Goal: Complete application form

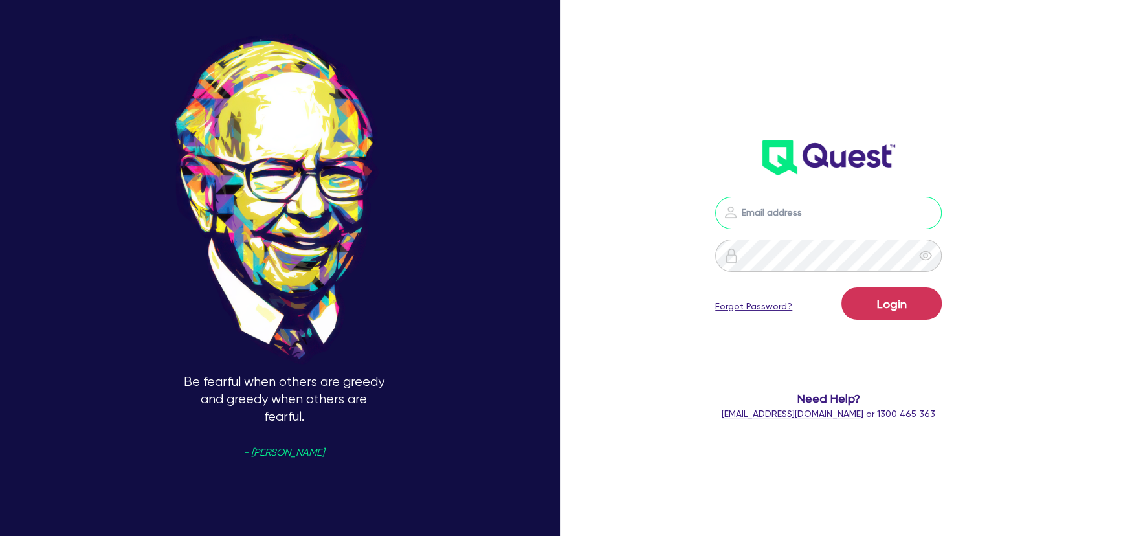
type input "[PERSON_NAME][EMAIL_ADDRESS][PERSON_NAME][DOMAIN_NAME]"
click at [901, 285] on form "[PERSON_NAME][EMAIL_ADDRESS][PERSON_NAME][DOMAIN_NAME] Login Forgot Password? N…" at bounding box center [828, 309] width 296 height 224
click at [899, 298] on button "Login" at bounding box center [891, 303] width 100 height 32
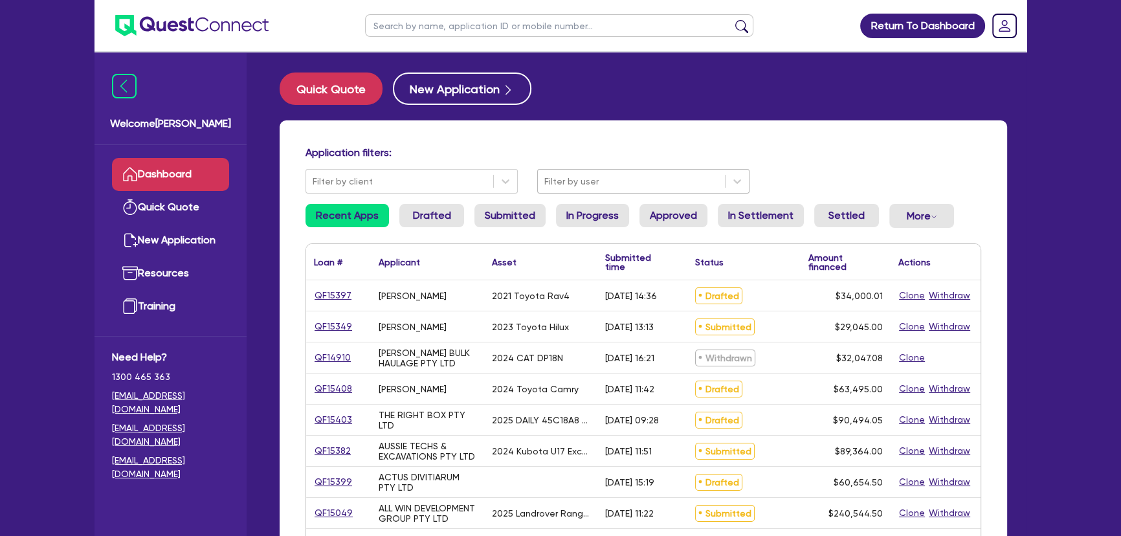
click at [620, 181] on div at bounding box center [631, 181] width 174 height 16
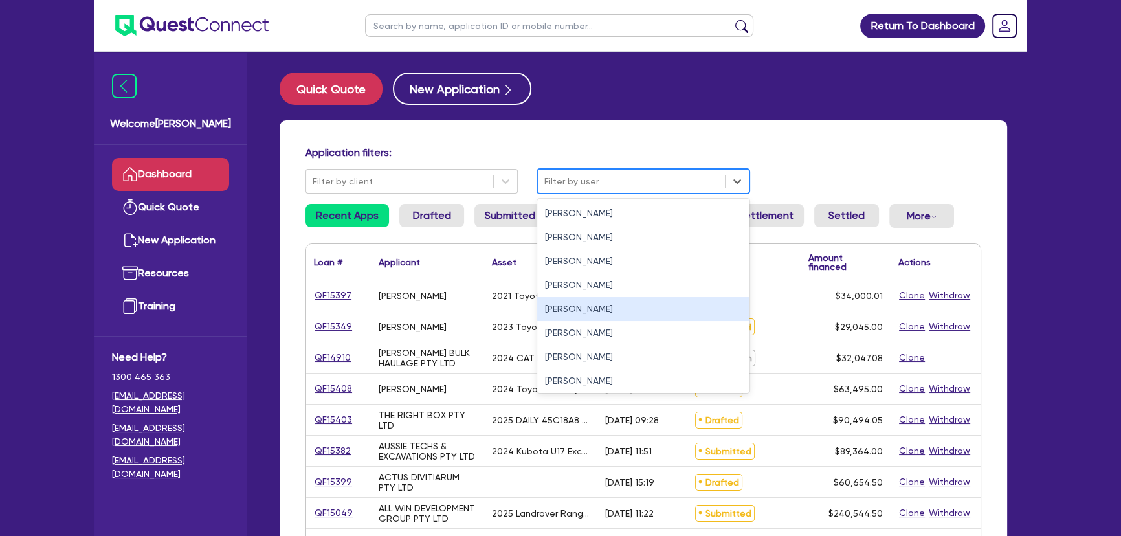
click at [602, 307] on div "[PERSON_NAME]" at bounding box center [643, 309] width 212 height 24
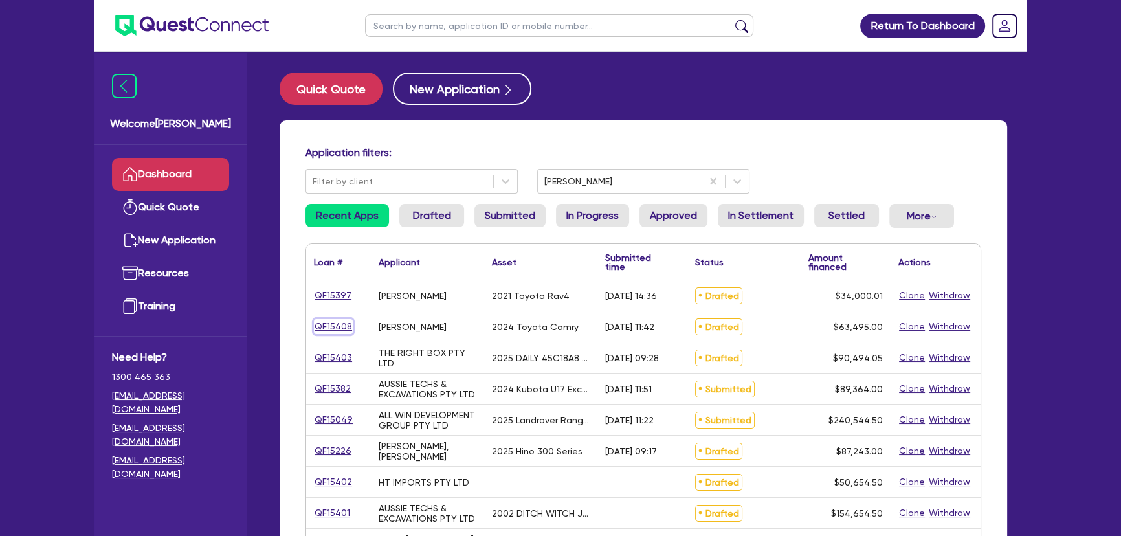
click at [325, 327] on link "QF15408" at bounding box center [333, 326] width 39 height 15
select select "Other"
select select "CARS_AND_LIGHT_TRUCKS"
select select "PASSENGER_VEHICLES"
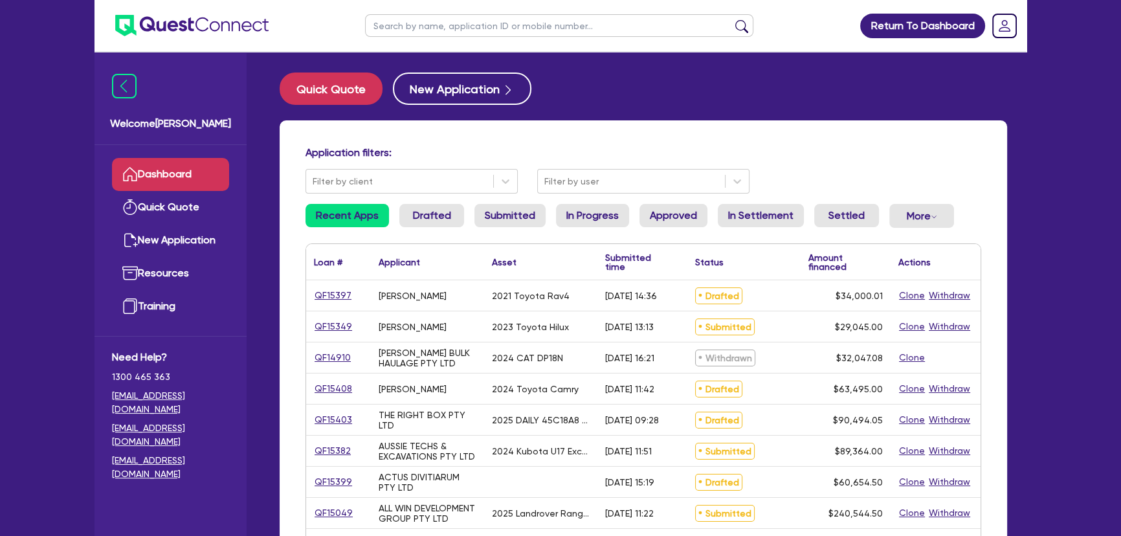
click at [570, 26] on input "text" at bounding box center [559, 25] width 388 height 23
click at [608, 114] on div "Quick Quote New Application Application filters: Filter by client Filter by use…" at bounding box center [643, 525] width 766 height 907
click at [588, 173] on div at bounding box center [631, 181] width 174 height 16
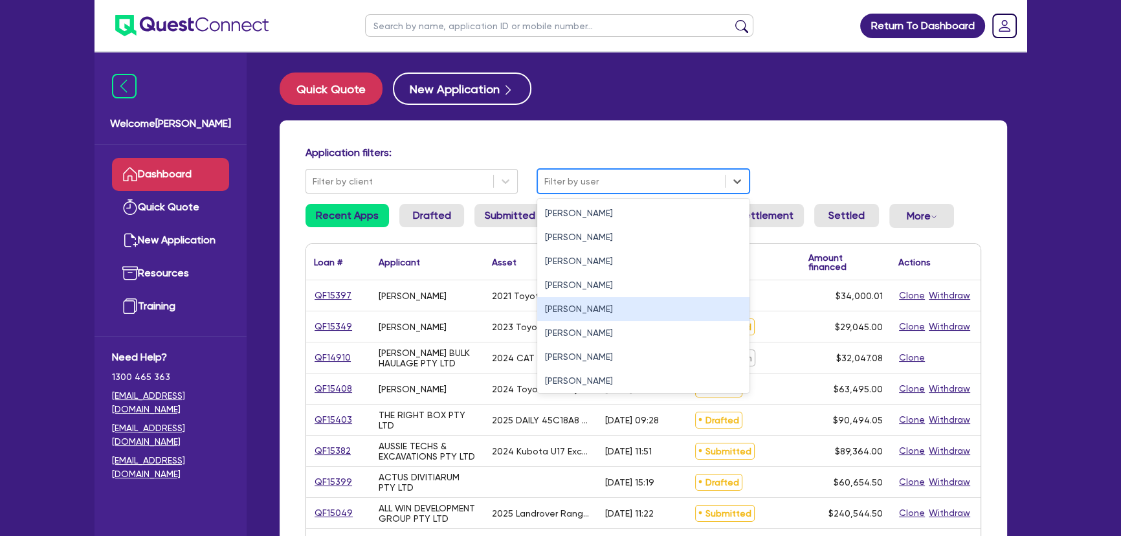
click at [579, 308] on div "[PERSON_NAME]" at bounding box center [643, 309] width 212 height 24
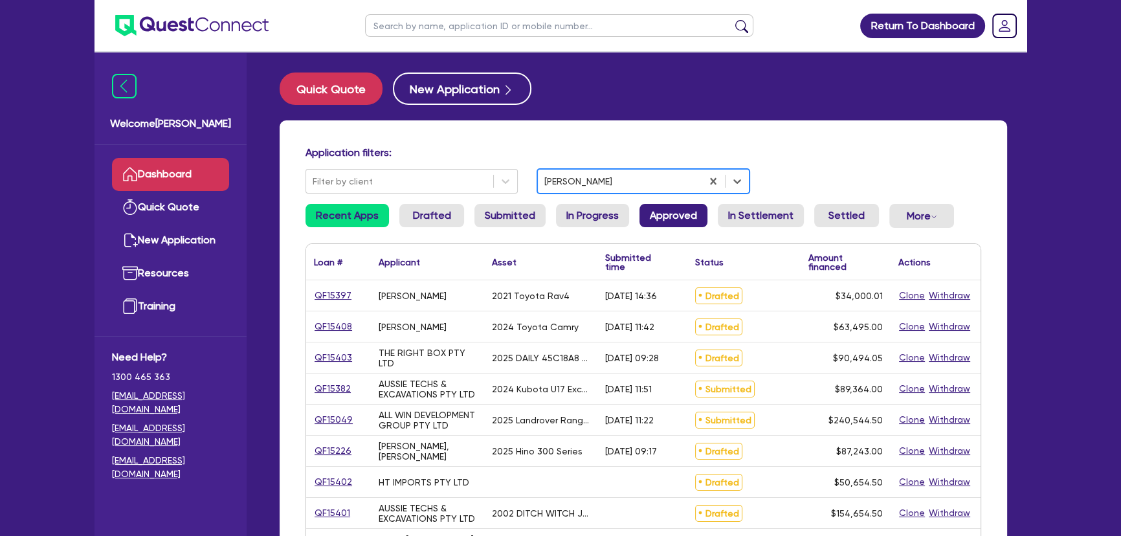
click at [669, 214] on link "Approved" at bounding box center [673, 215] width 68 height 23
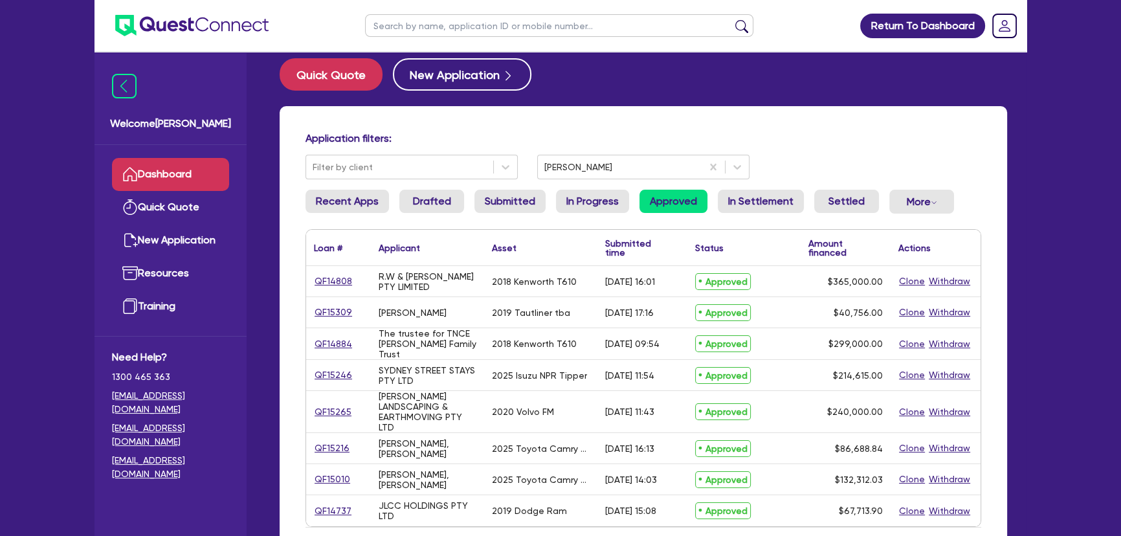
scroll to position [58, 0]
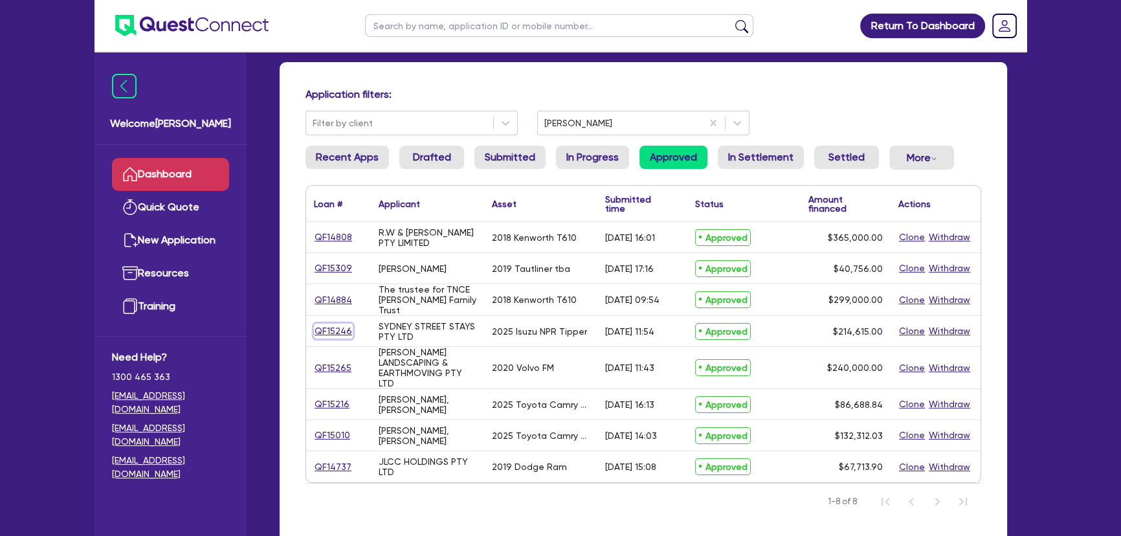
click at [346, 331] on link "QF15246" at bounding box center [333, 331] width 39 height 15
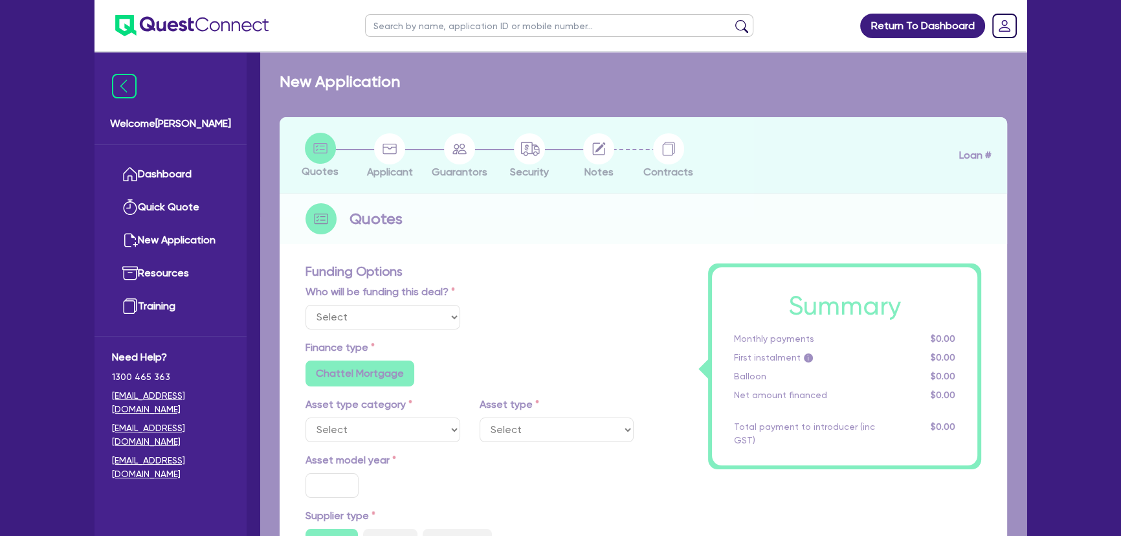
select select "Other"
select select "PRIMARY_ASSETS"
type input "2025"
radio input "true"
type input "214,120"
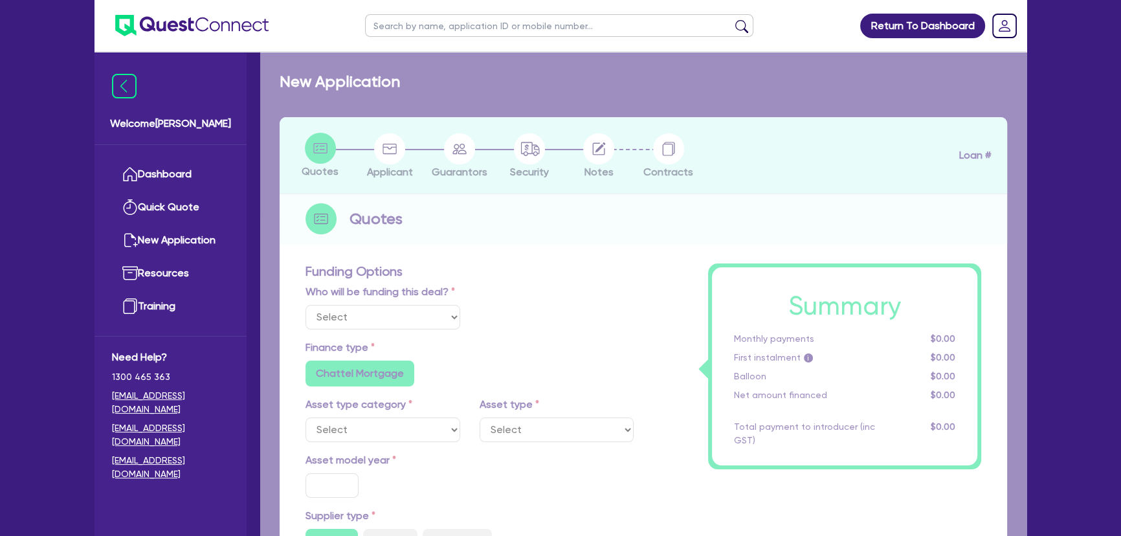
type input "1.99"
type input "4,282.4"
type input "7.85"
type input "450"
radio input "true"
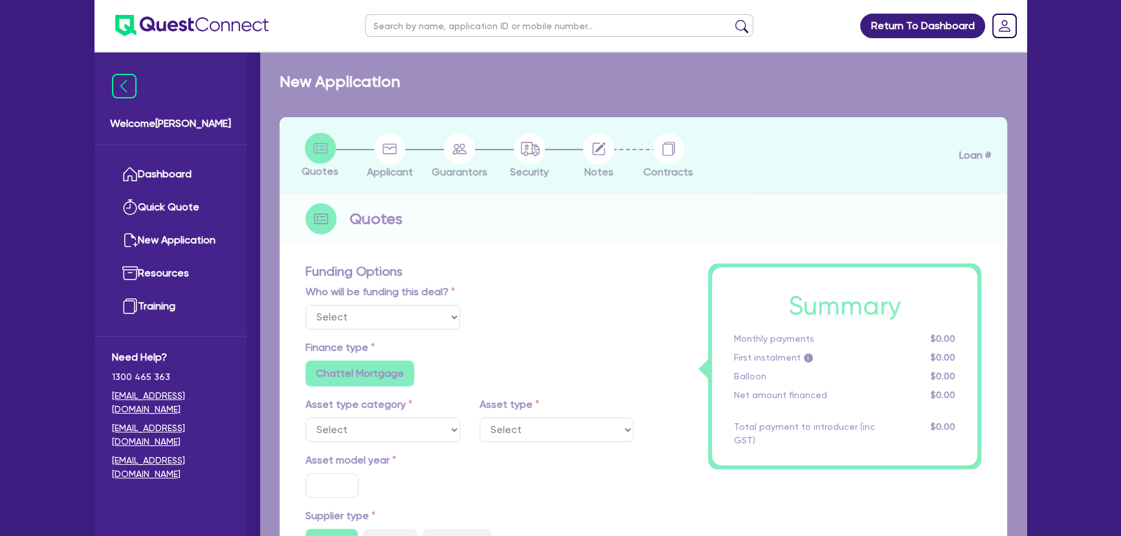
radio input "false"
select select "HEAVY_TRUCKS"
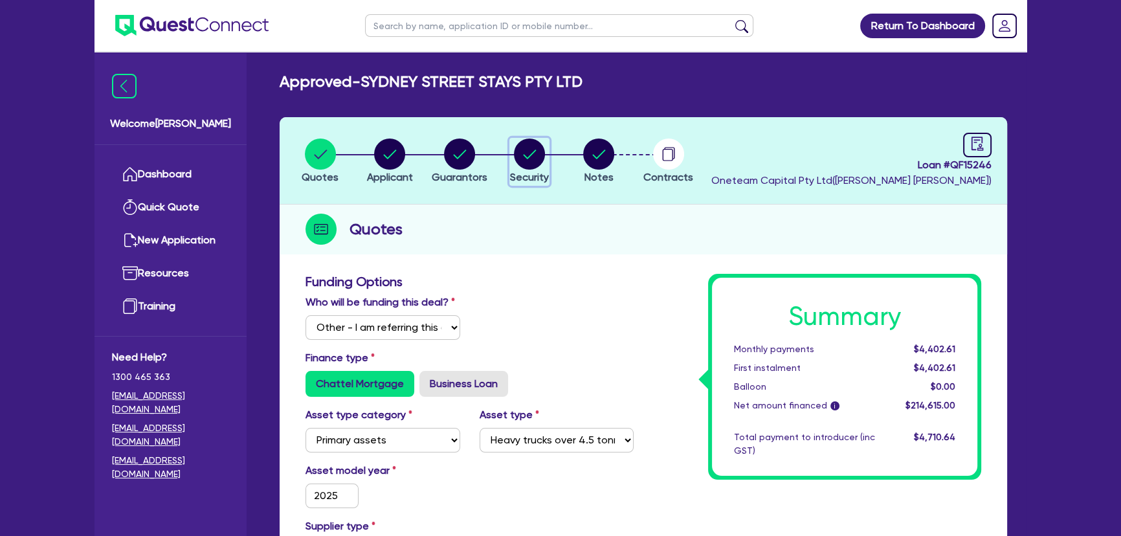
click at [538, 164] on circle "button" at bounding box center [529, 153] width 31 height 31
select select "PRIMARY_ASSETS"
select select "HEAVY_TRUCKS"
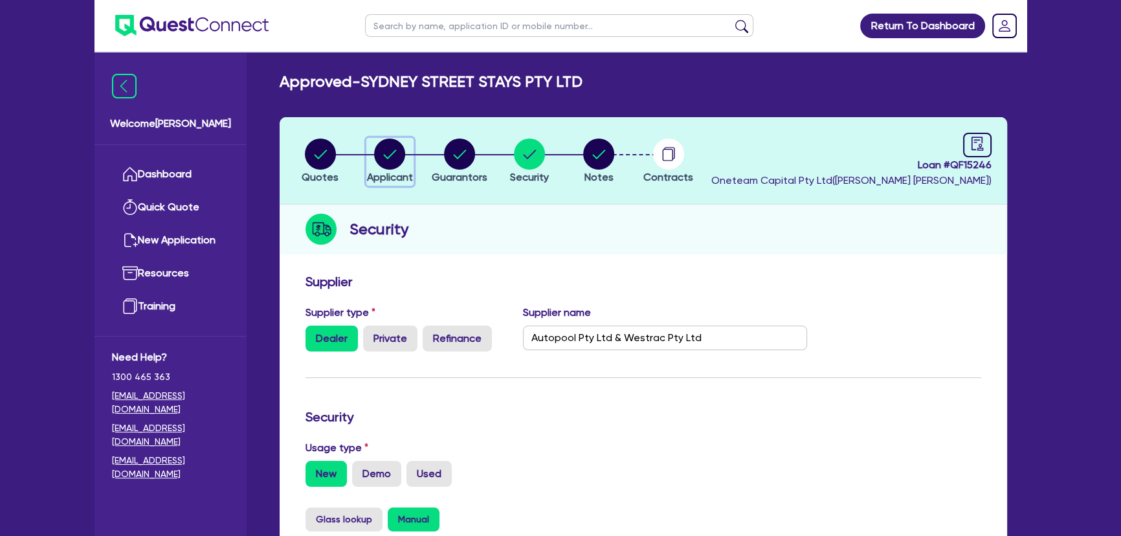
click at [402, 165] on icon "button" at bounding box center [389, 153] width 31 height 31
select select "COMPANY"
select select "BUILDING_CONSTRUCTION"
select select "TRADES_SERVICES_CONSUMERS"
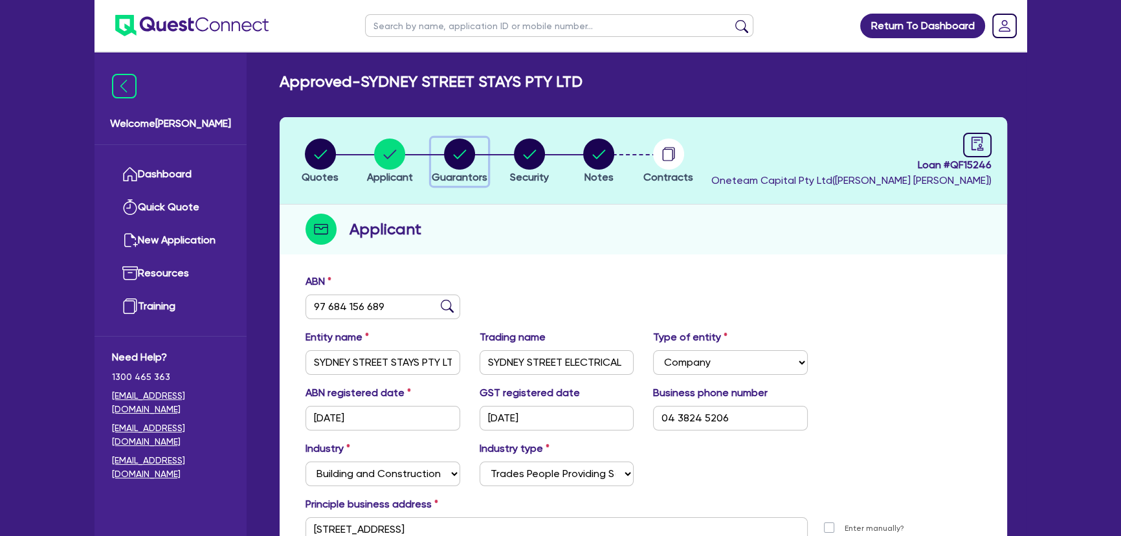
click at [475, 166] on div "button" at bounding box center [460, 153] width 56 height 31
select select "MR"
select select "NSW"
select select "DE_FACTO"
select select "PROPERTY"
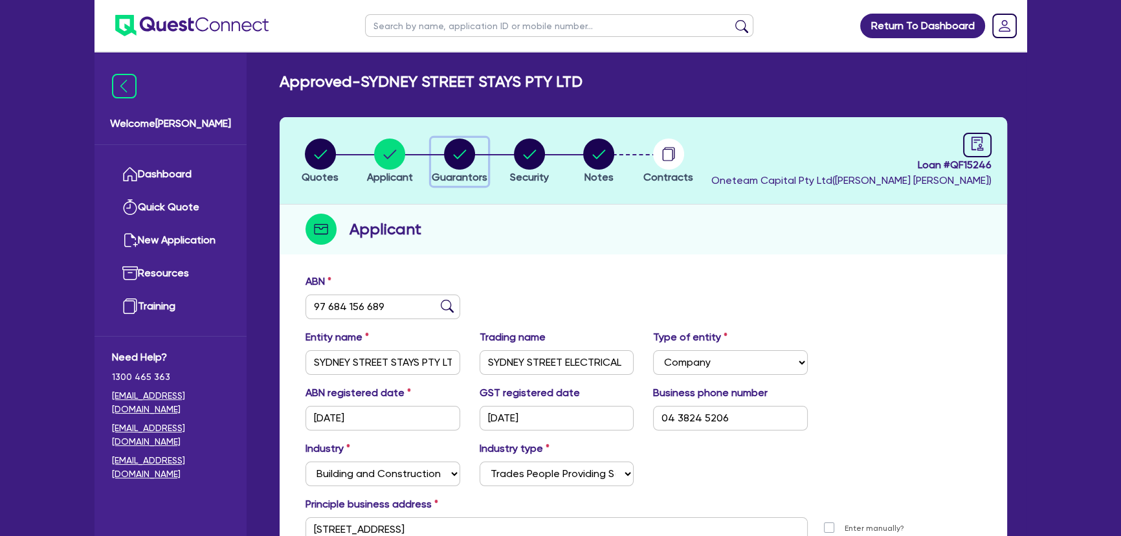
select select "INVESTMENT_PROPERTY"
select select "CASH"
select select "VEHICLE"
select select "EQUIPMENT"
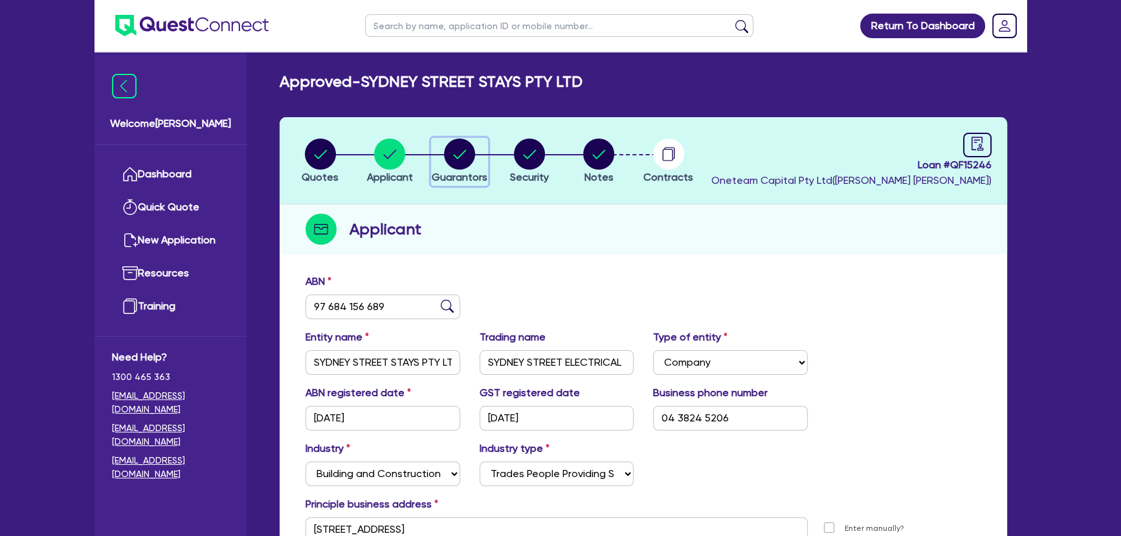
select select "MORTGAGE"
select select "INVESTMENT_PROPERTY_LOAN"
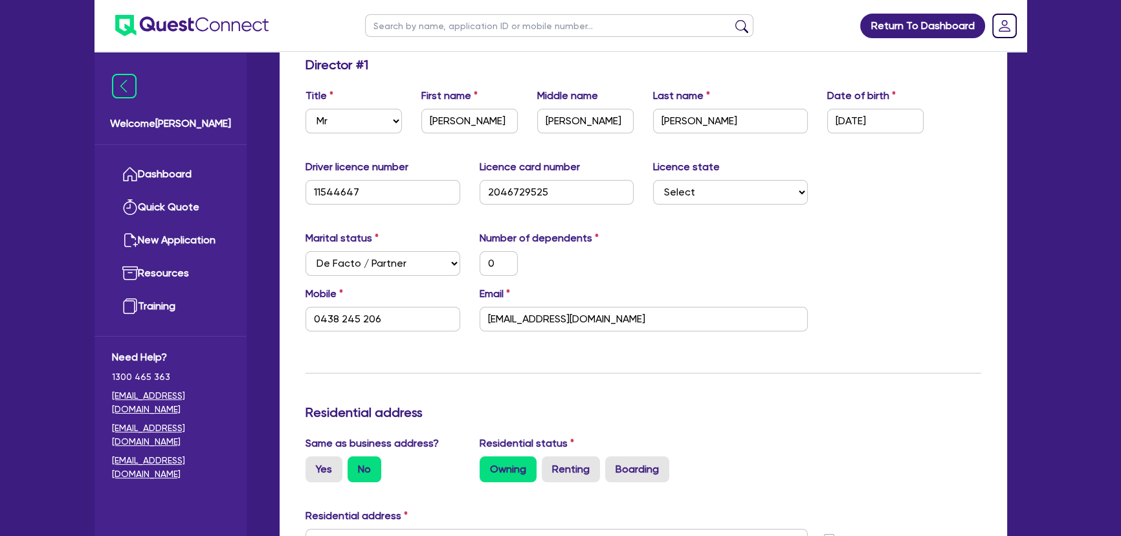
scroll to position [294, 0]
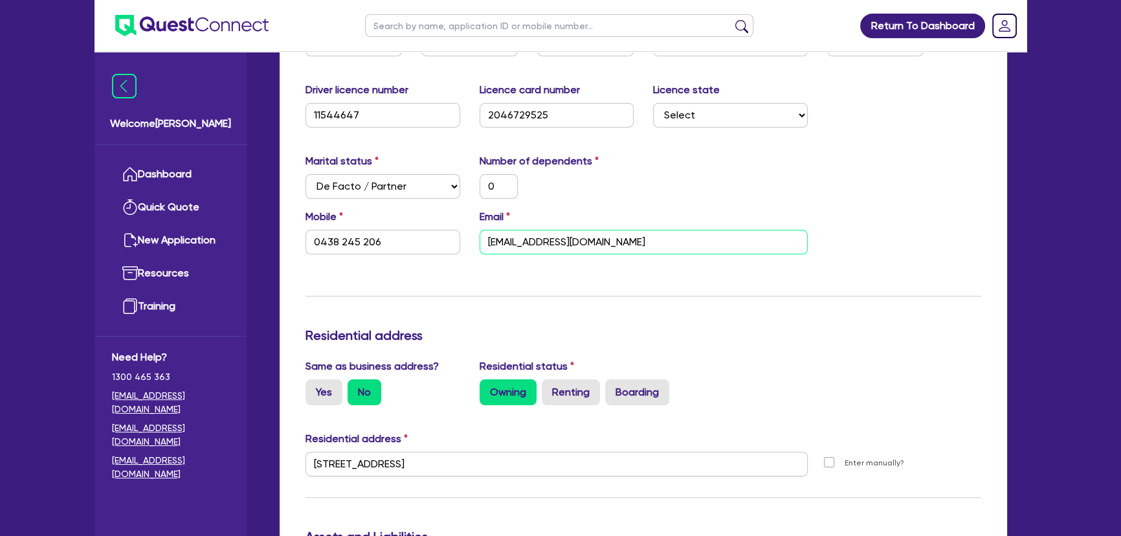
drag, startPoint x: 674, startPoint y: 249, endPoint x: 483, endPoint y: 236, distance: 190.7
click at [483, 236] on input "sydneystreetelectrical@gmail.com" at bounding box center [643, 242] width 328 height 25
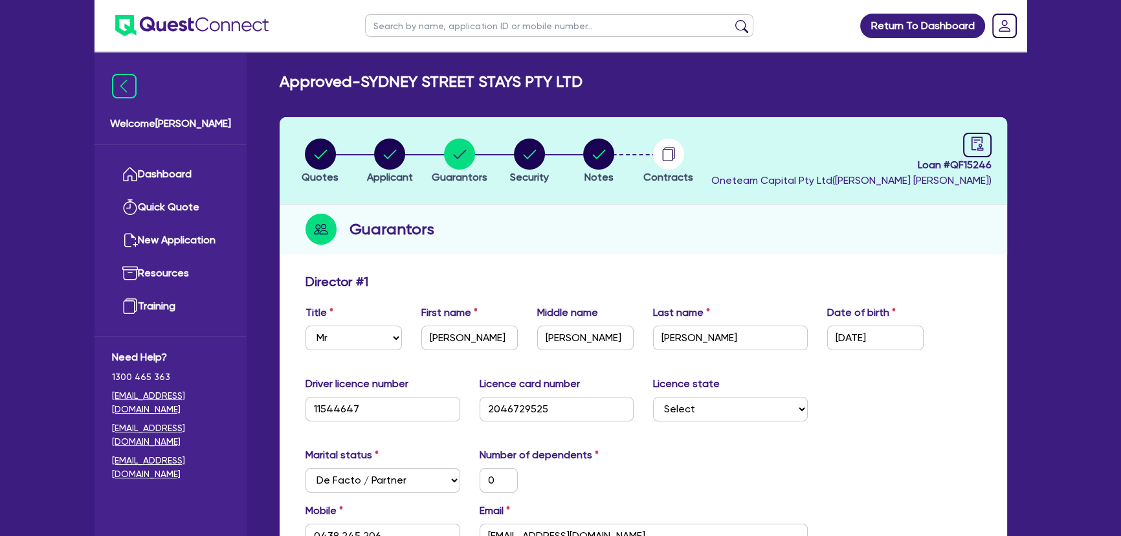
scroll to position [0, 0]
click at [324, 161] on circle "button" at bounding box center [320, 153] width 31 height 31
select select "Other"
select select "PRIMARY_ASSETS"
select select "HEAVY_TRUCKS"
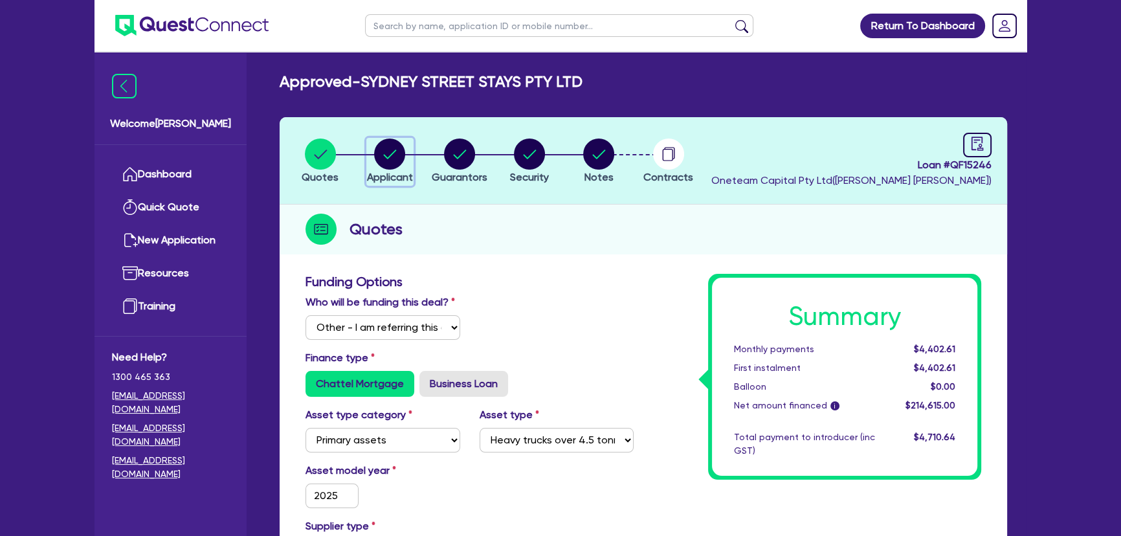
click at [388, 164] on circle "button" at bounding box center [389, 153] width 31 height 31
select select "COMPANY"
select select "BUILDING_CONSTRUCTION"
select select "TRADES_SERVICES_CONSUMERS"
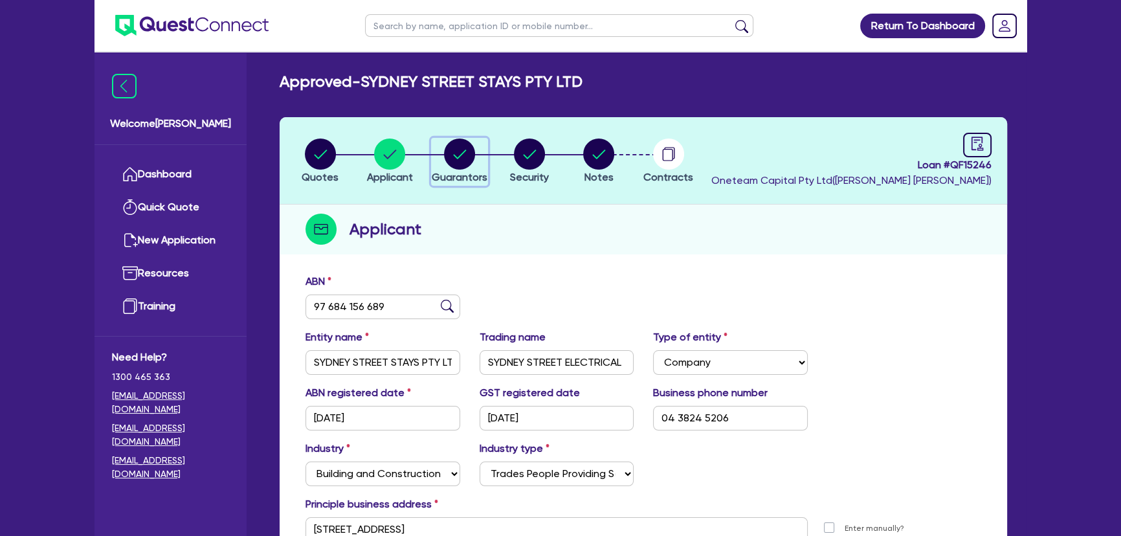
click at [466, 163] on circle "button" at bounding box center [459, 153] width 31 height 31
select select "MR"
select select "NSW"
select select "DE_FACTO"
select select "PROPERTY"
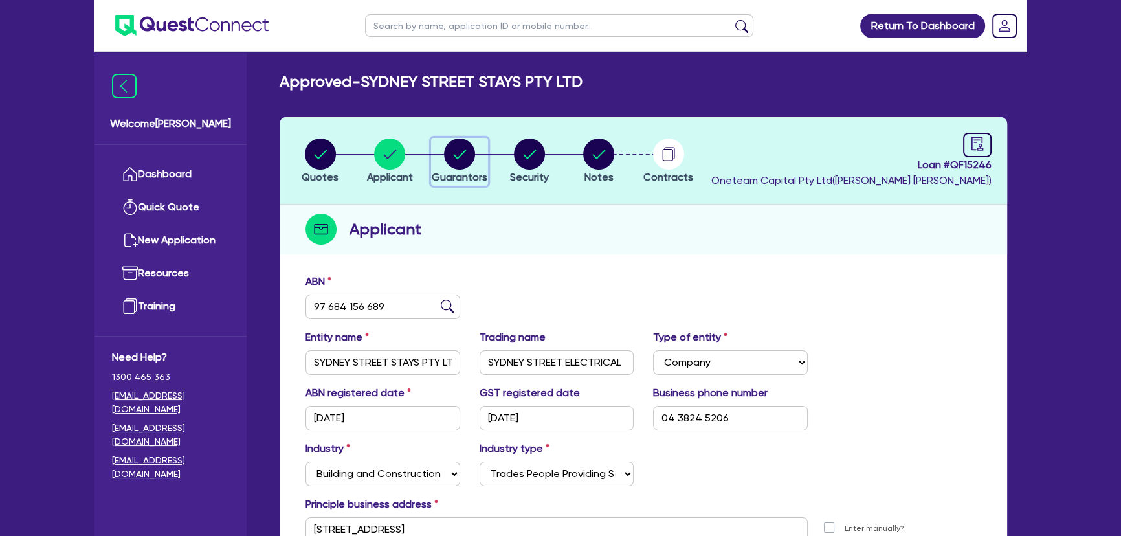
select select "INVESTMENT_PROPERTY"
select select "CASH"
select select "VEHICLE"
select select "EQUIPMENT"
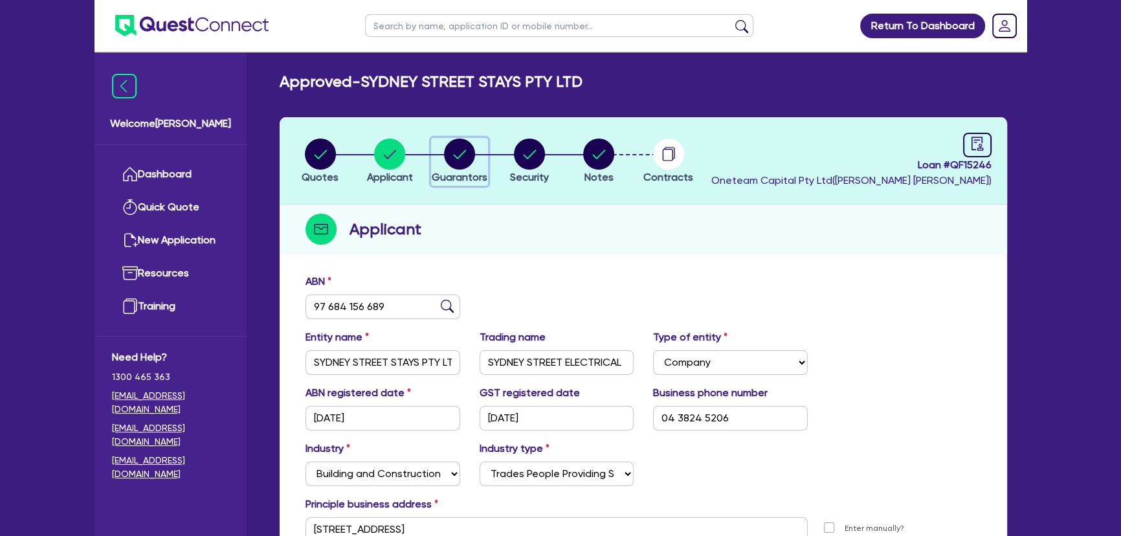
select select "MORTGAGE"
select select "INVESTMENT_PROPERTY_LOAN"
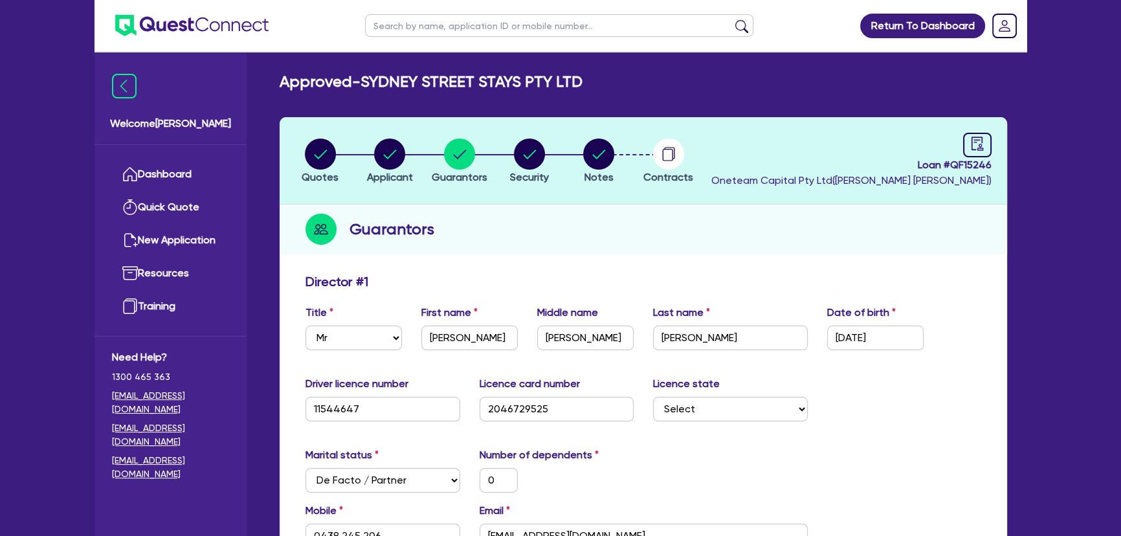
click at [196, 32] on img at bounding box center [191, 25] width 153 height 21
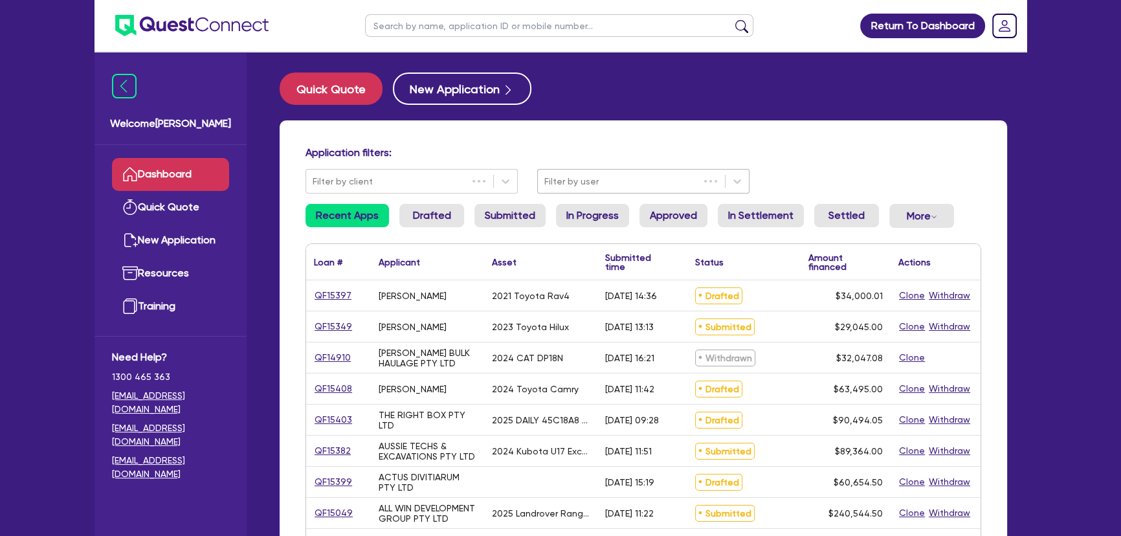
click at [571, 177] on div at bounding box center [618, 181] width 148 height 16
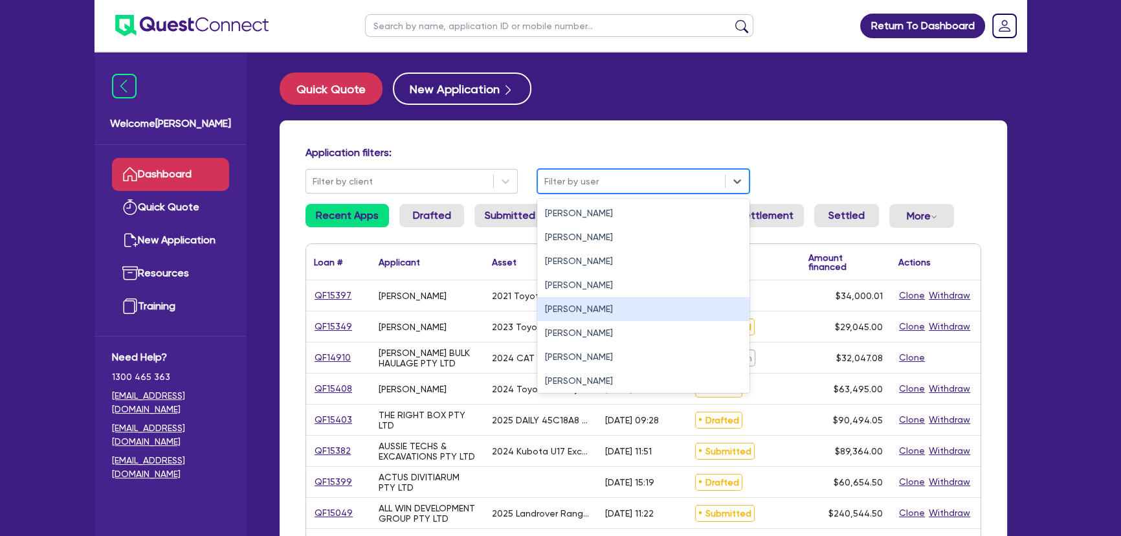
click at [562, 320] on div "Joel Harding" at bounding box center [643, 309] width 212 height 24
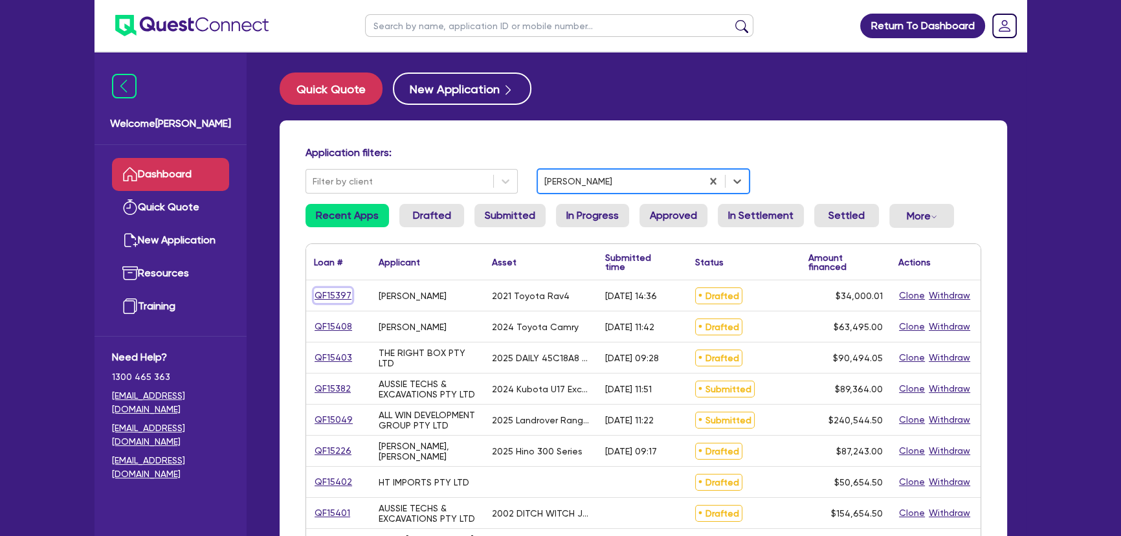
click at [314, 291] on link "QF15397" at bounding box center [333, 295] width 38 height 15
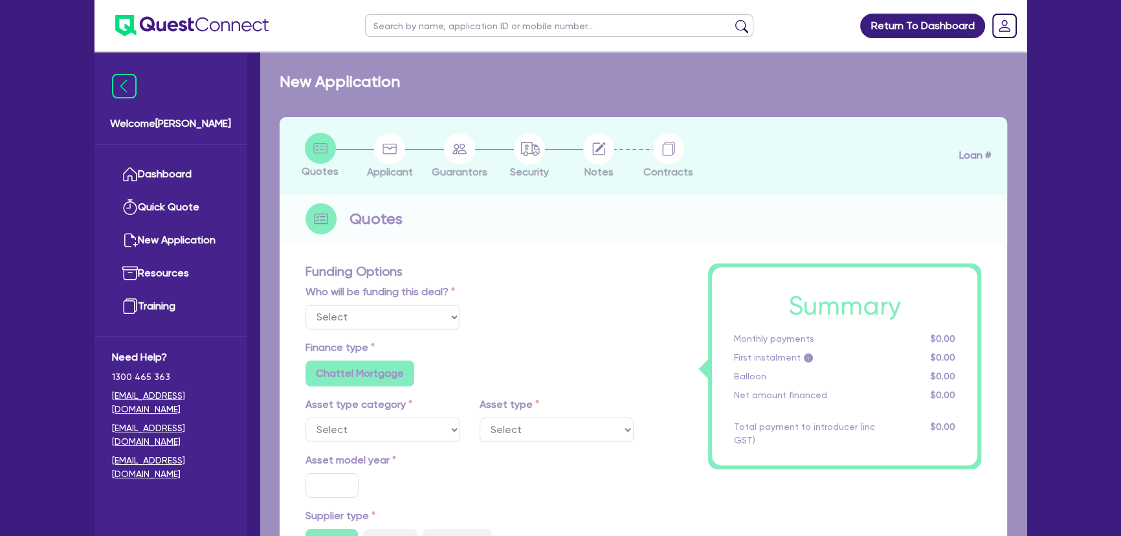
select select "Other"
select select "CARS_AND_LIGHT_TRUCKS"
type input "2021"
radio input "true"
type input "33,500"
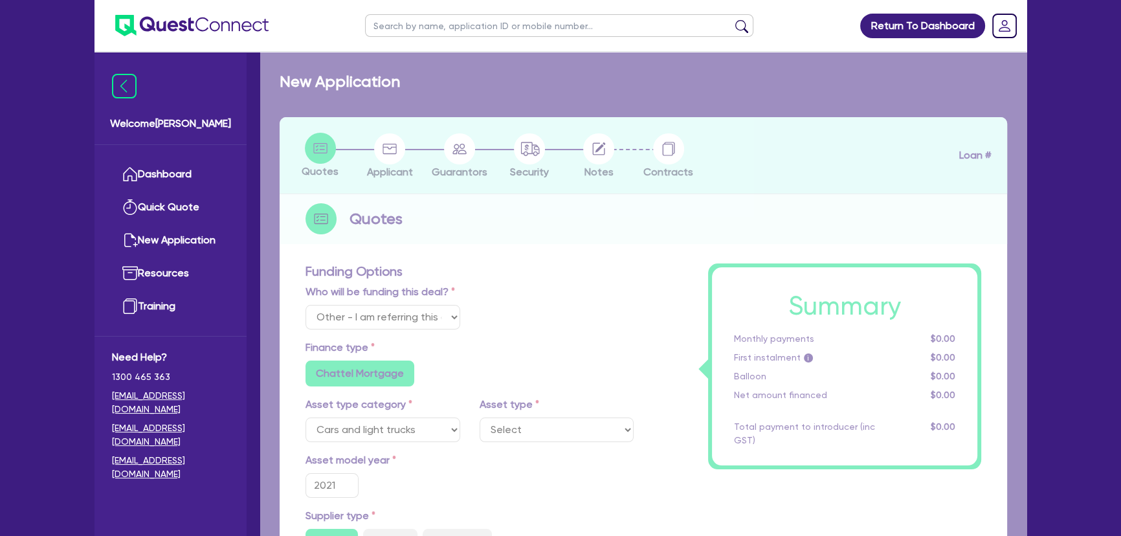
type input "3.00"
type input "1,020"
type input "6.85"
type input "136.37"
type input "318.18"
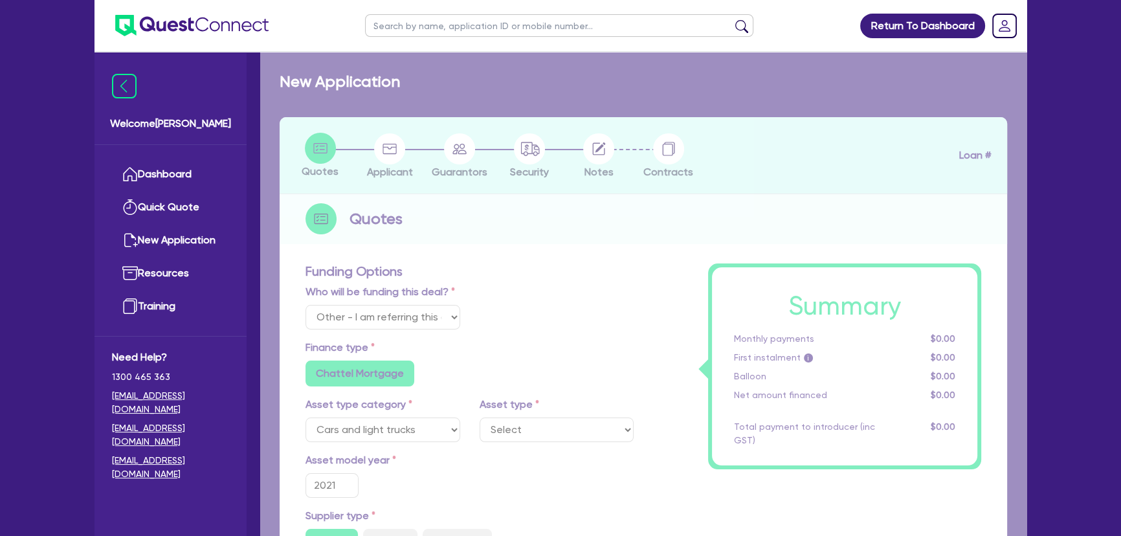
radio input "true"
select select "PASSENGER_VEHICLES"
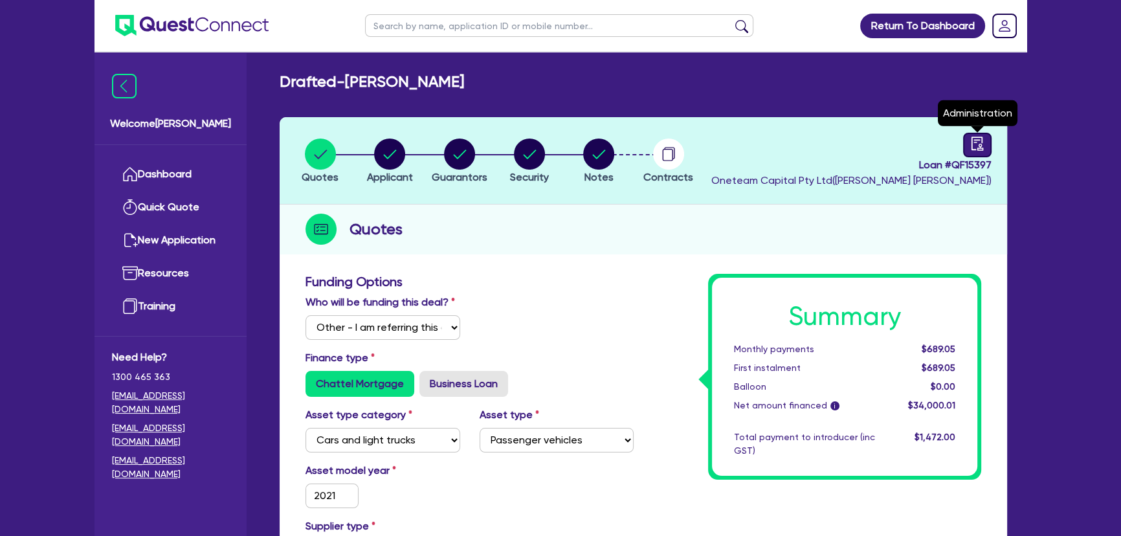
click at [976, 133] on div at bounding box center [977, 145] width 28 height 25
select select "DRAFTED_AMENDED"
select select "Westpac"
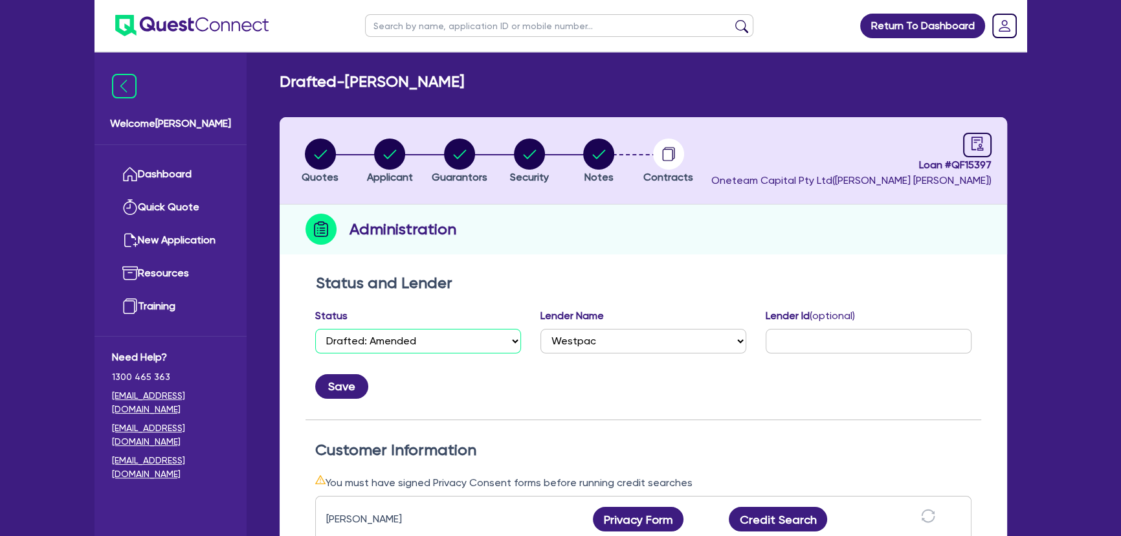
click at [475, 343] on select "Select Quoted Drafted: New Drafted: Amended Submitted: New Submitted: Amended I…" at bounding box center [418, 341] width 206 height 25
select select "IN_SETTLEMENT_READY_FOR_SETTLEMENT"
click at [315, 329] on select "Select Quoted Drafted: New Drafted: Amended Submitted: New Submitted: Amended I…" at bounding box center [418, 341] width 206 height 25
click at [340, 379] on button "Save" at bounding box center [341, 386] width 53 height 25
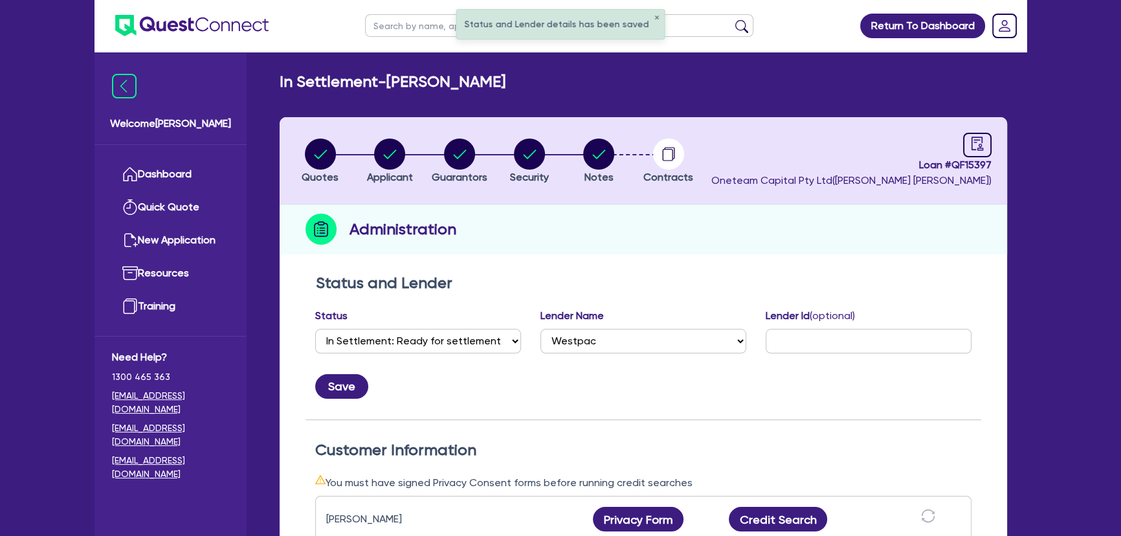
click at [178, 36] on img at bounding box center [191, 25] width 153 height 21
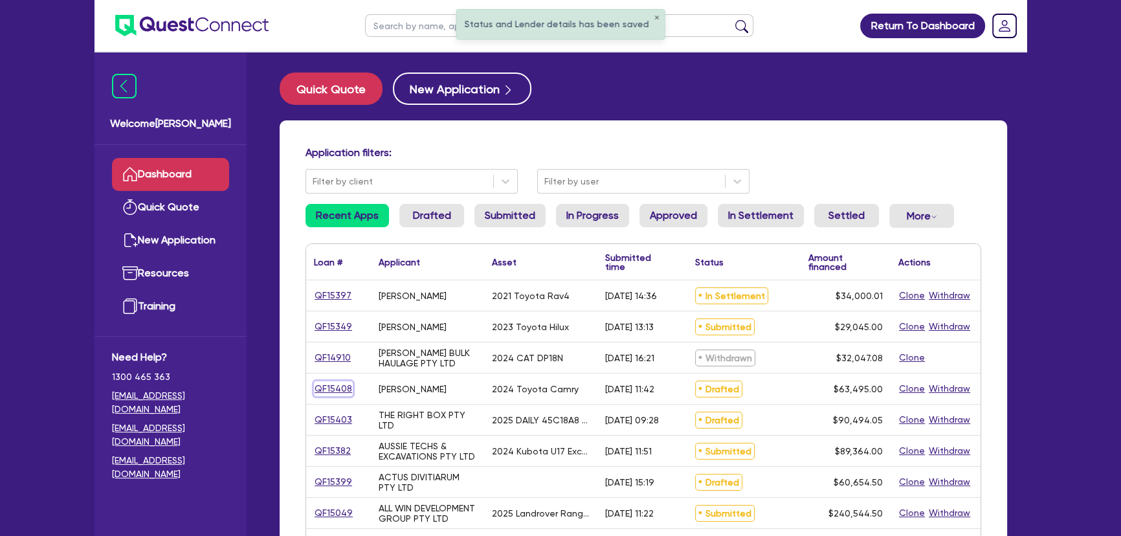
click at [344, 394] on link "QF15408" at bounding box center [333, 388] width 39 height 15
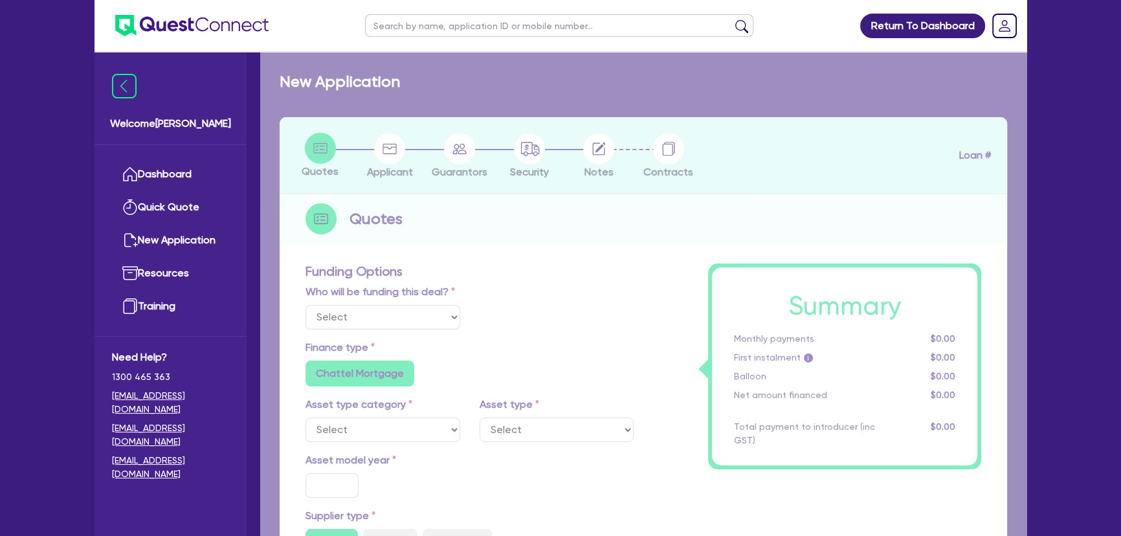
select select "Other"
select select "CARS_AND_LIGHT_TRUCKS"
type input "2024"
radio input "true"
type input "63,000"
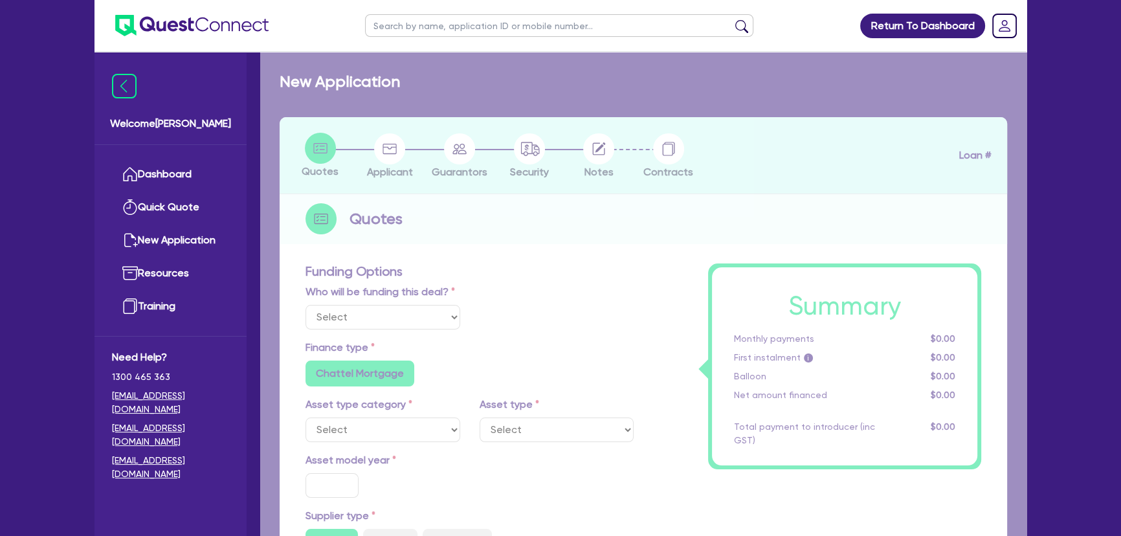
type input "3"
type input "1,904.85"
type input "6.75"
type input "450"
type input "318.18"
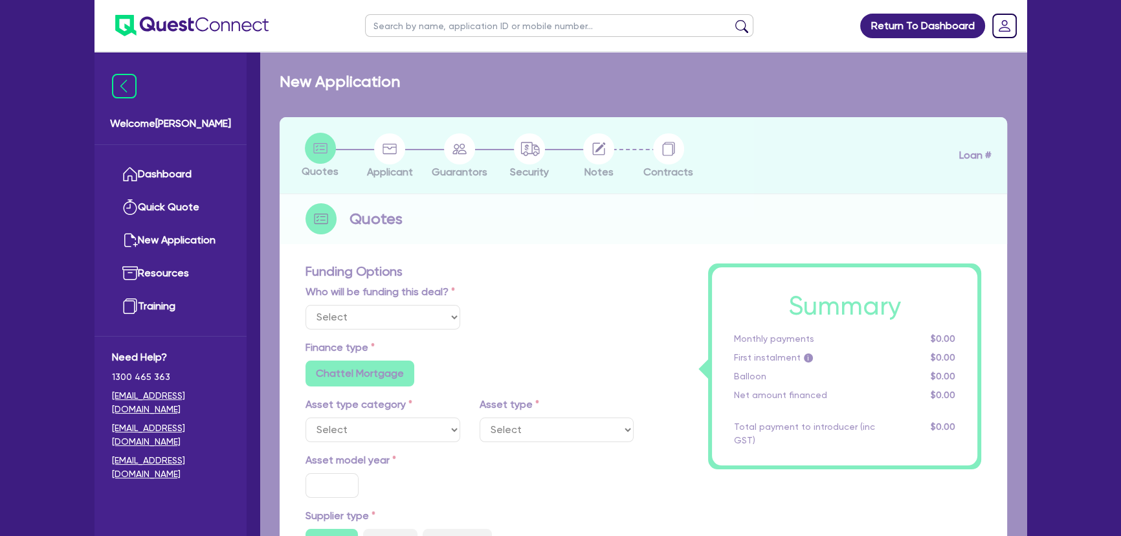
radio input "true"
radio input "false"
select select "PASSENGER_VEHICLES"
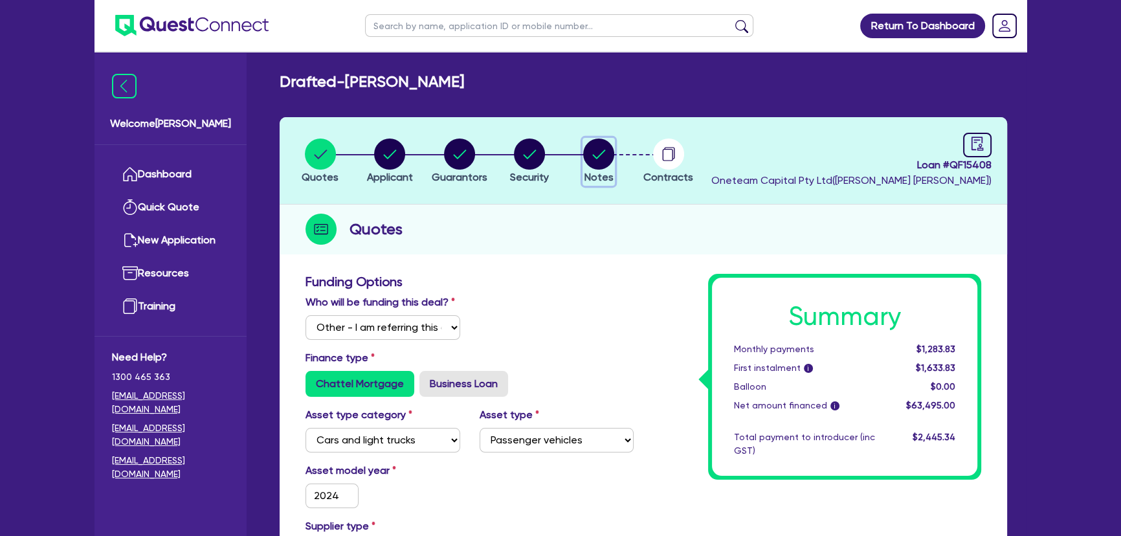
click at [601, 169] on button "Notes" at bounding box center [598, 162] width 32 height 48
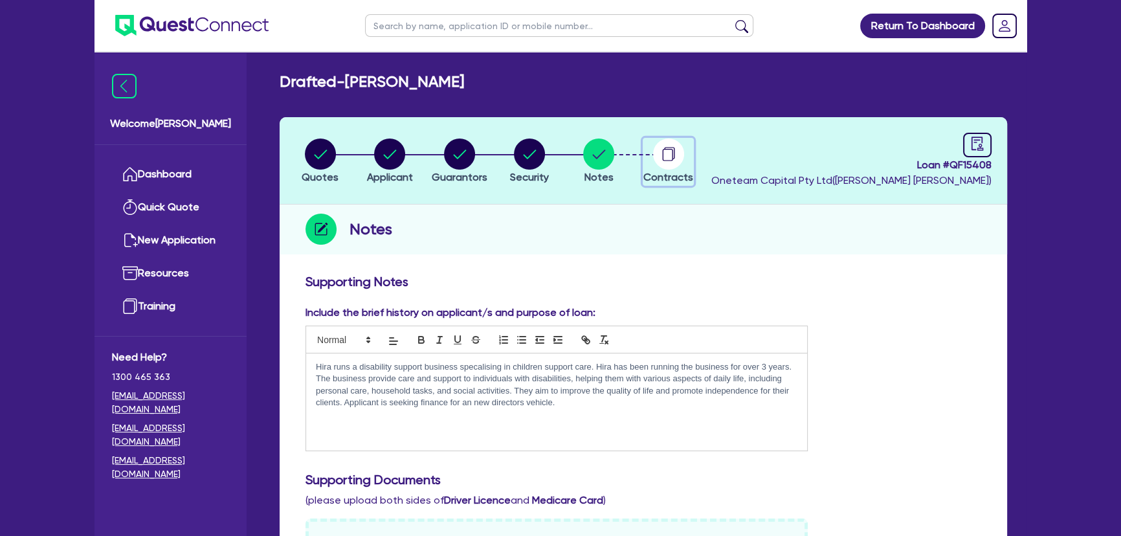
click at [653, 155] on icon "button" at bounding box center [668, 153] width 31 height 31
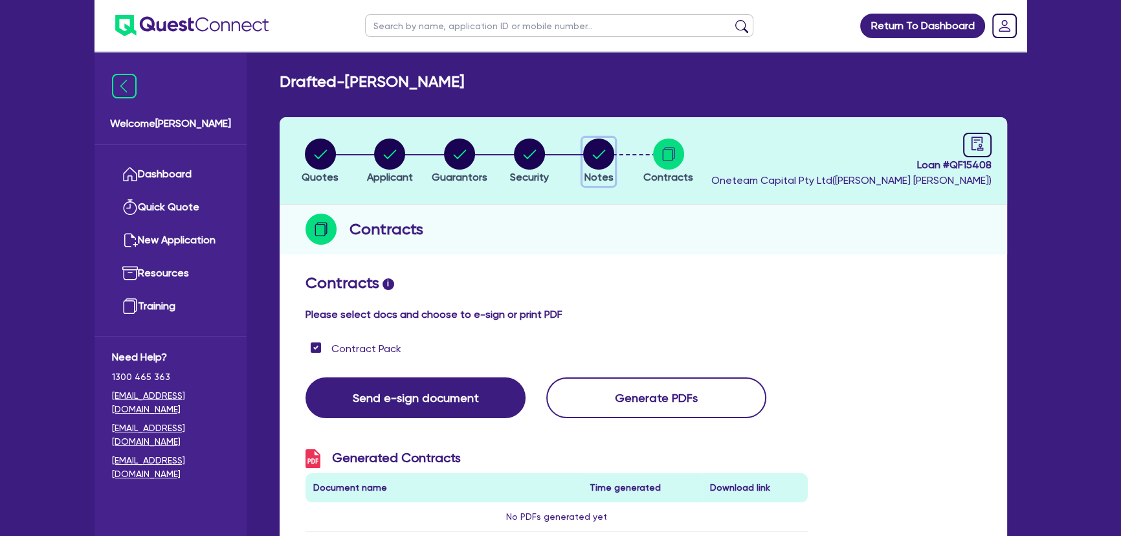
click at [598, 155] on icon "button" at bounding box center [599, 153] width 13 height 9
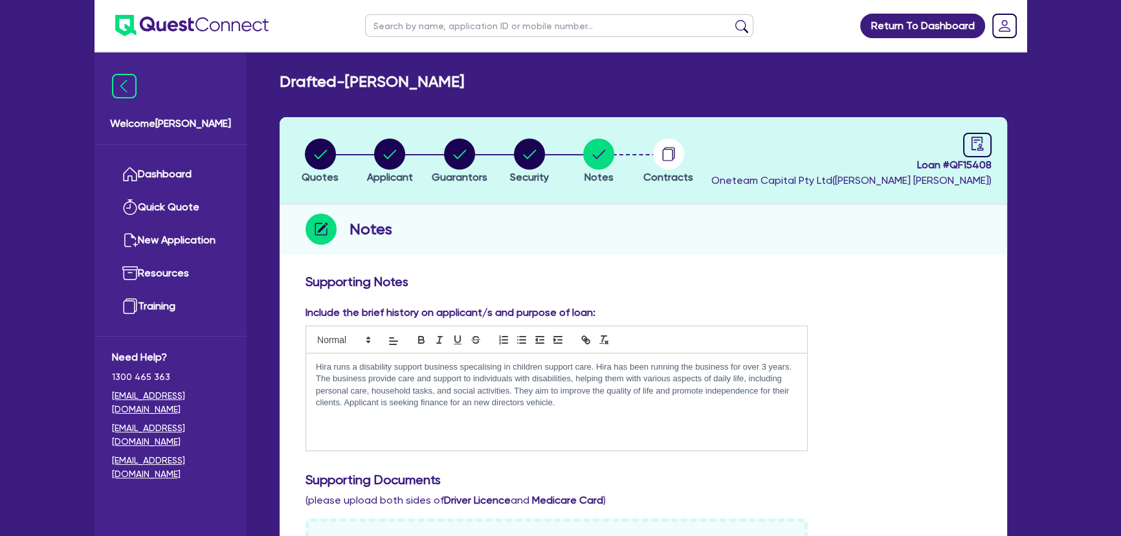
click at [201, 19] on img at bounding box center [191, 25] width 153 height 21
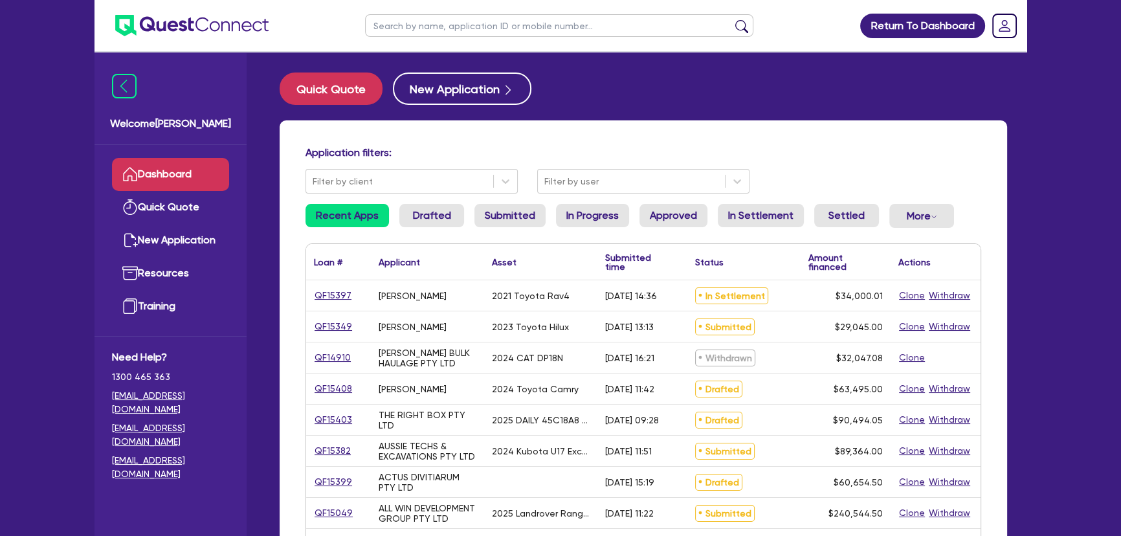
click at [516, 27] on input "text" at bounding box center [559, 25] width 388 height 23
paste input "eventhubau.au"
click at [731, 19] on button "submit" at bounding box center [741, 28] width 21 height 18
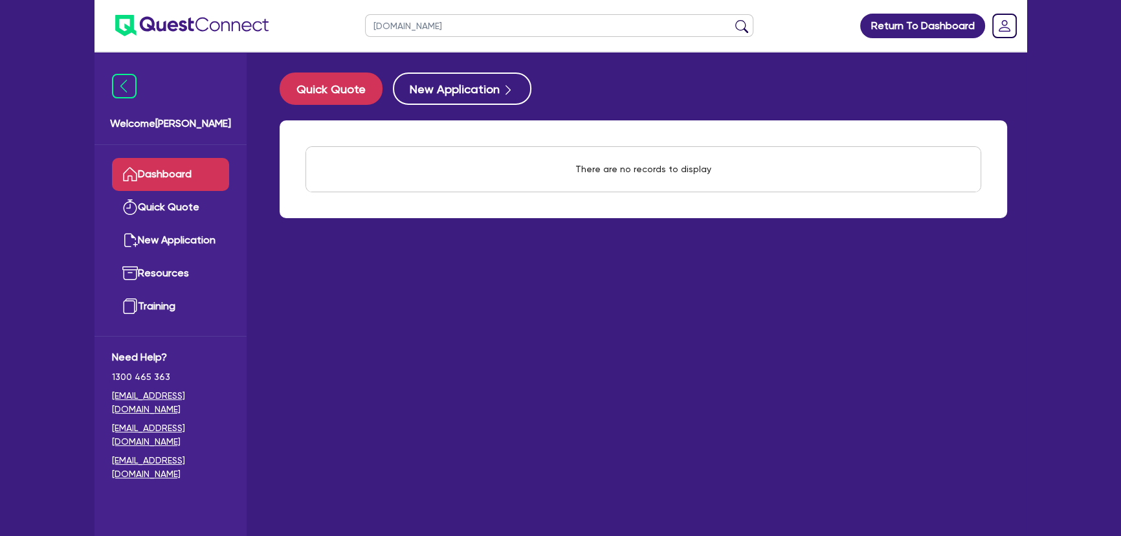
drag, startPoint x: 516, startPoint y: 27, endPoint x: 413, endPoint y: 39, distance: 103.0
click at [413, 39] on ul "eventhubau.au" at bounding box center [559, 25] width 414 height 51
click at [731, 19] on button "submit" at bounding box center [741, 28] width 21 height 18
type input "event"
click at [731, 19] on button "submit" at bounding box center [741, 28] width 21 height 18
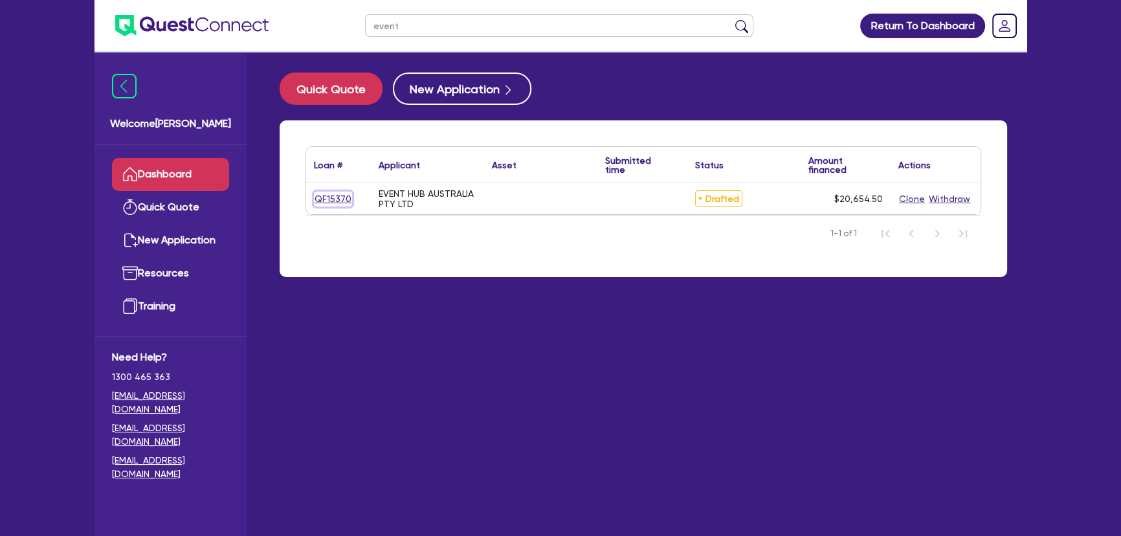
click at [342, 195] on link "QF15370" at bounding box center [333, 199] width 38 height 15
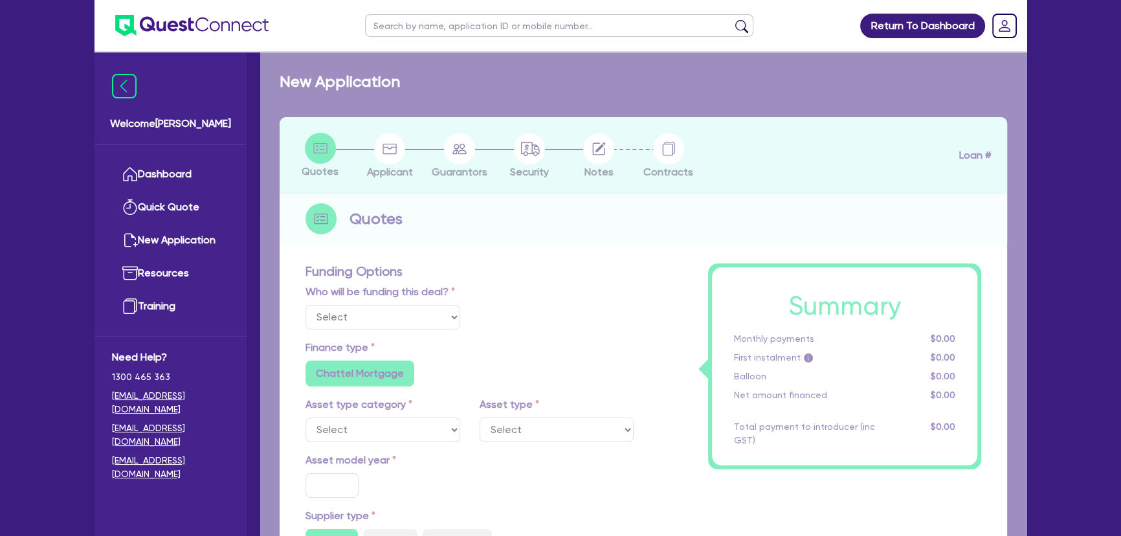
radio input "false"
type input "20,000"
type input "4"
type input "826.18"
type input "25"
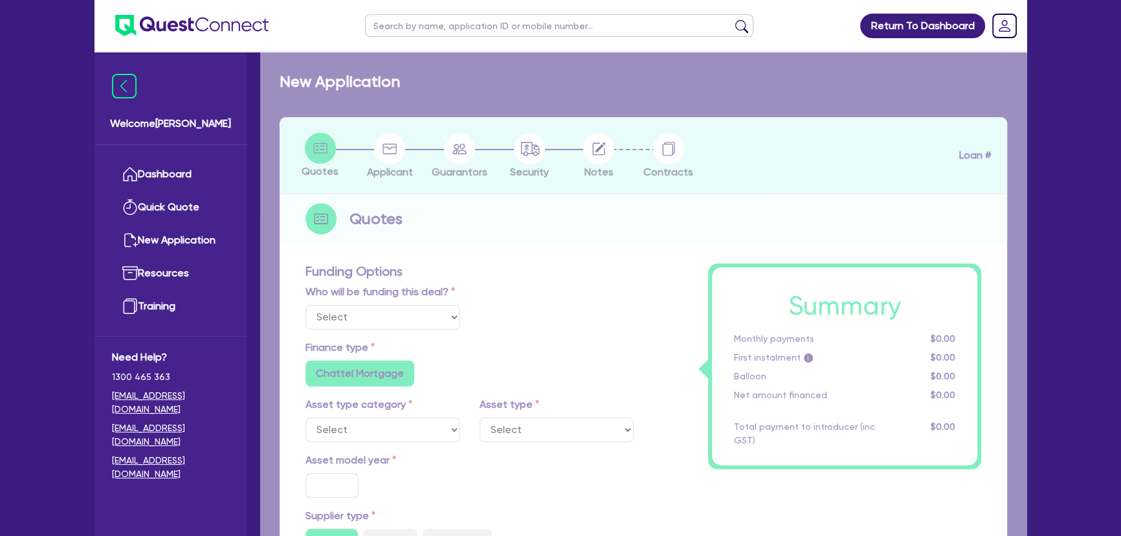
radio input "true"
radio input "false"
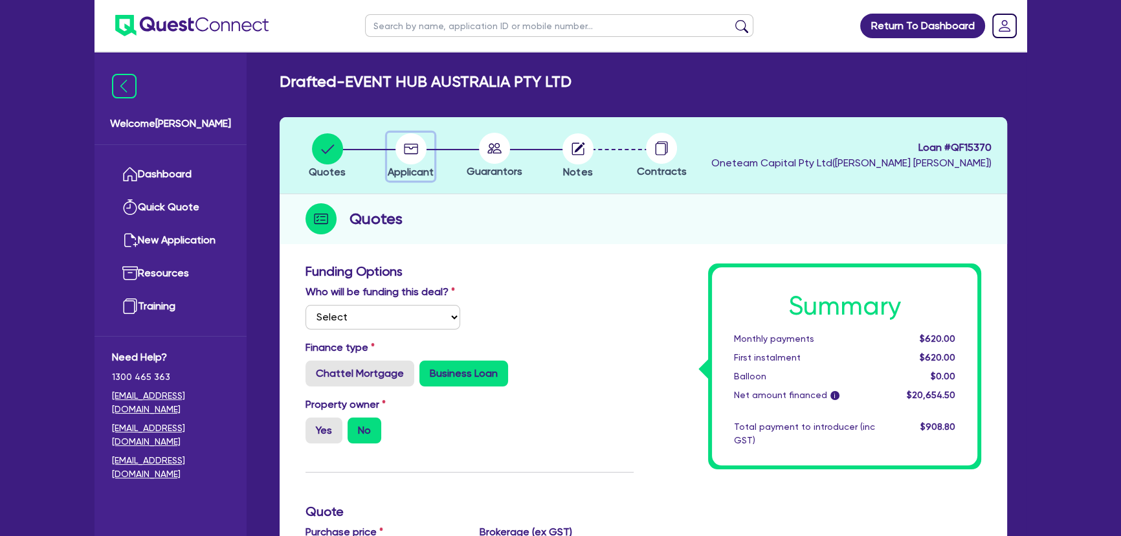
click at [426, 167] on span "Applicant" at bounding box center [411, 172] width 46 height 12
select select "COMPANY"
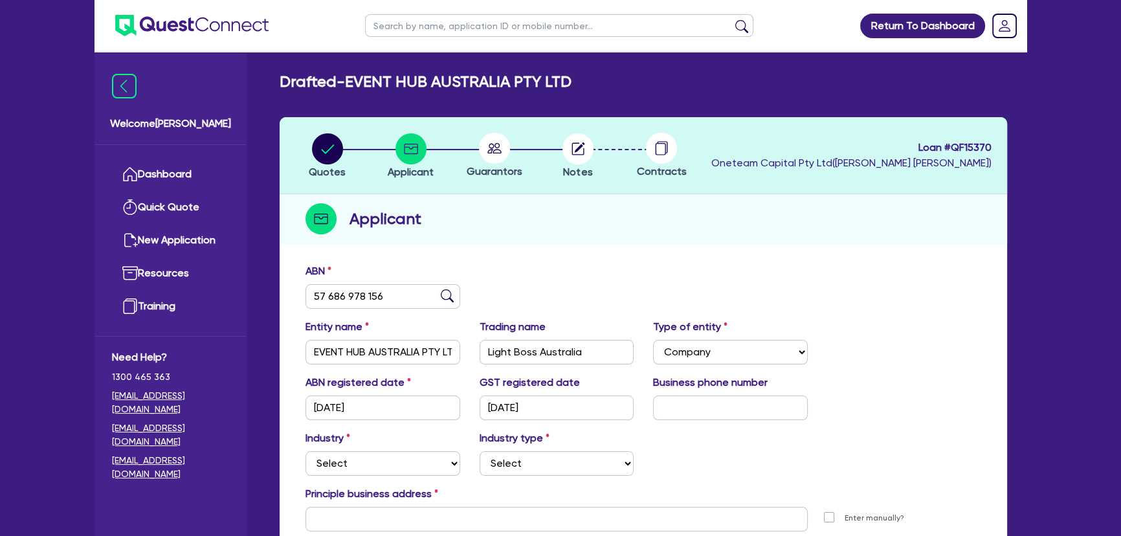
click at [493, 148] on circle at bounding box center [494, 148] width 31 height 31
click at [574, 144] on icon "button" at bounding box center [577, 148] width 31 height 31
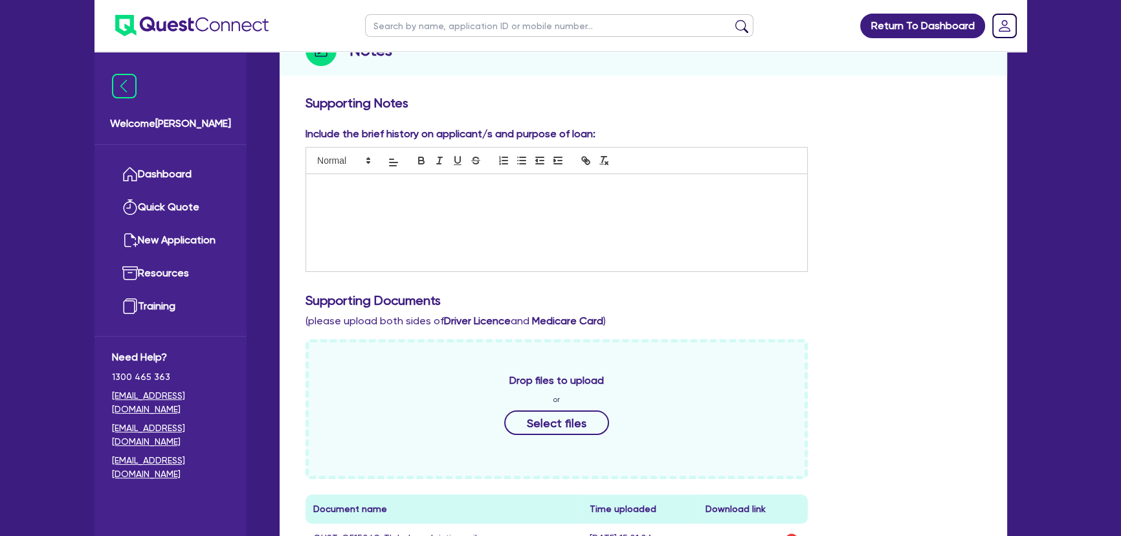
scroll to position [344, 0]
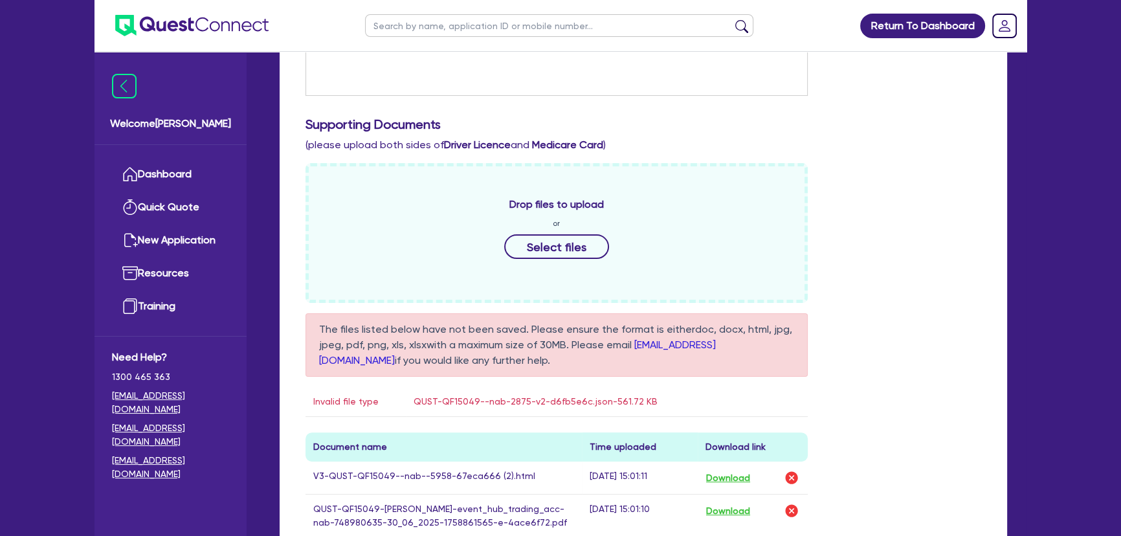
click at [924, 354] on div "Drop files to upload or Select files The files listed below have not been saved…" at bounding box center [643, 417] width 695 height 509
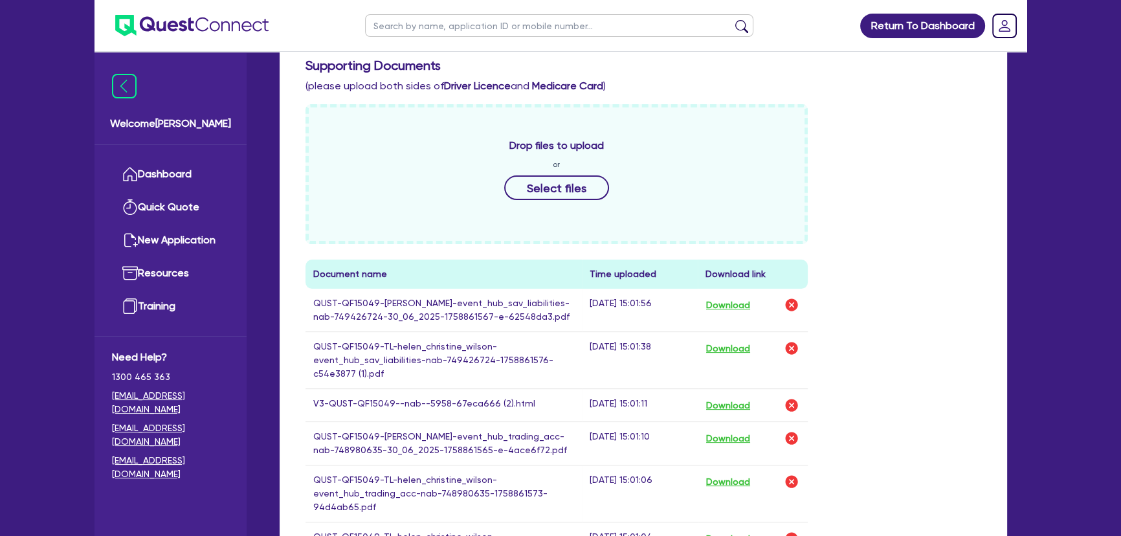
scroll to position [0, 0]
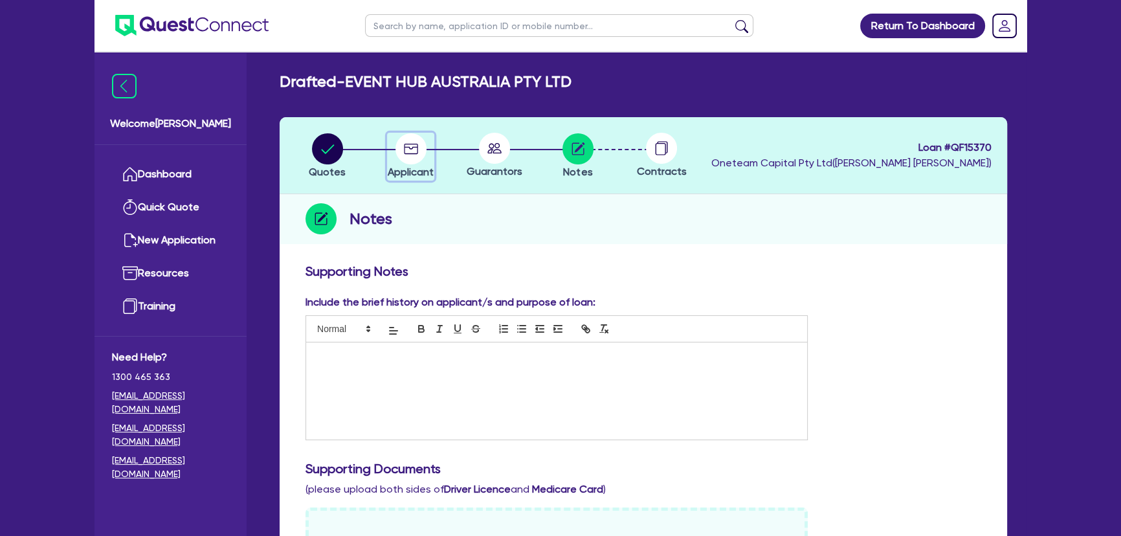
click at [419, 146] on icon "button" at bounding box center [410, 148] width 31 height 31
select select "COMPANY"
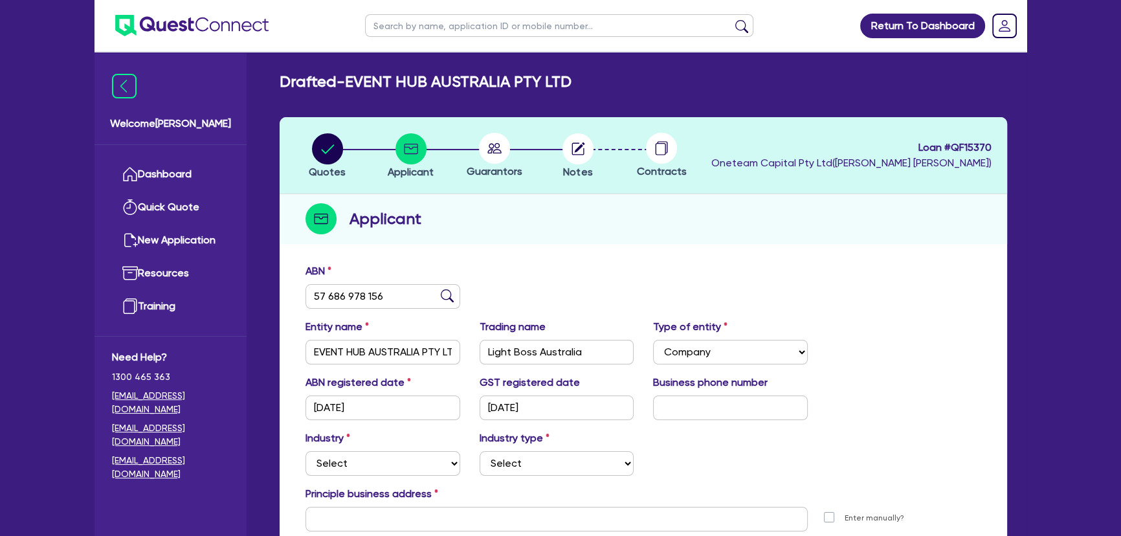
click at [503, 164] on div "Guarantors" at bounding box center [493, 156] width 83 height 47
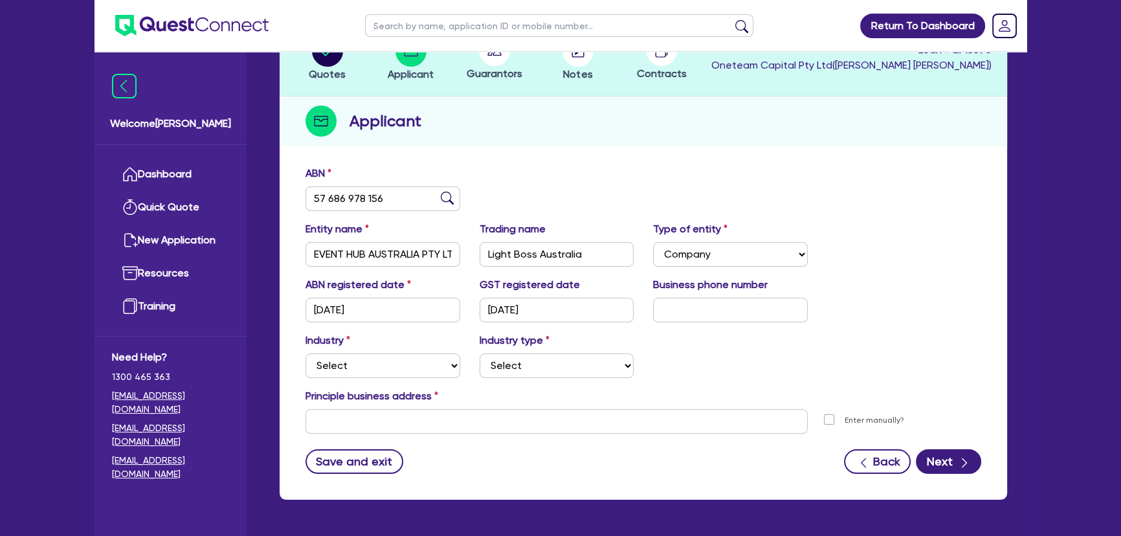
scroll to position [140, 0]
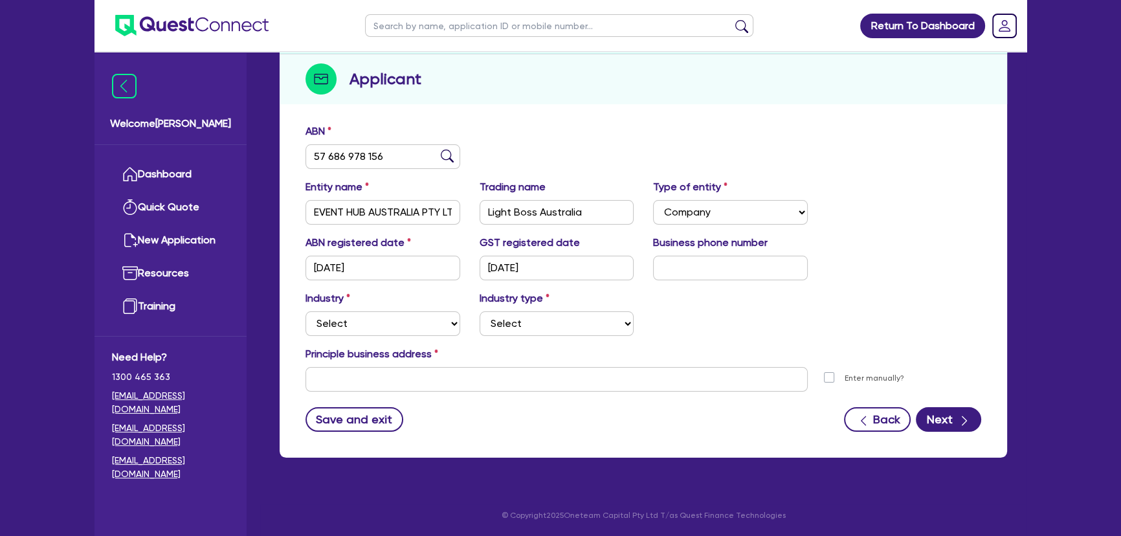
click at [947, 435] on div "ABN 57 686 978 156 Entity name EVENT HUB AUSTRALIA PTY LTD Trading name Light B…" at bounding box center [643, 287] width 727 height 340
click at [947, 428] on button "Next" at bounding box center [948, 419] width 65 height 25
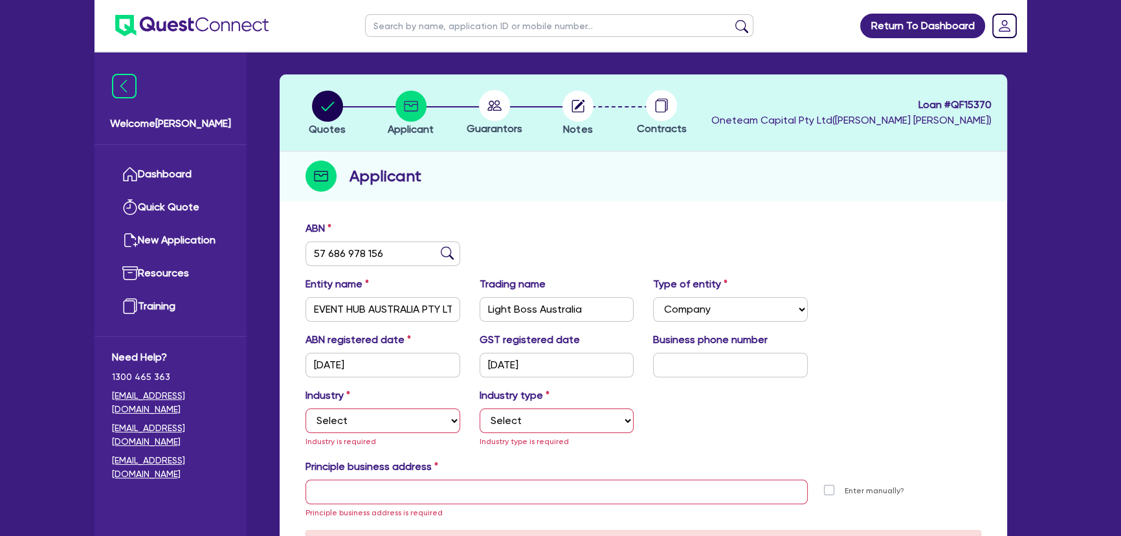
scroll to position [0, 0]
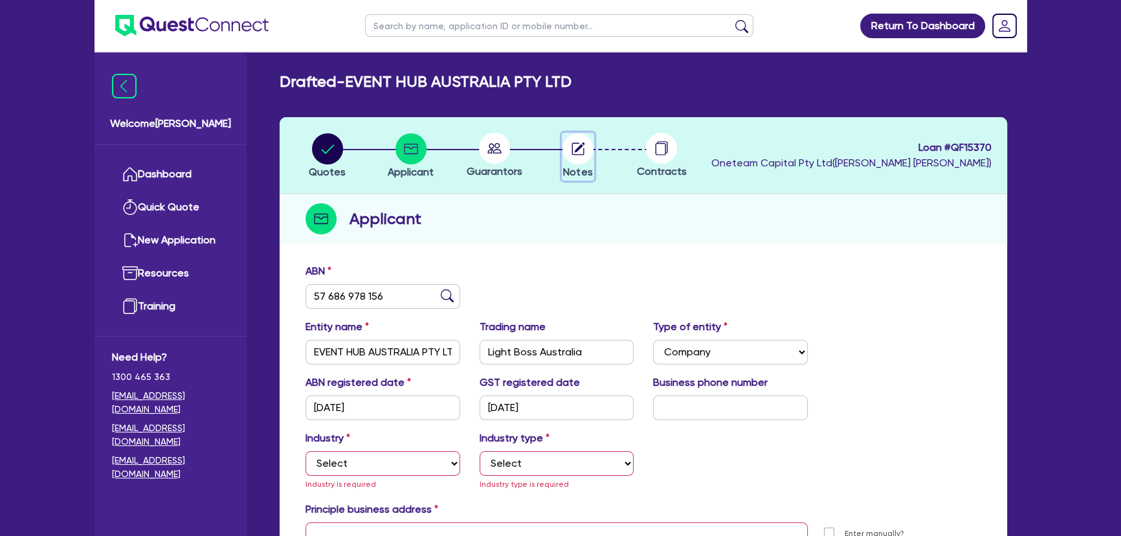
click at [568, 150] on circle "button" at bounding box center [577, 148] width 31 height 31
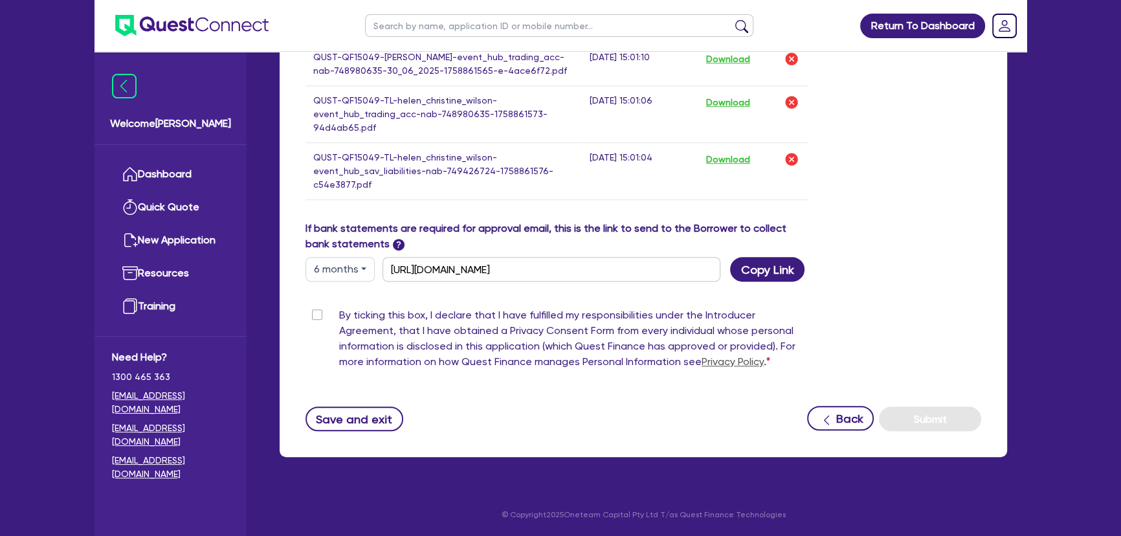
scroll to position [809, 0]
click at [835, 420] on button "Back" at bounding box center [840, 418] width 67 height 25
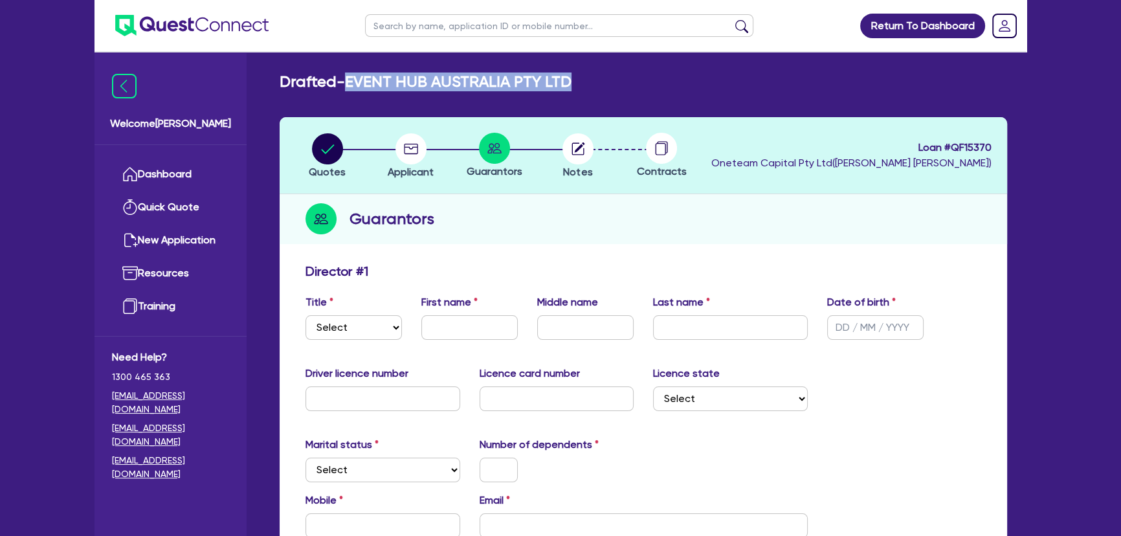
drag, startPoint x: 477, startPoint y: 76, endPoint x: 575, endPoint y: 76, distance: 98.3
click at [575, 76] on div "Drafted - EVENT HUB AUSTRALIA PTY LTD" at bounding box center [643, 81] width 747 height 19
click at [399, 151] on circle "button" at bounding box center [410, 148] width 31 height 31
select select "COMPANY"
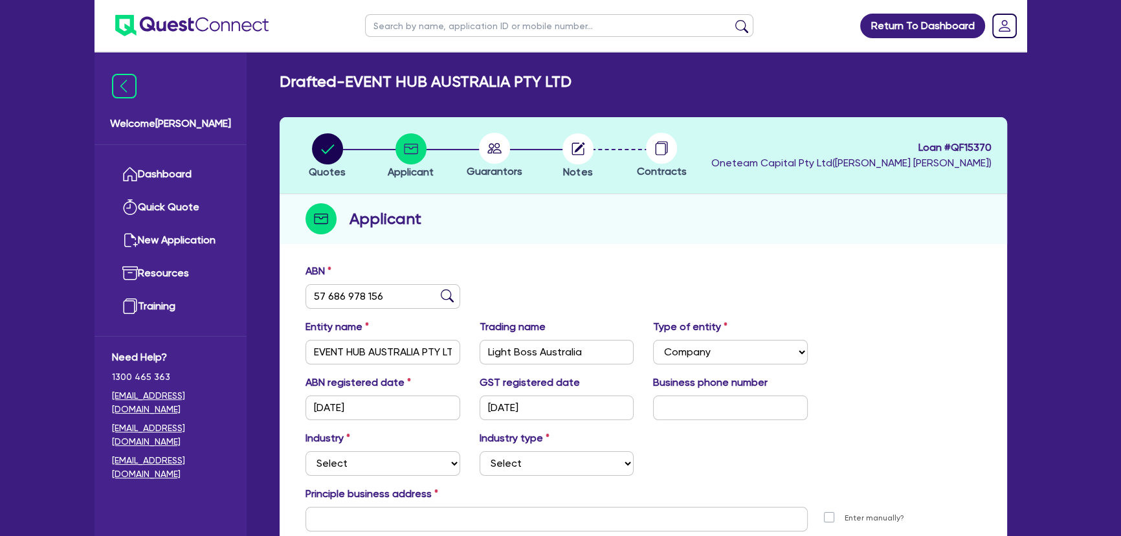
click at [492, 148] on icon at bounding box center [494, 148] width 31 height 31
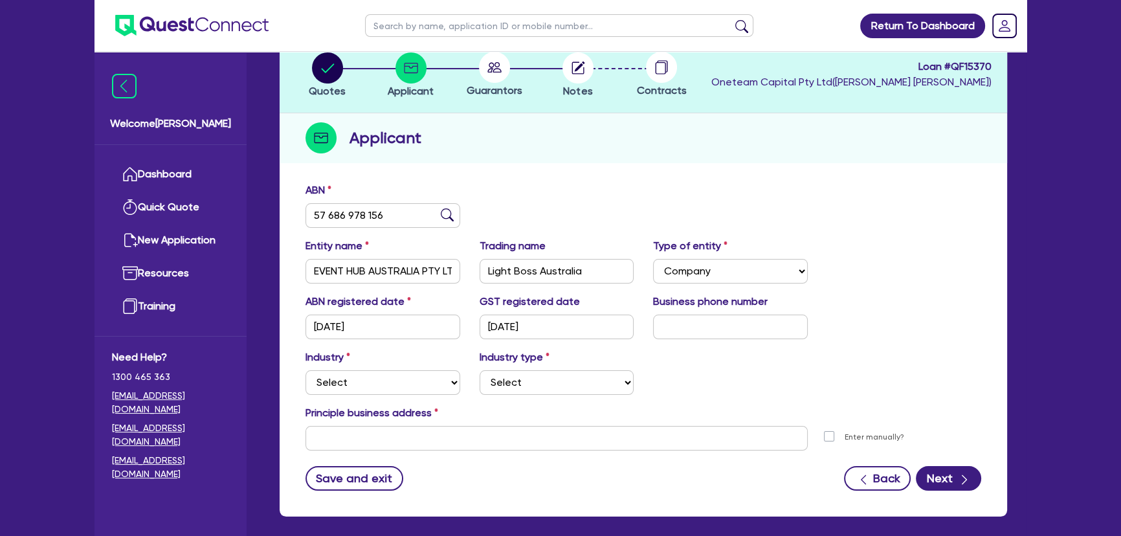
scroll to position [140, 0]
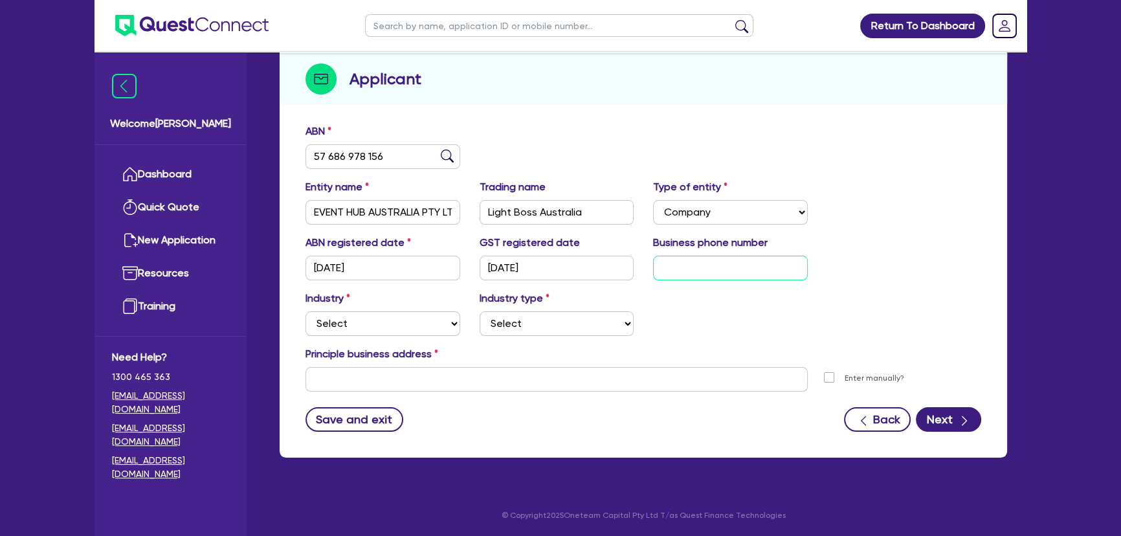
click at [688, 271] on input "text" at bounding box center [730, 268] width 155 height 25
paste input "4 0893 6996"
type input "04 0893 6996"
click at [395, 331] on select "Select Accomodation & Food Services Administrative & Support Services Agricultu…" at bounding box center [382, 323] width 155 height 25
click at [305, 311] on select "Select Accomodation & Food Services Administrative & Support Services Agricultu…" at bounding box center [382, 323] width 155 height 25
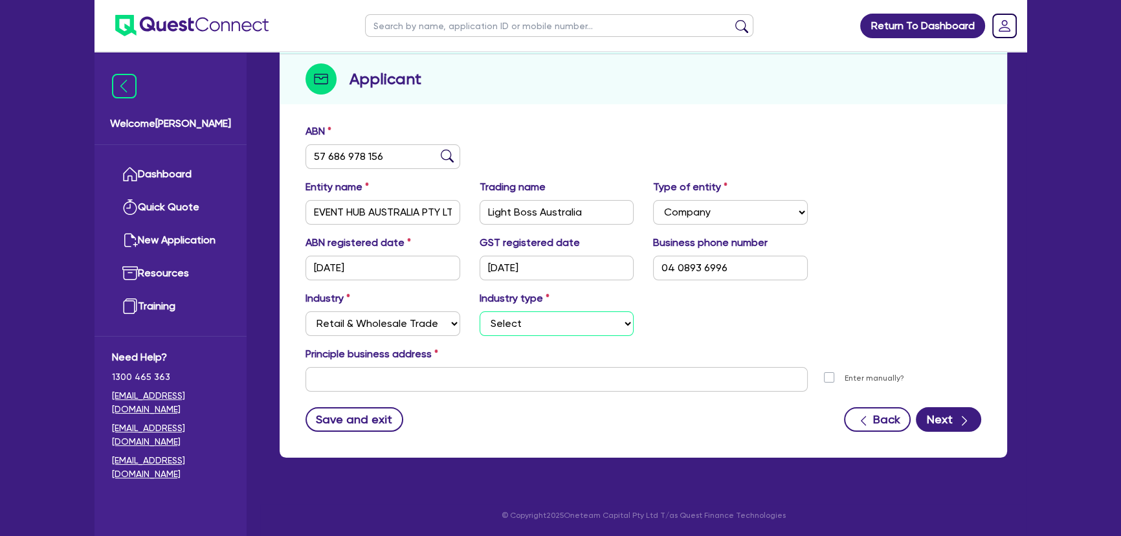
click at [541, 316] on select "Select Electrical, Electronic & Whitegoods Floor Coverings, Furniture & Housewa…" at bounding box center [556, 323] width 155 height 25
click at [421, 321] on select "Select Accomodation & Food Services Administrative & Support Services Agricultu…" at bounding box center [382, 323] width 155 height 25
select select "ARTS_RECREATION"
click at [305, 311] on select "Select Accomodation & Food Services Administrative & Support Services Agricultu…" at bounding box center [382, 323] width 155 height 25
click at [524, 318] on select "Select Artists Musicians Writers Performers Venue Operators Sports Venue Gyms S…" at bounding box center [556, 323] width 155 height 25
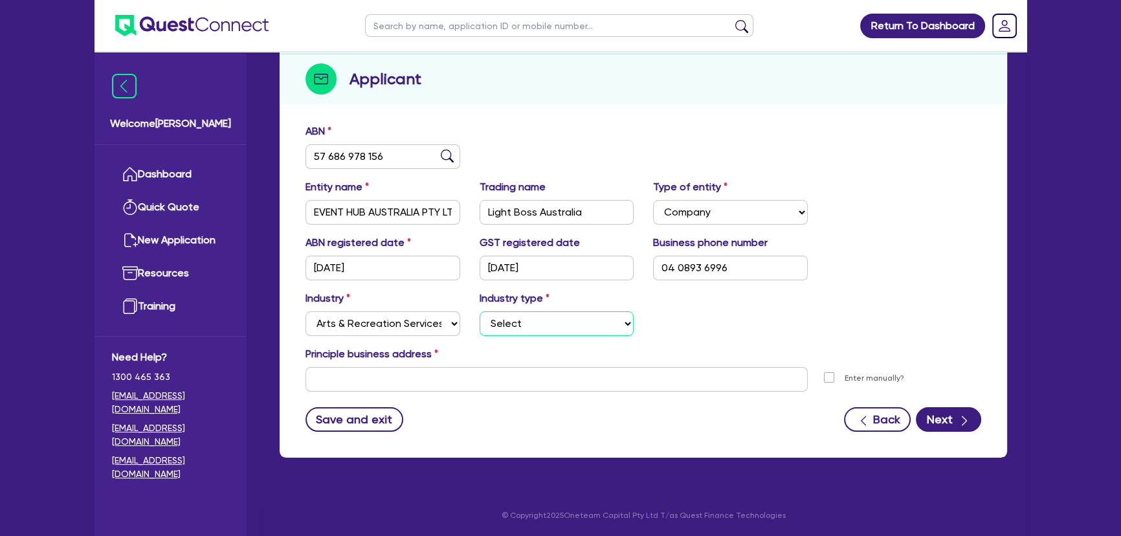
select select "VENUE_OPERATORS"
click at [479, 311] on select "Select Artists Musicians Writers Performers Venue Operators Sports Venue Gyms S…" at bounding box center [556, 323] width 155 height 25
drag, startPoint x: 541, startPoint y: 357, endPoint x: 540, endPoint y: 375, distance: 17.5
click at [540, 359] on div "Principle business address" at bounding box center [643, 356] width 695 height 21
click at [538, 381] on input "text" at bounding box center [556, 379] width 502 height 25
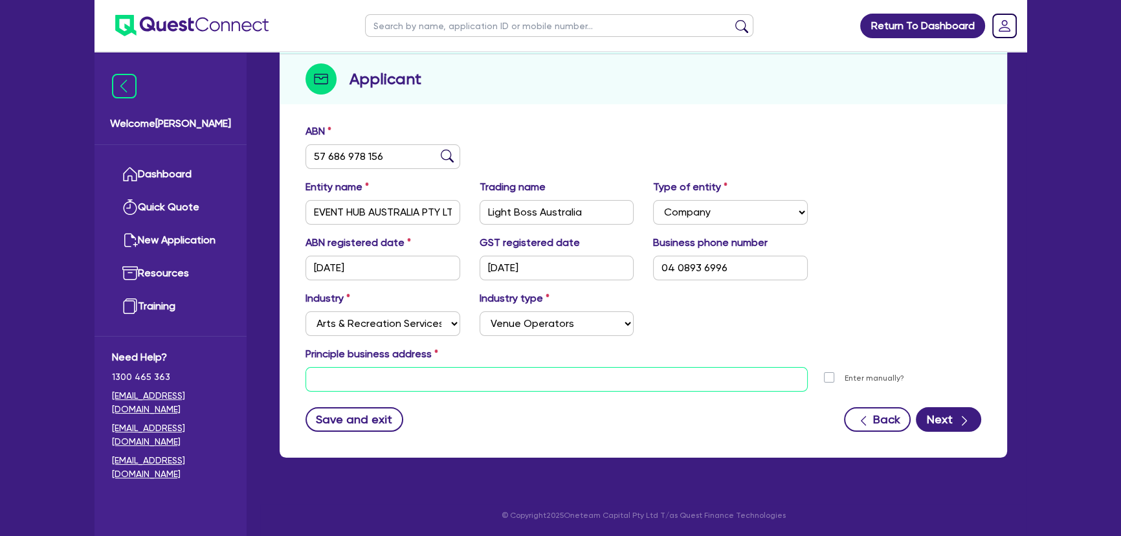
click at [369, 379] on input "text" at bounding box center [556, 379] width 502 height 25
click at [514, 381] on input "text" at bounding box center [556, 379] width 502 height 25
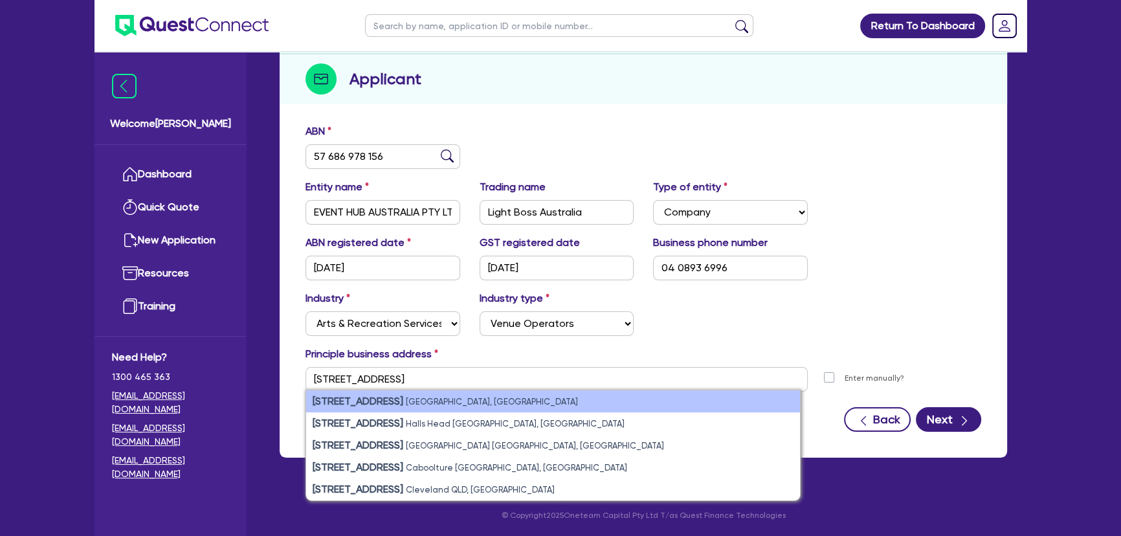
click at [505, 395] on li "68 Caravel St Hamlyn Terrace NSW, Australia" at bounding box center [553, 401] width 494 height 22
type input "68 Caravel St Hamlyn Terrace NSW 2259"
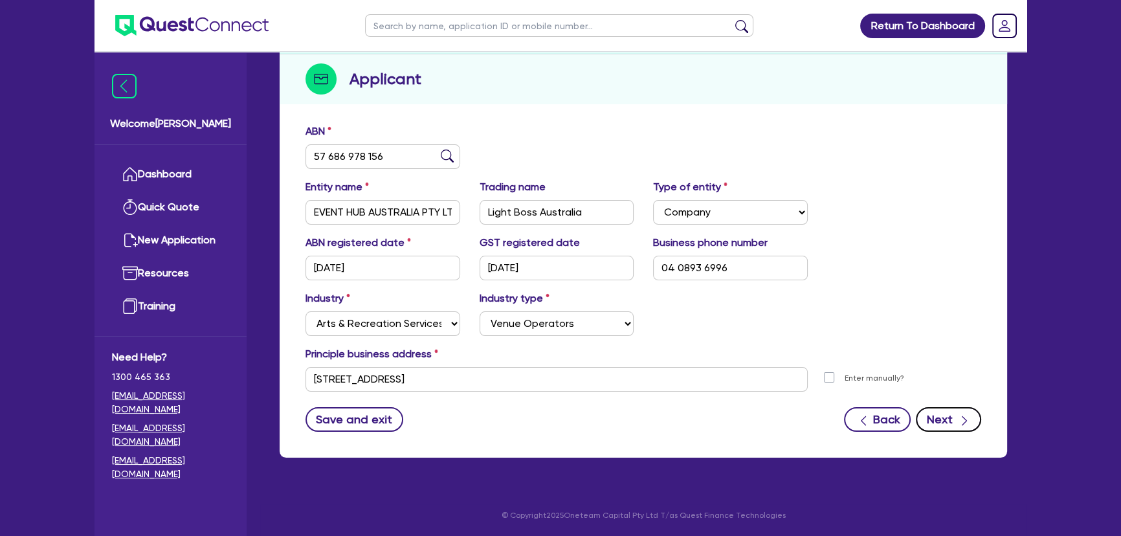
click at [950, 410] on button "Next" at bounding box center [948, 419] width 65 height 25
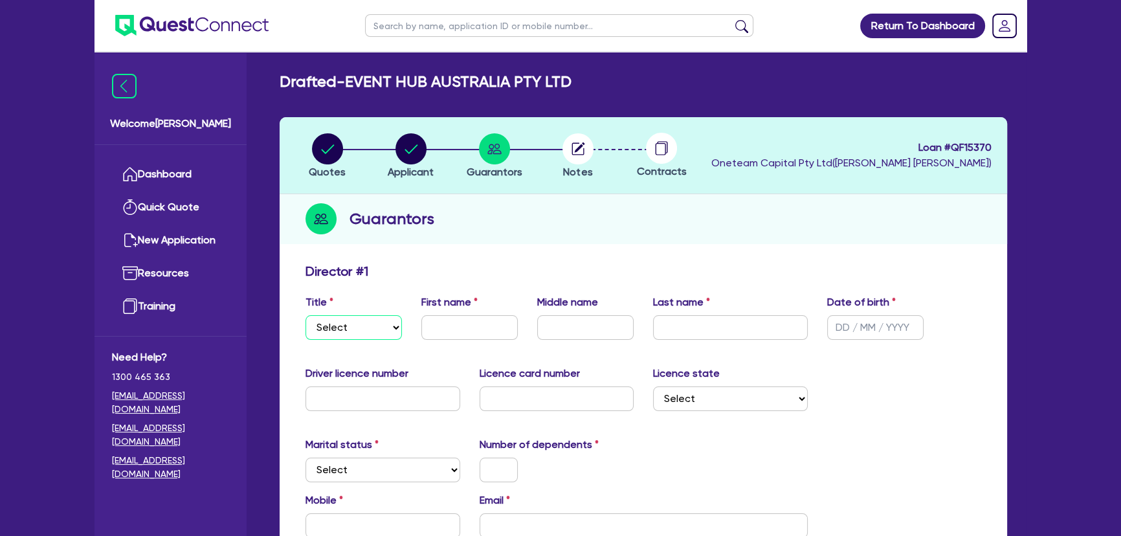
click at [371, 337] on select "Select Mr Mrs Ms Miss Dr" at bounding box center [353, 327] width 96 height 25
select select "MRS"
click at [305, 315] on select "Select Mr Mrs Ms Miss Dr" at bounding box center [353, 327] width 96 height 25
click at [457, 316] on input "text" at bounding box center [469, 327] width 96 height 25
type input "Helen"
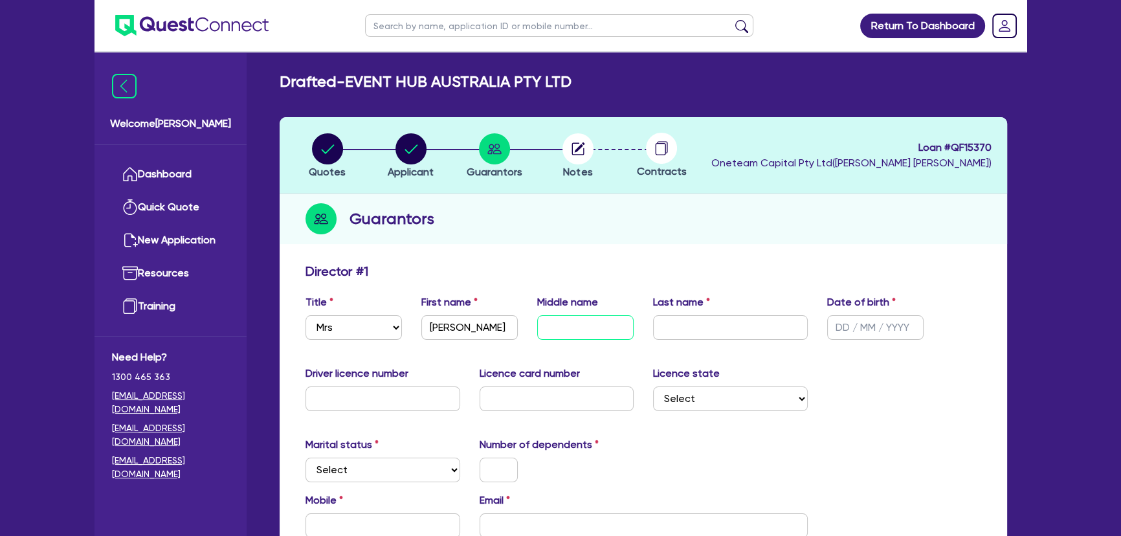
click at [562, 331] on input "text" at bounding box center [585, 327] width 96 height 25
click at [585, 314] on div "Middle name" at bounding box center [585, 316] width 116 height 45
click at [582, 325] on input "text" at bounding box center [585, 327] width 96 height 25
type input "Christine"
click at [720, 329] on input "text" at bounding box center [730, 327] width 155 height 25
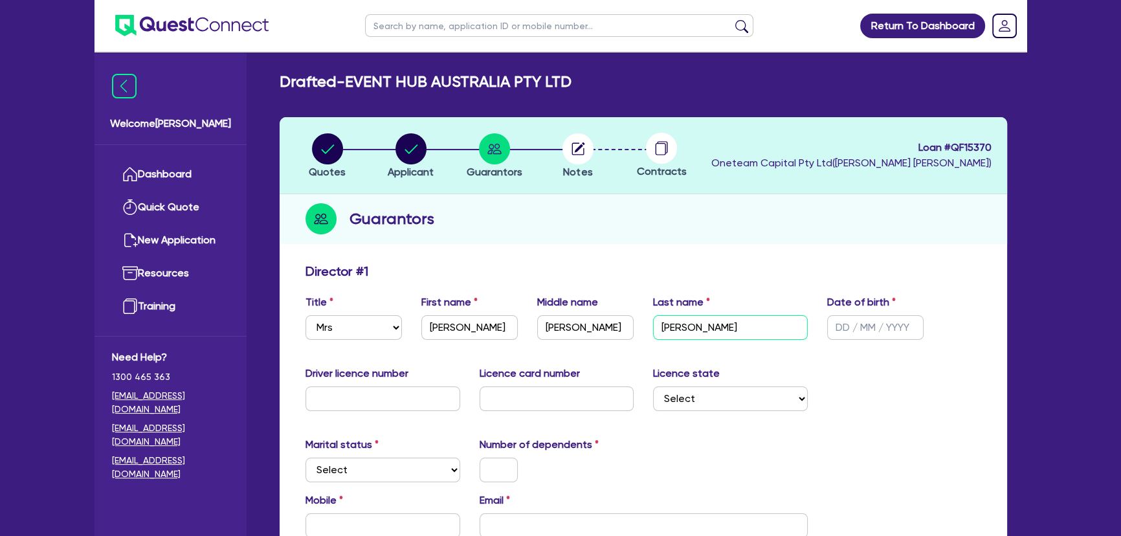
type input "Wilson"
click at [839, 335] on input "text" at bounding box center [875, 327] width 96 height 25
type input "04/10/1968"
click at [401, 401] on input "text" at bounding box center [382, 398] width 155 height 25
type input "9001D0"
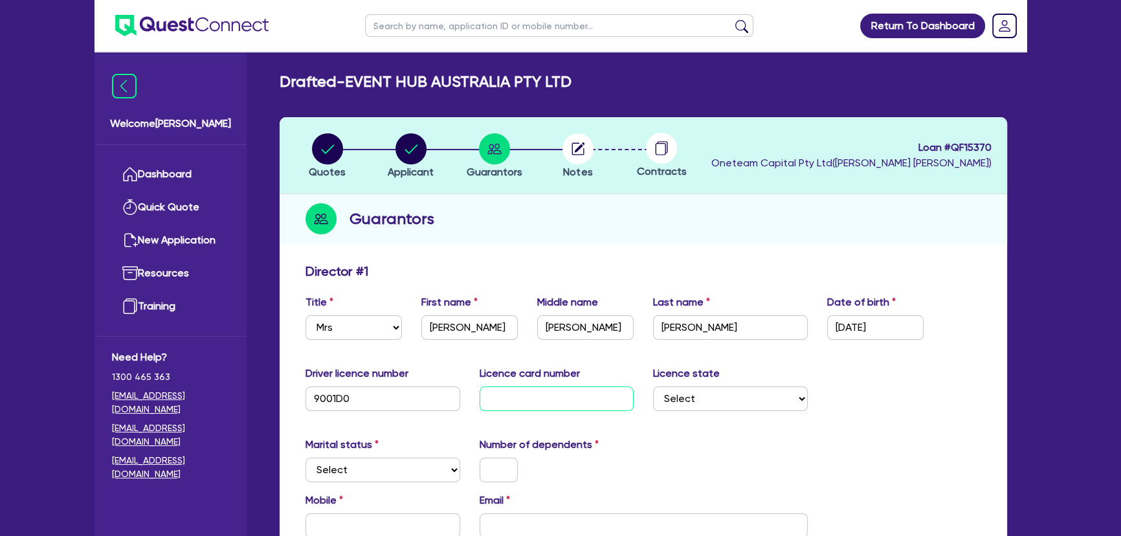
click at [529, 391] on input "text" at bounding box center [556, 398] width 155 height 25
click at [538, 413] on div "Driver licence number 9001D0 Licence card number Licence state Select NSW VIC Q…" at bounding box center [643, 394] width 695 height 56
click at [537, 401] on input "text" at bounding box center [556, 398] width 155 height 25
type input "2054040232"
click at [740, 397] on select "Select NSW VIC QLD TAS ACT SA NT WA" at bounding box center [730, 398] width 155 height 25
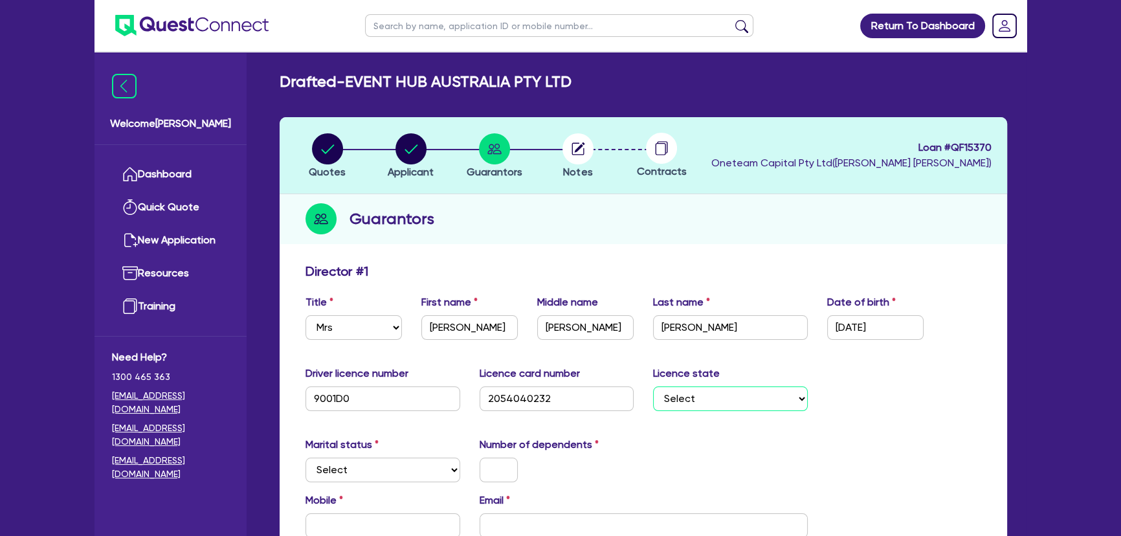
select select "NSW"
click at [653, 386] on select "Select NSW VIC QLD TAS ACT SA NT WA" at bounding box center [730, 398] width 155 height 25
click at [401, 453] on div "Marital status Select Single Married De Facto / Partner" at bounding box center [383, 459] width 174 height 45
click at [398, 469] on select "Select Single Married De Facto / Partner" at bounding box center [382, 469] width 155 height 25
select select "MARRIED"
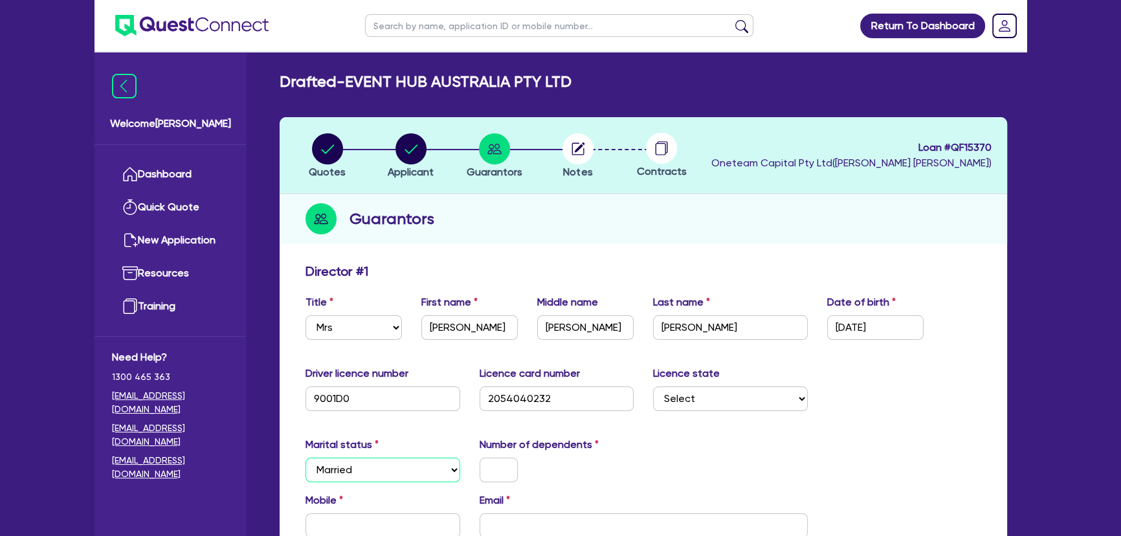
click at [305, 457] on select "Select Single Married De Facto / Partner" at bounding box center [382, 469] width 155 height 25
click at [474, 466] on div at bounding box center [499, 469] width 58 height 25
click at [492, 469] on input "text" at bounding box center [498, 469] width 38 height 25
type input "0"
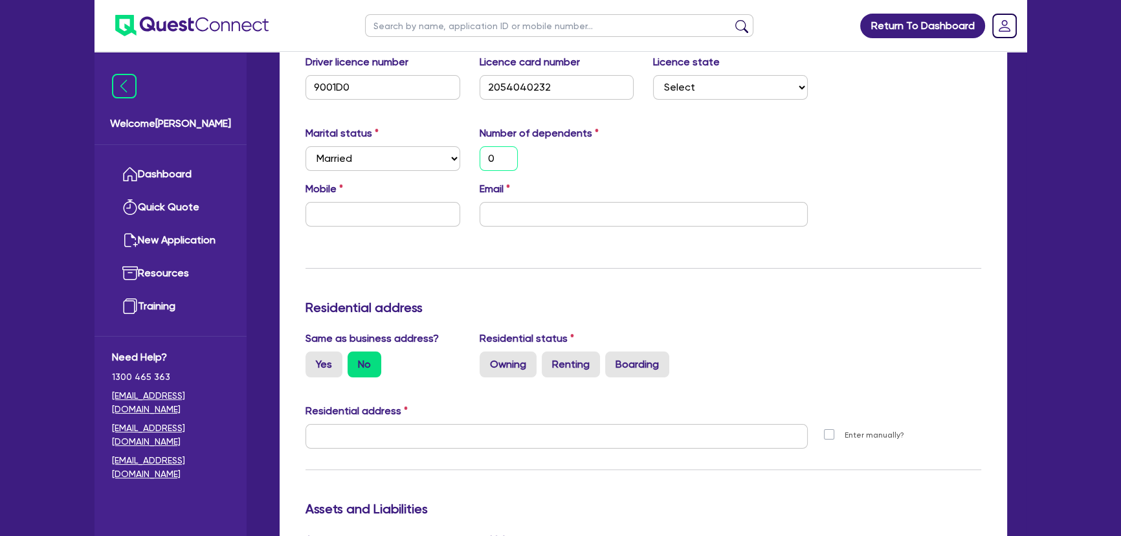
scroll to position [353, 0]
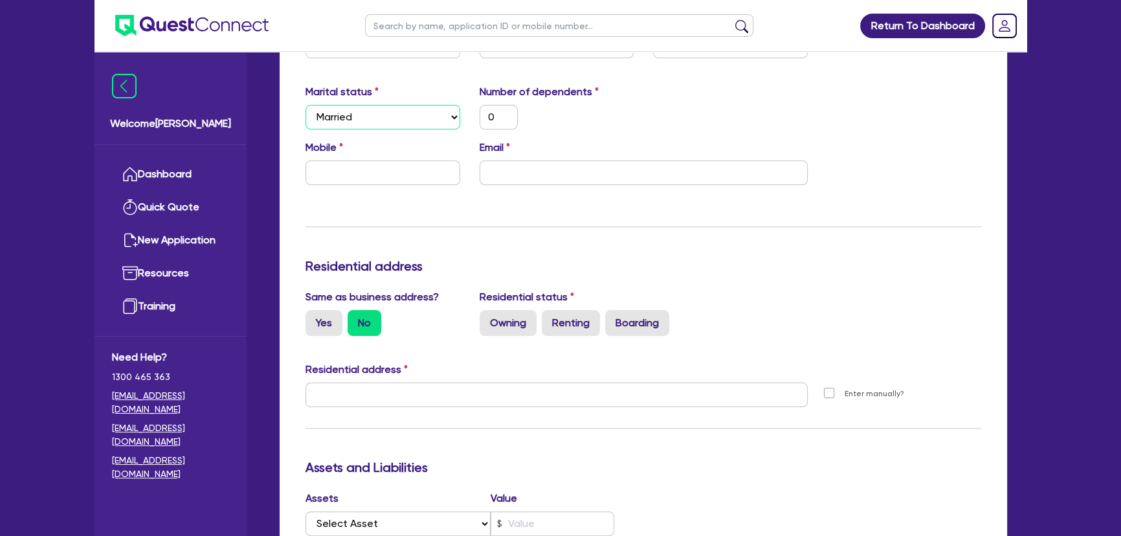
click at [389, 118] on select "Select Single Married De Facto / Partner" at bounding box center [382, 117] width 155 height 25
select select "SINGLE"
click at [305, 105] on select "Select Single Married De Facto / Partner" at bounding box center [382, 117] width 155 height 25
drag, startPoint x: 378, startPoint y: 193, endPoint x: 375, endPoint y: 179, distance: 14.5
click at [378, 192] on div "Mobile Email" at bounding box center [643, 168] width 695 height 56
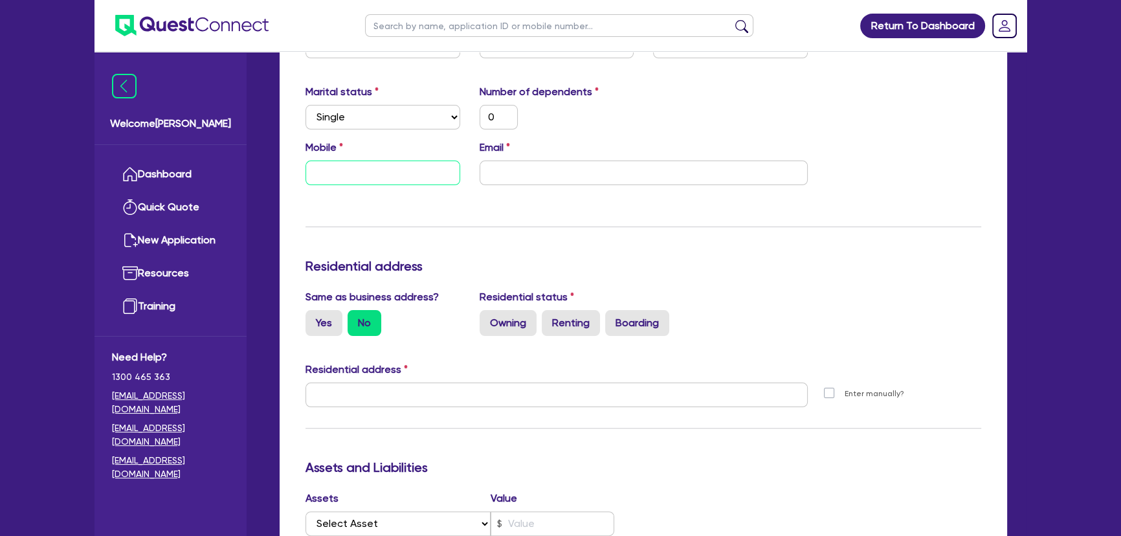
click at [375, 179] on input "text" at bounding box center [382, 172] width 155 height 25
click at [340, 187] on div "Mobile Email" at bounding box center [643, 168] width 695 height 56
click at [336, 173] on input "text" at bounding box center [382, 172] width 155 height 25
type input "0"
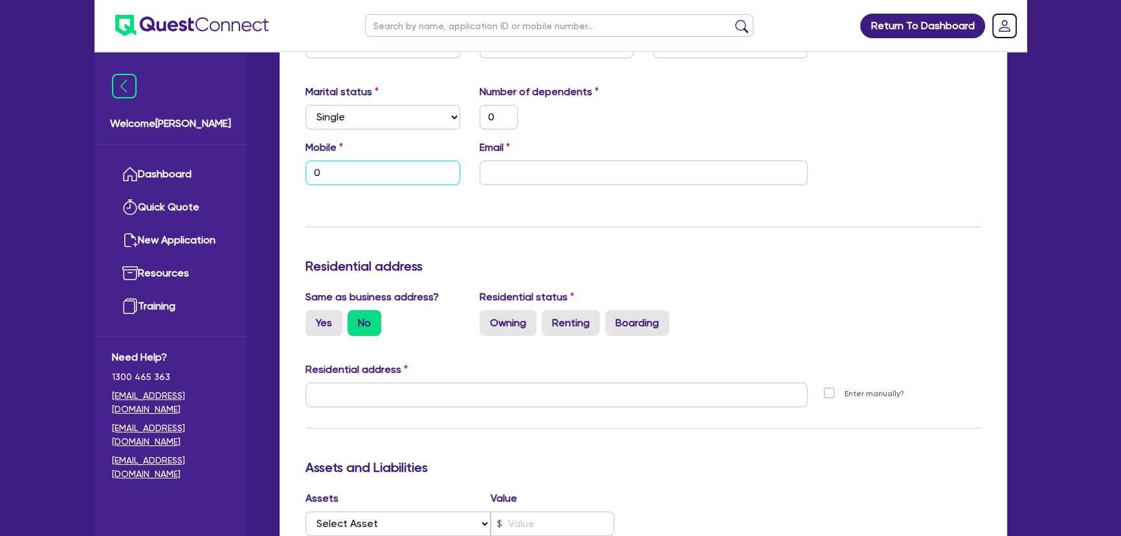
paste input "408 936 996"
type input "0"
type input "0408 936 996"
click at [568, 175] on input "email" at bounding box center [643, 172] width 328 height 25
click at [545, 171] on input "email" at bounding box center [643, 172] width 328 height 25
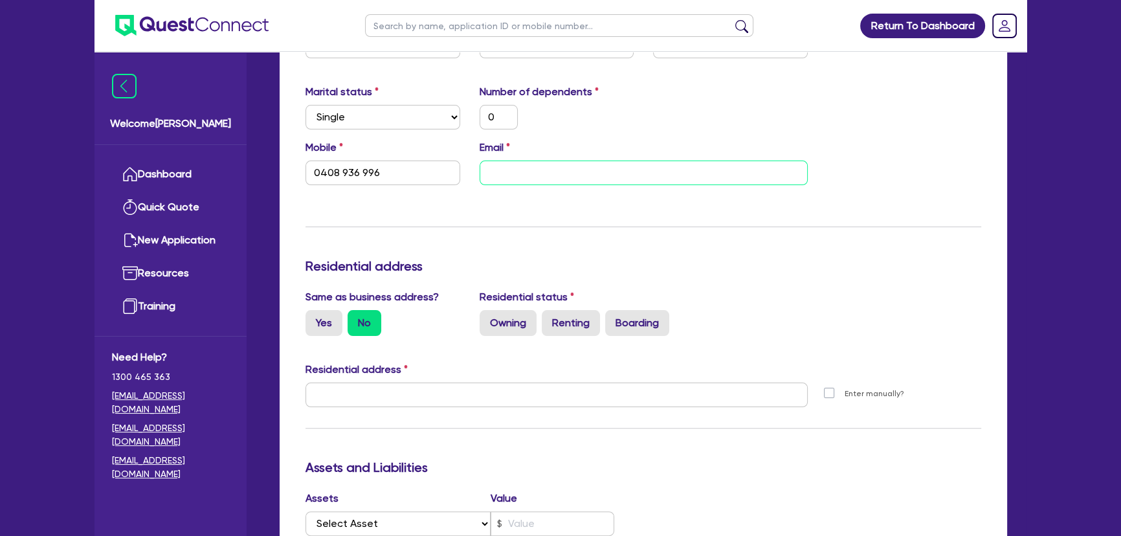
paste input "accounts@eventhubau.au"
type input "0"
type input "0408 936 996"
type input "accounts@eventhubau.au"
click at [563, 320] on label "Renting" at bounding box center [571, 323] width 58 height 26
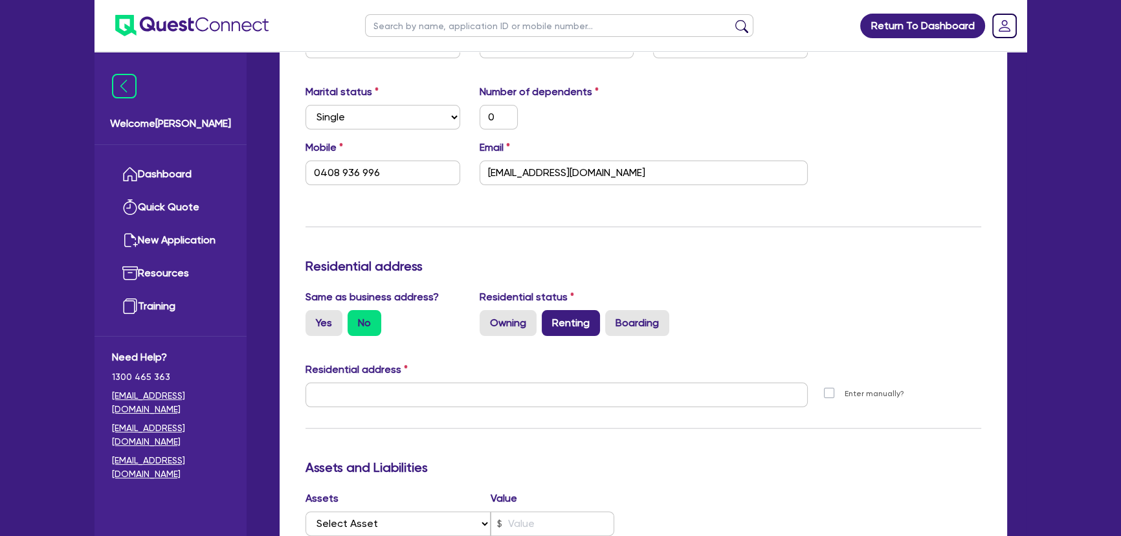
click at [550, 318] on input "Renting" at bounding box center [546, 314] width 8 height 8
radio input "true"
type input "0"
type input "0408 936 996"
click at [413, 407] on div at bounding box center [556, 399] width 521 height 35
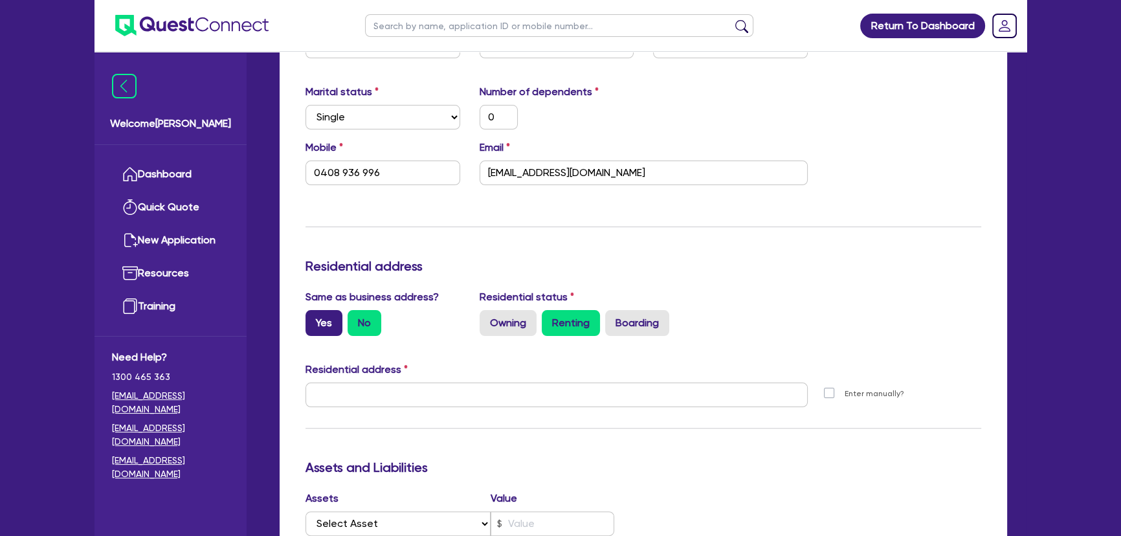
click at [332, 331] on label "Yes" at bounding box center [323, 323] width 37 height 26
click at [314, 318] on input "Yes" at bounding box center [309, 314] width 8 height 8
radio input "true"
type input "0"
type input "0408 936 996"
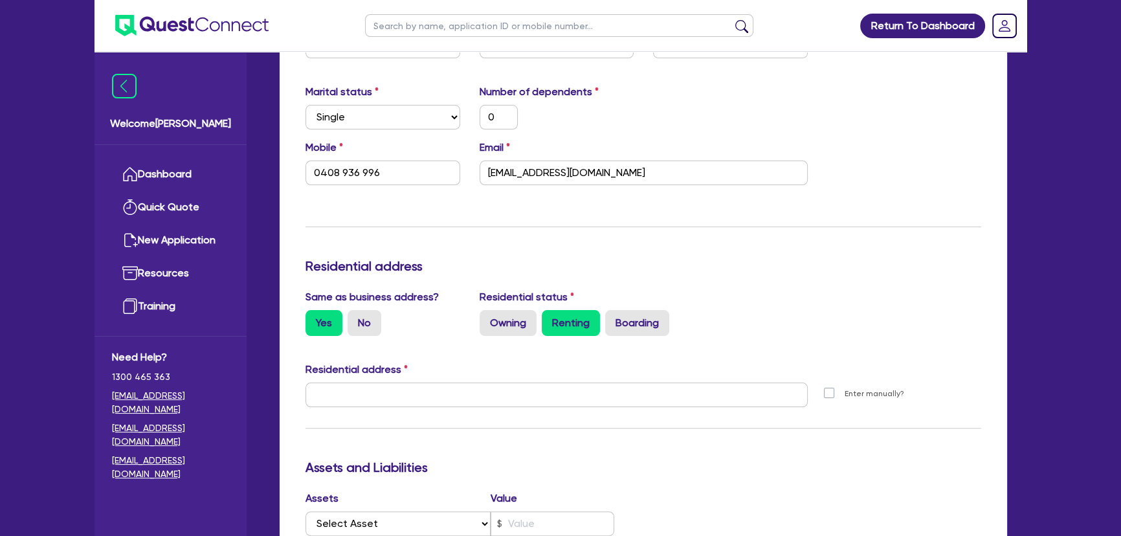
type input "68 Caravel St Hamlyn Terrace NSW 2259"
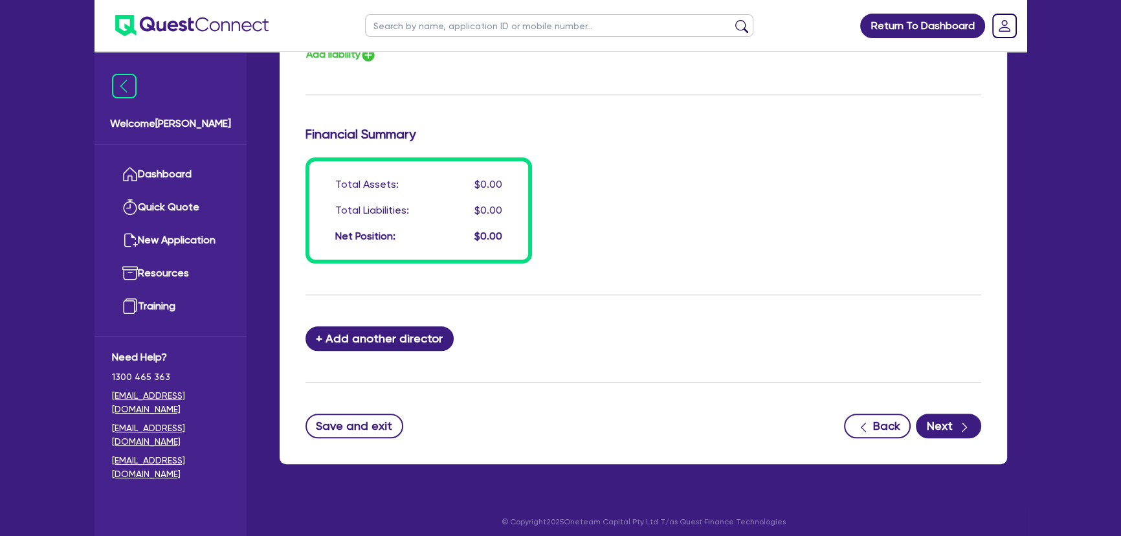
scroll to position [962, 0]
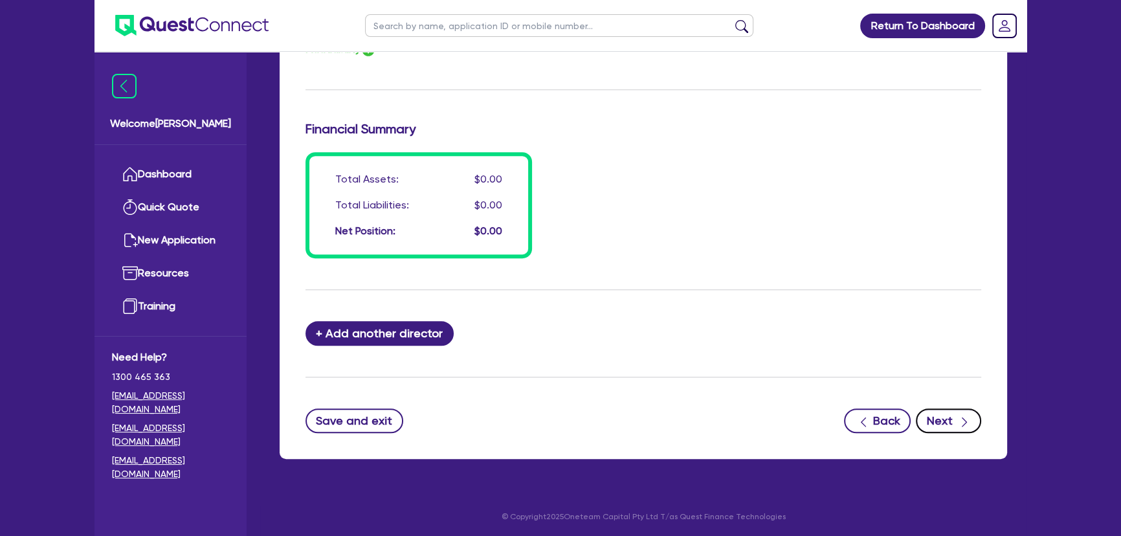
click at [975, 428] on button "Next" at bounding box center [948, 420] width 65 height 25
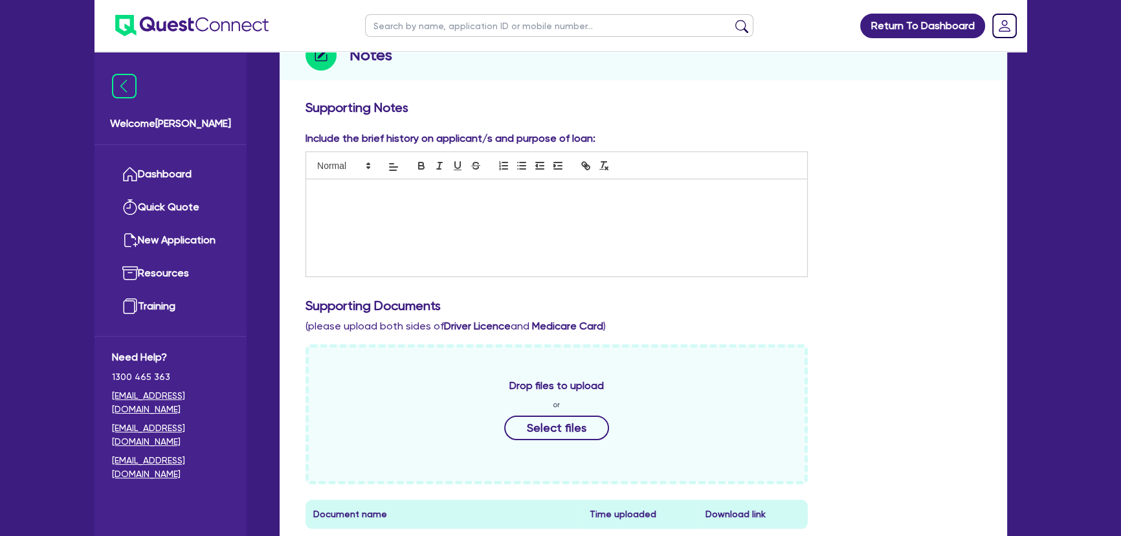
scroll to position [470, 0]
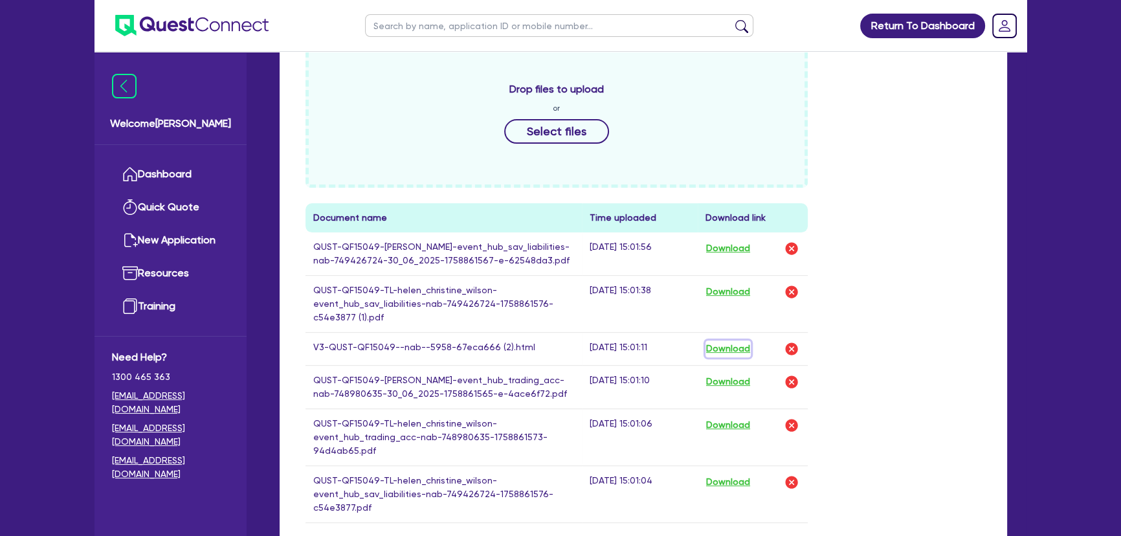
click at [718, 353] on button "Download" at bounding box center [727, 348] width 45 height 17
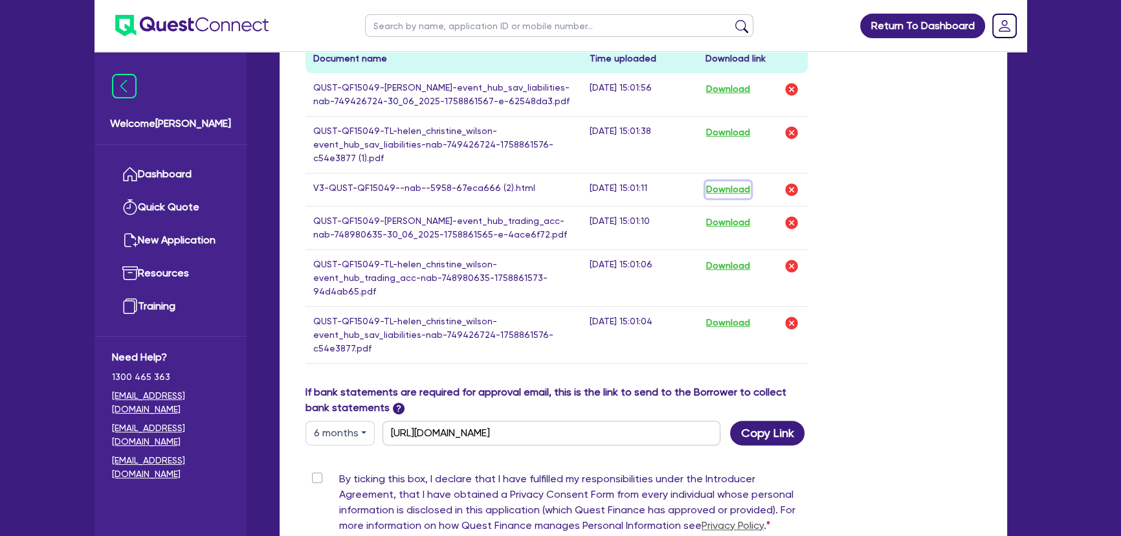
scroll to position [818, 0]
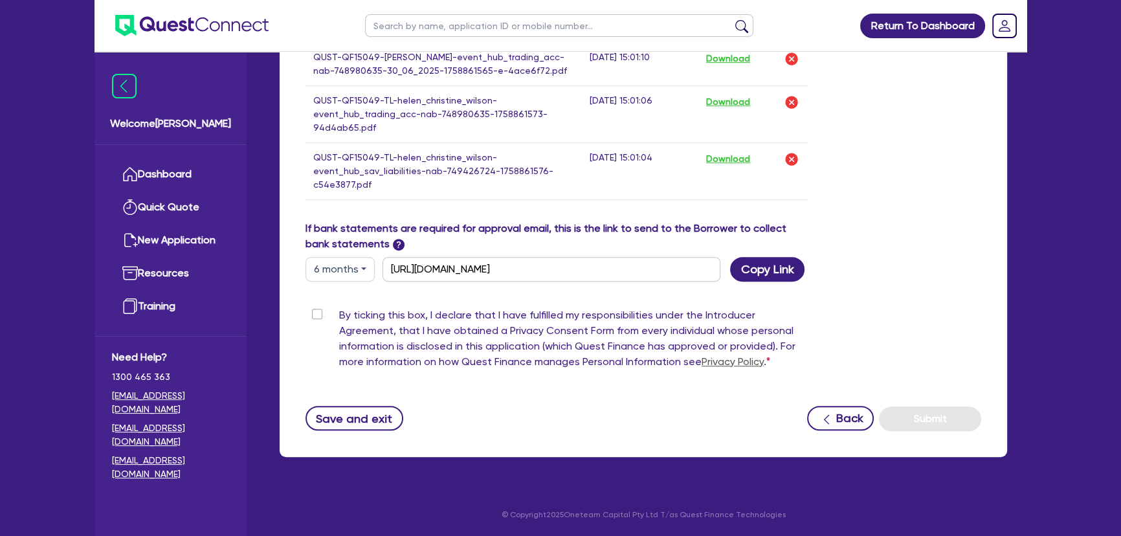
click at [314, 320] on div "By ticking this box, I declare that I have fulfilled my responsibilities under …" at bounding box center [556, 340] width 502 height 67
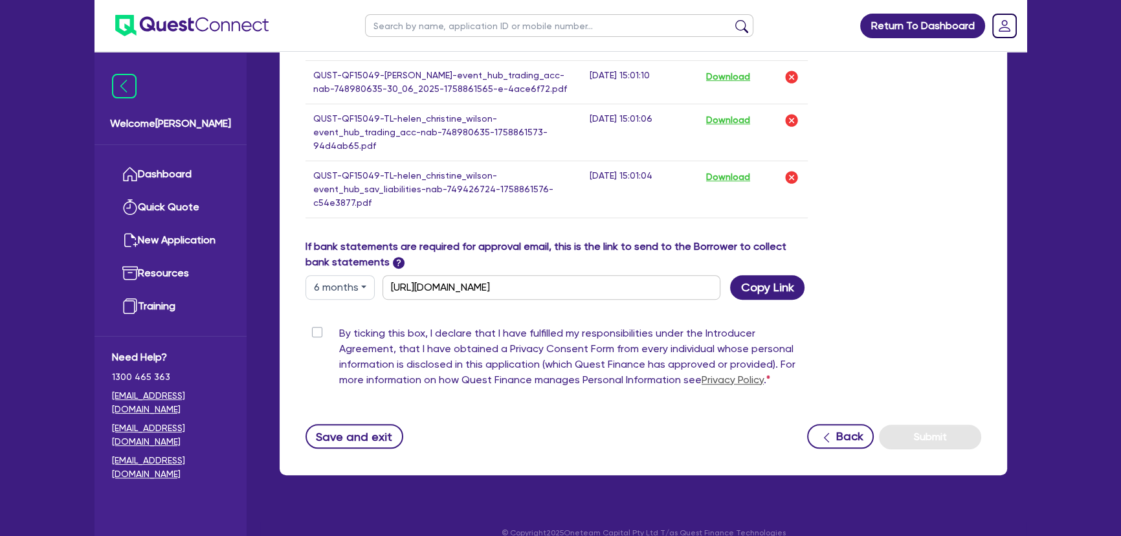
click at [339, 358] on label "By ticking this box, I declare that I have fulfilled my responsibilities under …" at bounding box center [573, 358] width 468 height 67
click at [316, 338] on input "By ticking this box, I declare that I have fulfilled my responsibilities under …" at bounding box center [310, 331] width 10 height 12
checkbox input "true"
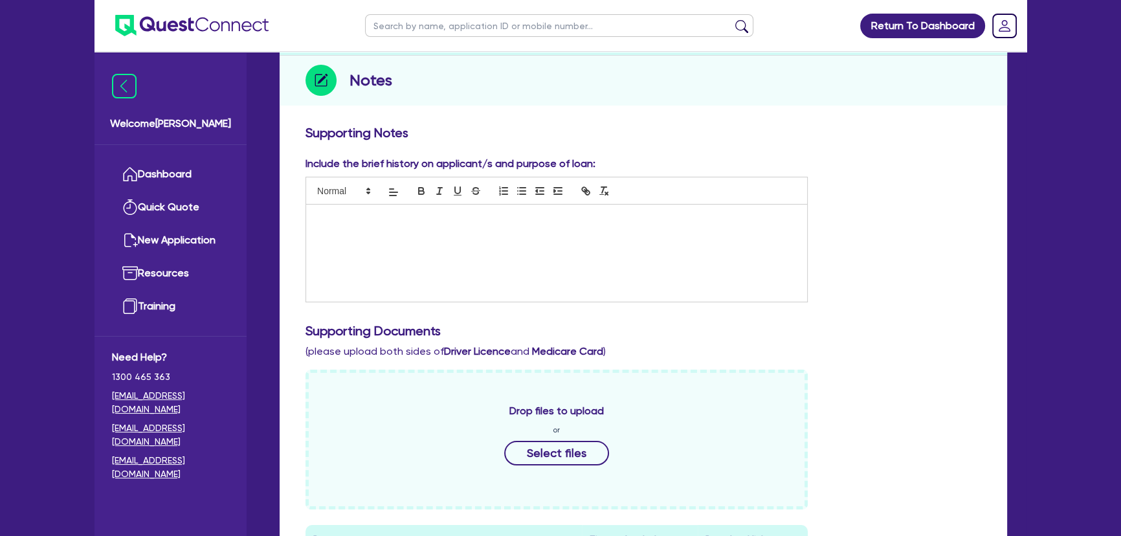
scroll to position [0, 0]
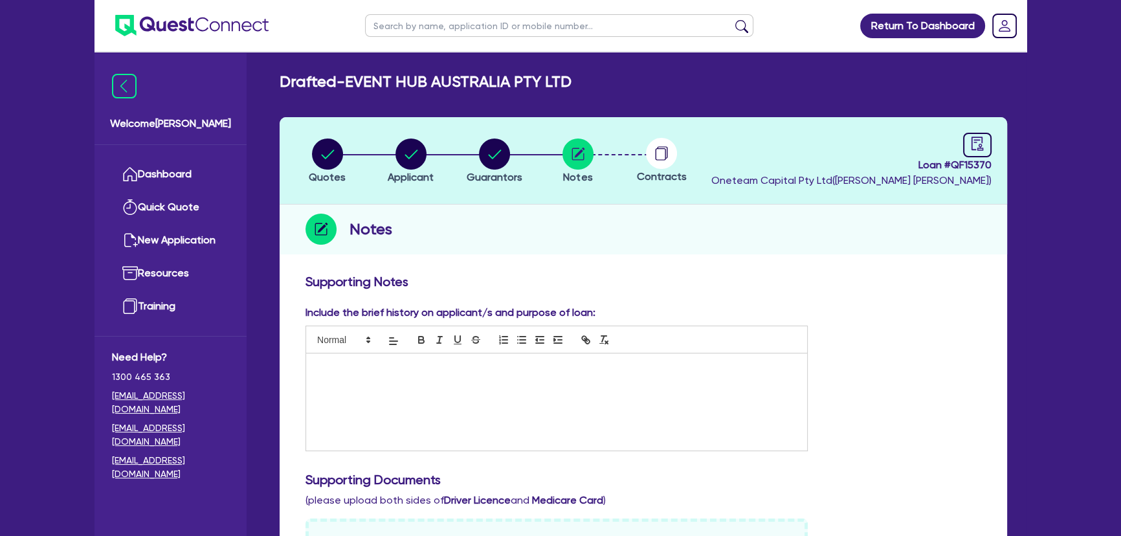
click at [957, 140] on div "Loan # QF15370 Oneteam Capital Pty Ltd ( Joel Harding )" at bounding box center [851, 161] width 280 height 56
click at [974, 145] on icon "audit" at bounding box center [977, 144] width 14 height 14
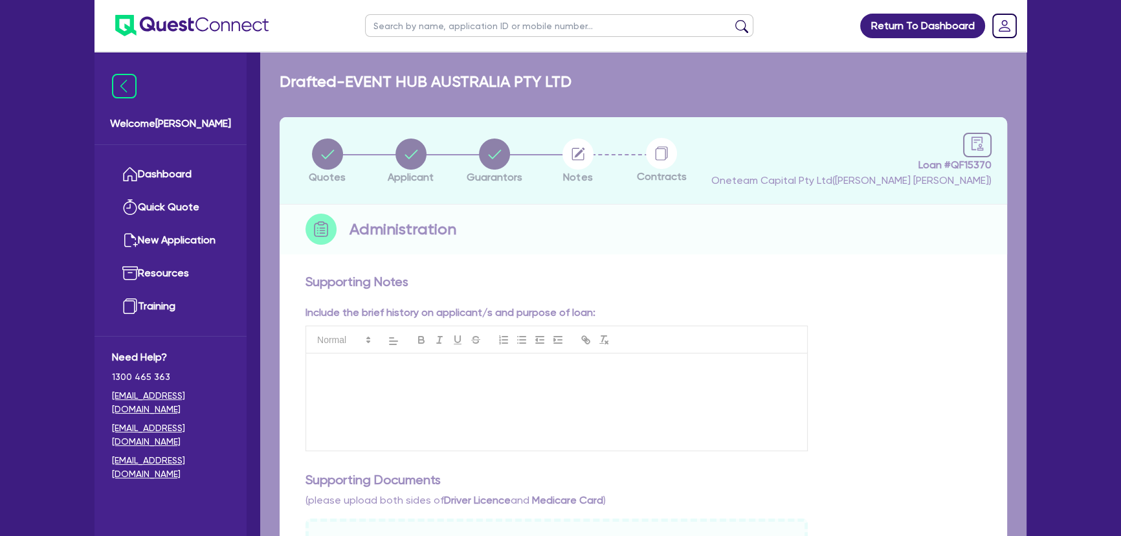
select select "DRAFTED_NEW"
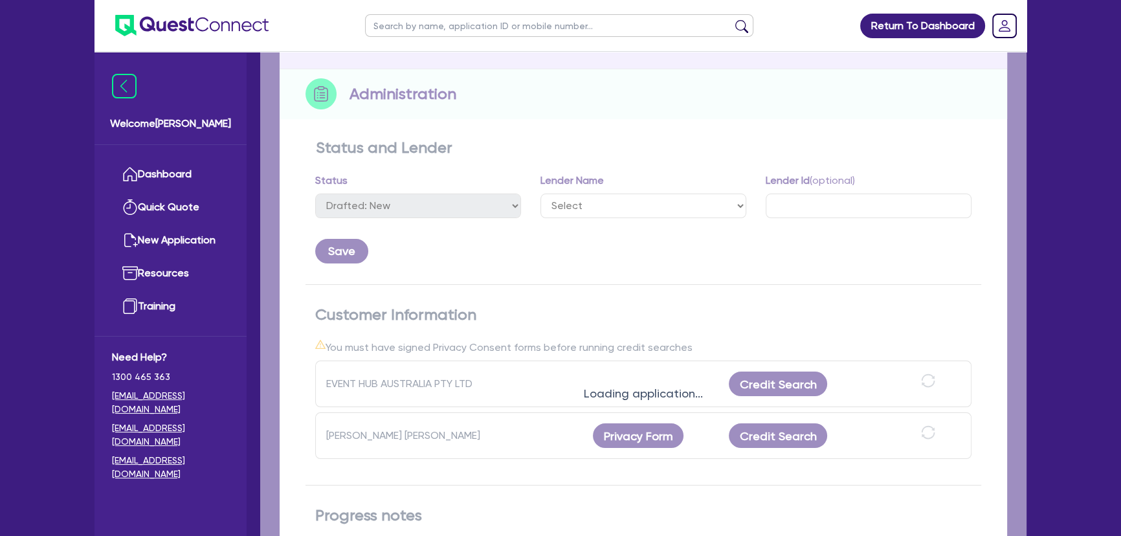
scroll to position [353, 0]
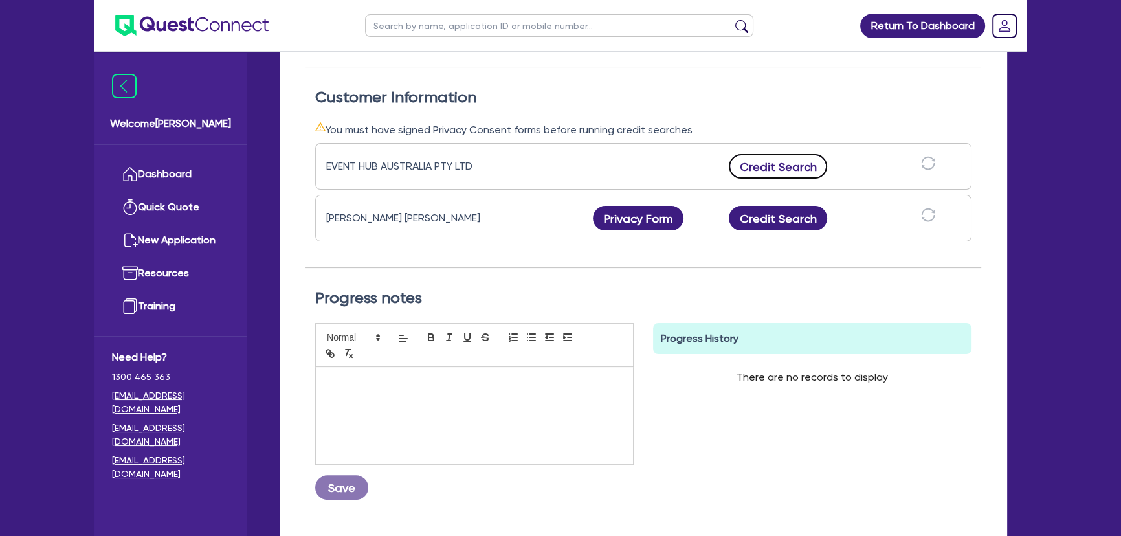
click at [804, 166] on button "Credit Search" at bounding box center [778, 166] width 98 height 25
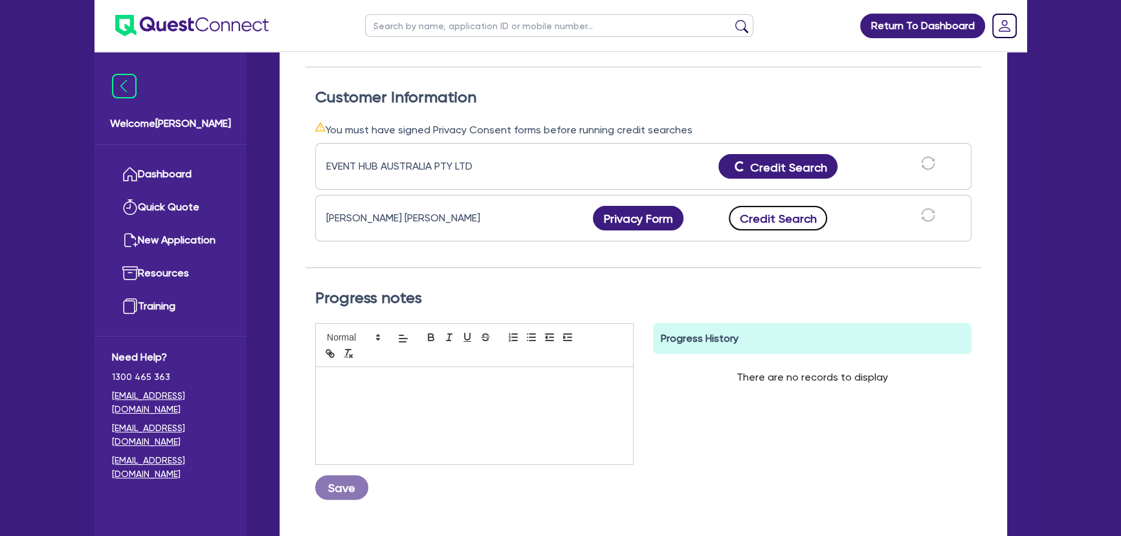
click at [796, 209] on button "Credit Search" at bounding box center [778, 218] width 98 height 25
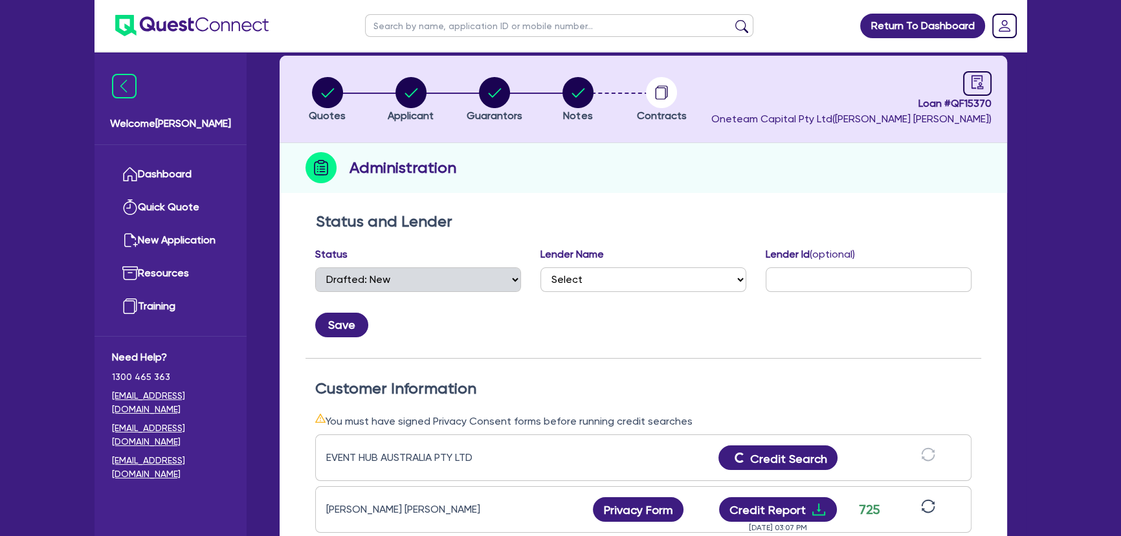
scroll to position [58, 0]
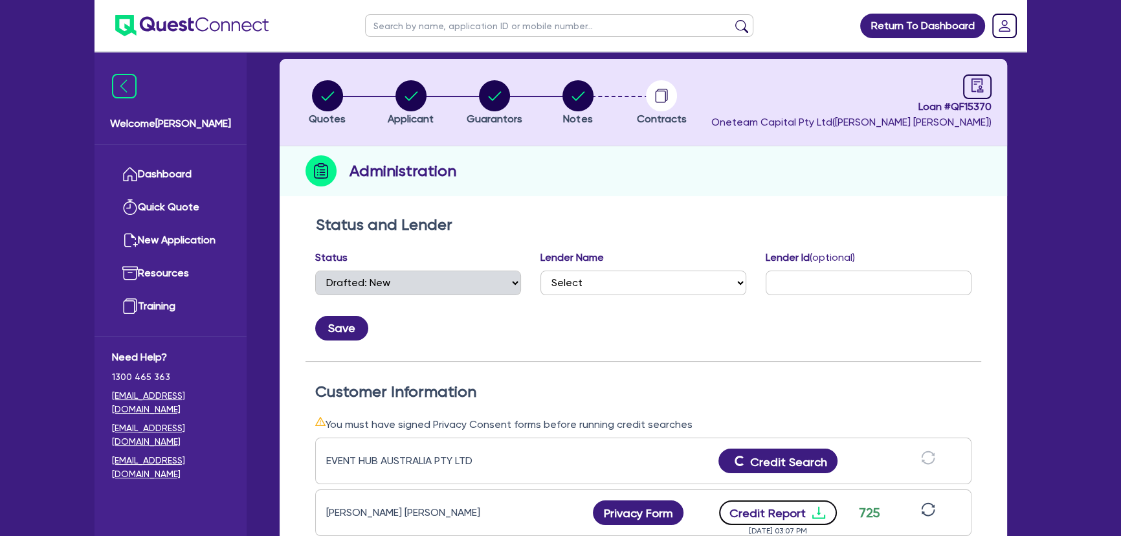
click at [821, 515] on icon "download" at bounding box center [819, 513] width 16 height 16
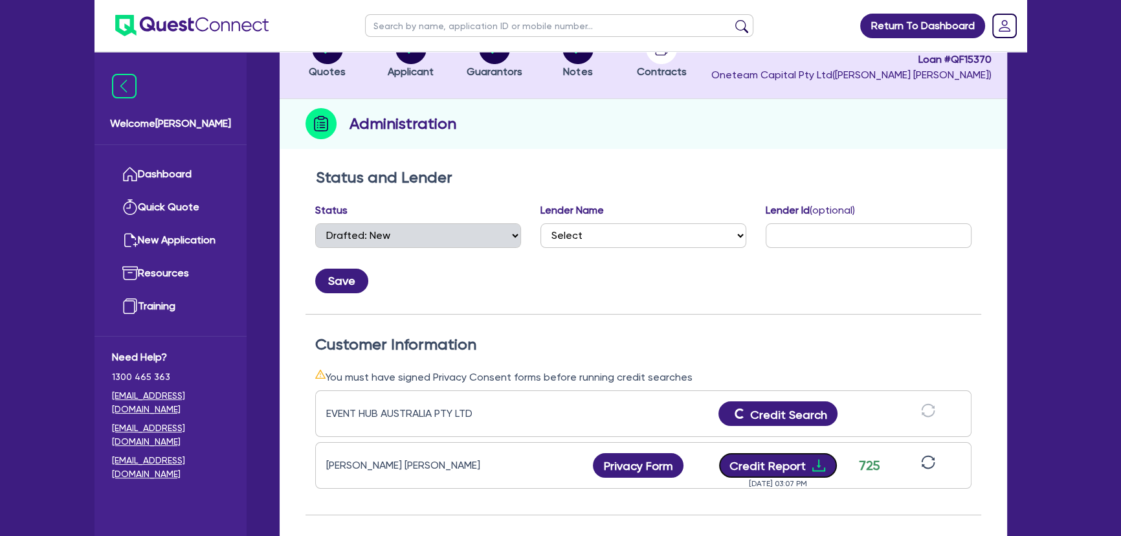
scroll to position [39, 0]
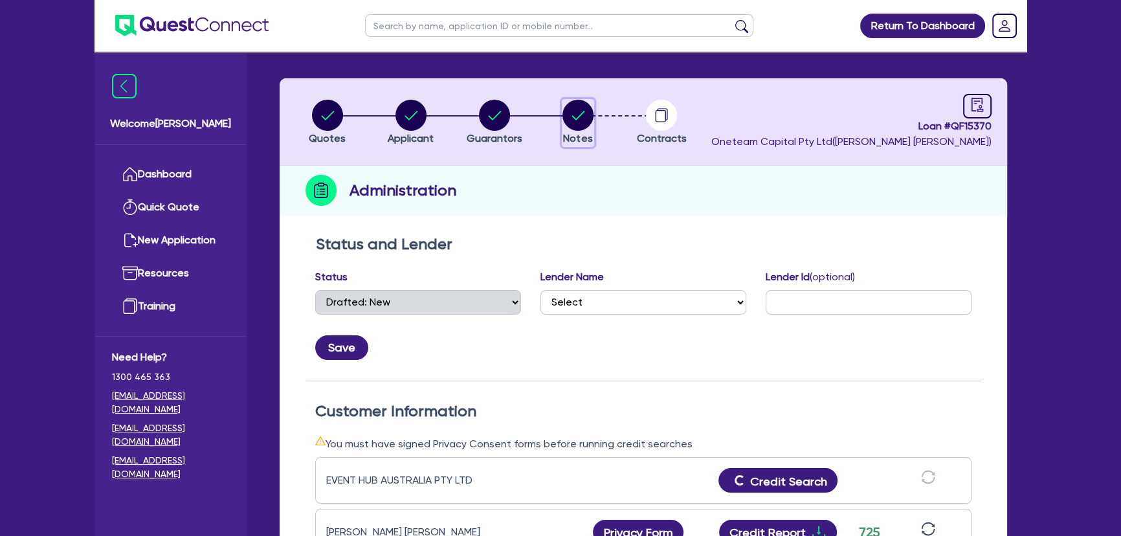
click at [575, 113] on circle "button" at bounding box center [577, 115] width 31 height 31
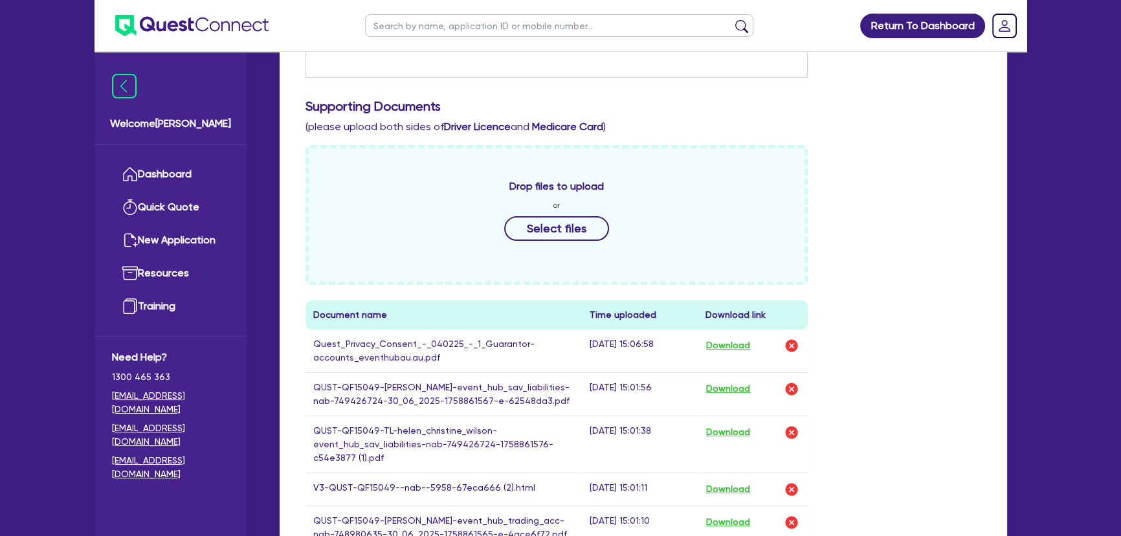
scroll to position [647, 0]
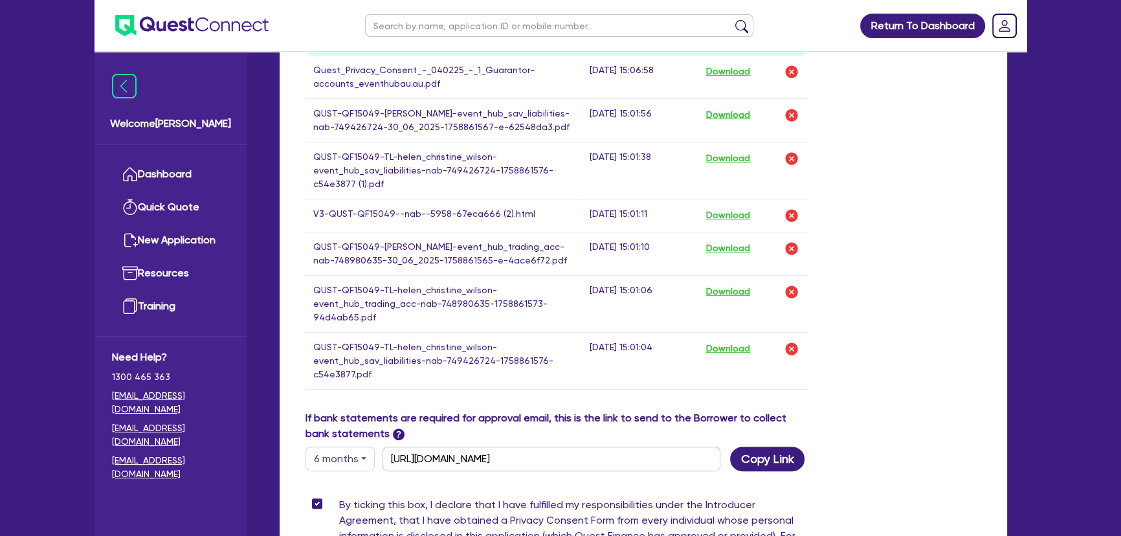
click at [707, 217] on td "Download" at bounding box center [752, 215] width 110 height 33
click at [720, 224] on button "Download" at bounding box center [727, 215] width 45 height 17
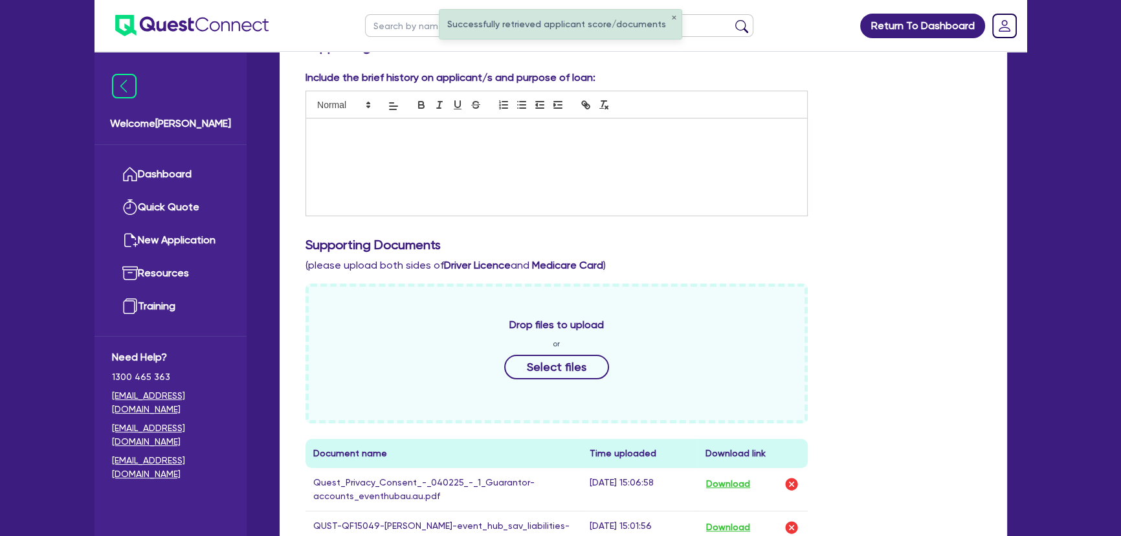
scroll to position [0, 0]
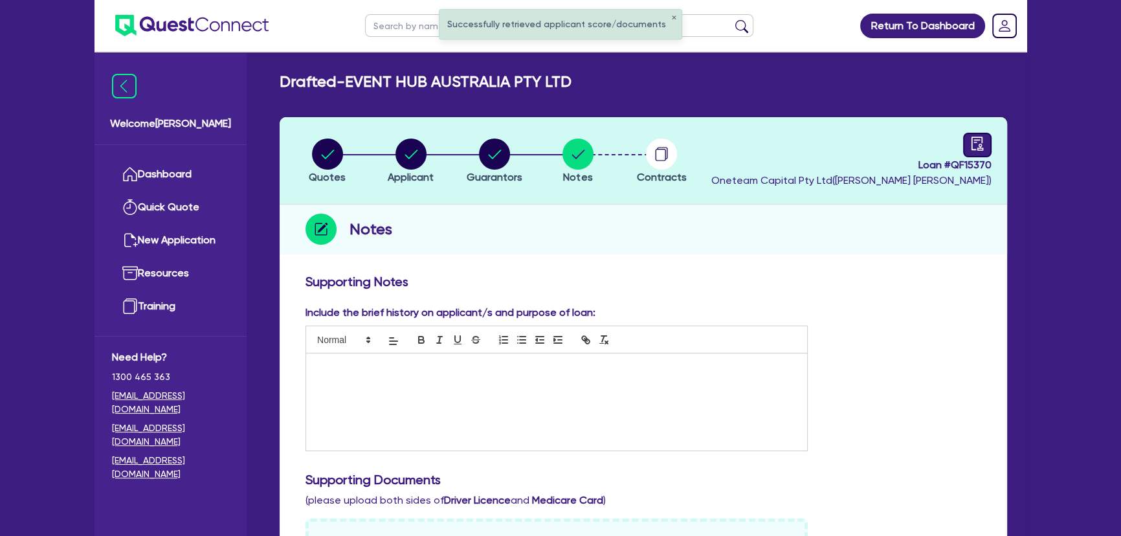
click at [983, 149] on icon "audit" at bounding box center [977, 144] width 12 height 14
select select "DRAFTED_NEW"
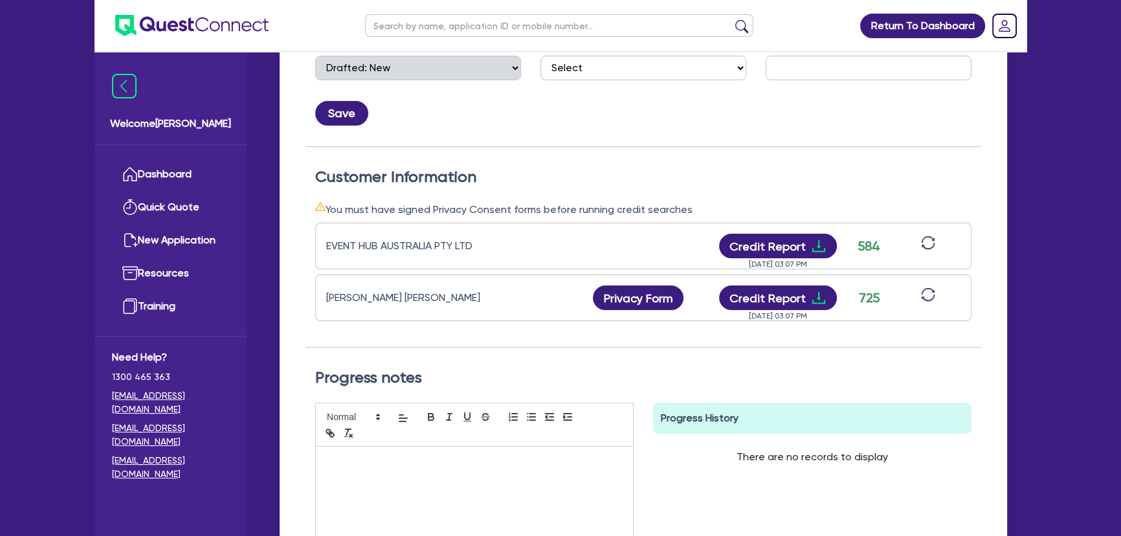
scroll to position [294, 0]
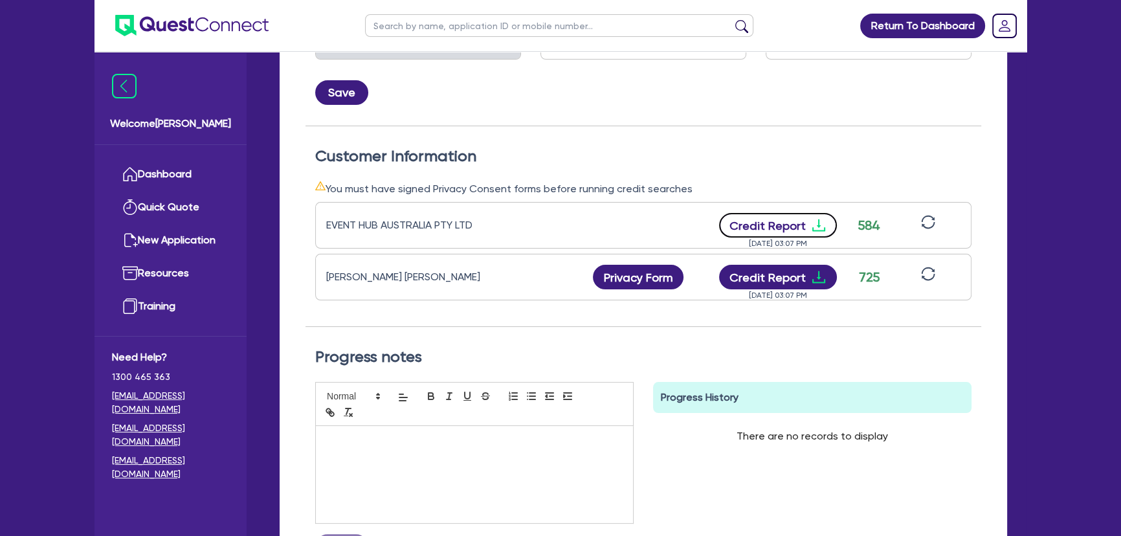
click at [819, 228] on icon "download" at bounding box center [819, 225] width 16 height 16
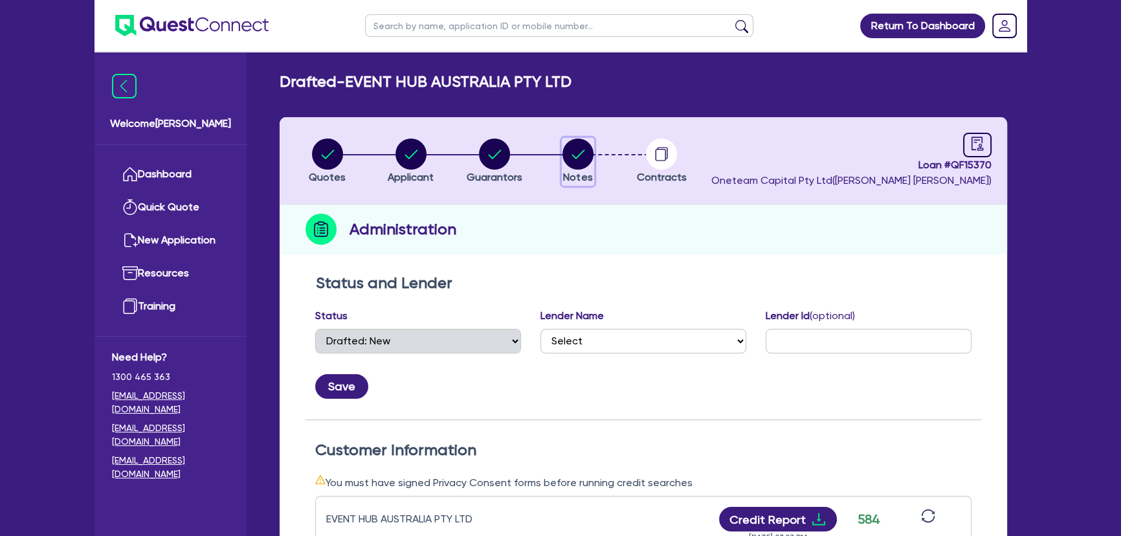
click at [589, 167] on icon "button" at bounding box center [577, 153] width 31 height 31
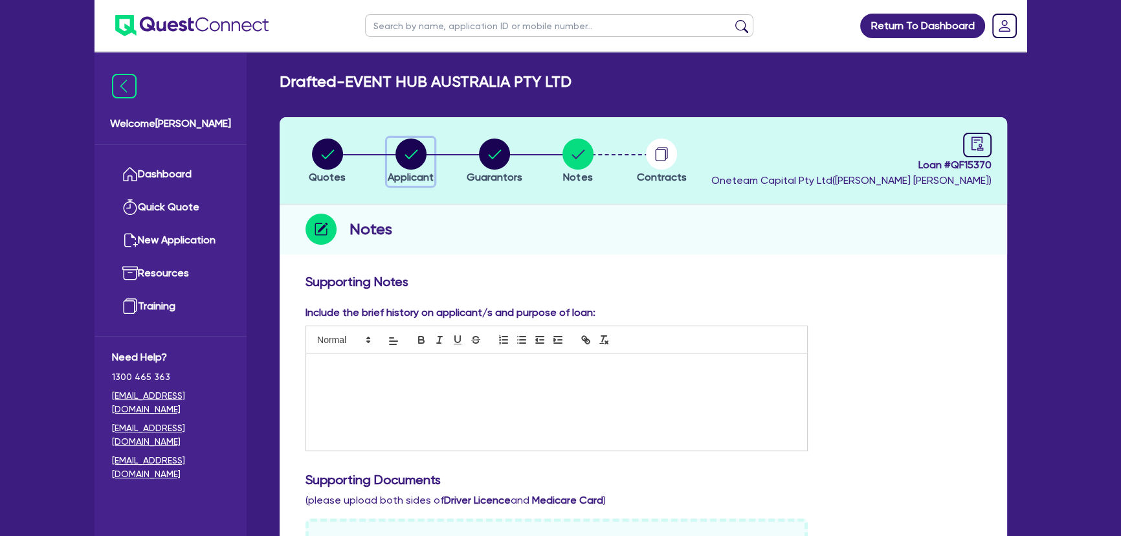
click at [402, 157] on circle "button" at bounding box center [410, 153] width 31 height 31
select select "COMPANY"
select select "ARTS_RECREATION"
select select "VENUE_OPERATORS"
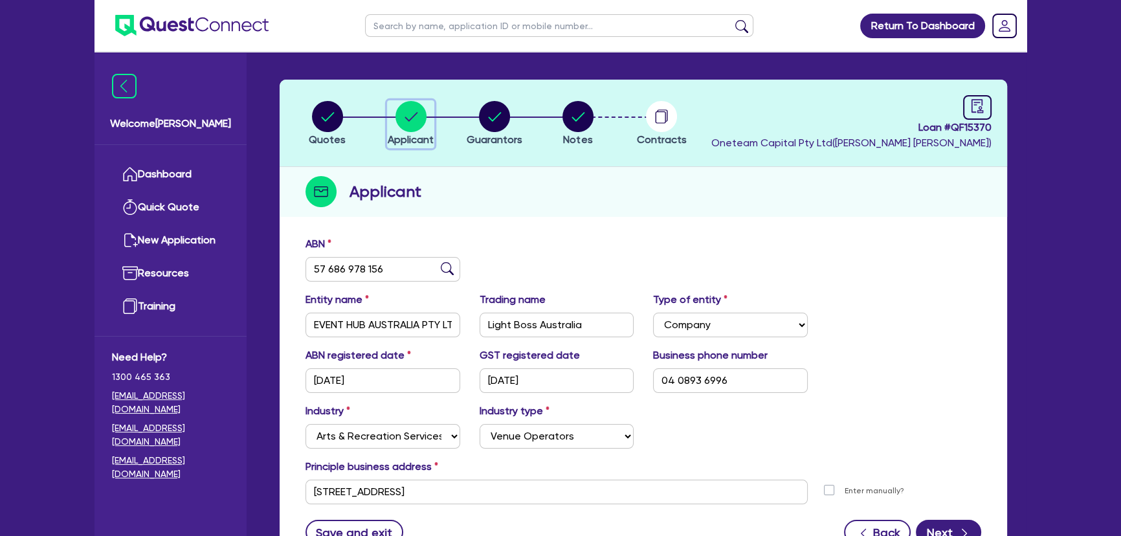
scroll to position [58, 0]
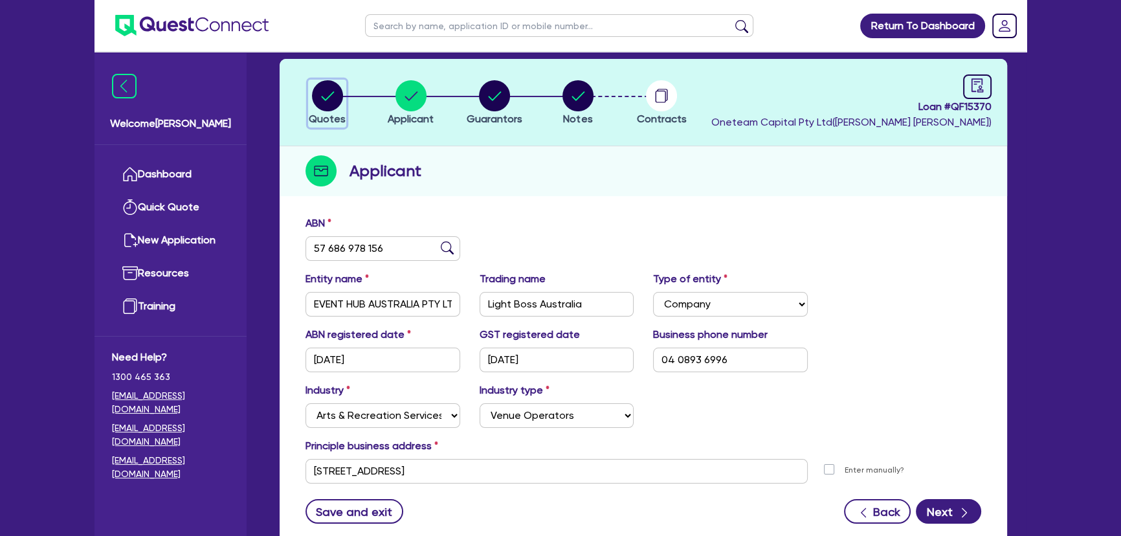
click at [335, 111] on button "Quotes" at bounding box center [327, 104] width 38 height 48
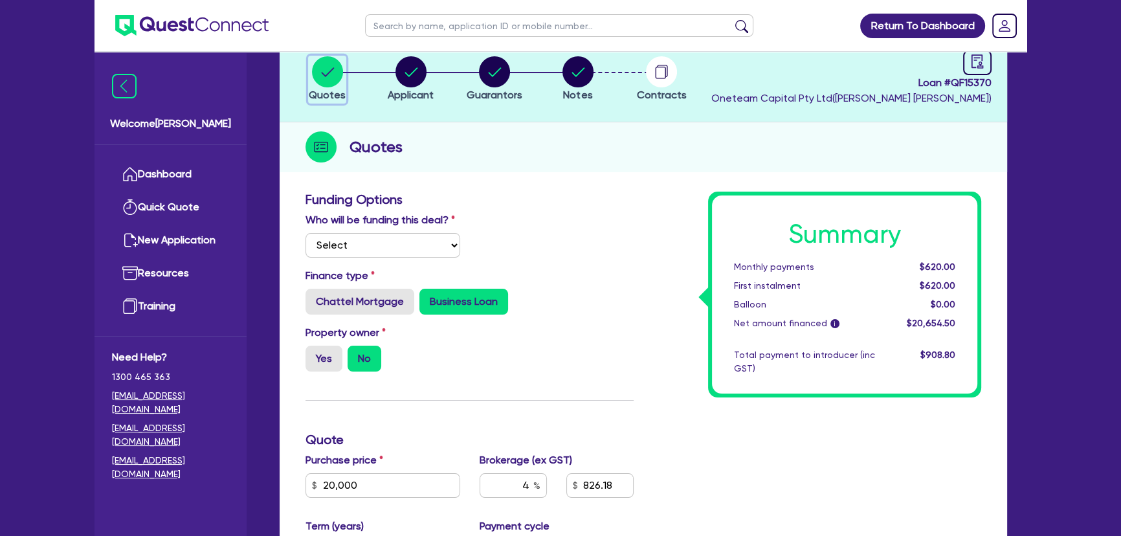
scroll to position [376, 0]
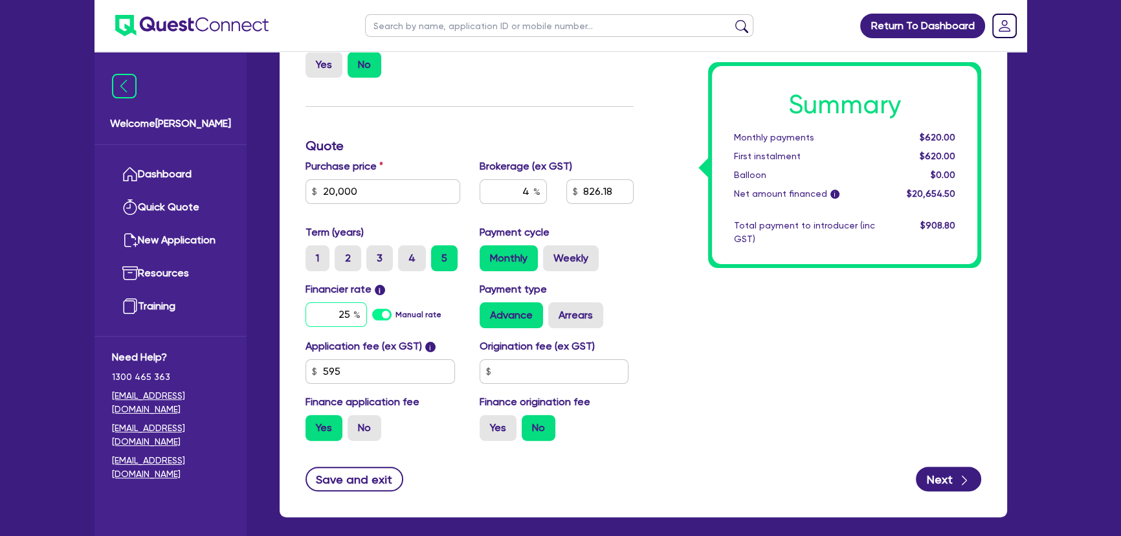
click at [339, 306] on input "25" at bounding box center [335, 314] width 61 height 25
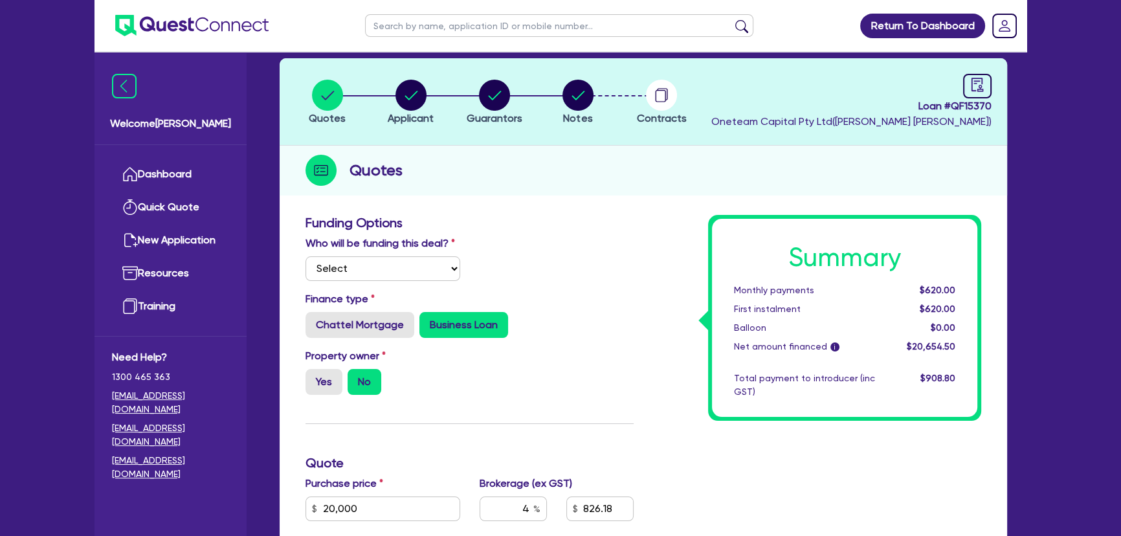
scroll to position [23, 0]
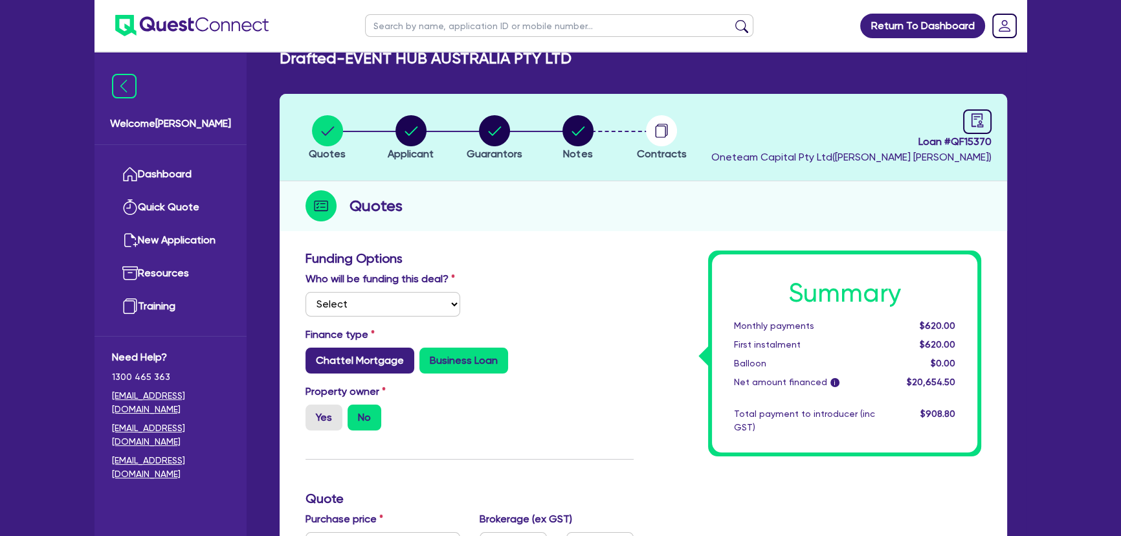
click at [338, 363] on label "Chattel Mortgage" at bounding box center [359, 360] width 109 height 26
click at [314, 356] on input "Chattel Mortgage" at bounding box center [309, 351] width 8 height 8
radio input "true"
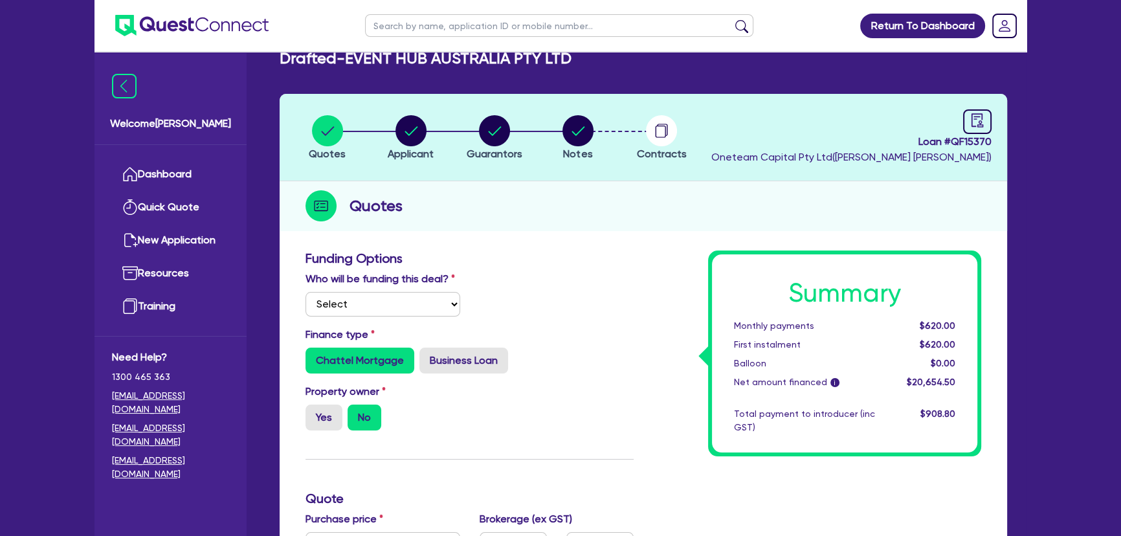
type input "20,000"
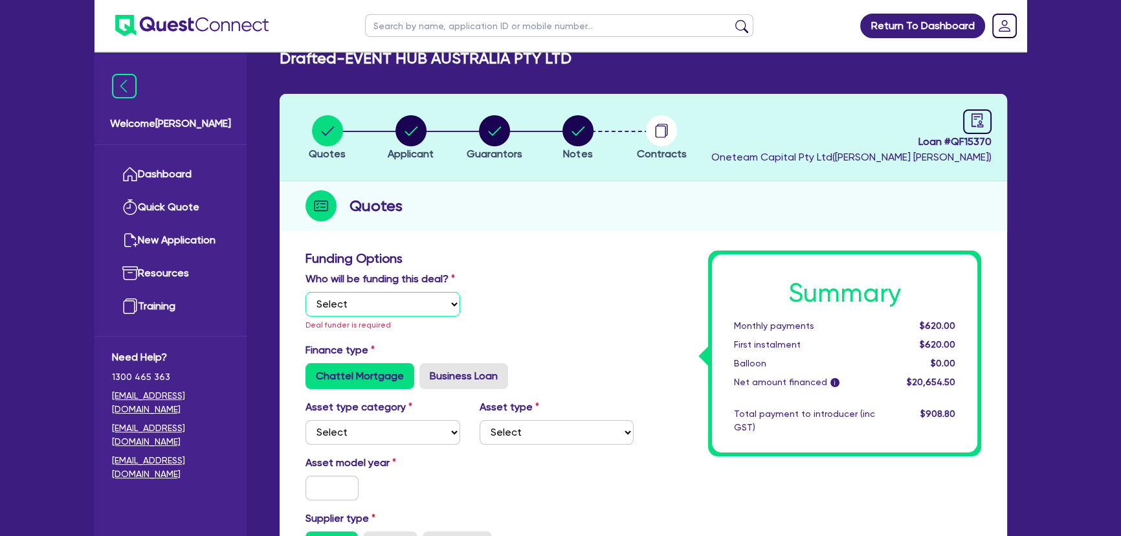
click at [346, 309] on select "Select I will fund 100% I will co-fund with Quest I want Quest to fund 100% Oth…" at bounding box center [382, 304] width 155 height 25
select select "Quest Finance - Own Book"
click at [305, 292] on select "Select I will fund 100% I will co-fund with Quest I want Quest to fund 100% Oth…" at bounding box center [382, 304] width 155 height 25
type input "20,000"
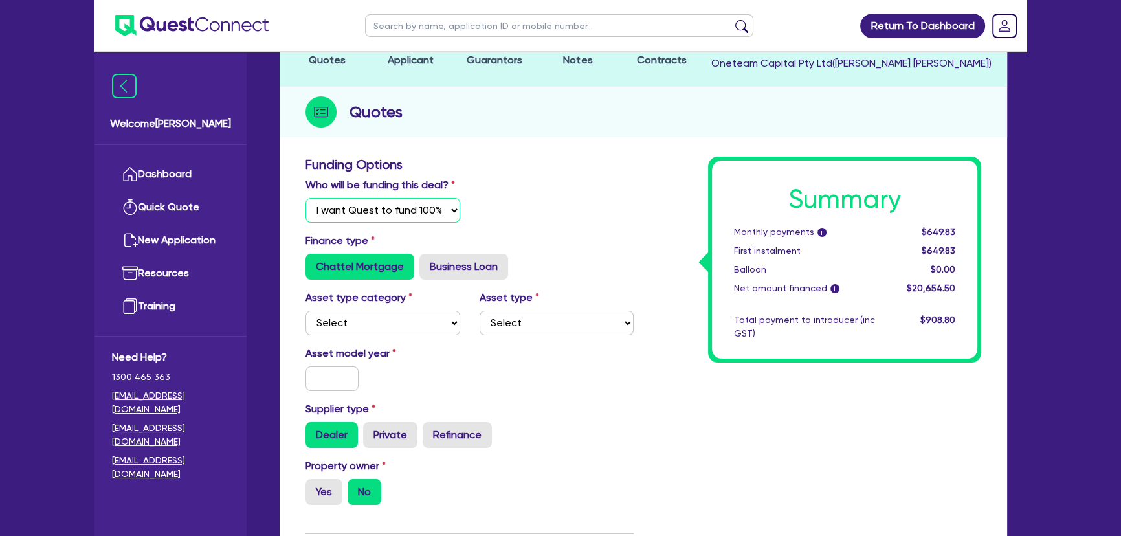
scroll to position [200, 0]
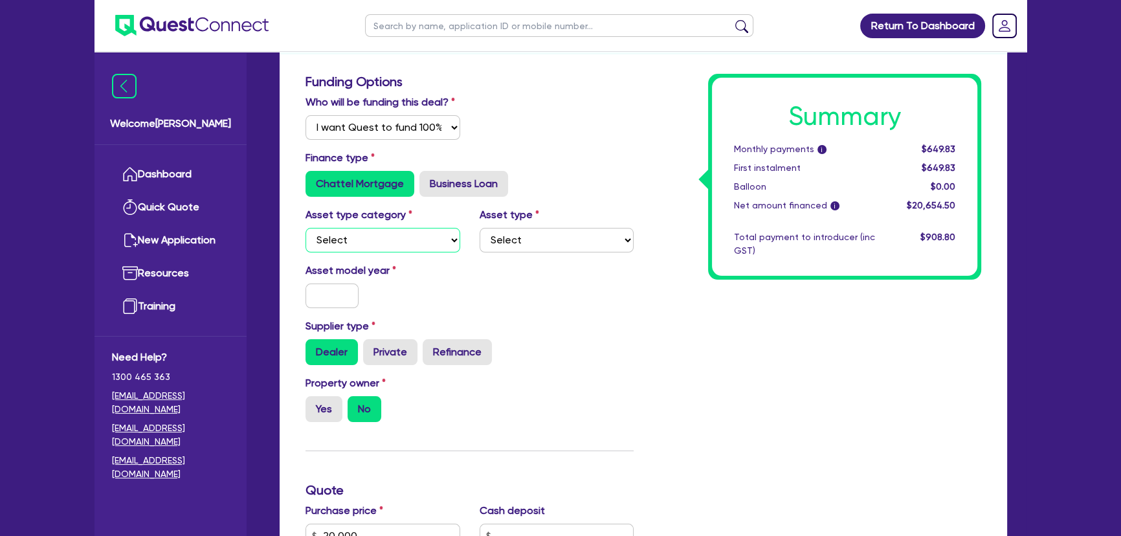
click at [351, 241] on select "Select Cars and light trucks Primary assets Secondary assets Tertiary assets" at bounding box center [382, 240] width 155 height 25
select select "TERTIARY_ASSETS"
click at [305, 228] on select "Select Cars and light trucks Primary assets Secondary assets Tertiary assets" at bounding box center [382, 240] width 155 height 25
type input "20,000"
click at [478, 245] on div "Asset type Select Beauty equipment IT equipment IT software Watercraft Other" at bounding box center [557, 229] width 174 height 45
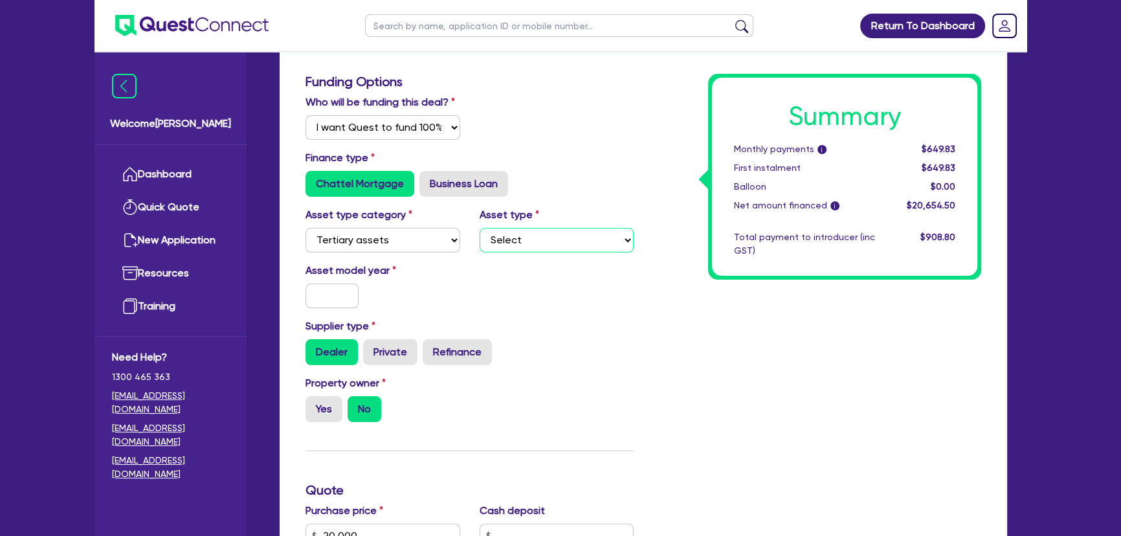
click at [537, 245] on select "Select Beauty equipment IT equipment IT software Watercraft Other" at bounding box center [556, 240] width 155 height 25
select select "OTHER_TERTIARY"
click at [479, 228] on select "Select Beauty equipment IT equipment IT software Watercraft Other" at bounding box center [556, 240] width 155 height 25
type input "20,000"
click at [356, 296] on input "text" at bounding box center [331, 295] width 53 height 25
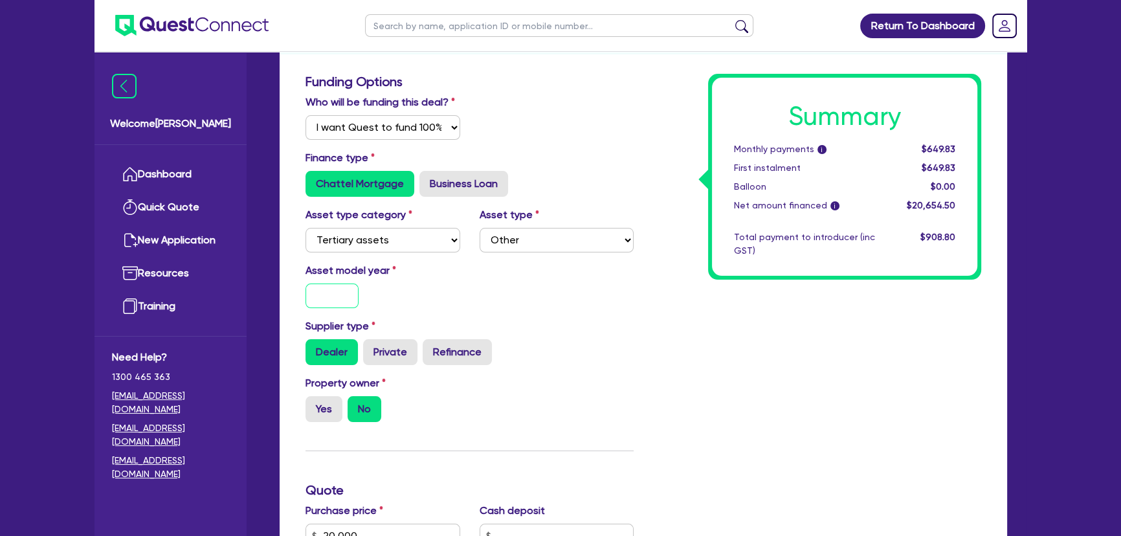
type input "2"
type input "20,000"
type input "20"
type input "20,000"
type input "202"
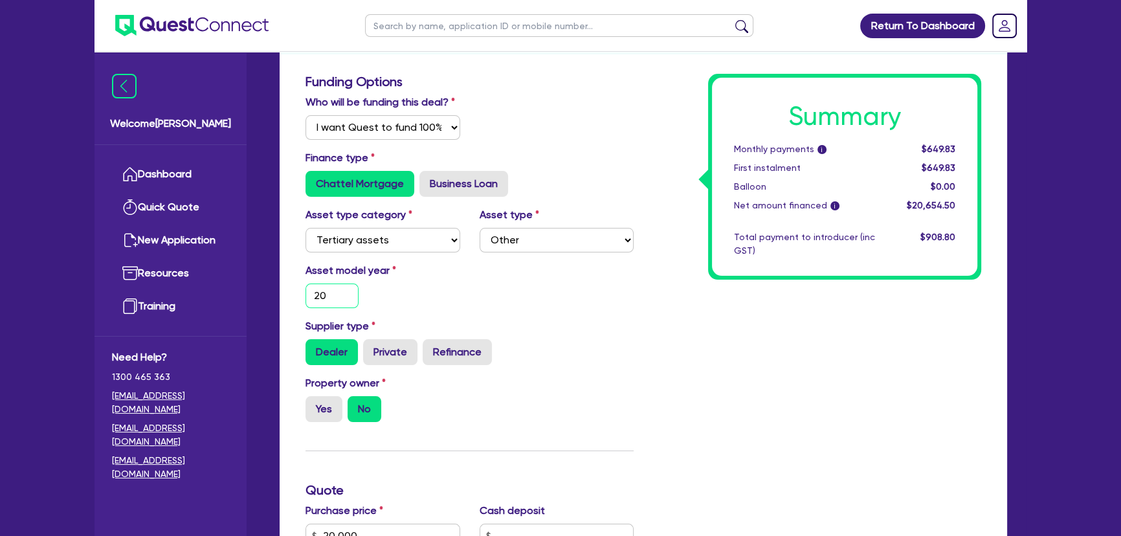
type input "20,000"
type input "2025"
type input "20,000"
type input "2025"
click at [513, 316] on div "Funding Options Who will be funding this deal? Select I will fund 100% I will c…" at bounding box center [469, 490] width 347 height 833
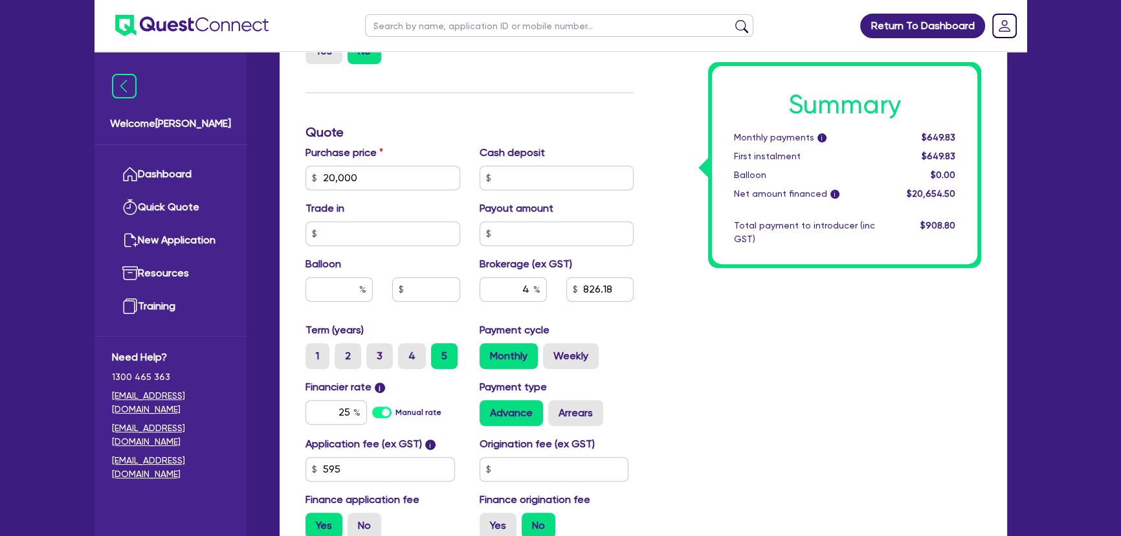
scroll to position [611, 0]
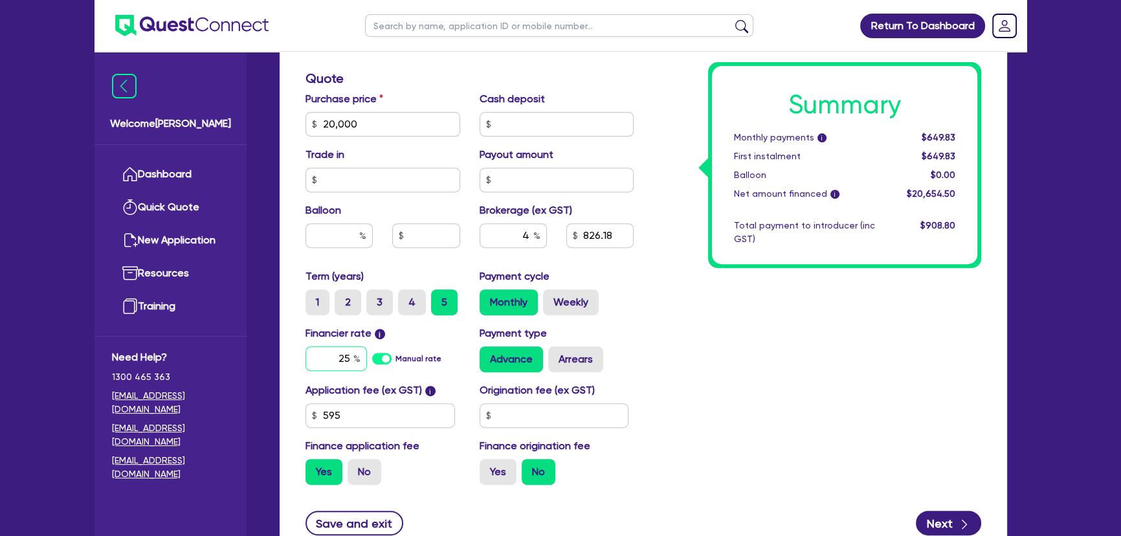
click at [338, 351] on input "25" at bounding box center [335, 358] width 61 height 25
type input "20,000"
type input "1"
type input "20,000"
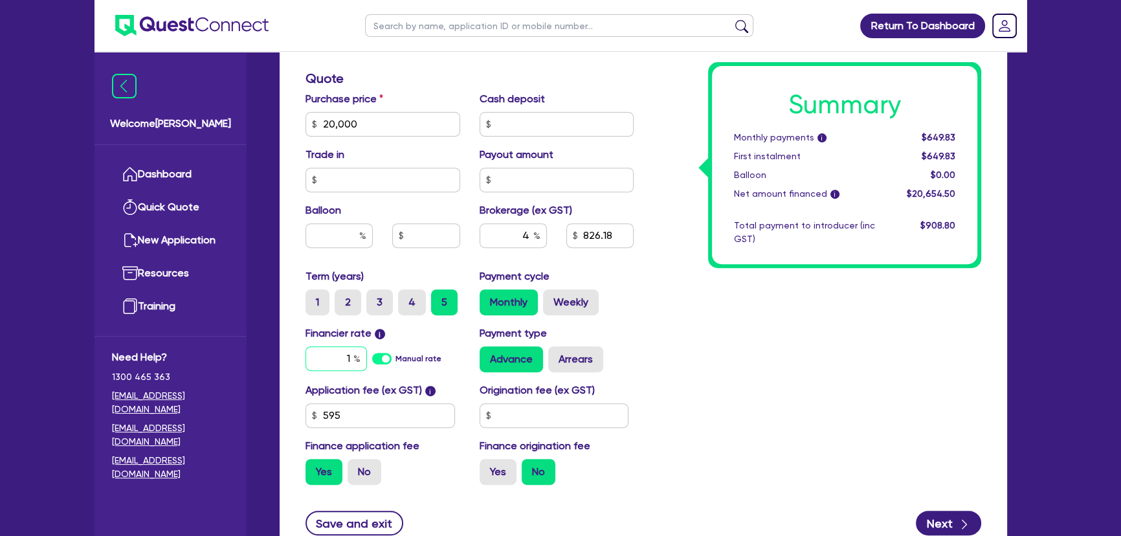
type input "17"
type input "20,000"
type input "17."
type input "20,000"
type input "17.9"
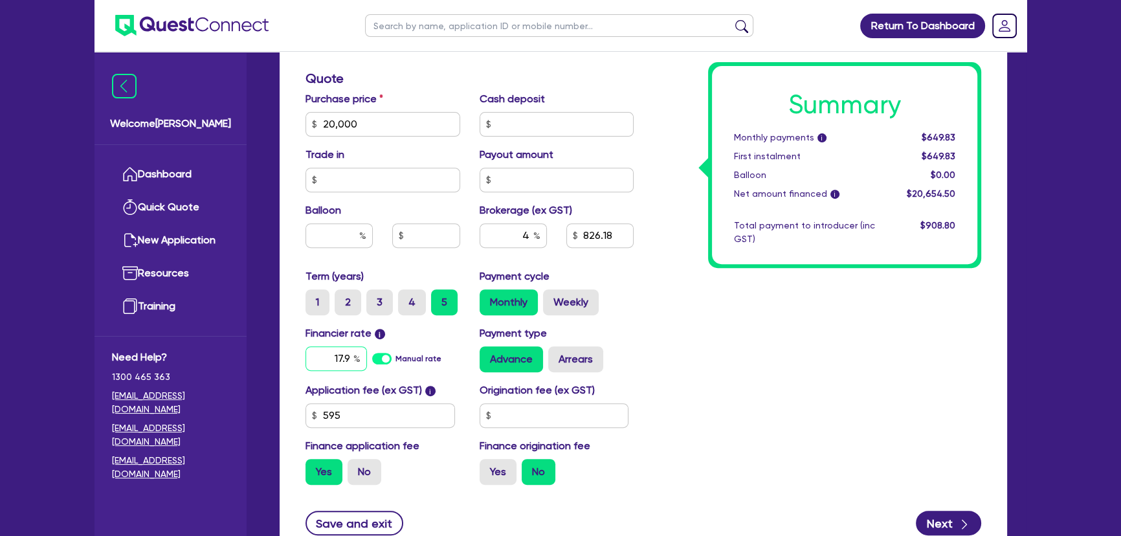
type input "20,000"
type input "17.95"
click at [333, 354] on input "17.95" at bounding box center [335, 358] width 61 height 25
type input "20,000"
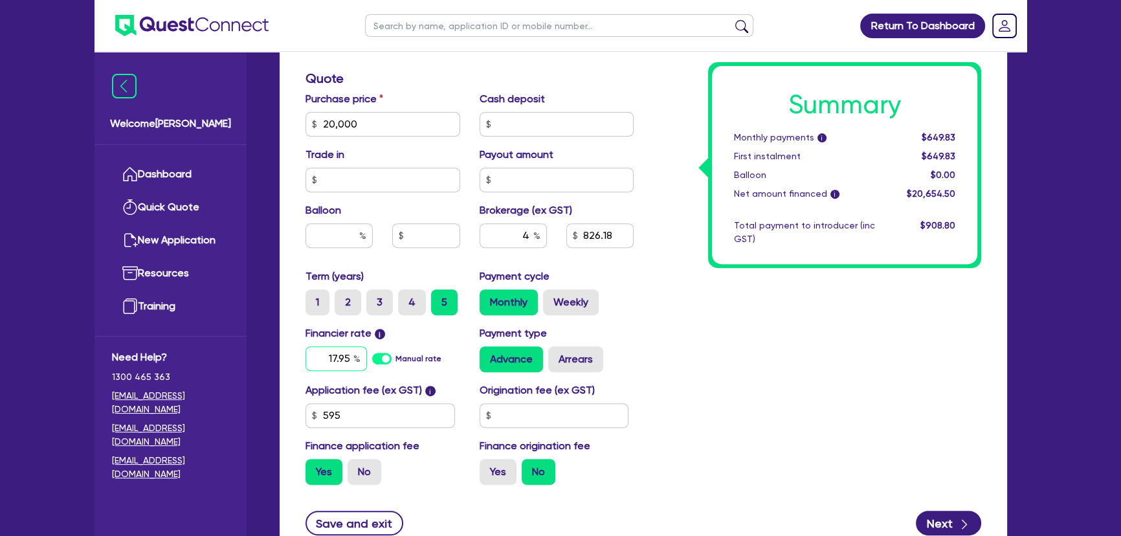
type input "1"
type input "20,000"
type input "18"
type input "20,000"
type input "18."
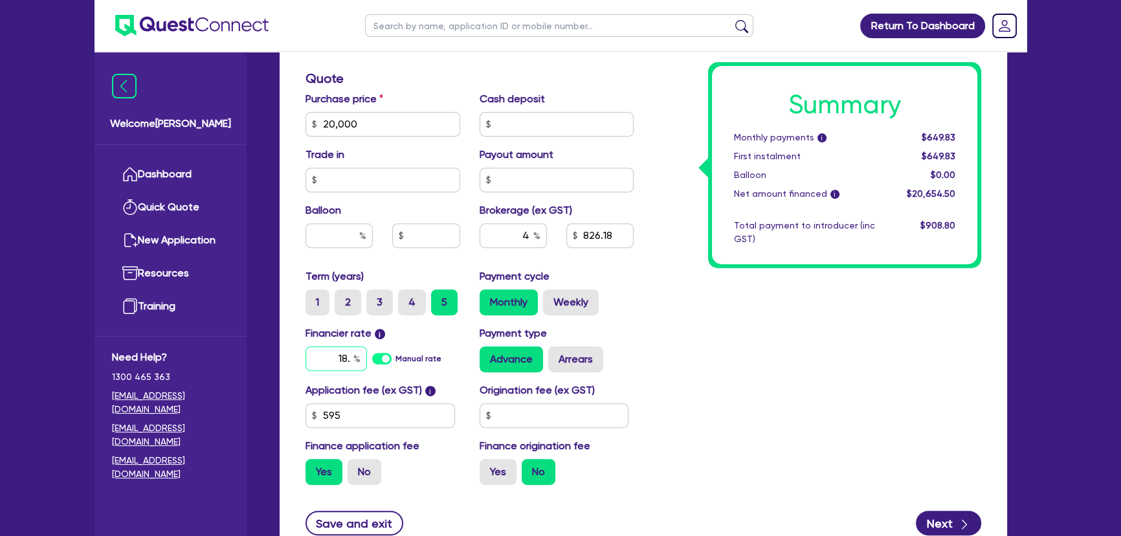
type input "20,000"
type input "18.9"
type input "20,000"
type input "18.95"
click at [518, 231] on input "4" at bounding box center [512, 235] width 67 height 25
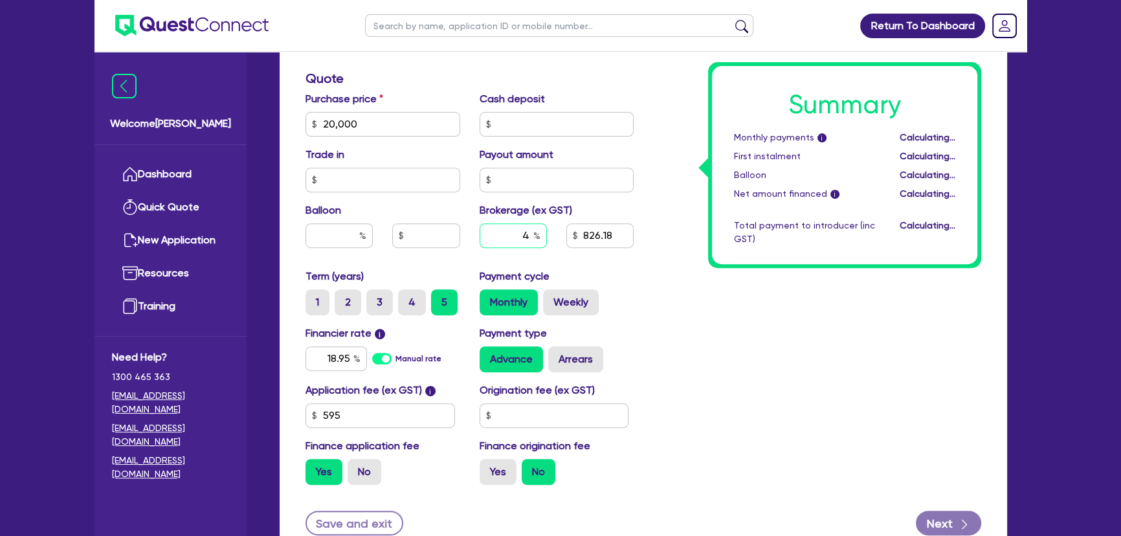
click at [518, 231] on input "4" at bounding box center [512, 235] width 67 height 25
type input "20,000"
type input "8"
click at [708, 383] on div "Summary Monthly payments i $577.79 First instalment $577.79 Balloon $0.00 Net a…" at bounding box center [816, 78] width 347 height 833
type input "20,000"
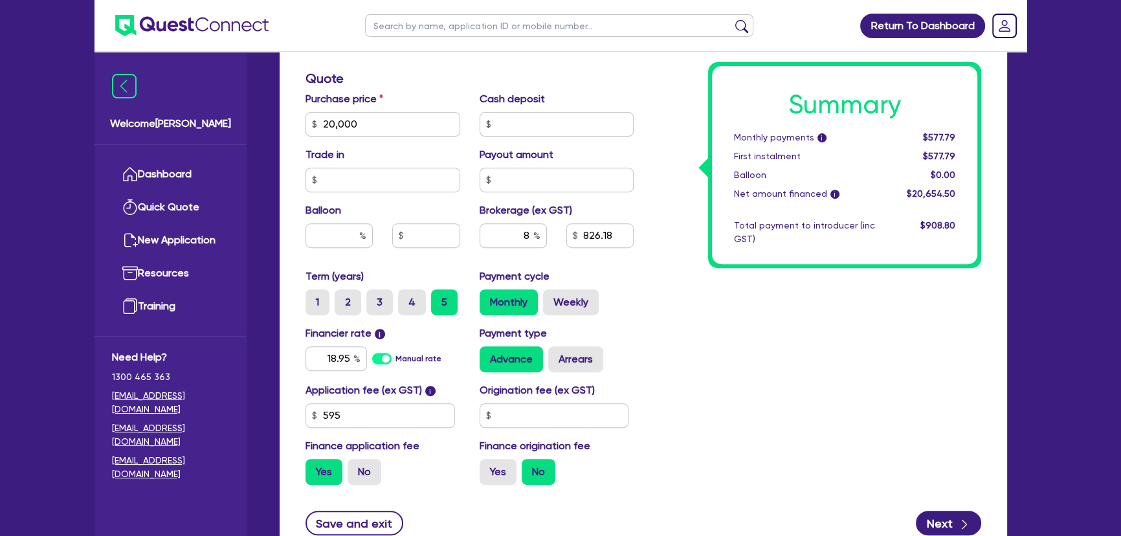
type input "1,652.36"
click at [527, 412] on input "text" at bounding box center [553, 415] width 149 height 25
type input "20,000"
type input "1,652.36"
type input "5"
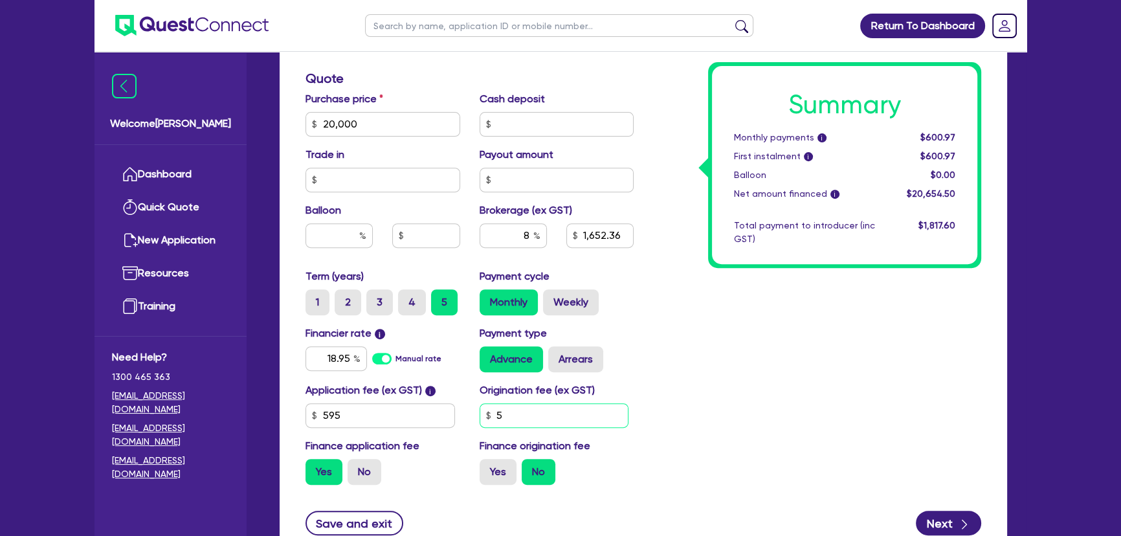
type input "20,000"
type input "1,652.36"
type input "59"
type input "20,000"
type input "1,652.36"
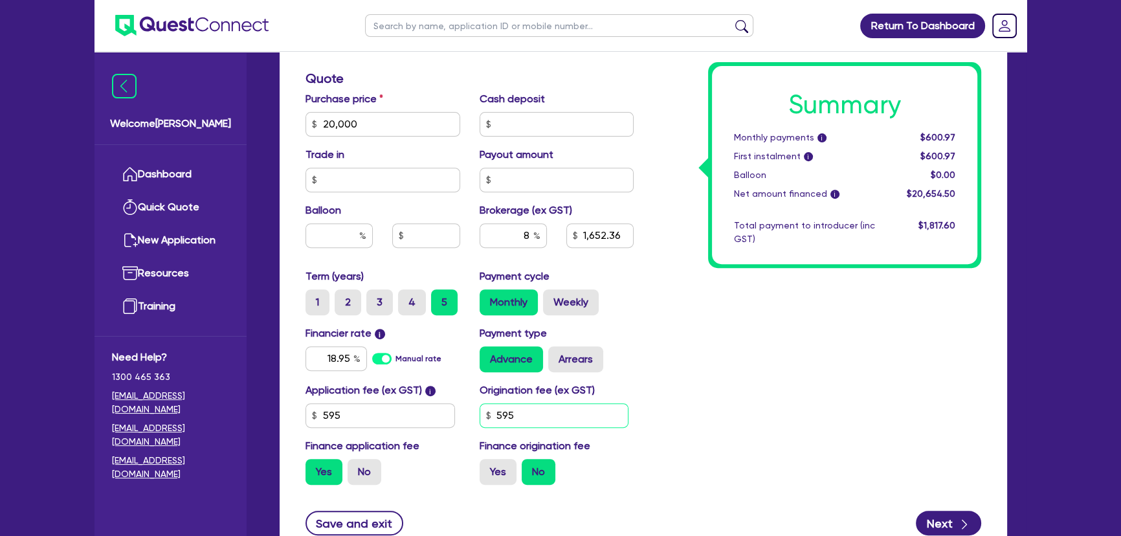
type input "595"
type input "20,000"
type input "1,652.36"
click at [758, 395] on div "Summary Monthly payments i $600.97 First instalment i $600.97 Balloon $0.00 Net…" at bounding box center [816, 78] width 347 height 833
type input "20,000"
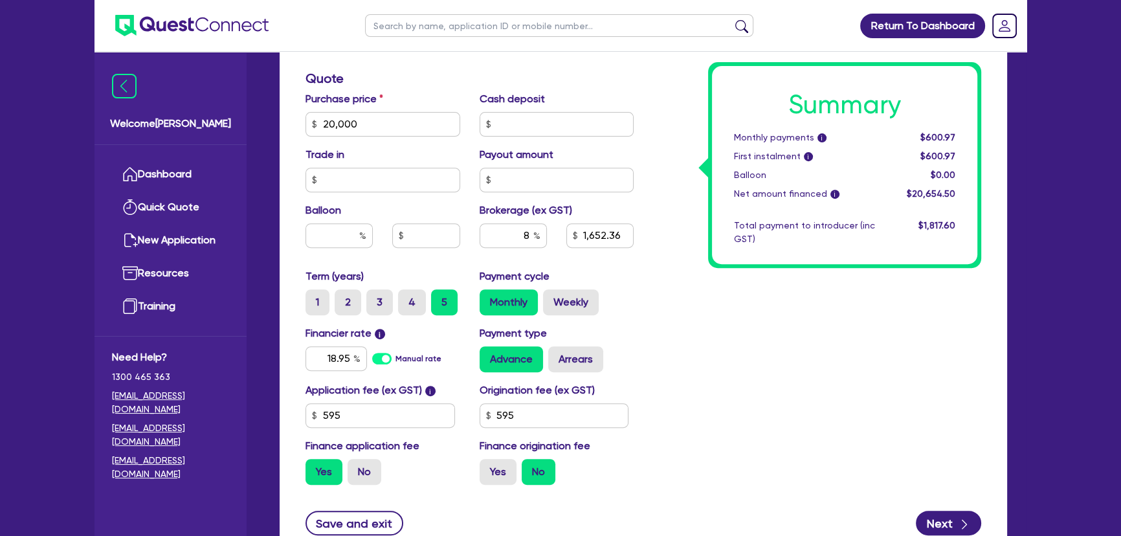
type input "1,652.36"
click at [501, 474] on label "Yes" at bounding box center [497, 472] width 37 height 26
click at [488, 467] on input "Yes" at bounding box center [483, 463] width 8 height 8
radio input "true"
type input "20,000"
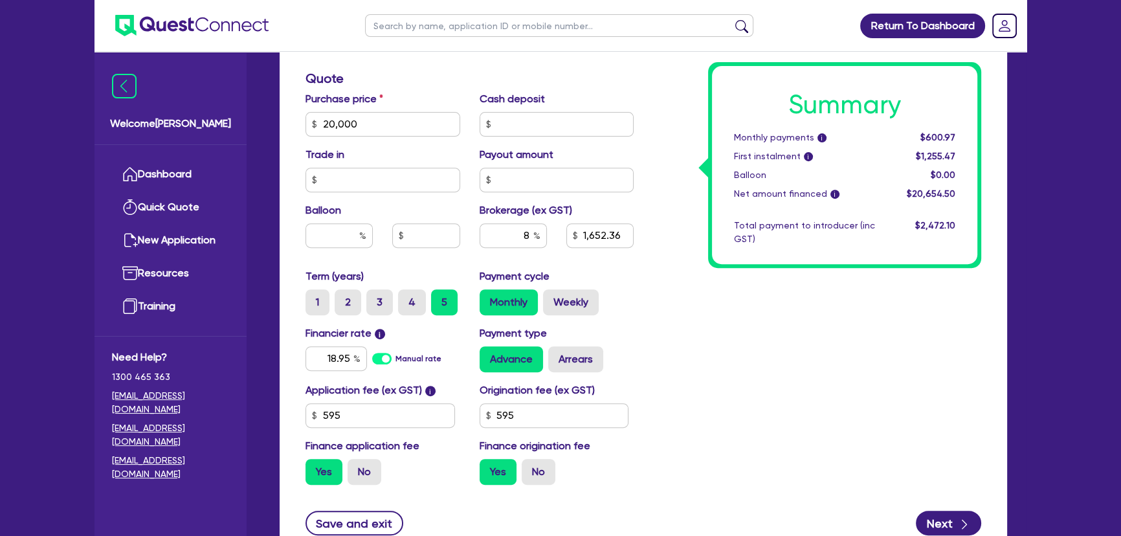
type input "1,652.36"
type input "20,000"
type input "1,704.72"
click at [691, 404] on div "Summary Monthly payments i $619.67 First instalment $619.67 Balloon $0.00 Net a…" at bounding box center [816, 78] width 347 height 833
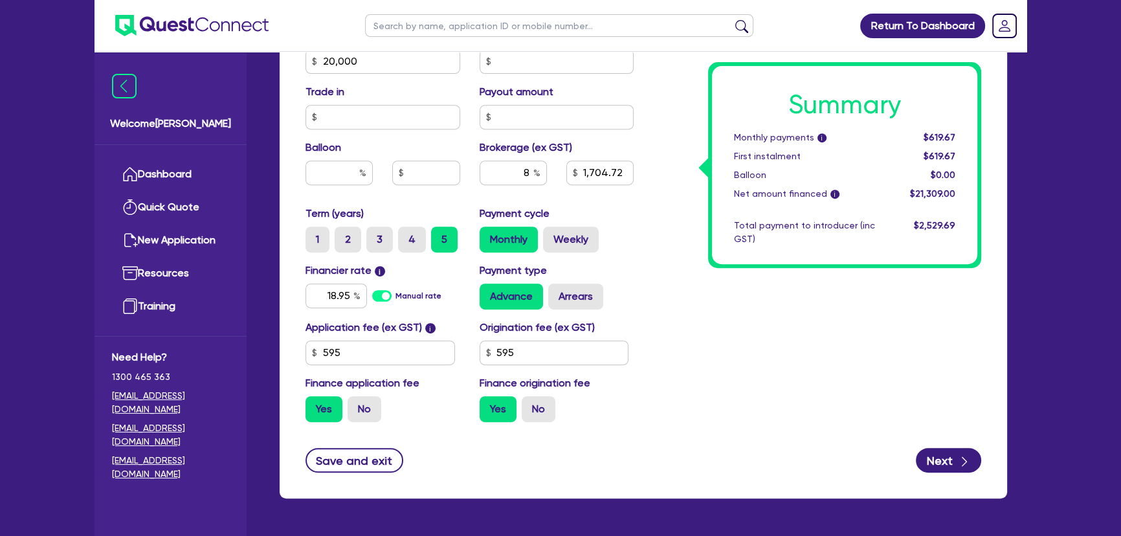
scroll to position [655, 0]
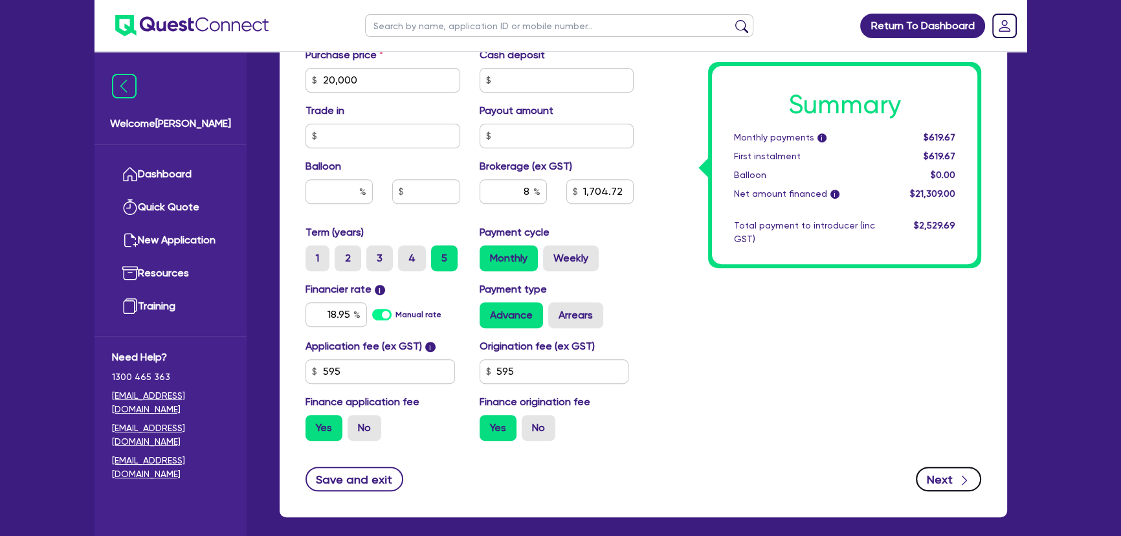
click at [934, 479] on button "Next" at bounding box center [948, 478] width 65 height 25
type input "20,000"
type input "1,704.72"
select select "COMPANY"
select select "ARTS_RECREATION"
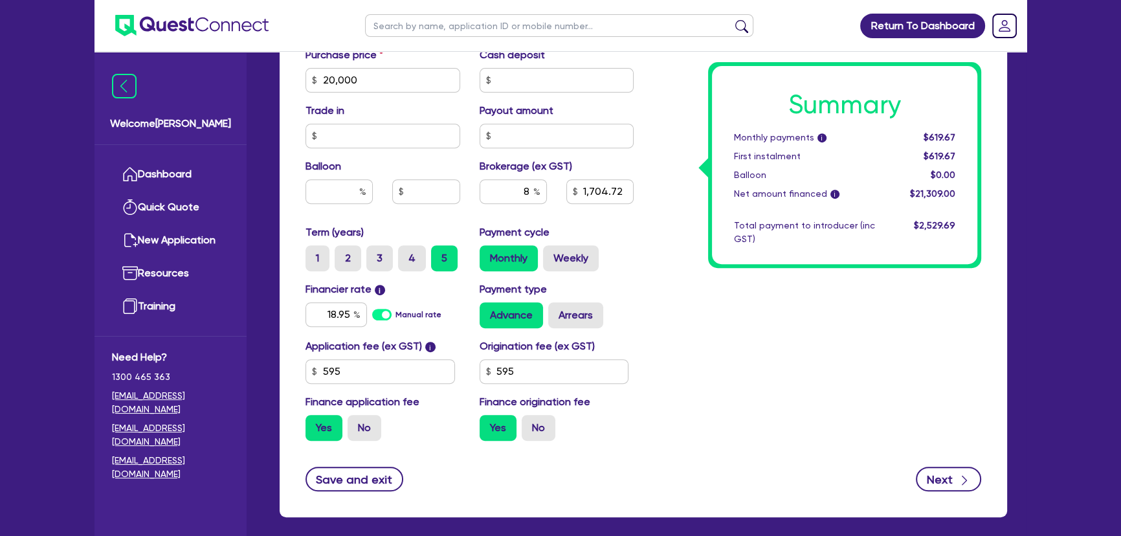
select select "VENUE_OPERATORS"
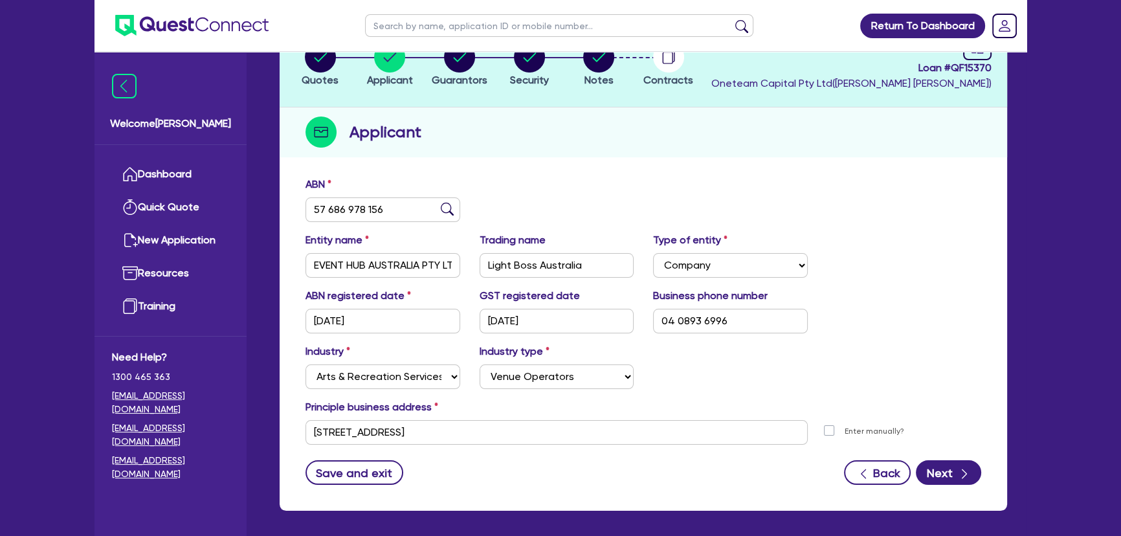
scroll to position [149, 0]
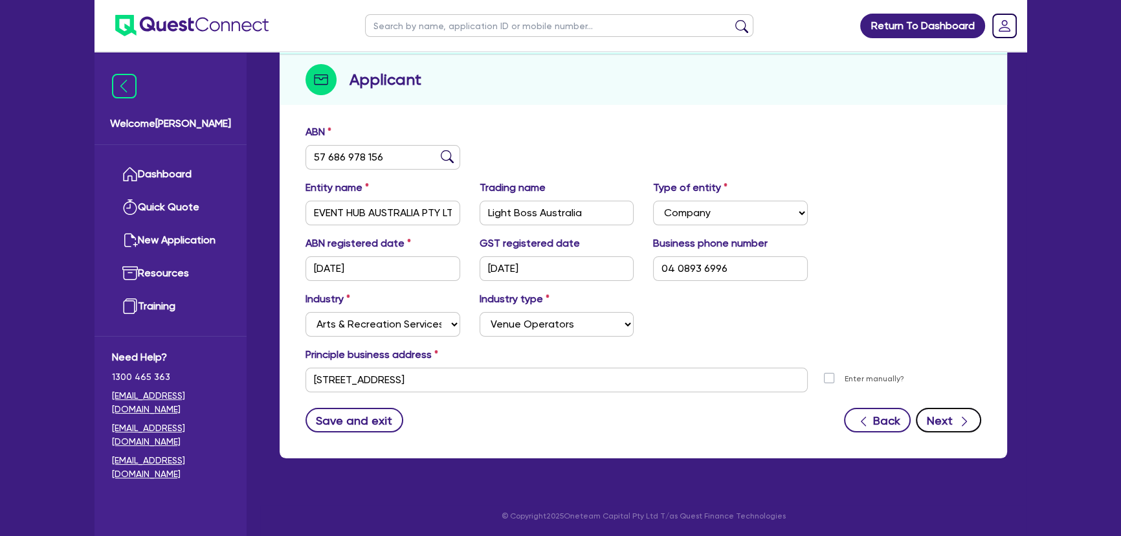
click at [966, 424] on icon "button" at bounding box center [964, 421] width 13 height 13
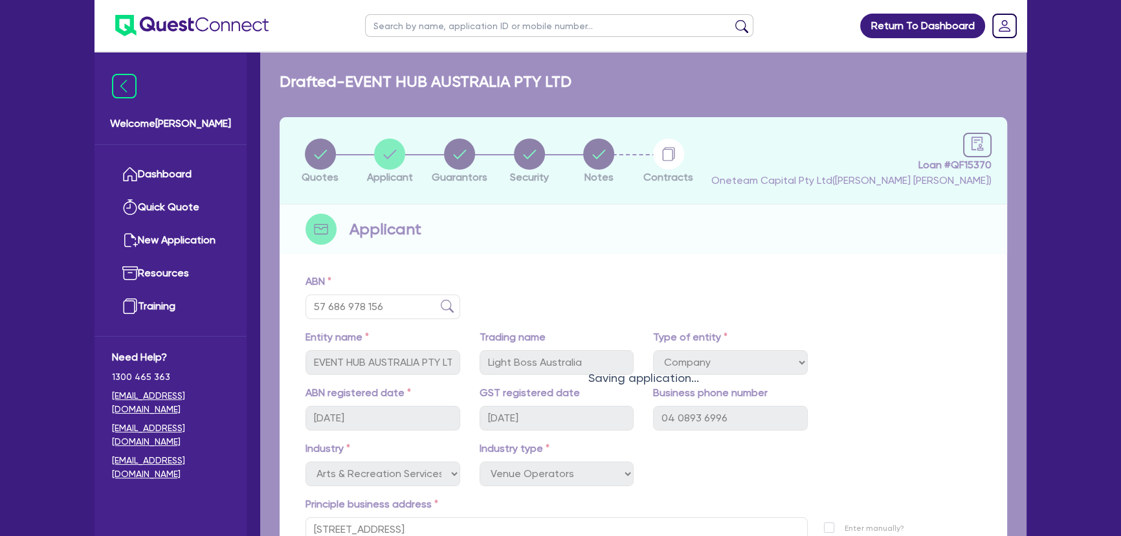
select select "MRS"
select select "NSW"
select select "SINGLE"
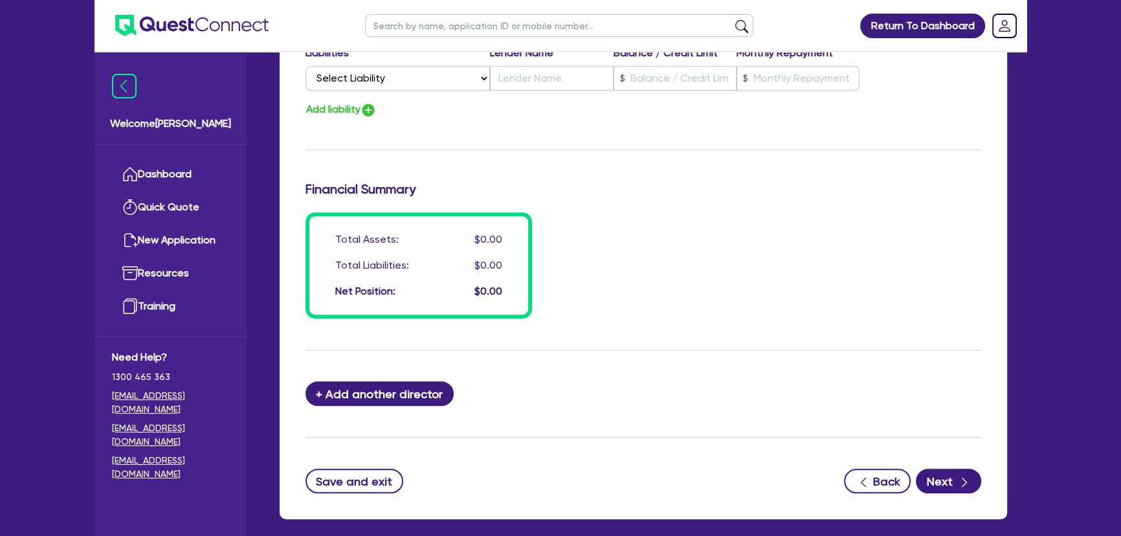
scroll to position [972, 0]
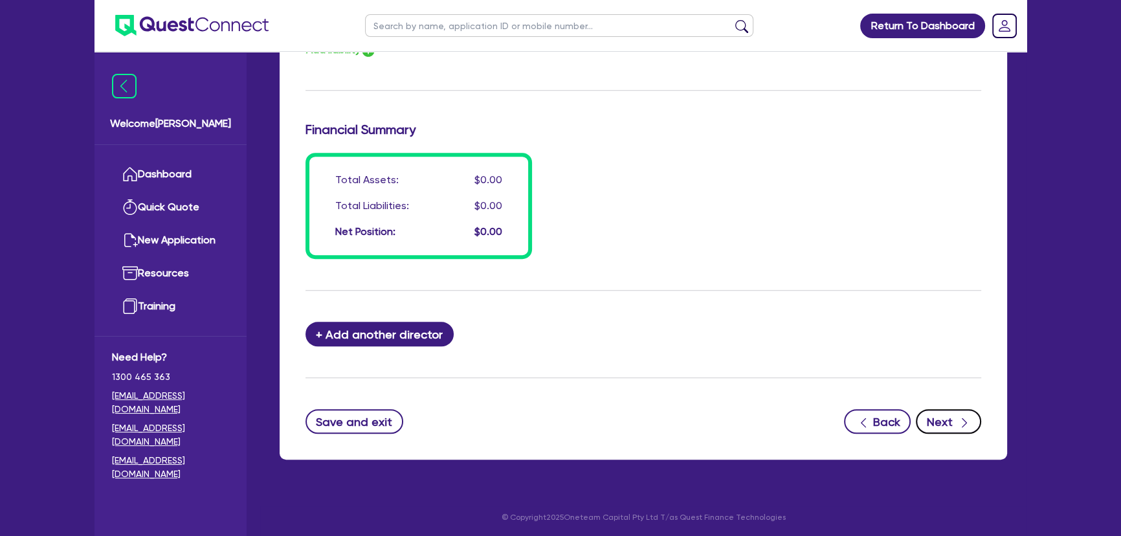
click at [948, 423] on button "Next" at bounding box center [948, 421] width 65 height 25
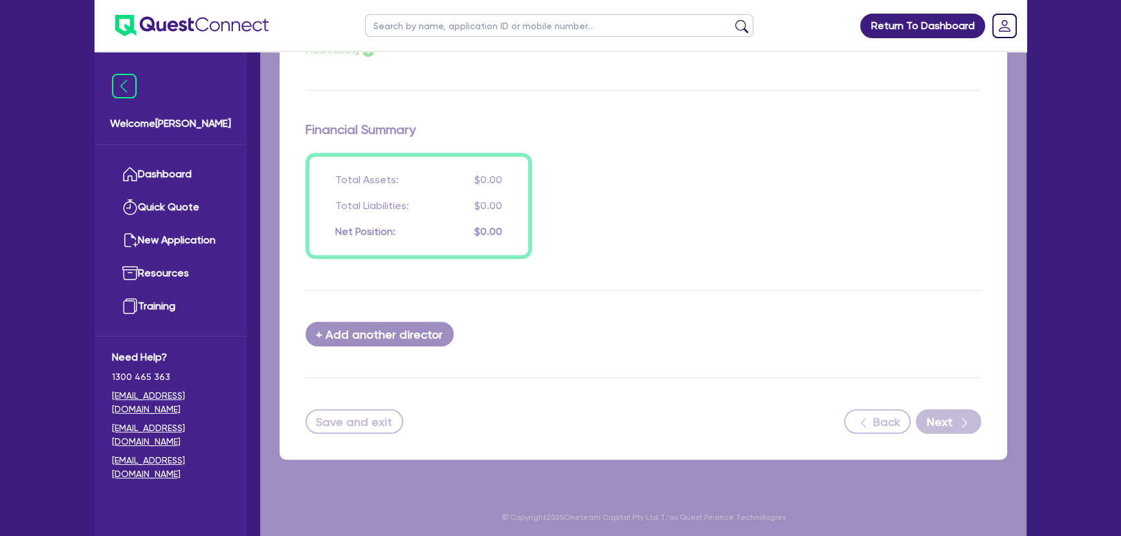
select select "TERTIARY_ASSETS"
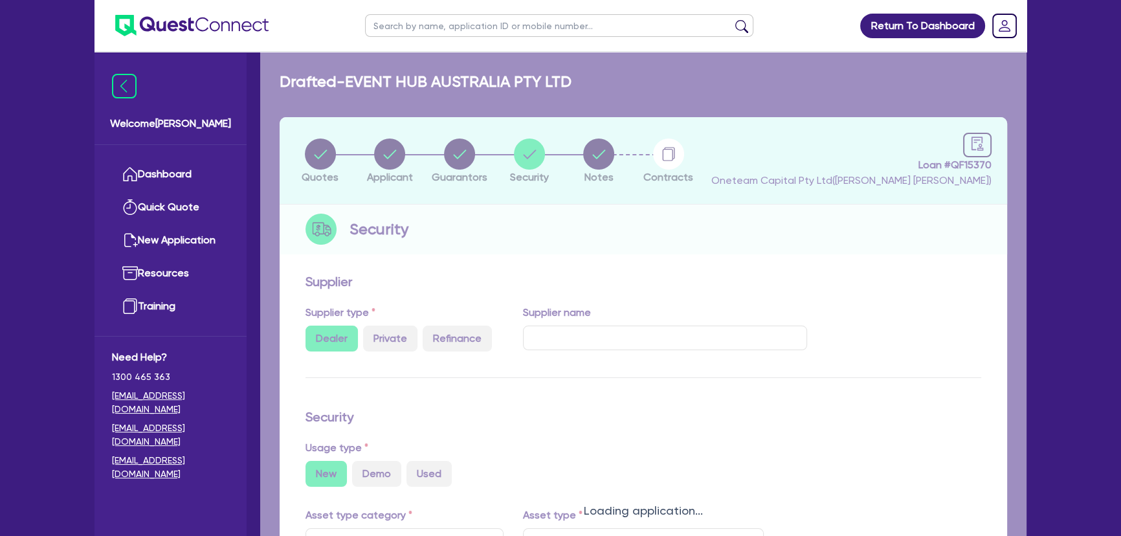
select select "OTHER_TERTIARY"
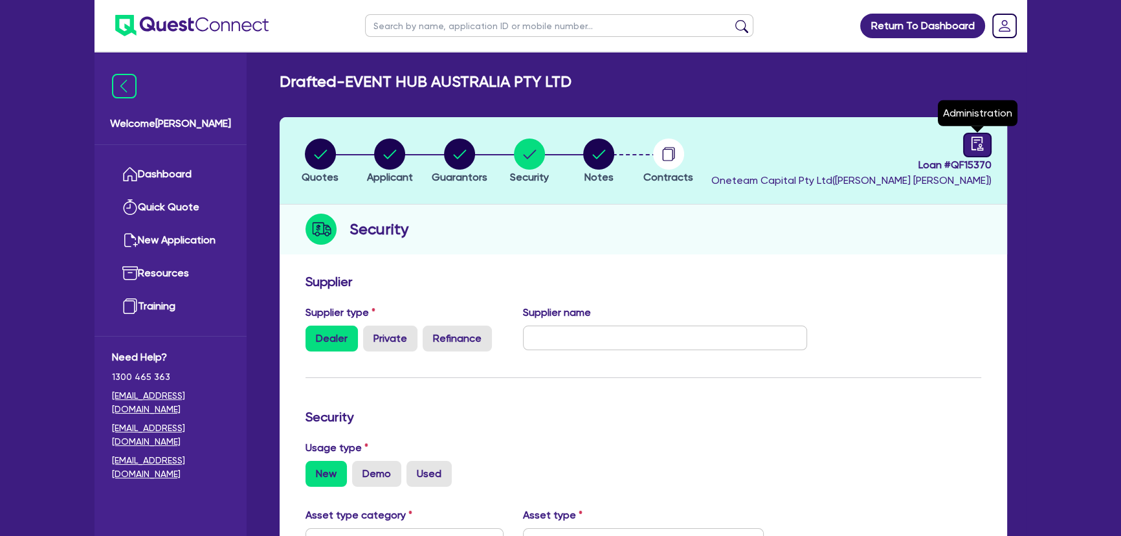
click at [971, 144] on icon "audit" at bounding box center [977, 144] width 12 height 14
select select "DRAFTED_NEW"
select select "Quest Finance - Own Book"
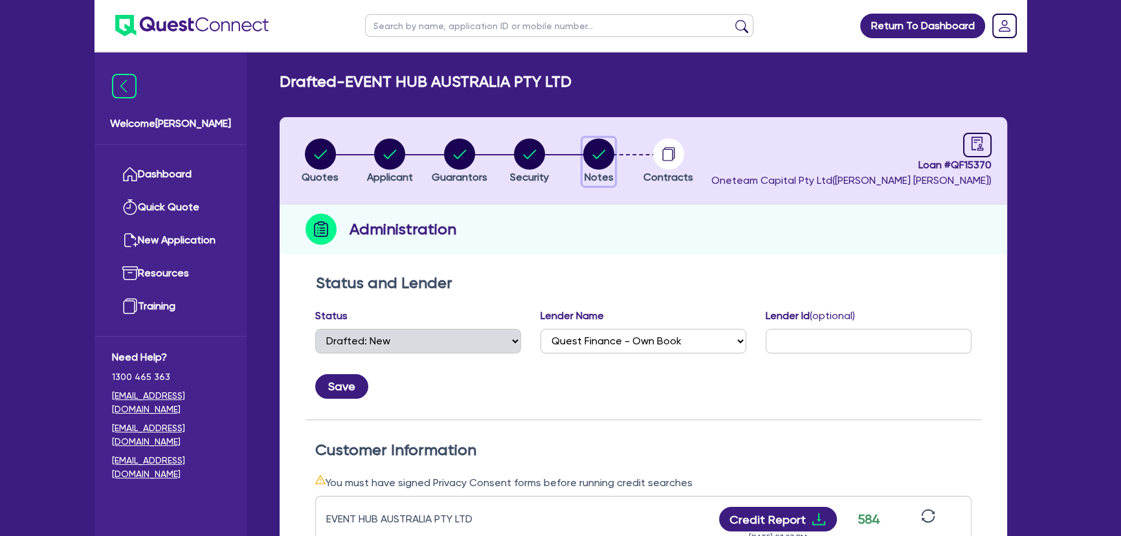
click at [597, 144] on circle "button" at bounding box center [598, 153] width 31 height 31
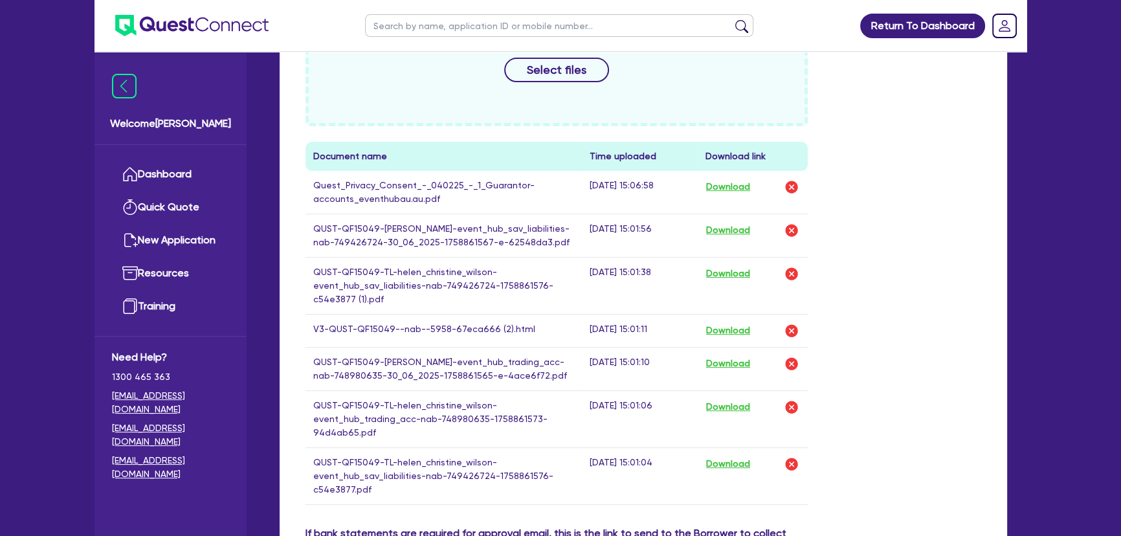
scroll to position [647, 0]
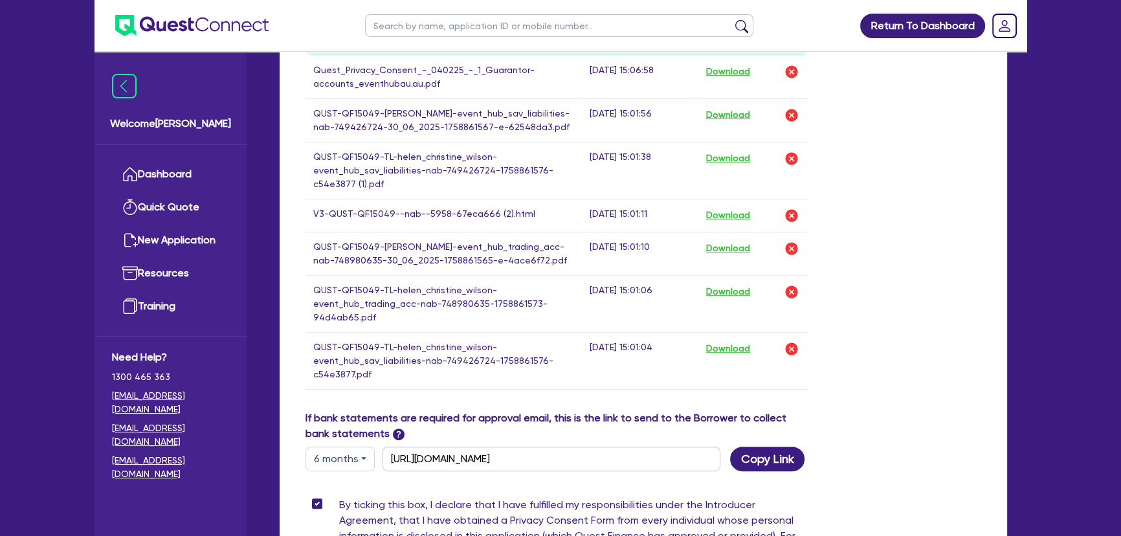
click at [727, 232] on td "Download" at bounding box center [752, 215] width 110 height 33
click at [731, 224] on button "Download" at bounding box center [727, 215] width 45 height 17
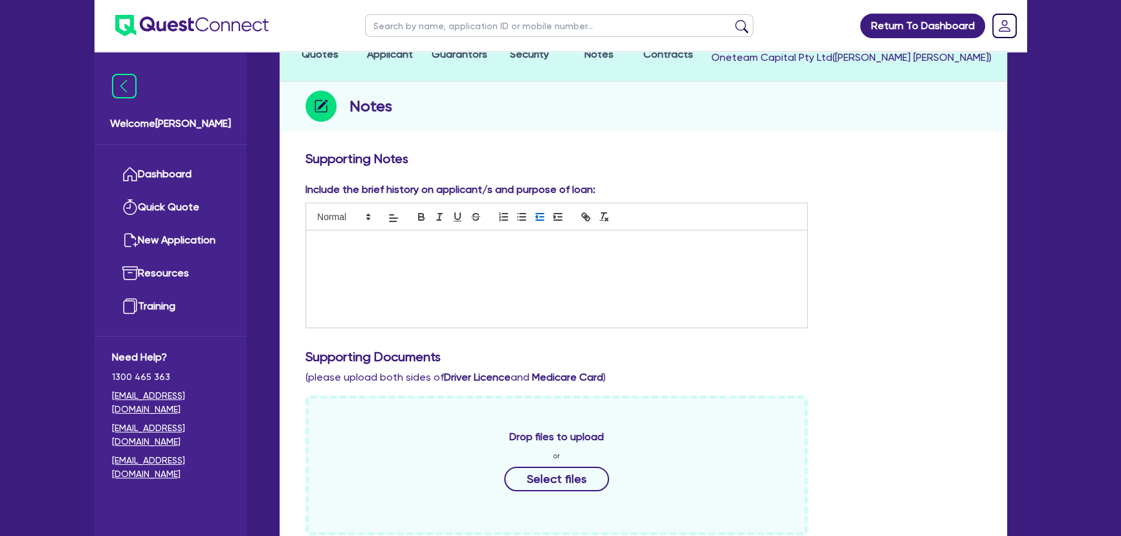
scroll to position [0, 0]
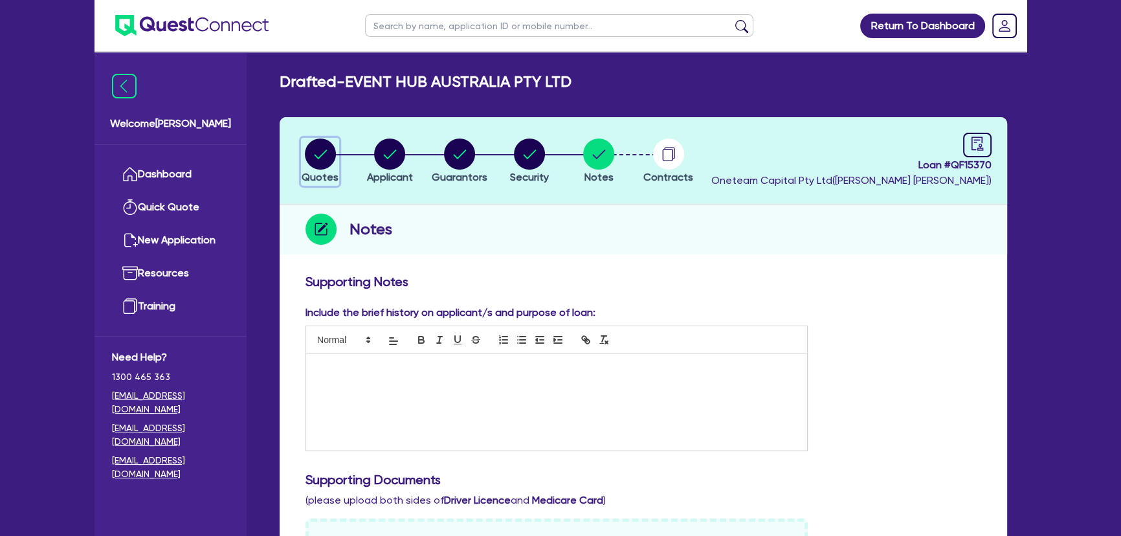
click at [329, 148] on circle "button" at bounding box center [320, 153] width 31 height 31
select select "Quest Finance - Own Book"
select select "TERTIARY_ASSETS"
select select "OTHER_TERTIARY"
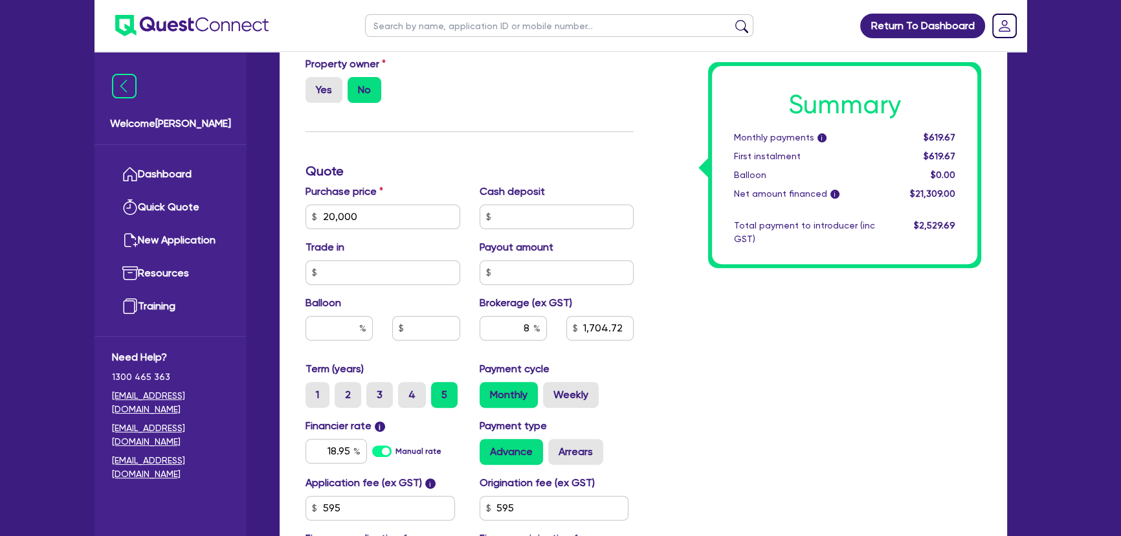
scroll to position [529, 0]
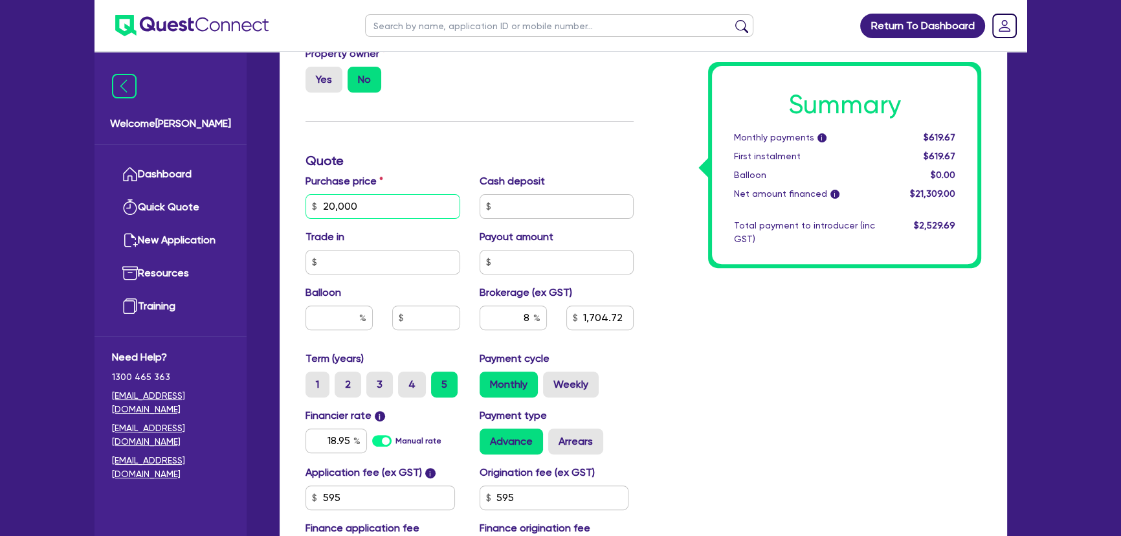
click at [375, 214] on input "20,000" at bounding box center [382, 206] width 155 height 25
type input "3"
type input "1,704.72"
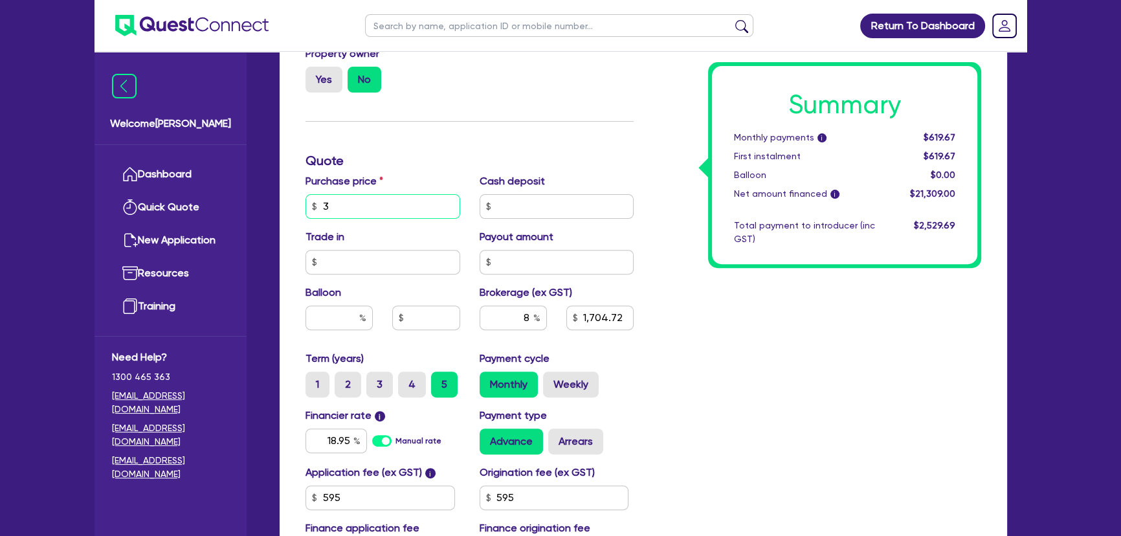
type input "30"
type input "1,704.72"
type input "300"
type input "1,704.72"
click at [655, 336] on div "Summary Monthly payments i $619.67 First instalment $619.67 Balloon $0.00 Net a…" at bounding box center [816, 160] width 347 height 833
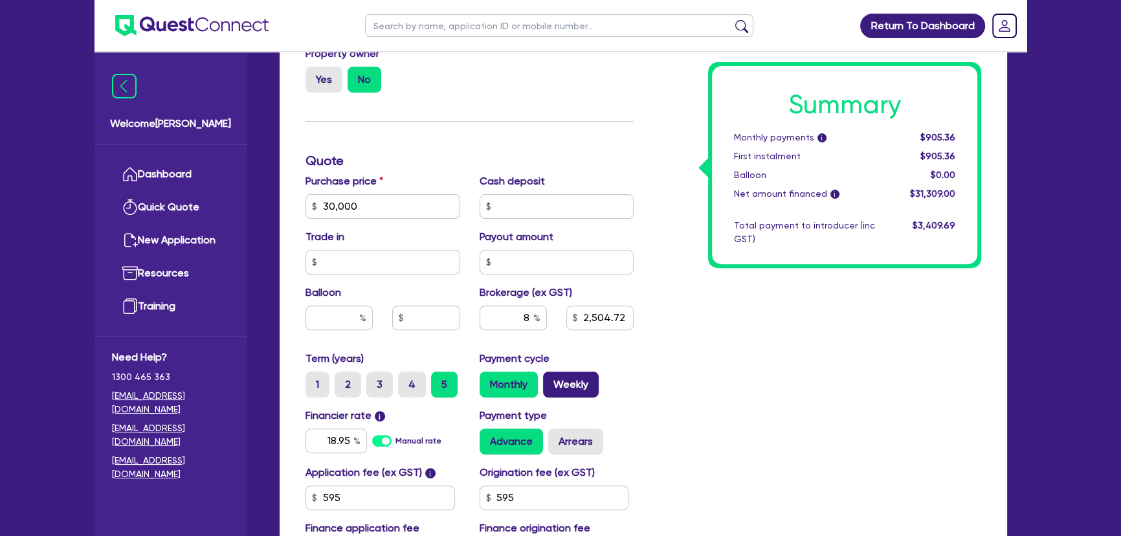
click at [556, 374] on label "Weekly" at bounding box center [571, 384] width 56 height 26
click at [551, 374] on input "Weekly" at bounding box center [547, 375] width 8 height 8
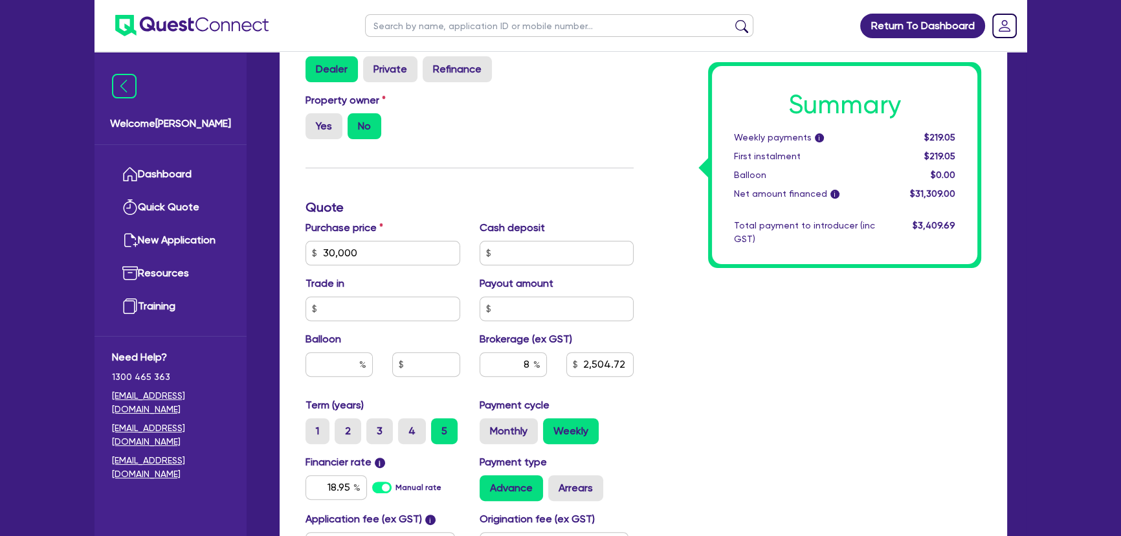
scroll to position [362, 0]
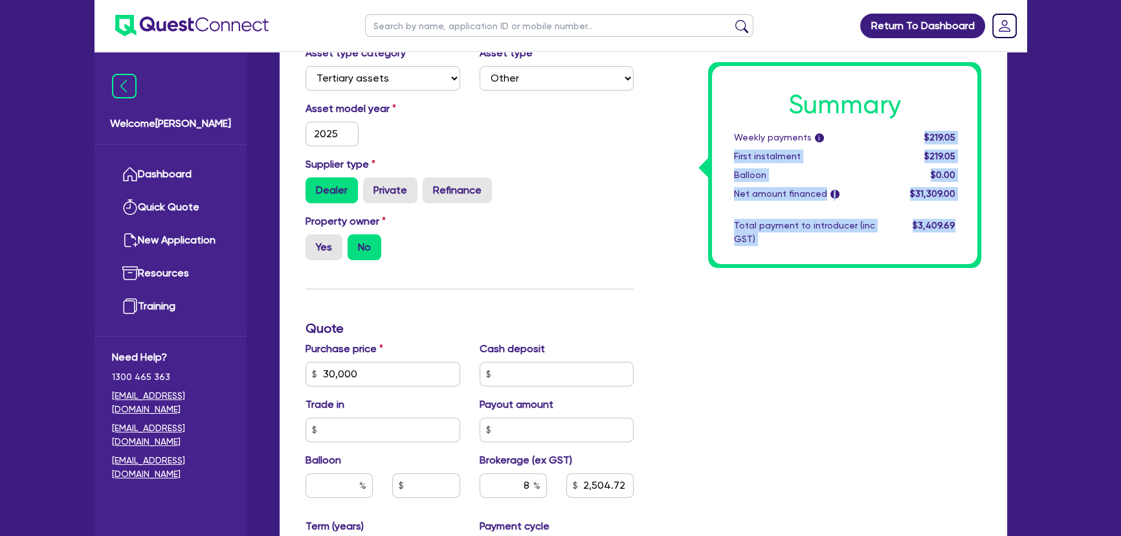
drag, startPoint x: 907, startPoint y: 138, endPoint x: 1062, endPoint y: 153, distance: 155.3
click at [1062, 153] on div "Return To Dashboard Edit Profile Logout Welcome Joel Dashboard Quick Quote New …" at bounding box center [560, 263] width 1121 height 1251
click at [865, 376] on div "Summary Weekly payments i $219.05 First instalment $219.05 Balloon $0.00 Net am…" at bounding box center [816, 328] width 347 height 833
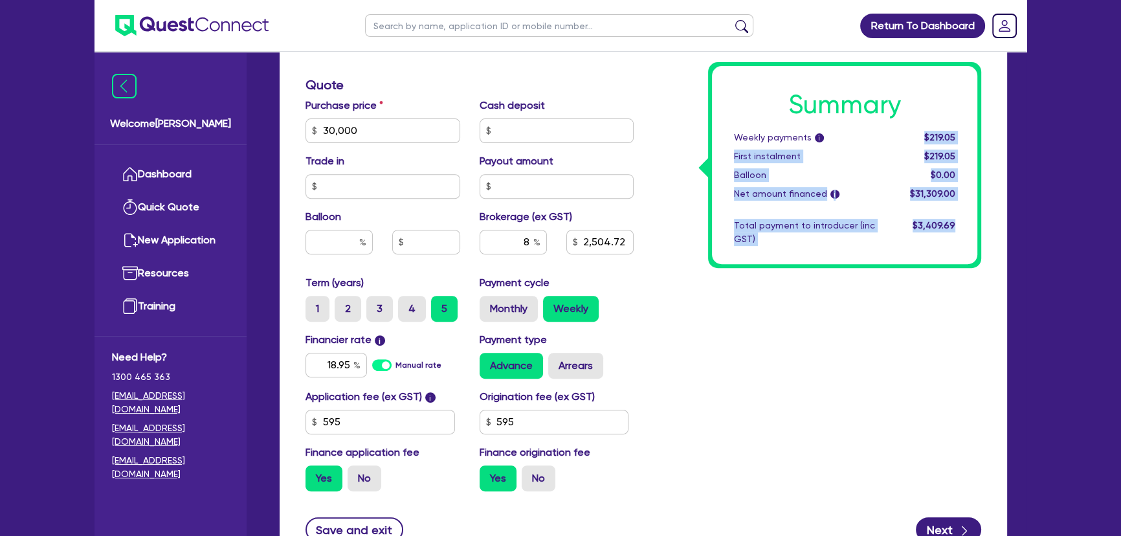
scroll to position [421, 0]
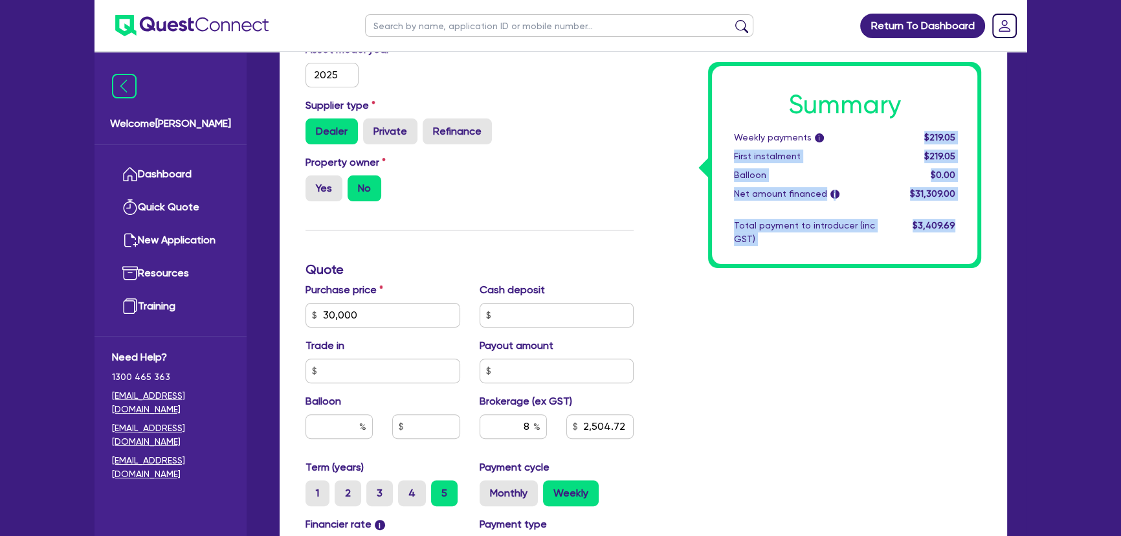
click at [827, 377] on div "Summary Weekly payments i $219.05 First instalment $219.05 Balloon $0.00 Net am…" at bounding box center [816, 269] width 347 height 833
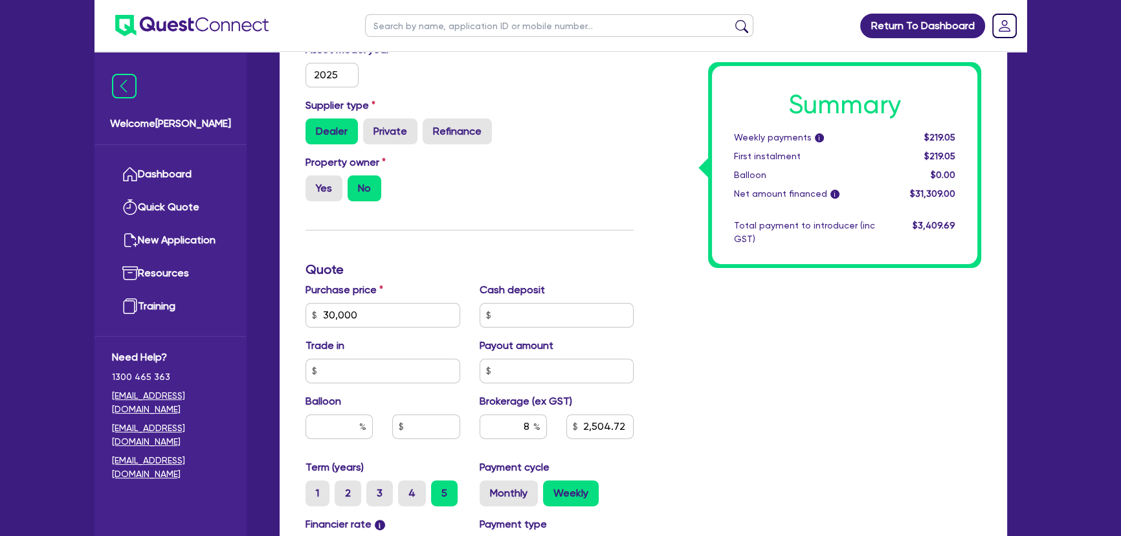
scroll to position [655, 0]
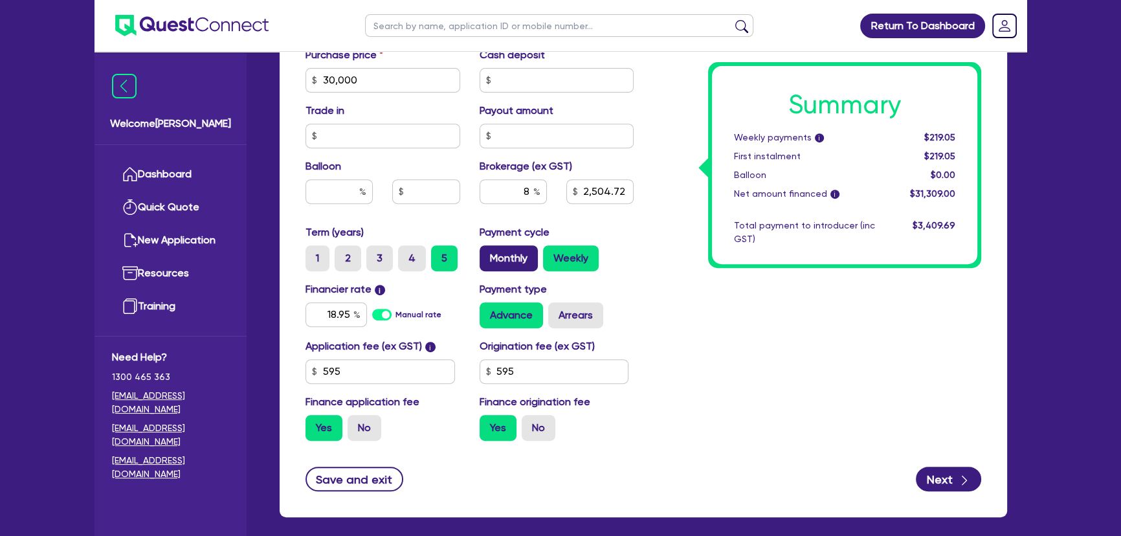
click at [485, 258] on label "Monthly" at bounding box center [508, 258] width 58 height 26
click at [485, 254] on input "Monthly" at bounding box center [483, 249] width 8 height 8
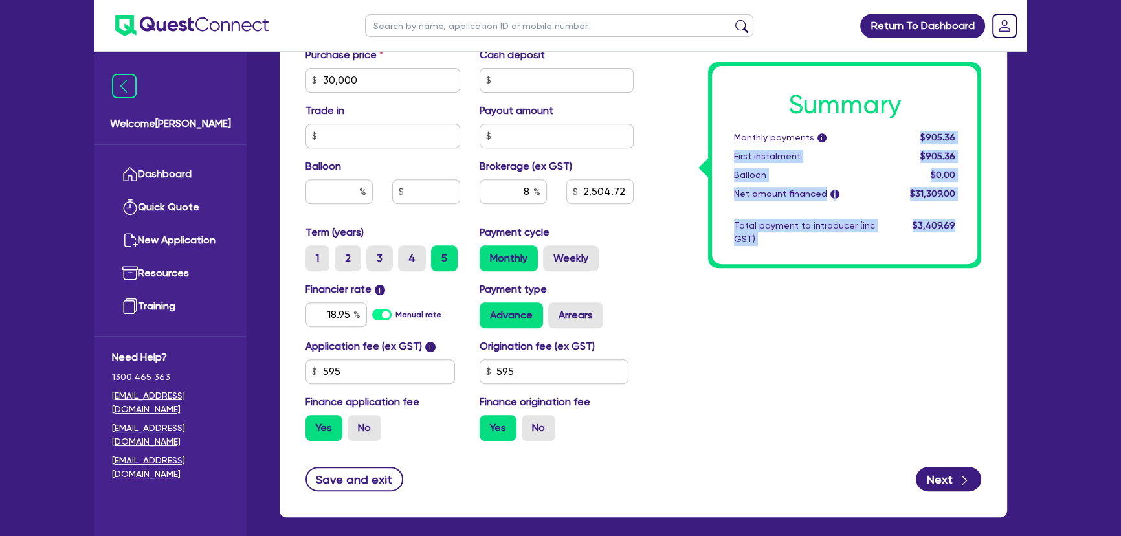
drag, startPoint x: 895, startPoint y: 130, endPoint x: 1005, endPoint y: 137, distance: 110.2
click at [1005, 137] on div "Funding Options Who will be funding this deal? Select I will fund 100% I will c…" at bounding box center [643, 64] width 727 height 905
click at [744, 401] on div "Summary Monthly payments i $905.36 First instalment $905.36 Balloon $0.00 Net a…" at bounding box center [816, 34] width 347 height 833
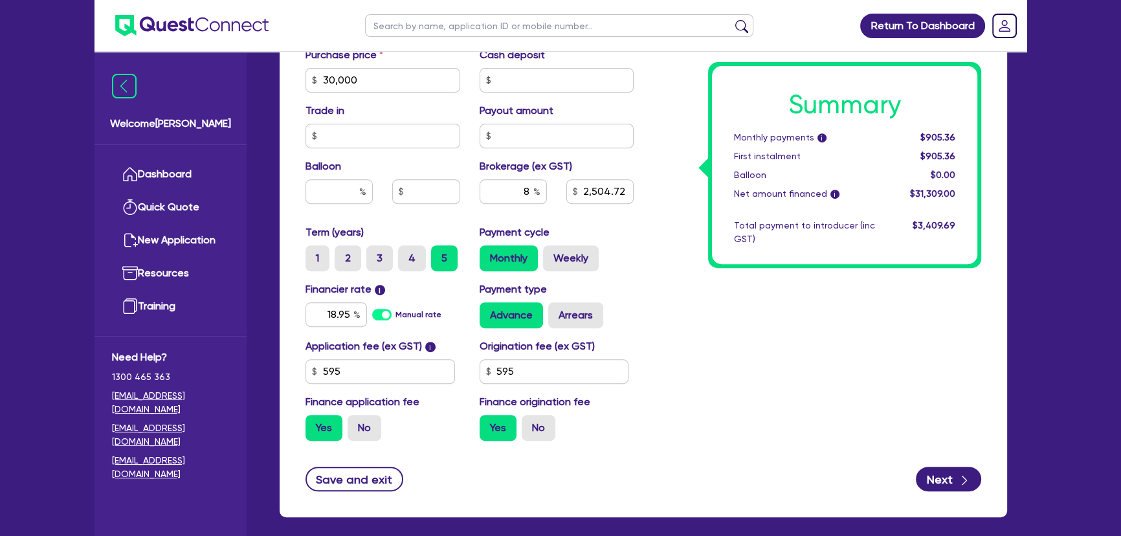
click at [693, 387] on div "Summary Monthly payments i $905.36 First instalment $905.36 Balloon $0.00 Net a…" at bounding box center [816, 34] width 347 height 833
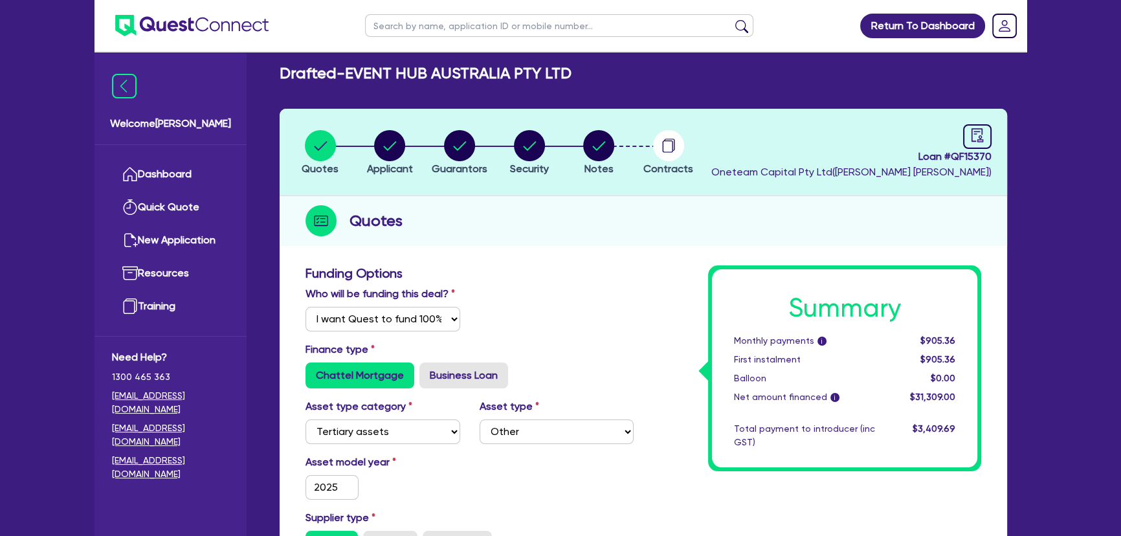
scroll to position [0, 0]
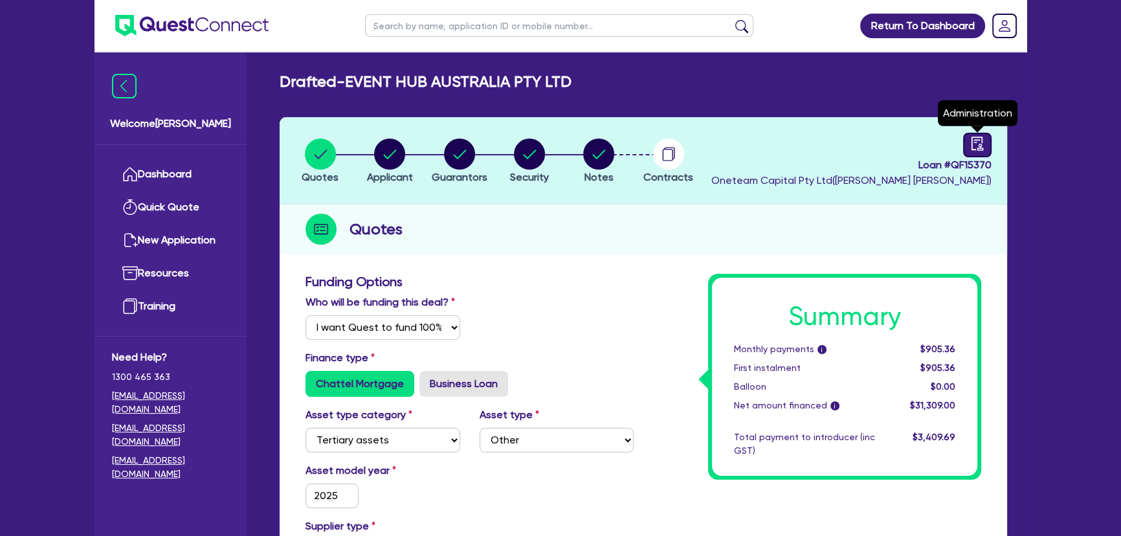
click at [982, 149] on icon "audit" at bounding box center [977, 144] width 12 height 14
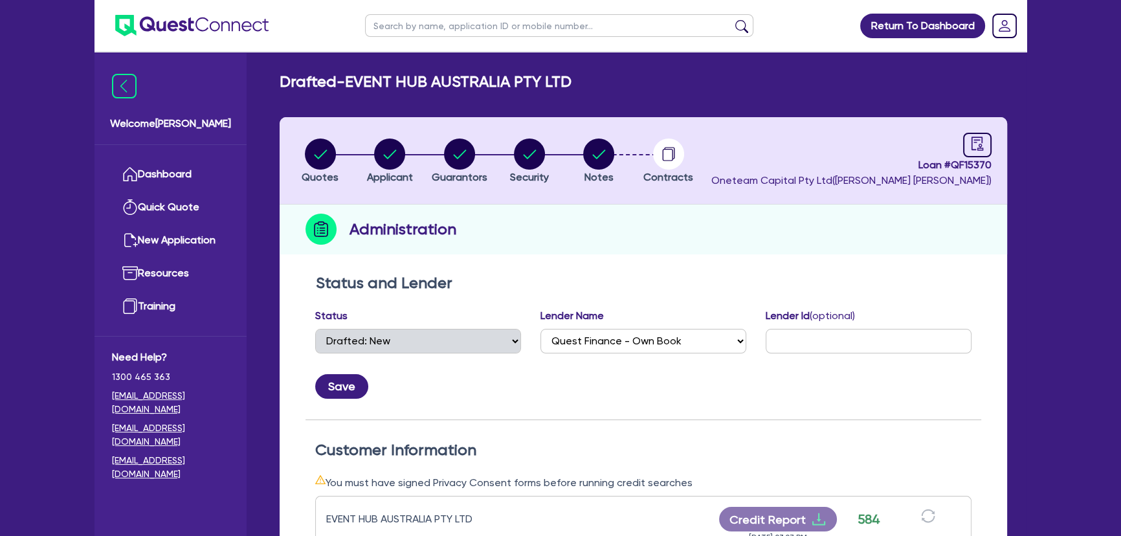
scroll to position [235, 0]
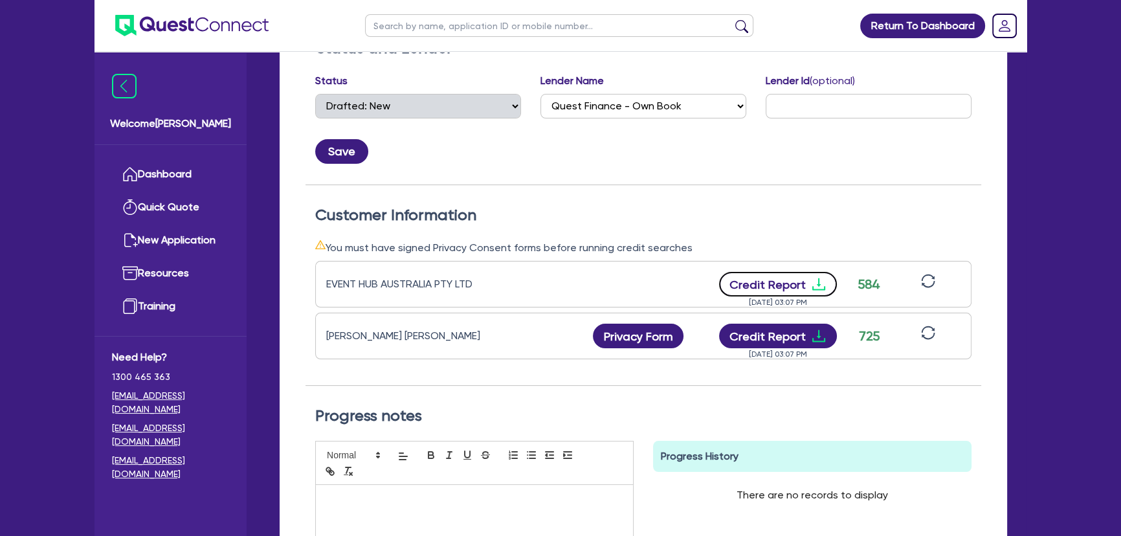
click at [815, 281] on icon "download" at bounding box center [819, 284] width 16 height 16
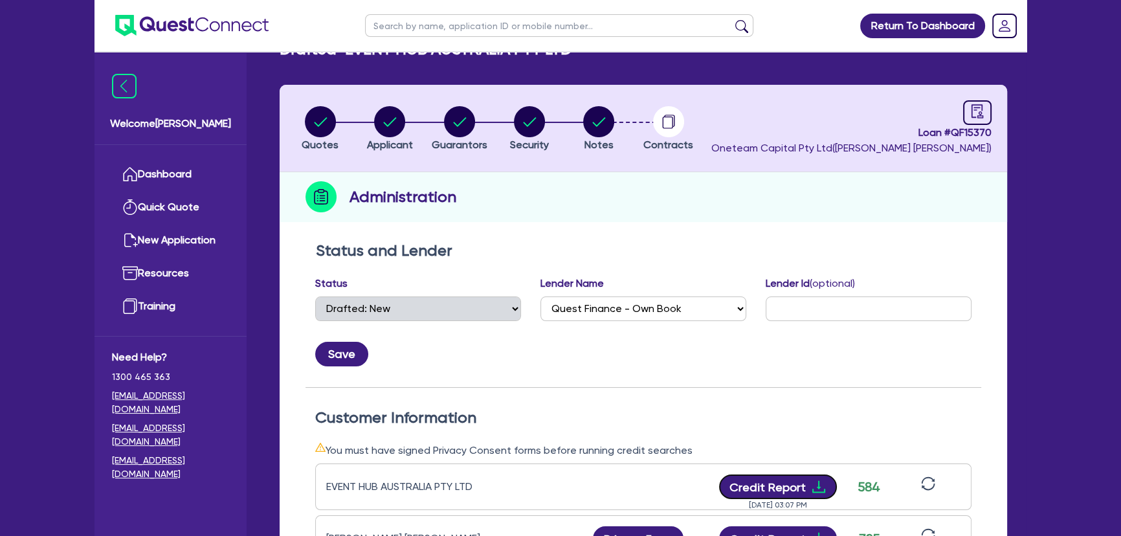
scroll to position [0, 0]
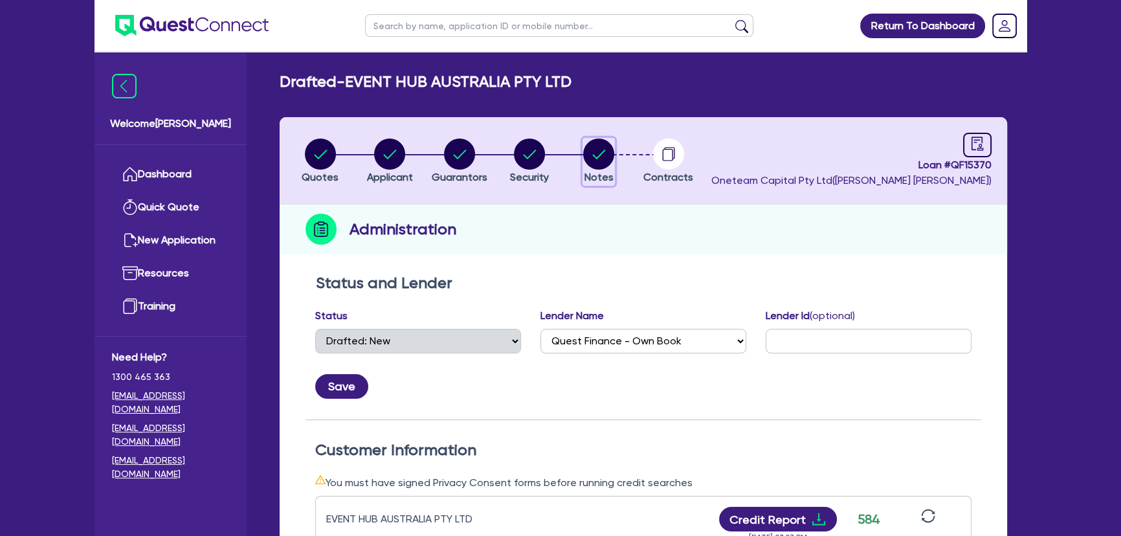
click at [606, 161] on circle "button" at bounding box center [598, 153] width 31 height 31
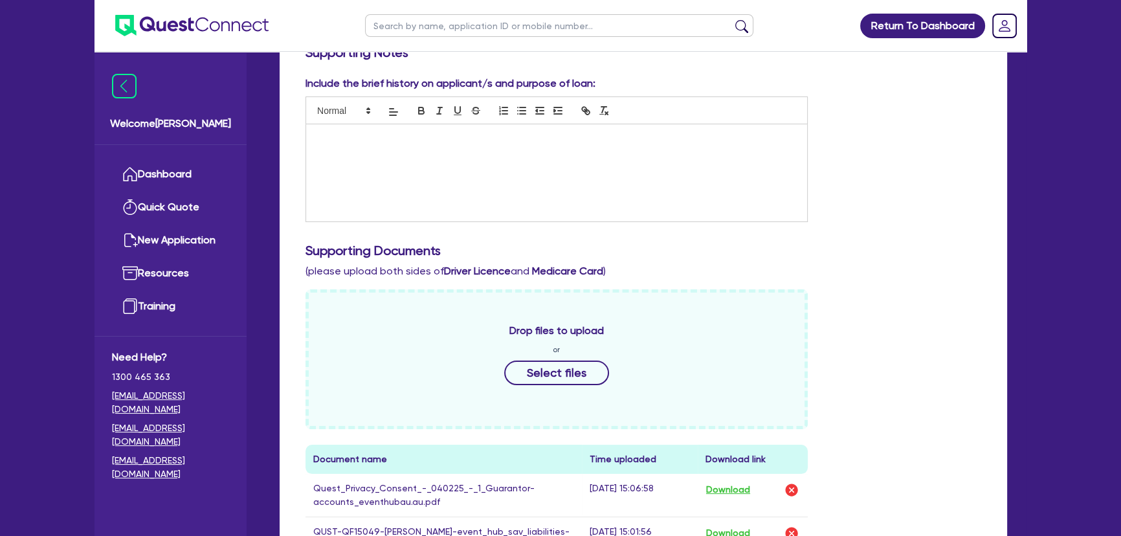
scroll to position [235, 0]
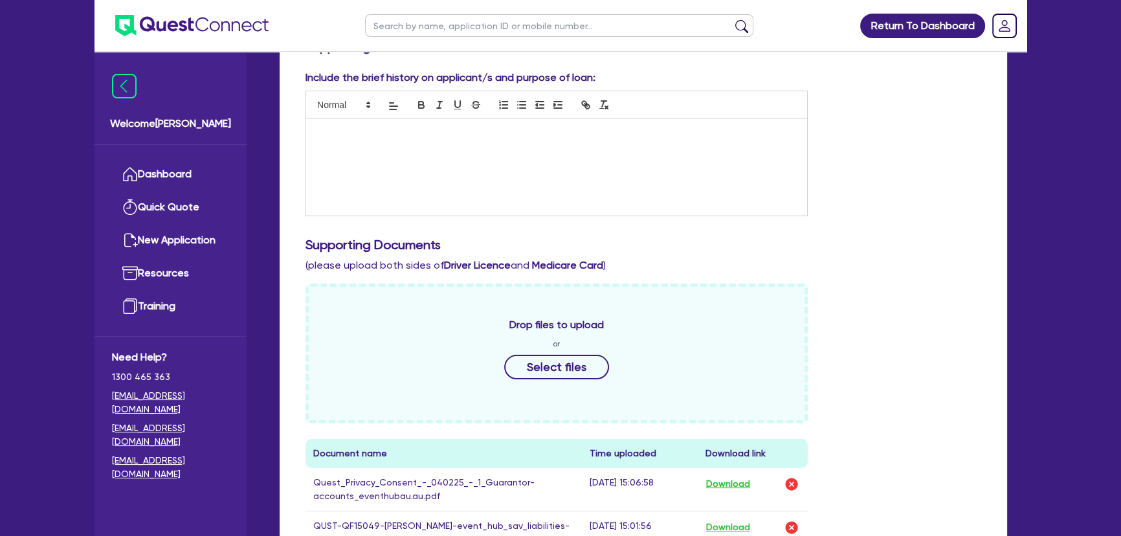
click at [599, 192] on div at bounding box center [556, 166] width 501 height 97
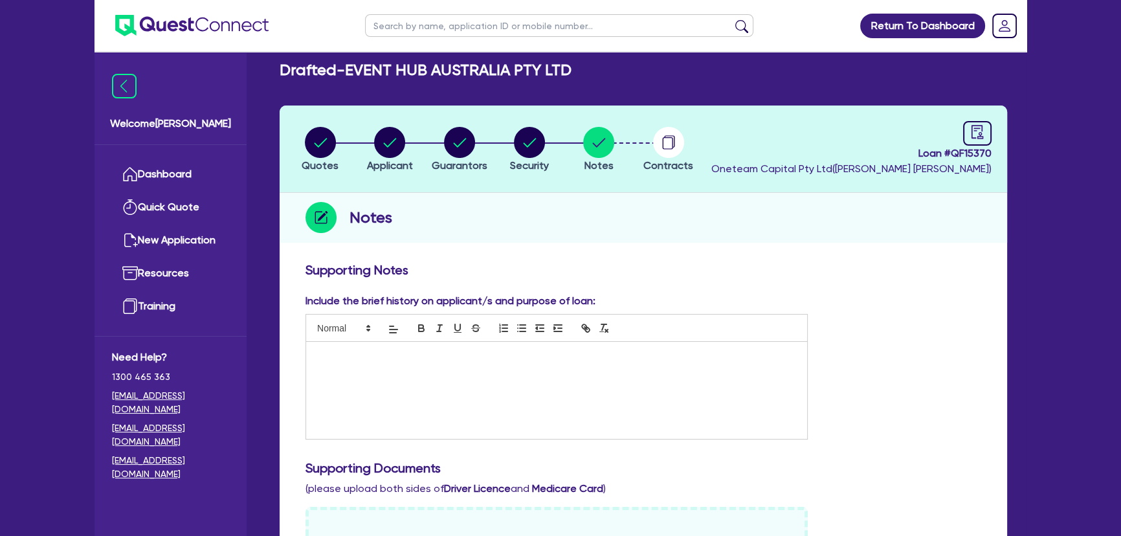
scroll to position [0, 0]
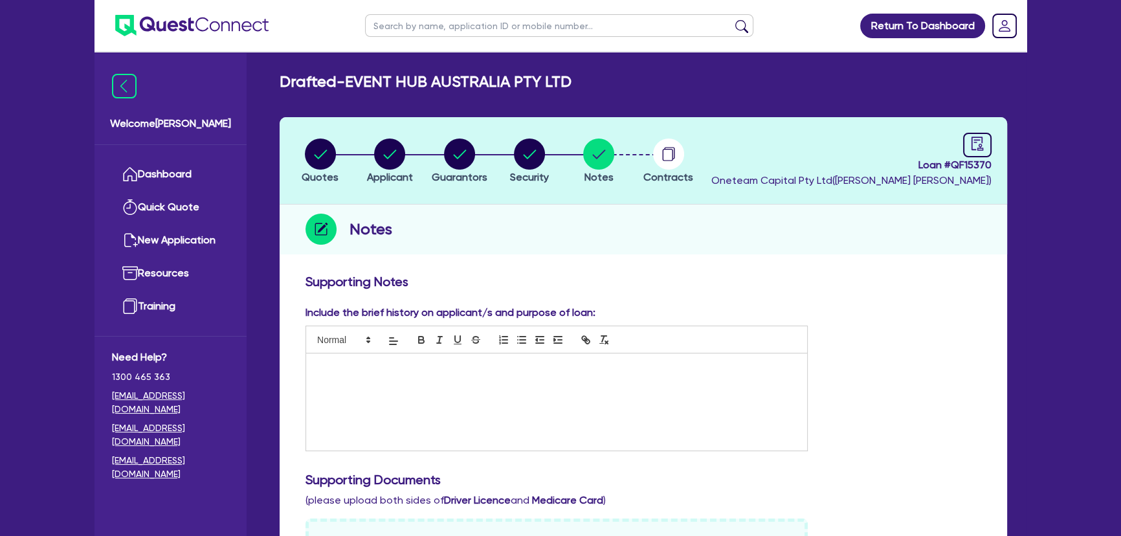
click at [248, 32] on img at bounding box center [191, 25] width 153 height 21
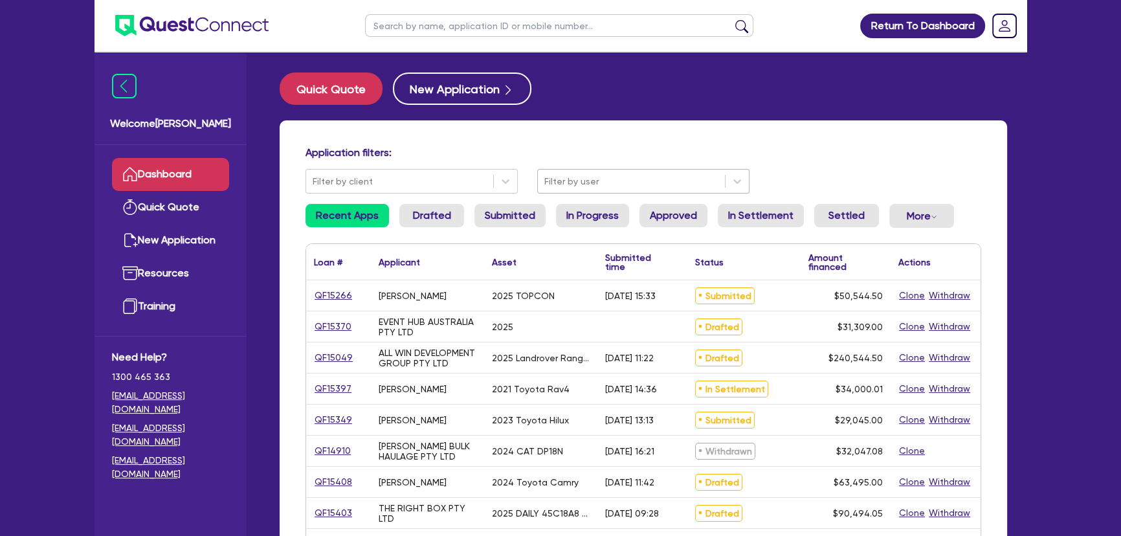
click at [619, 183] on div at bounding box center [631, 181] width 174 height 16
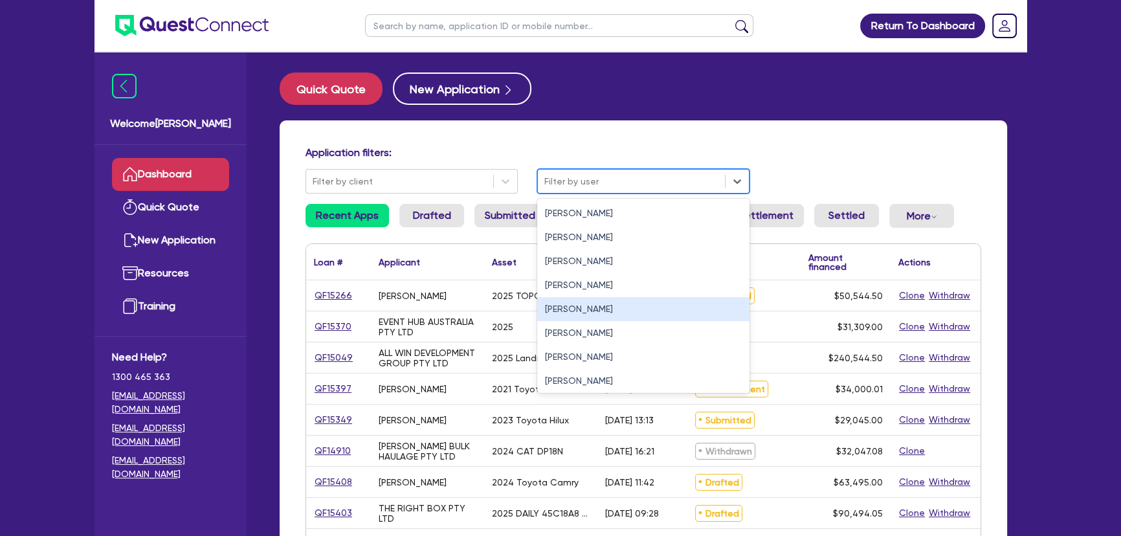
click at [584, 312] on div "Joel Harding" at bounding box center [643, 309] width 212 height 24
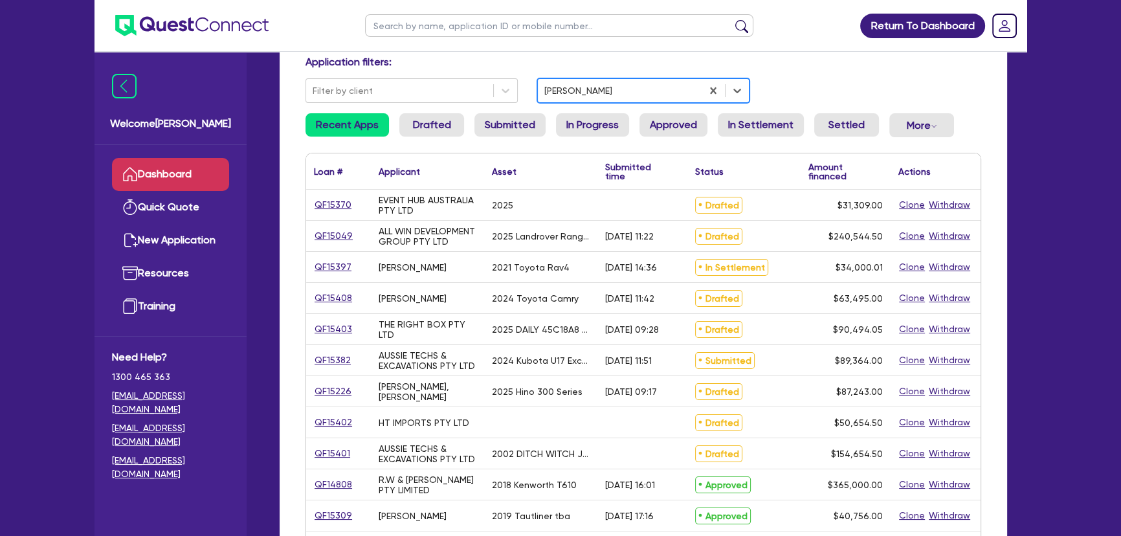
scroll to position [176, 0]
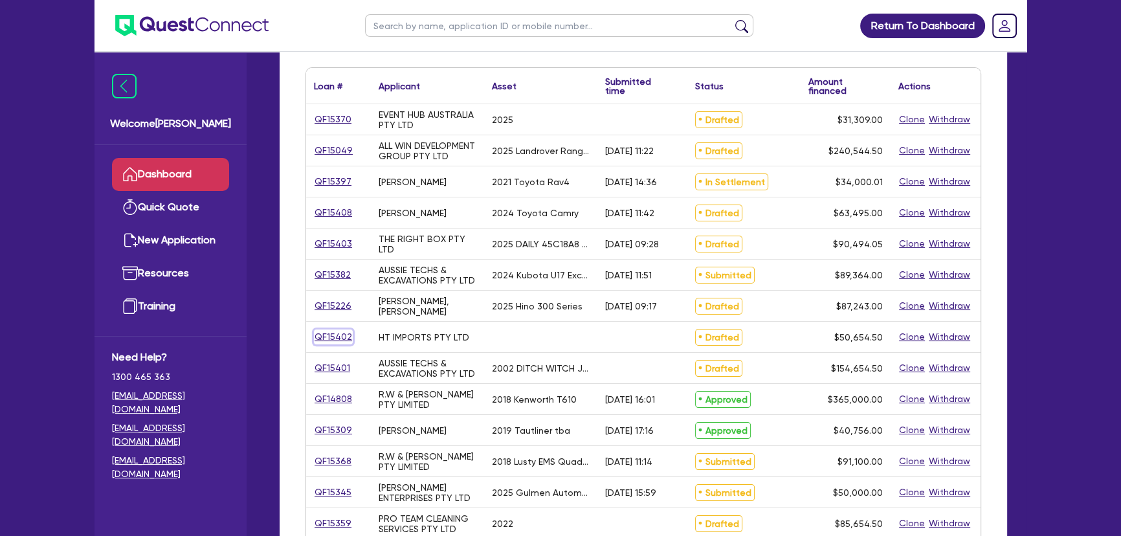
click at [333, 336] on link "QF15402" at bounding box center [333, 336] width 39 height 15
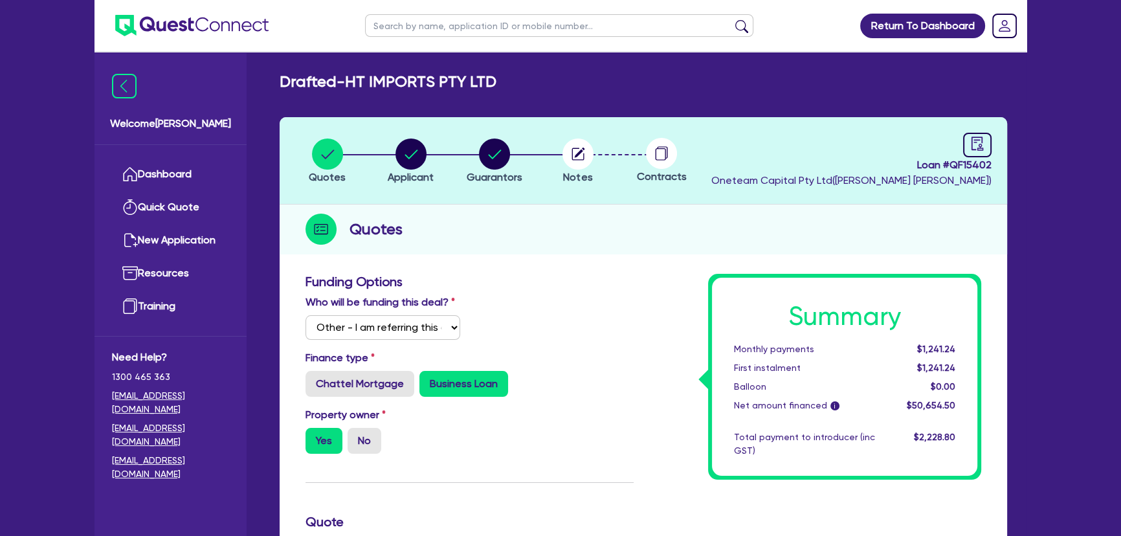
click at [600, 130] on header "Quotes Applicant Guarantors Notes Contracts Loan # QF15402 Oneteam Capital Pty …" at bounding box center [643, 160] width 727 height 87
click at [585, 157] on circle "button" at bounding box center [577, 153] width 31 height 31
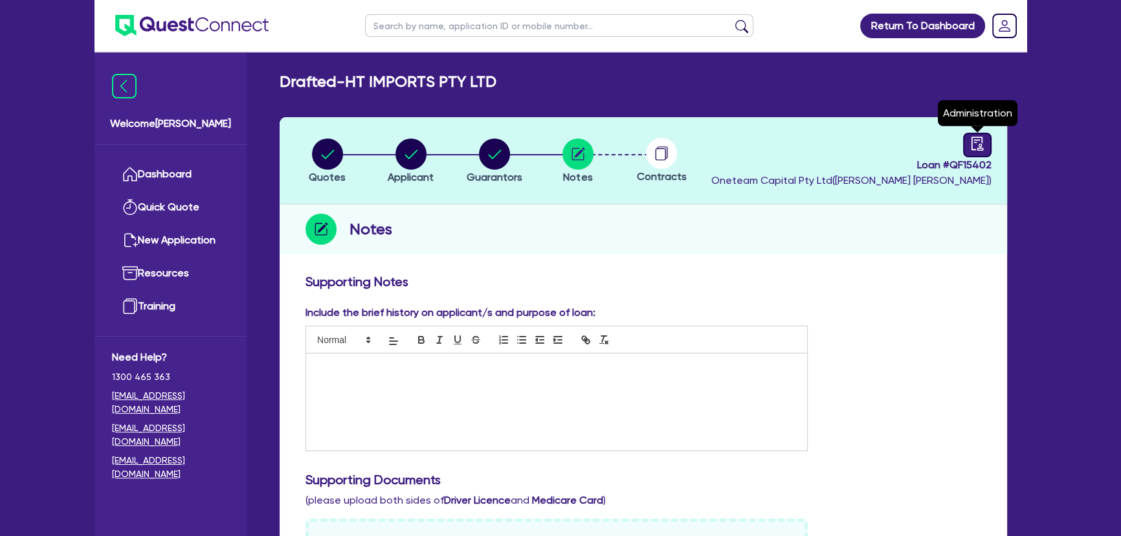
click at [977, 133] on div at bounding box center [977, 145] width 28 height 25
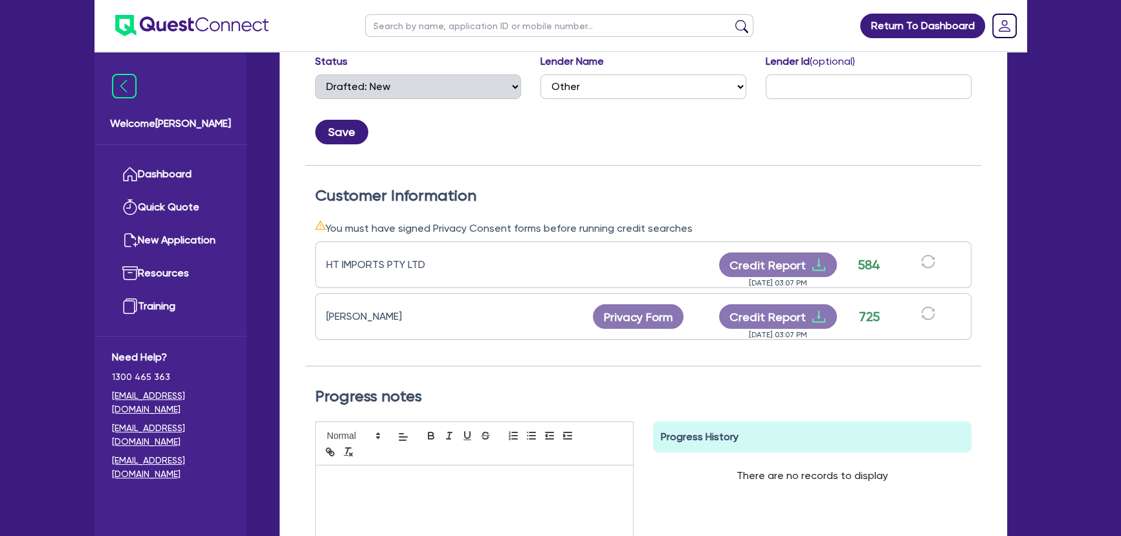
scroll to position [411, 0]
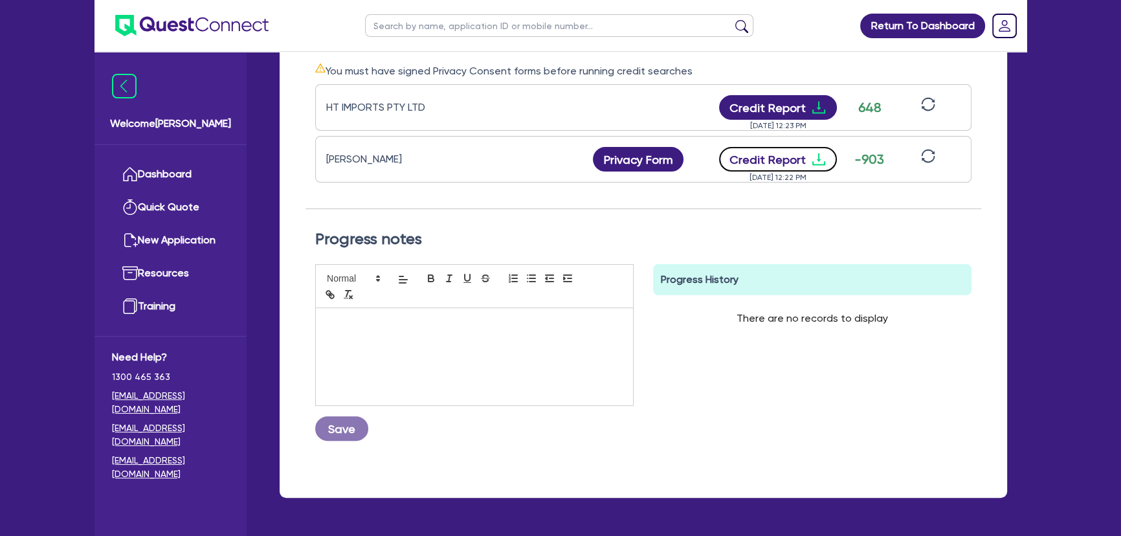
click at [820, 154] on icon "download" at bounding box center [819, 159] width 16 height 16
click at [822, 156] on icon "download" at bounding box center [819, 159] width 16 height 16
click at [817, 158] on icon "download" at bounding box center [818, 159] width 13 height 12
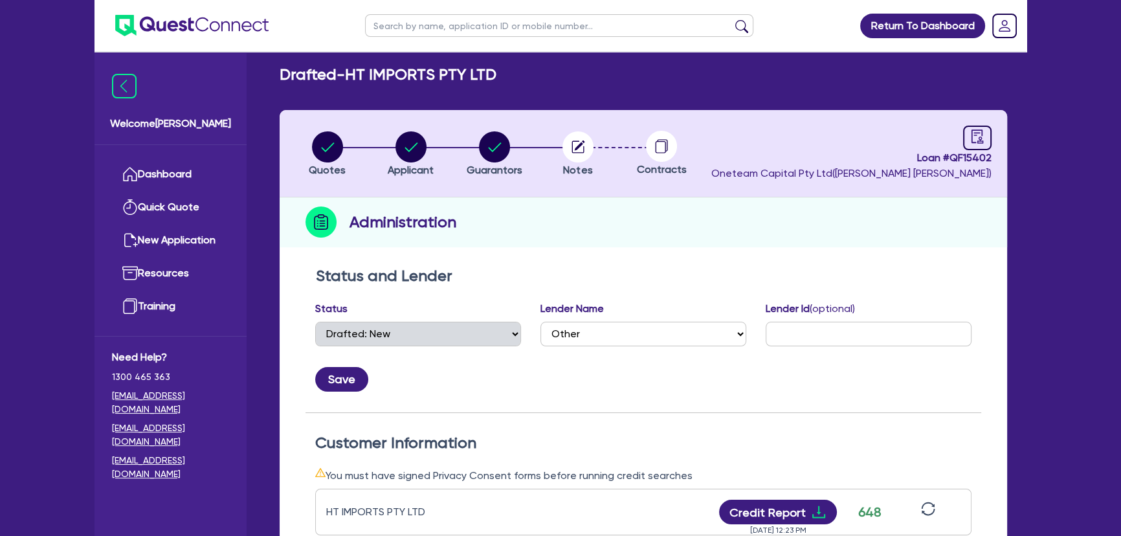
scroll to position [0, 0]
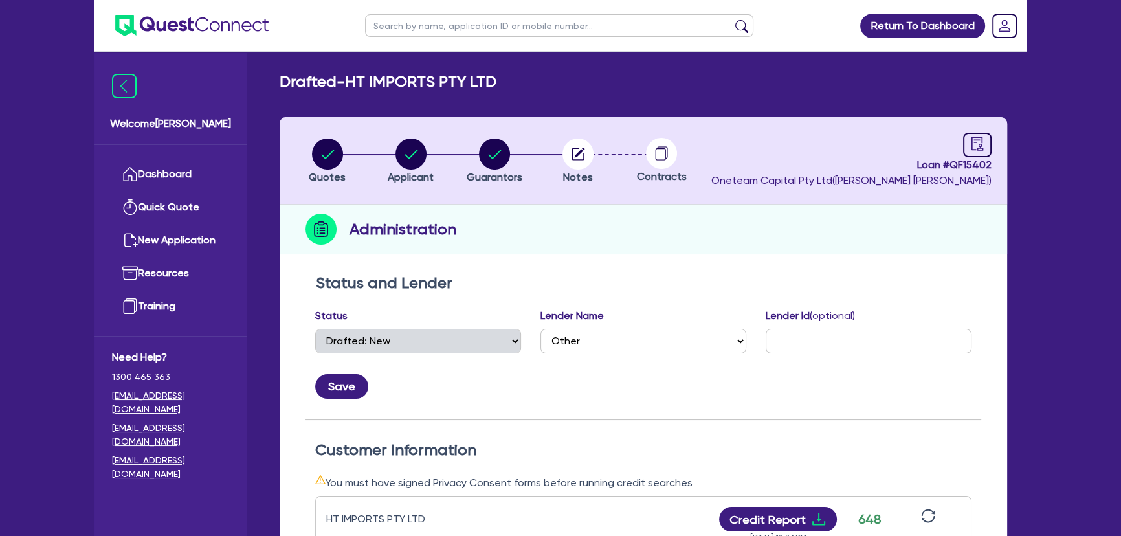
click at [265, 30] on img at bounding box center [191, 25] width 153 height 21
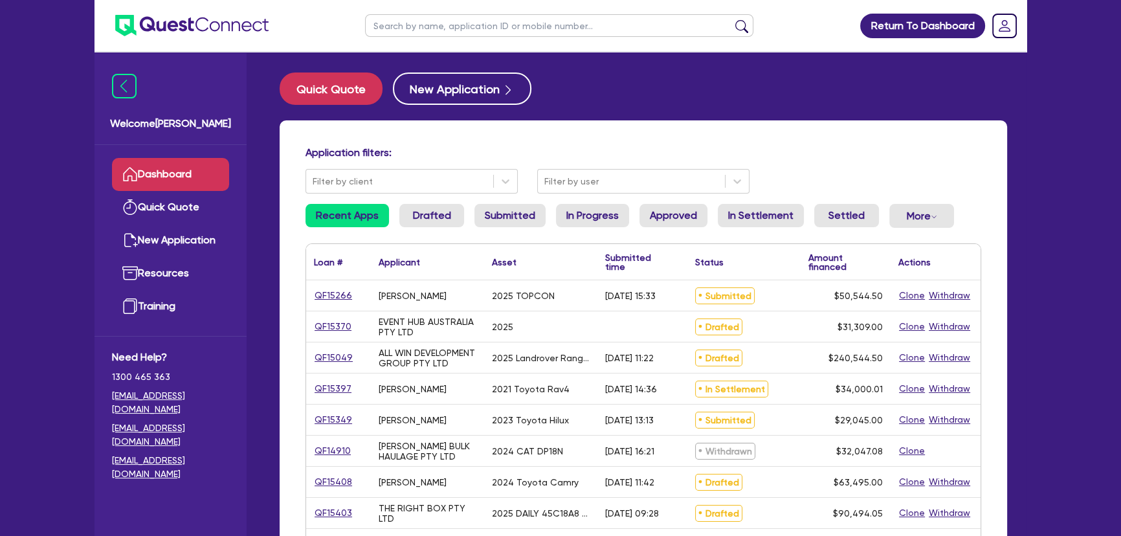
click at [443, 32] on input "text" at bounding box center [559, 25] width 388 height 23
click at [731, 19] on button "submit" at bounding box center [741, 28] width 21 height 18
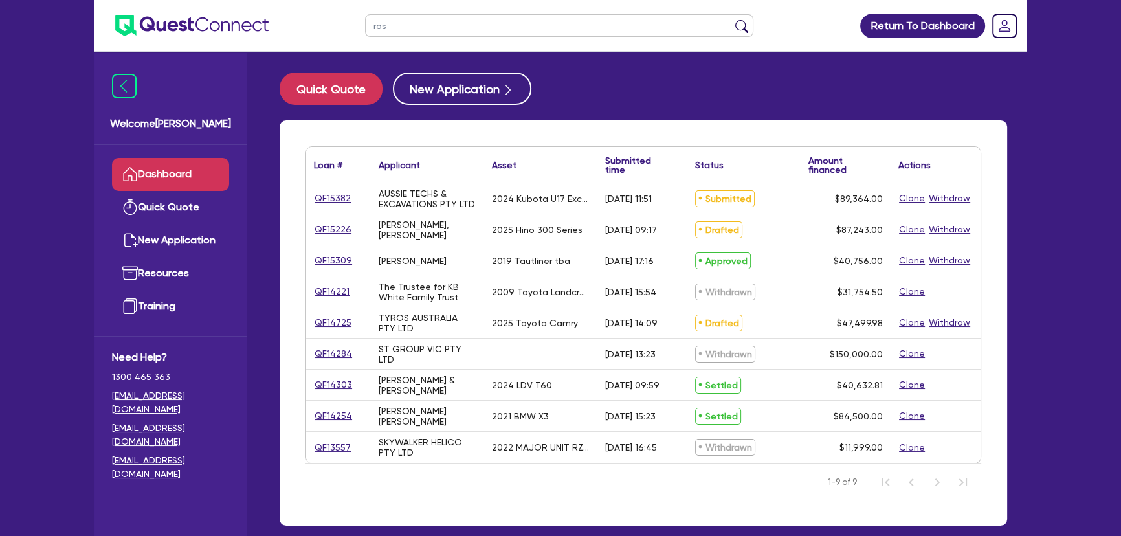
click at [329, 268] on div "QF15309" at bounding box center [338, 260] width 65 height 30
click at [329, 261] on link "QF15309" at bounding box center [333, 260] width 39 height 15
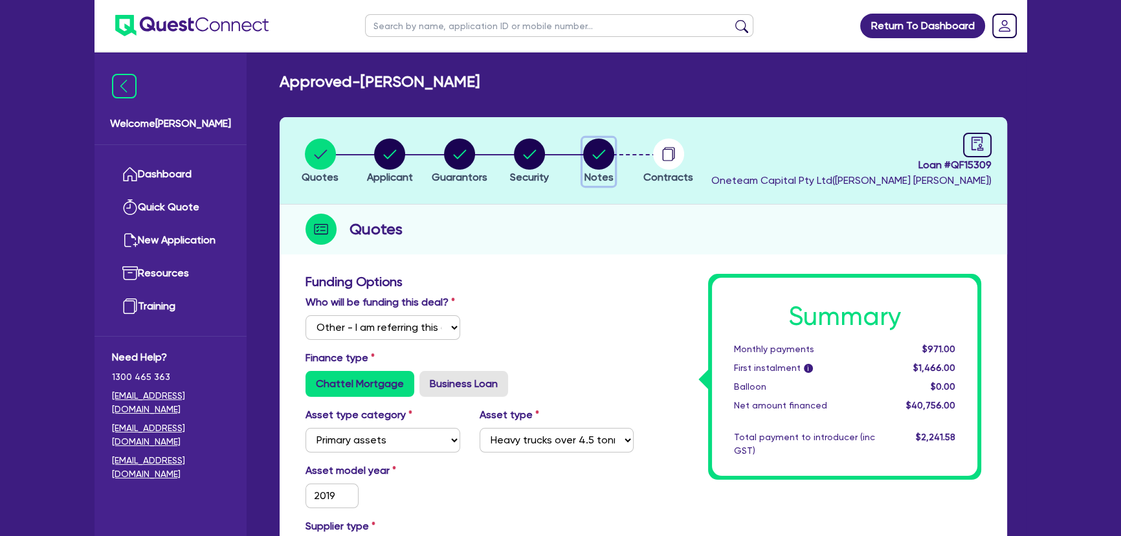
click at [585, 164] on icon "button" at bounding box center [598, 153] width 31 height 31
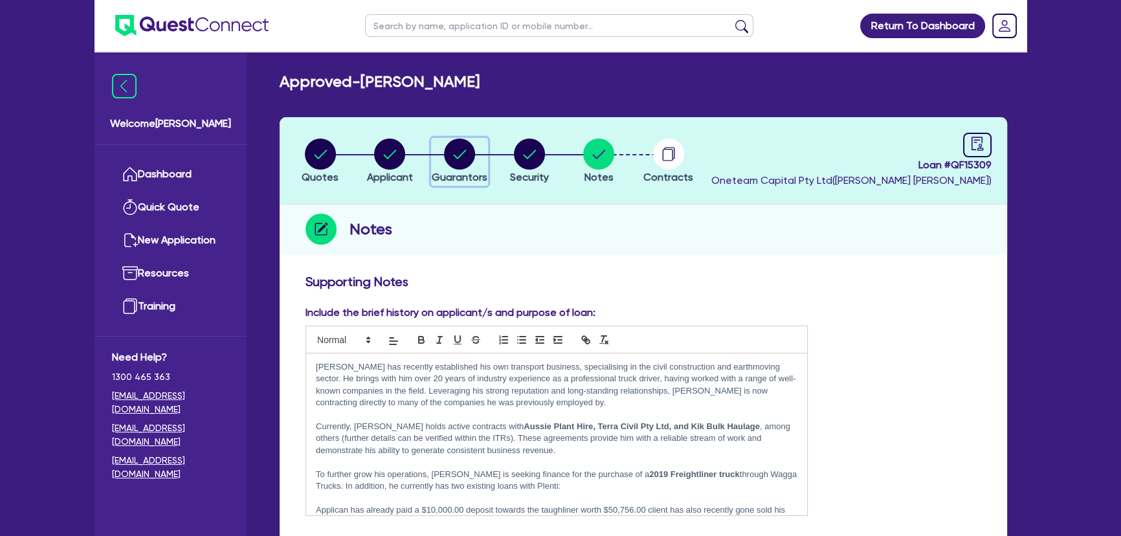
click at [462, 161] on circle "button" at bounding box center [459, 153] width 31 height 31
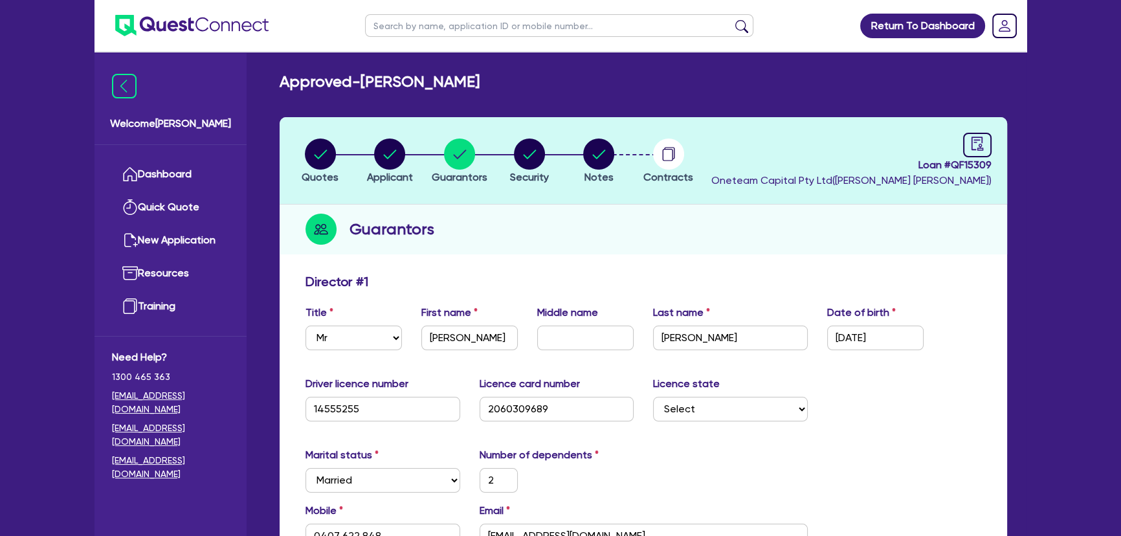
click at [498, 158] on li "Security" at bounding box center [529, 160] width 70 height 45
click at [539, 166] on icon "button" at bounding box center [529, 153] width 31 height 31
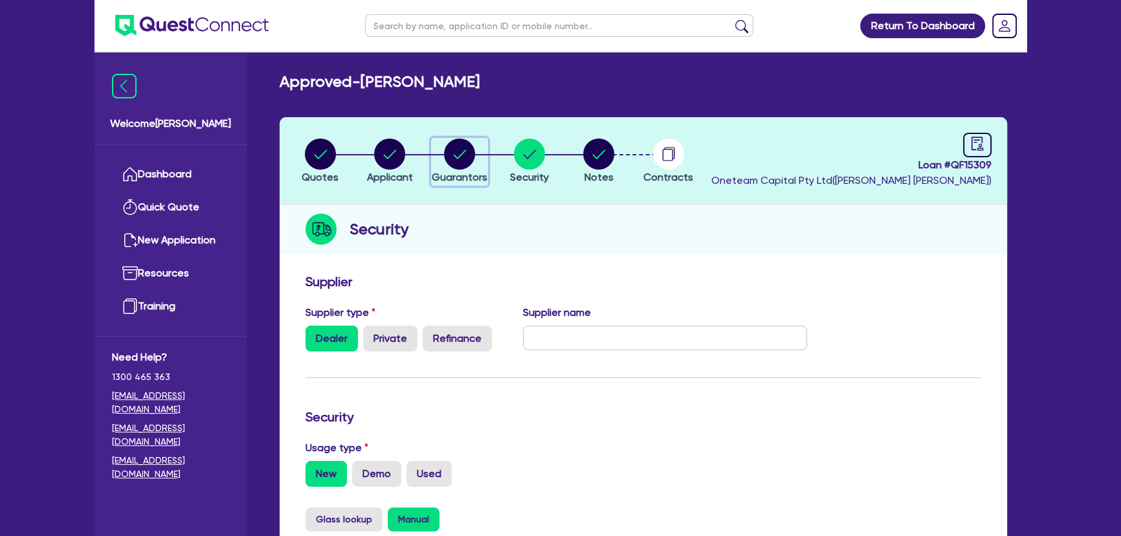
click at [461, 164] on circle "button" at bounding box center [459, 153] width 31 height 31
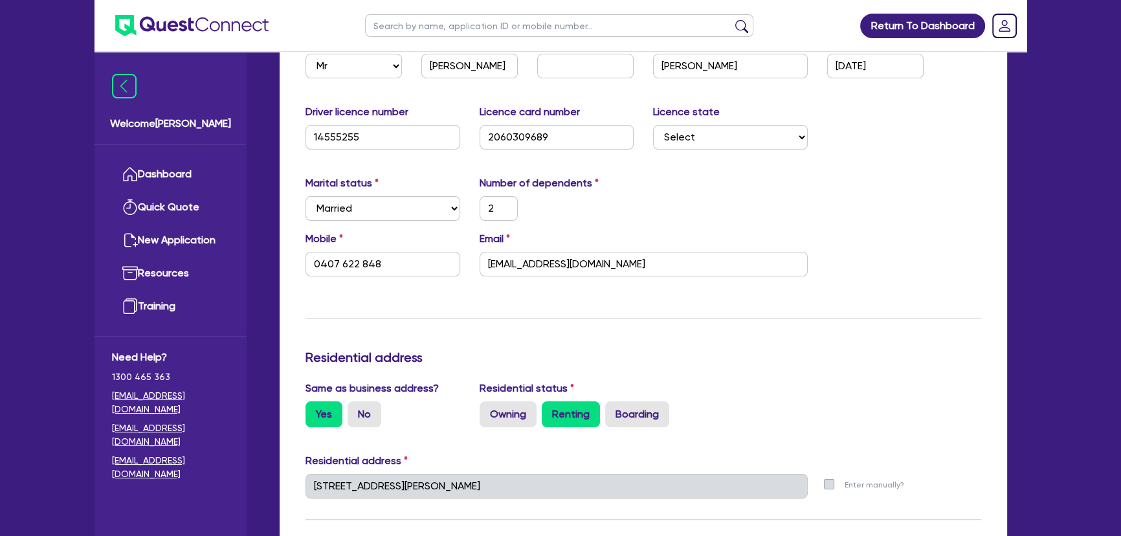
scroll to position [294, 0]
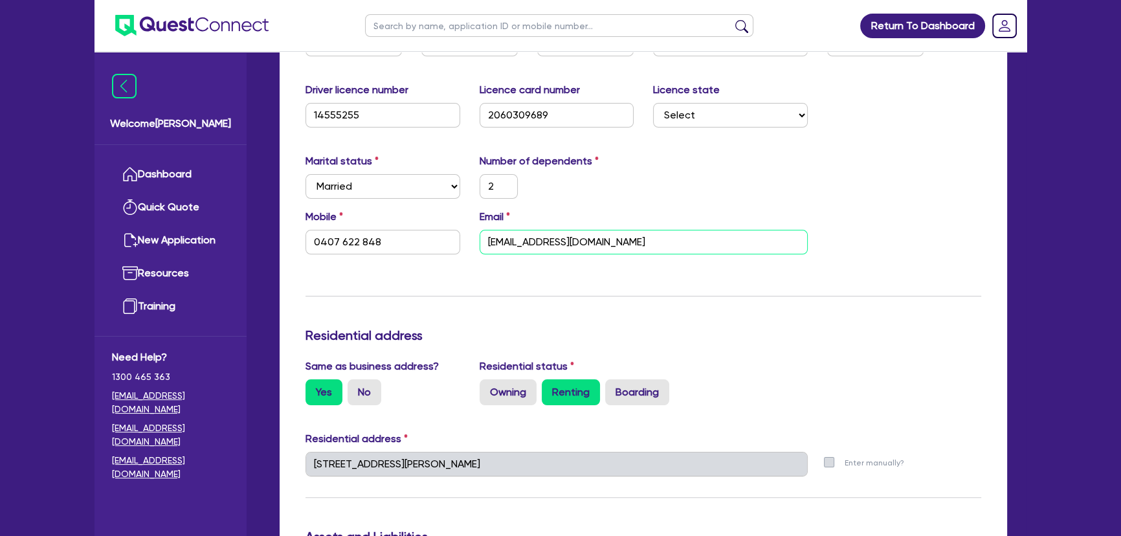
click at [622, 239] on input "catto68@hotmail.com" at bounding box center [643, 242] width 328 height 25
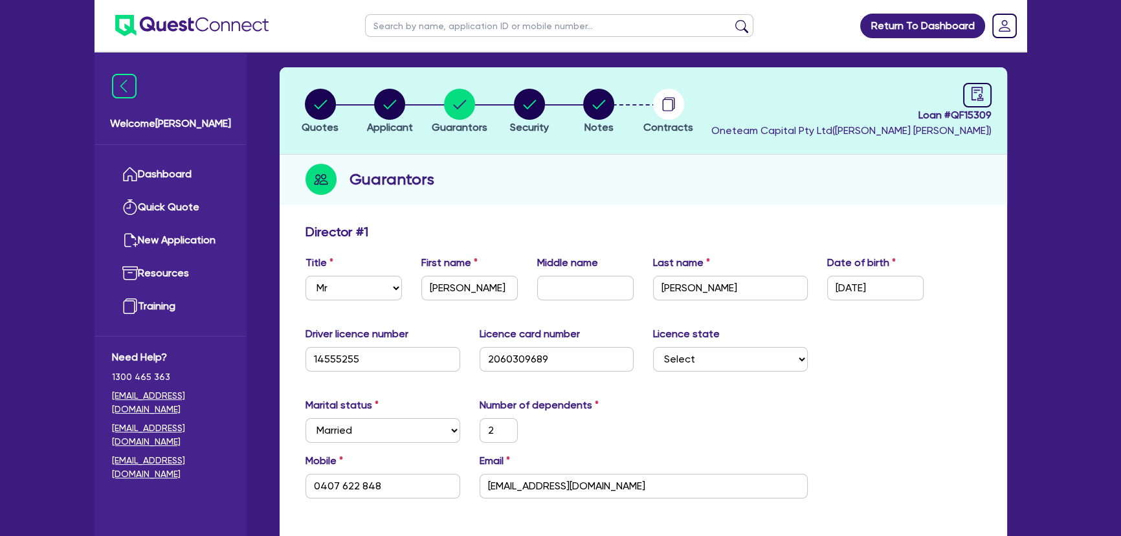
scroll to position [0, 0]
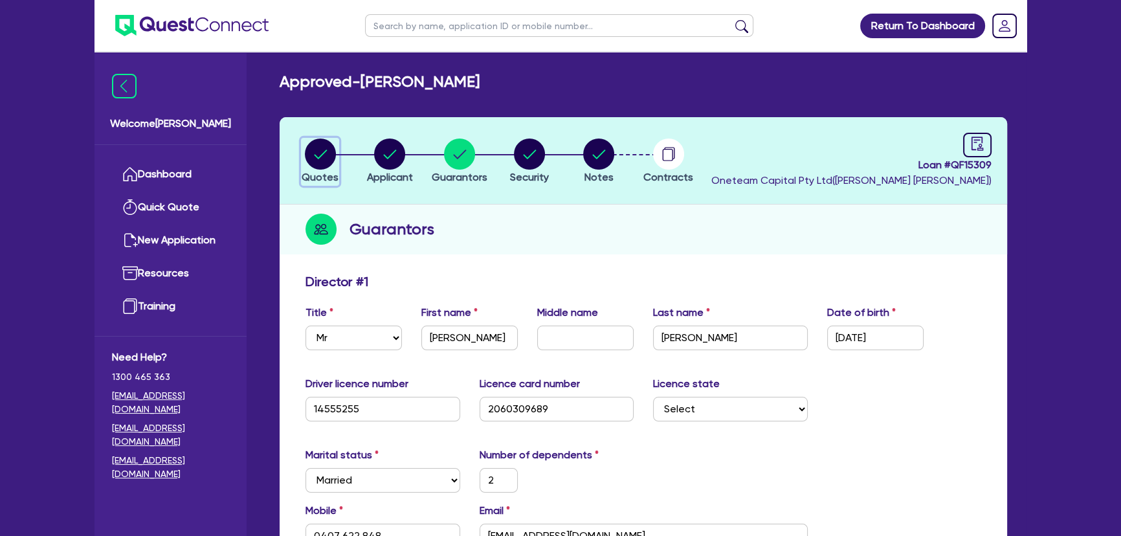
click at [316, 166] on circle "button" at bounding box center [320, 153] width 31 height 31
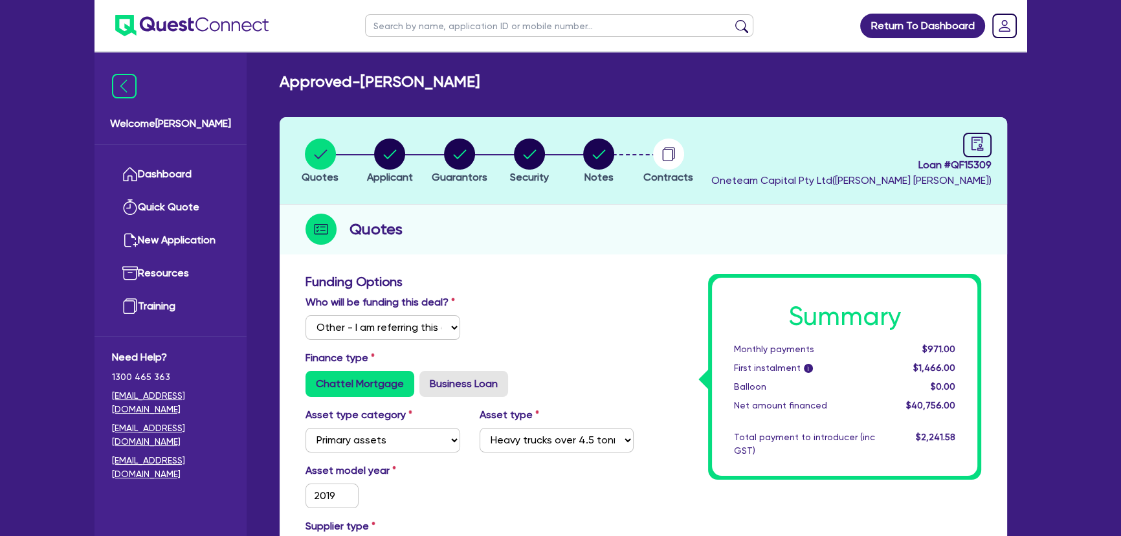
click at [212, 18] on img at bounding box center [191, 25] width 153 height 21
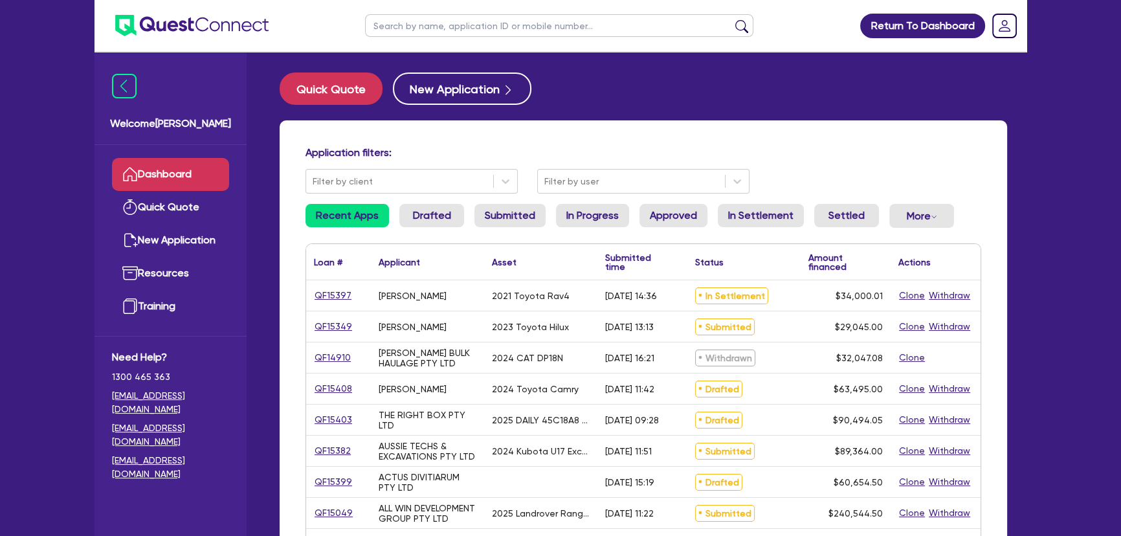
click at [468, 33] on input "text" at bounding box center [559, 25] width 388 height 23
type input "H"
type input "shayne"
click at [731, 19] on button "submit" at bounding box center [741, 28] width 21 height 18
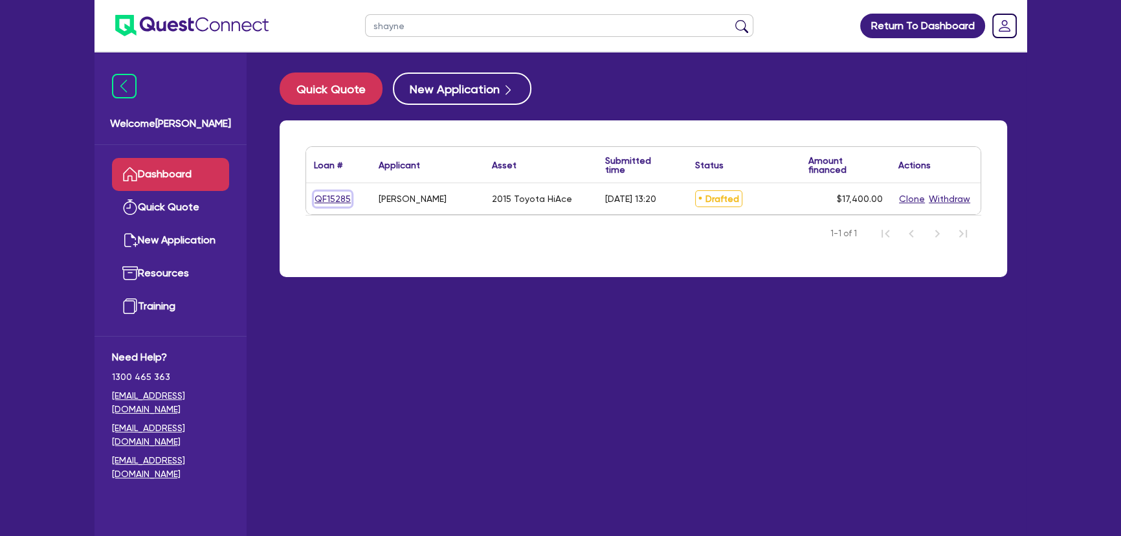
click at [333, 194] on link "QF15285" at bounding box center [333, 199] width 38 height 15
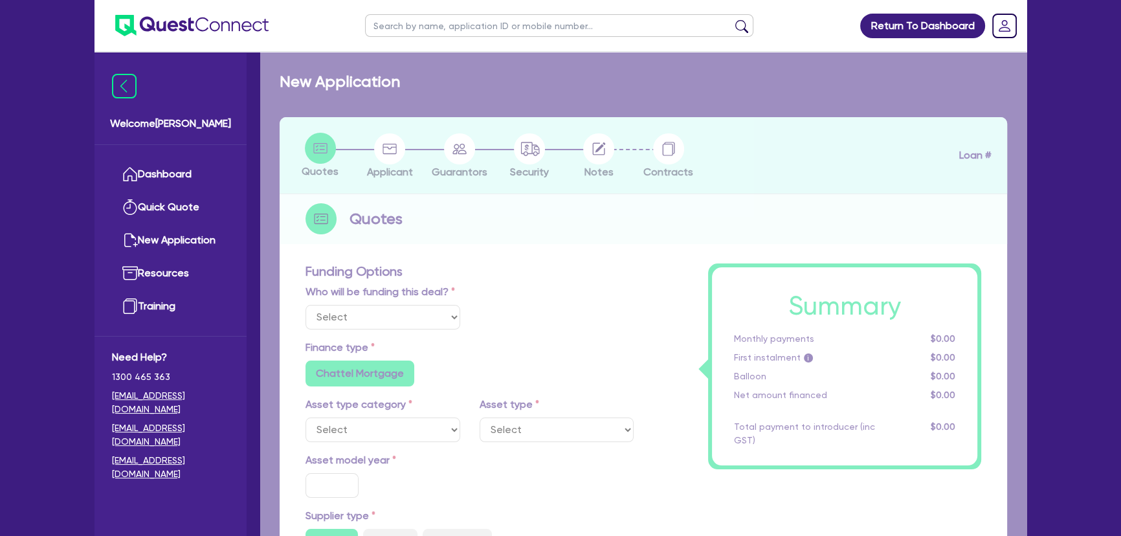
select select "Other"
select select "CARS_AND_LIGHT_TRUCKS"
type input "2015"
type input "20,000"
type input "4,000"
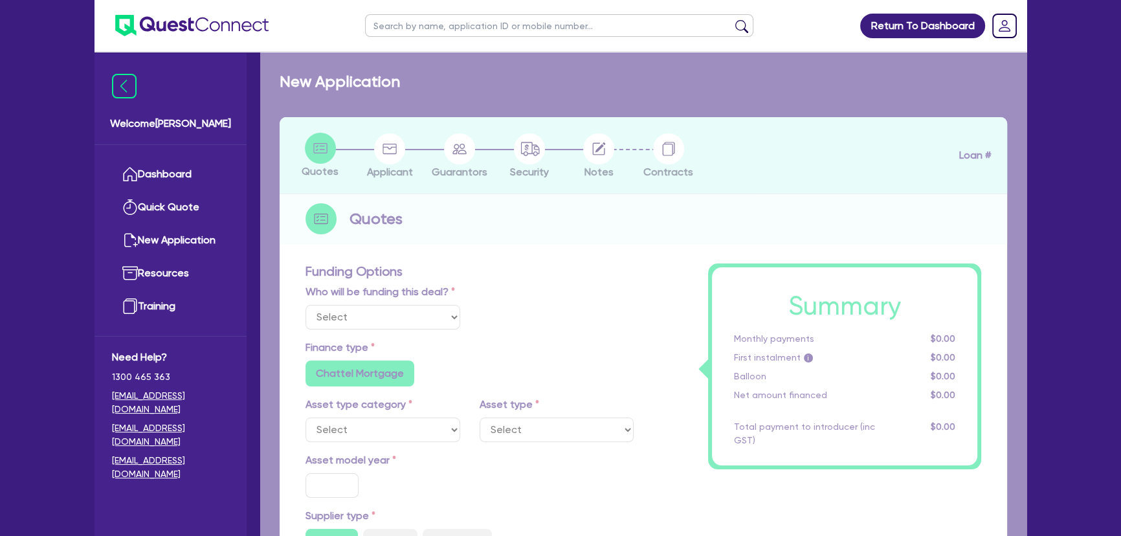
type input "7.27"
type input "1,264.98"
radio input "true"
type input "16.95"
type input "590"
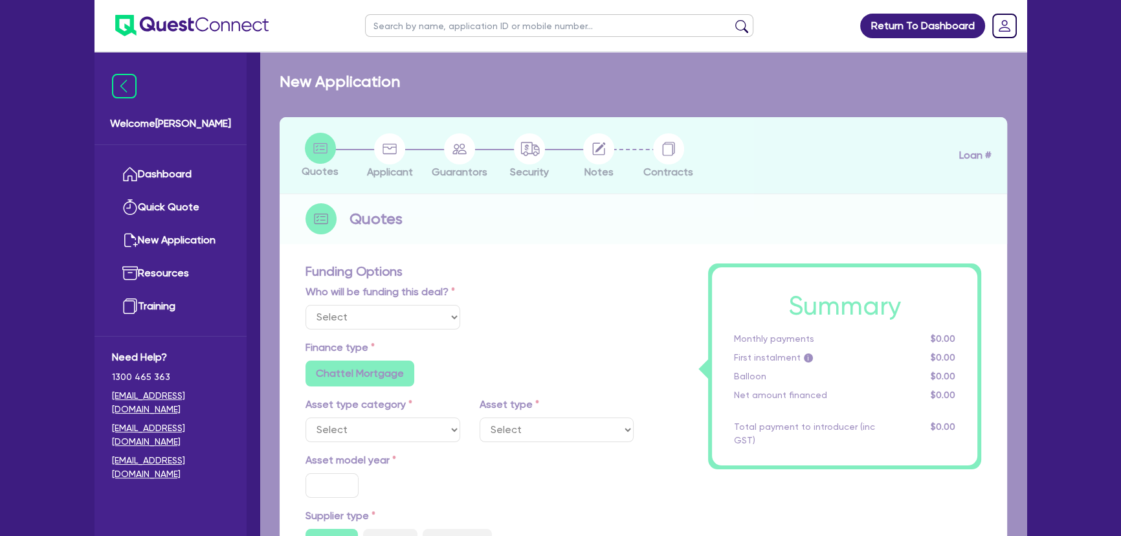
type input "1,272.73"
radio input "false"
radio input "true"
select select "VANS_AND_UTES"
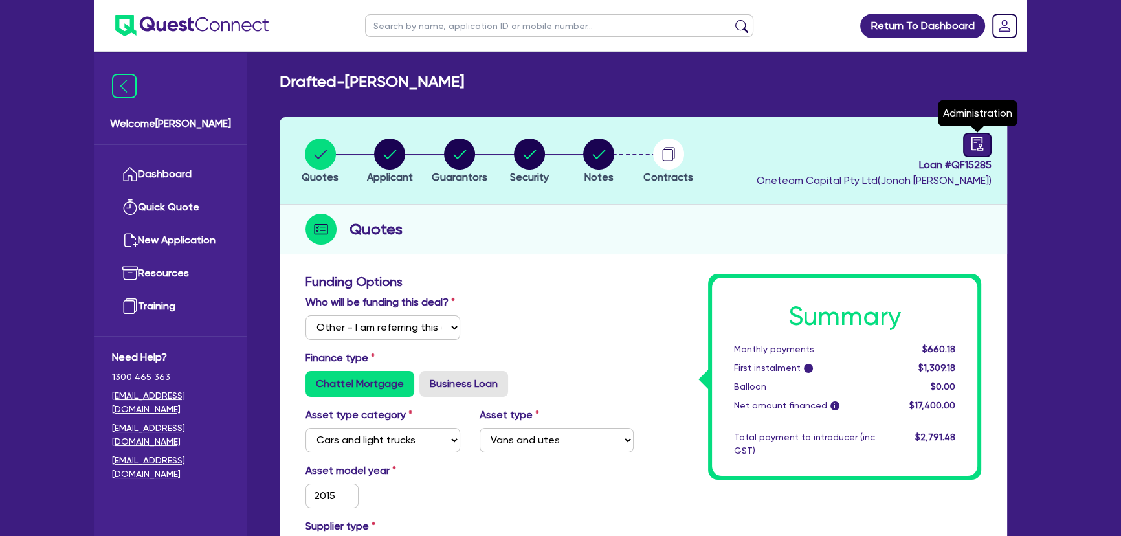
click at [983, 146] on icon "audit" at bounding box center [977, 144] width 14 height 14
select select "DRAFTED_AMENDED"
select select "Other"
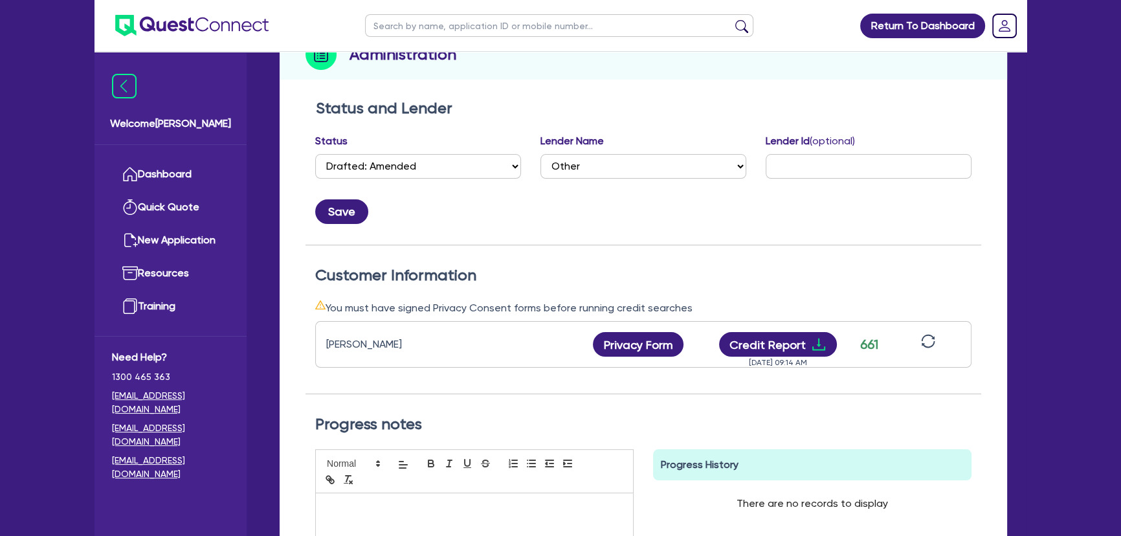
scroll to position [235, 0]
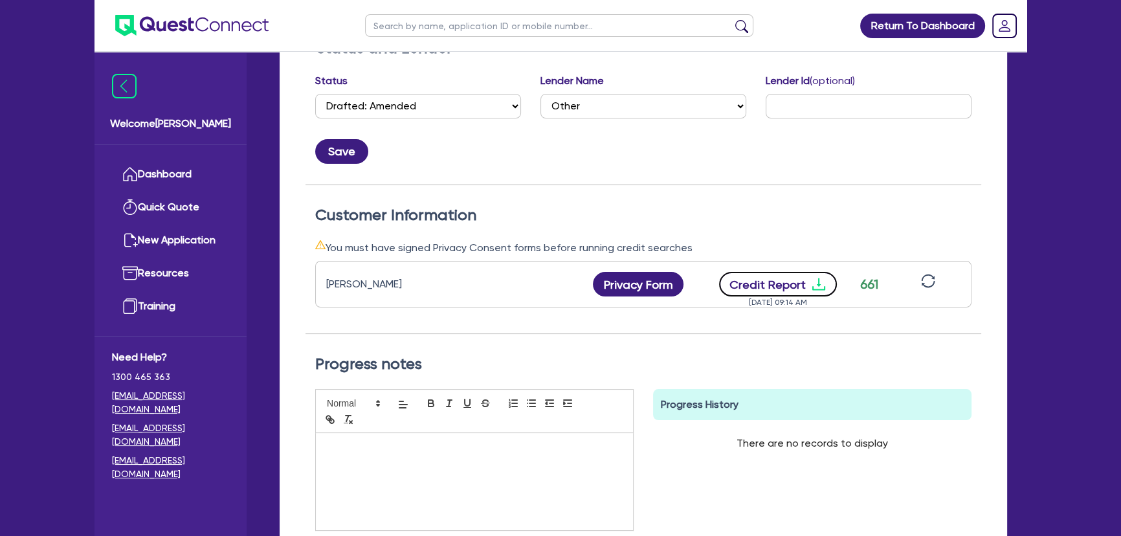
click at [815, 283] on icon "download" at bounding box center [818, 284] width 13 height 12
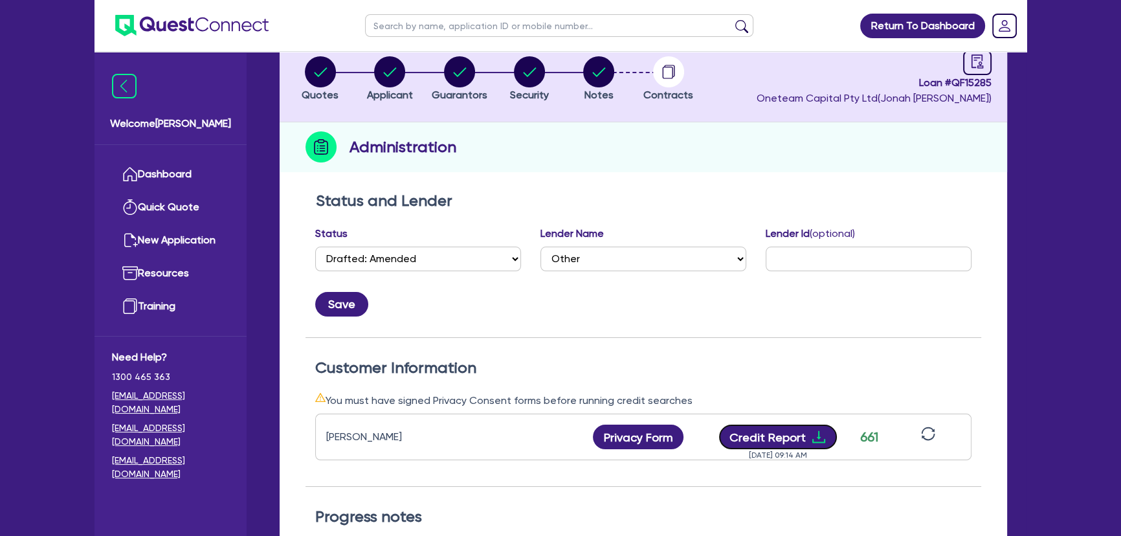
scroll to position [0, 0]
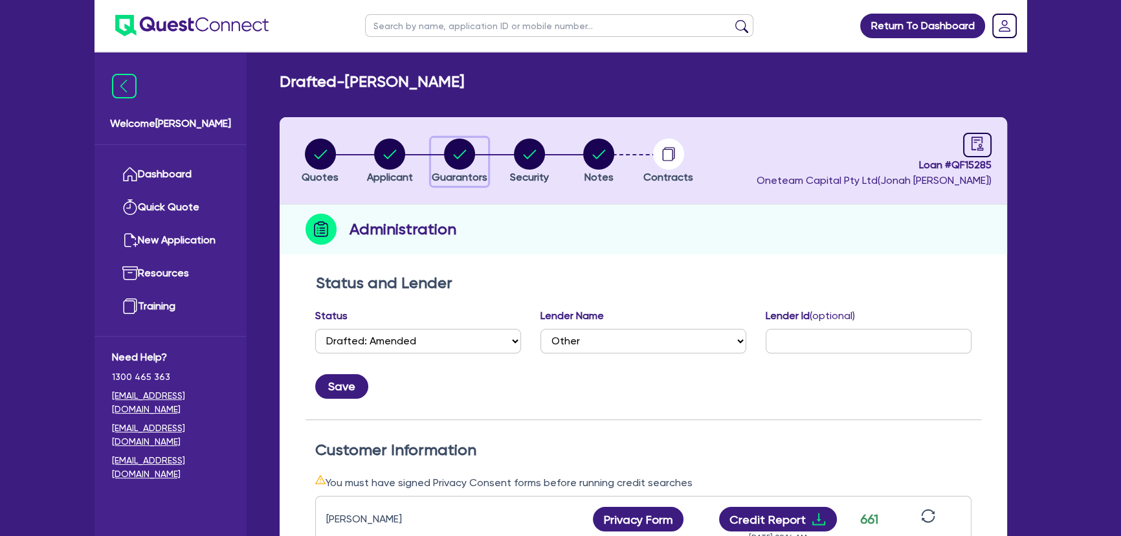
click at [450, 162] on circle "button" at bounding box center [459, 153] width 31 height 31
select select "MR"
select select "NSW"
select select "SINGLE"
select select "CASH"
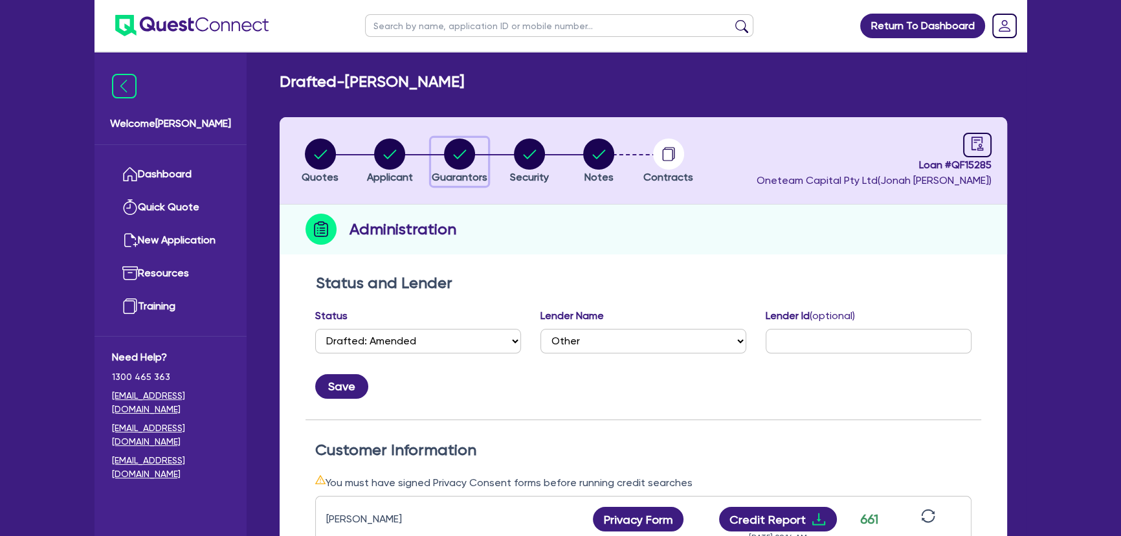
select select "VEHICLE"
select select "OTHER"
select select "HOUSEHOLD_PERSONAL"
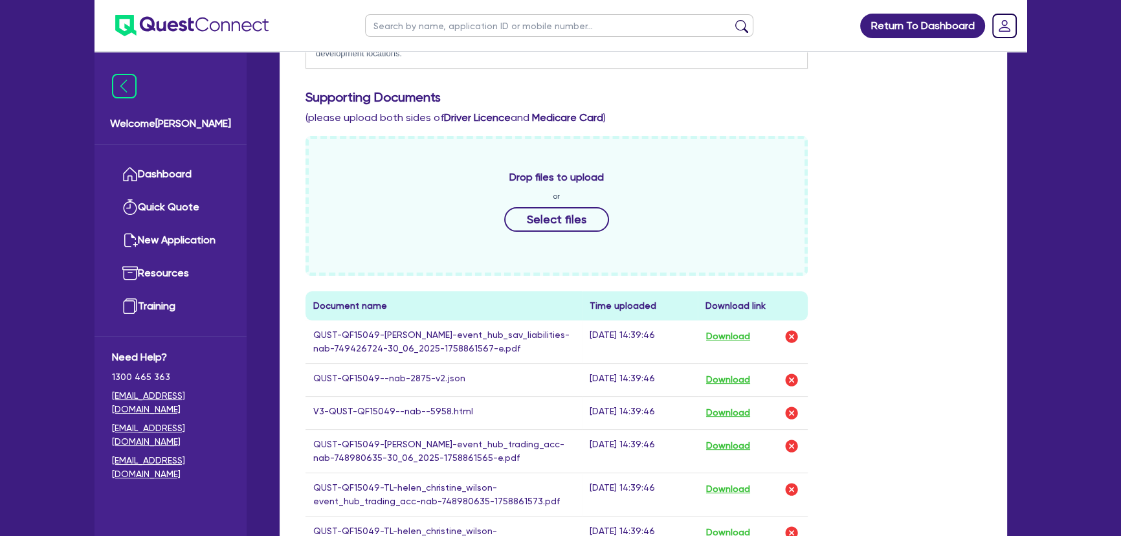
scroll to position [588, 0]
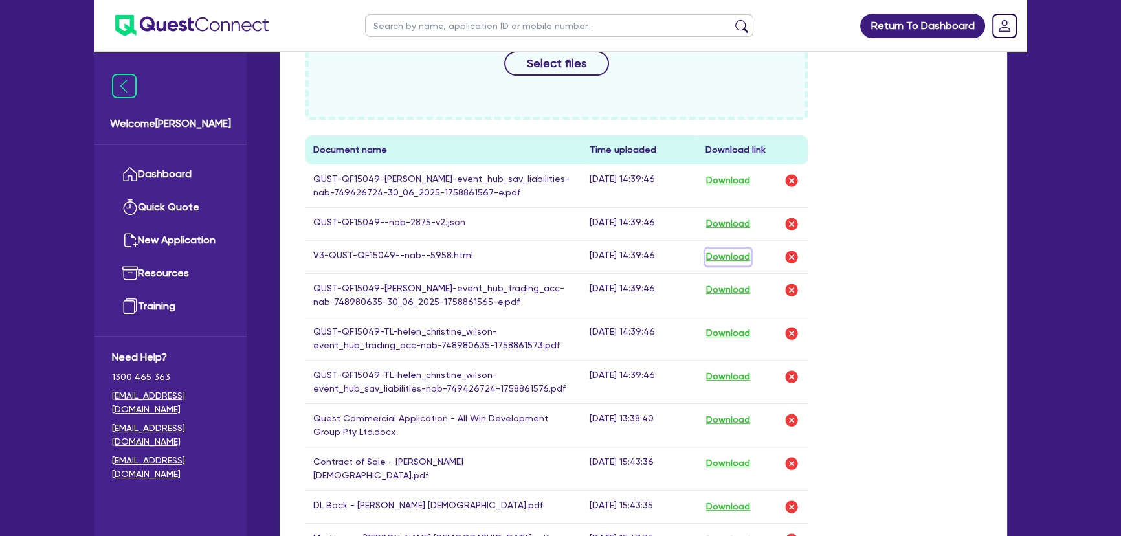
click at [716, 256] on button "Download" at bounding box center [727, 256] width 45 height 17
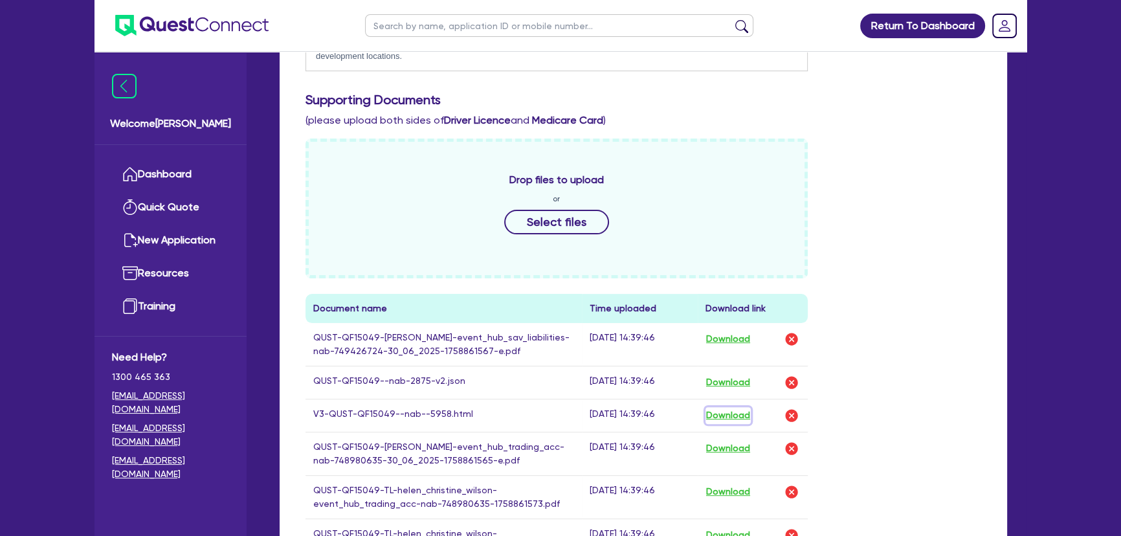
scroll to position [529, 0]
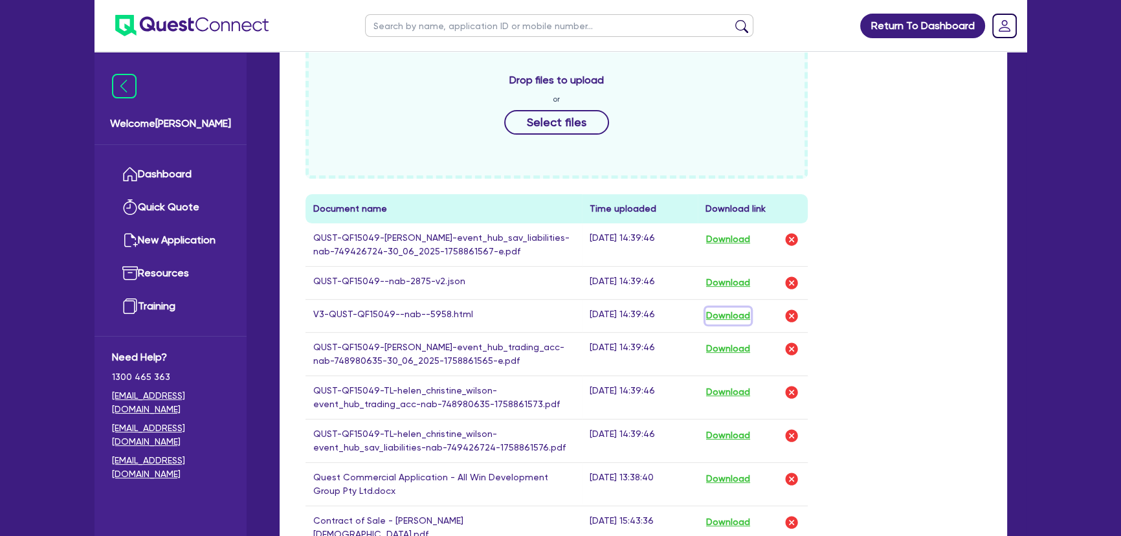
click at [731, 317] on button "Download" at bounding box center [727, 315] width 45 height 17
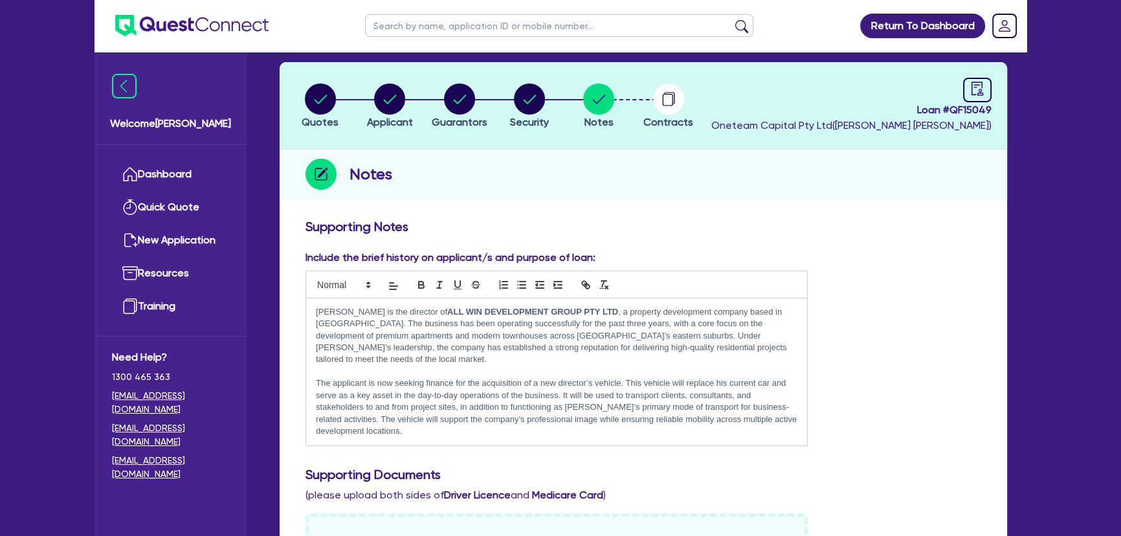
scroll to position [0, 0]
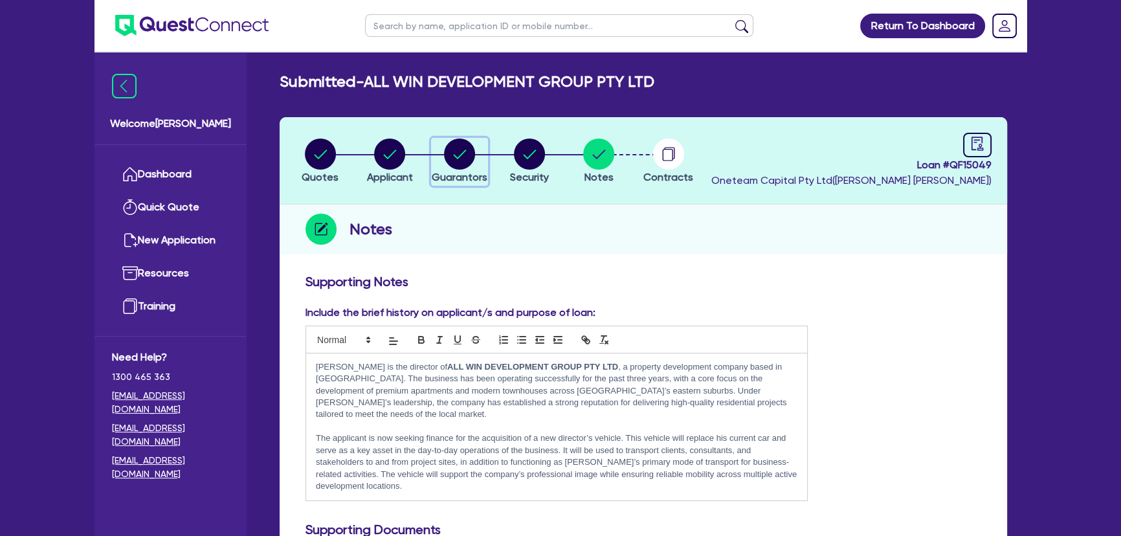
click at [468, 166] on circle "button" at bounding box center [459, 153] width 31 height 31
select select "MR"
select select "NSW"
select select "SINGLE"
select select "INVESTMENT_PROPERTY"
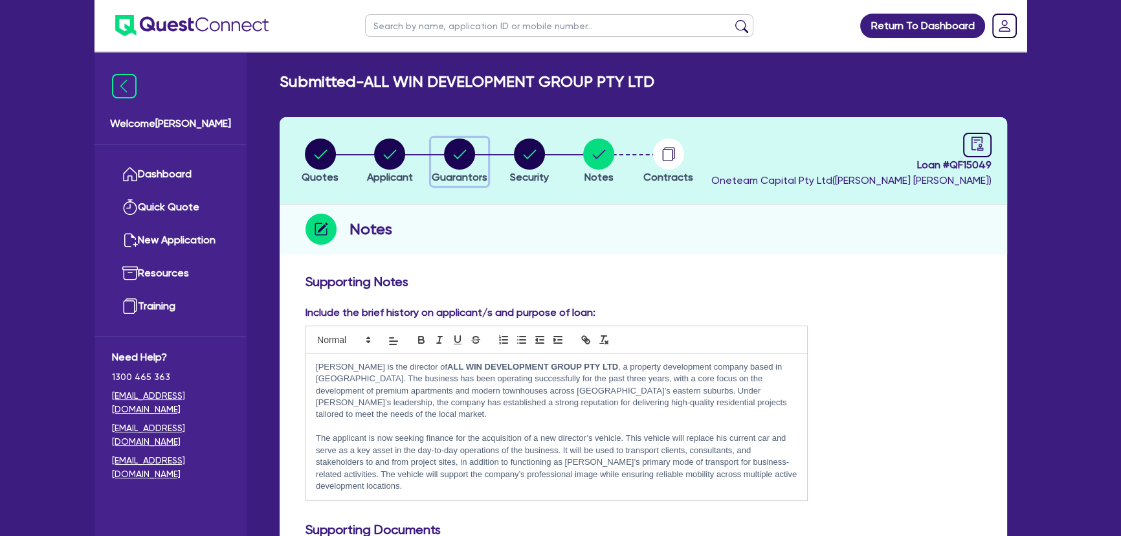
select select "CASH"
select select "INVESTMENT_PROPERTY_LOAN"
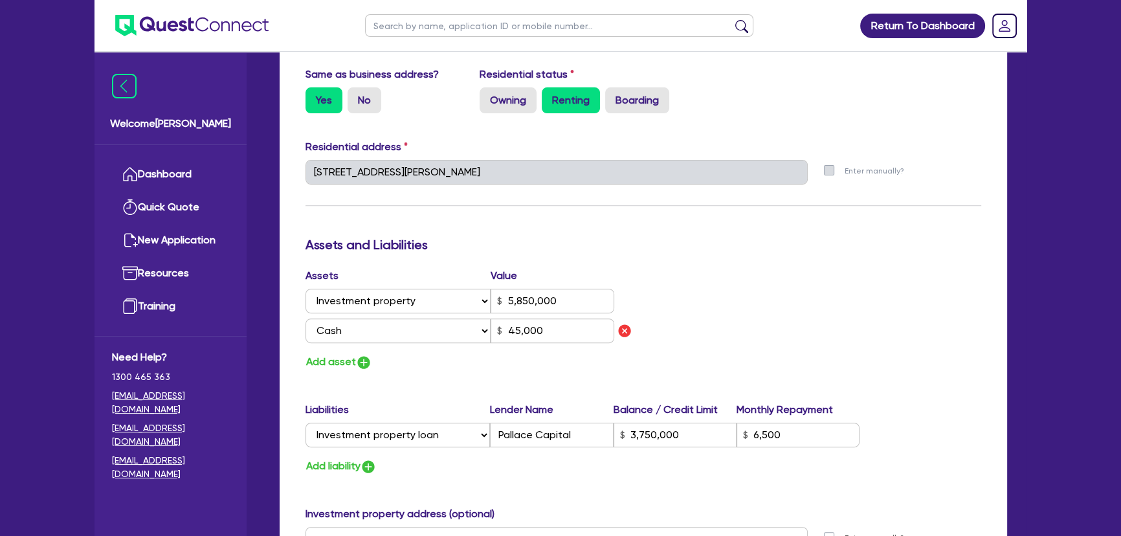
scroll to position [764, 0]
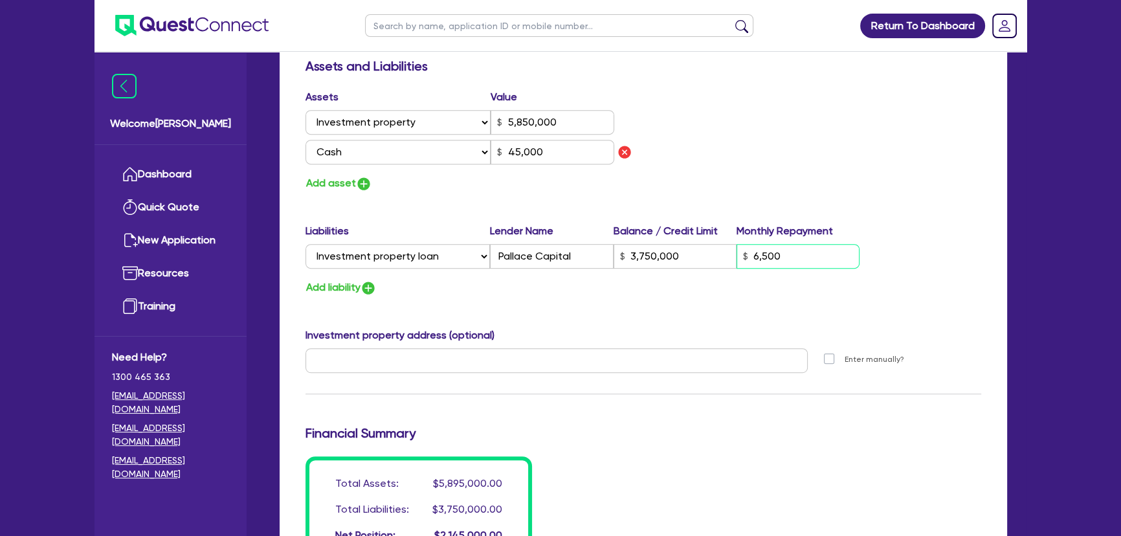
click at [832, 252] on input "6,500" at bounding box center [797, 256] width 123 height 25
drag, startPoint x: 582, startPoint y: 254, endPoint x: 475, endPoint y: 254, distance: 107.4
click at [475, 254] on div "Select Liability Credit card Mortgage Investment property loan Vehicle loan Tru…" at bounding box center [582, 256] width 554 height 25
type input "0"
type input "0433 561 077"
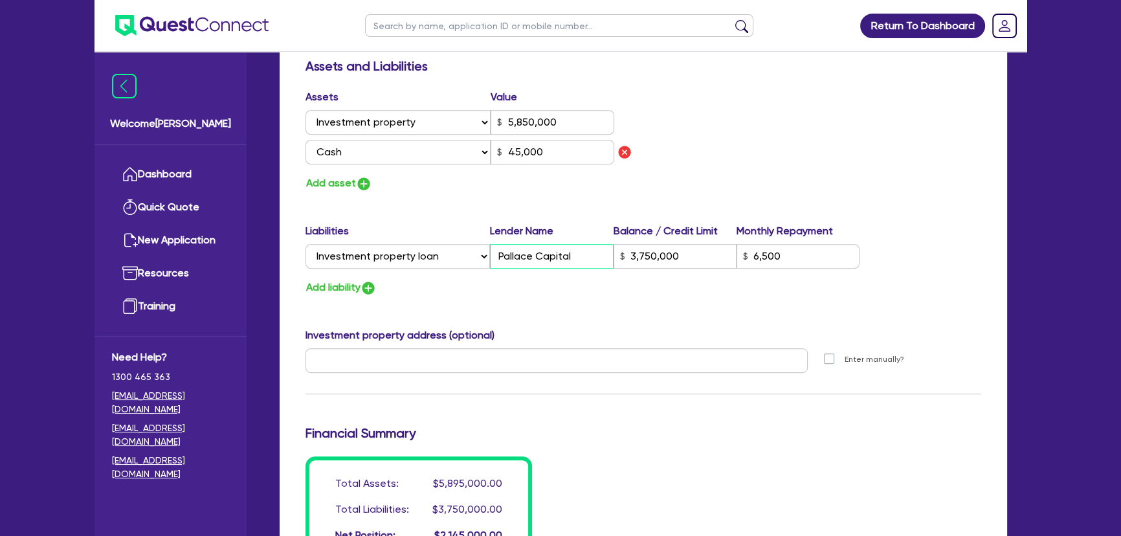
type input "5,850,000"
type input "45,000"
type input "3,750,000"
type input "6,500"
drag, startPoint x: 692, startPoint y: 263, endPoint x: 565, endPoint y: 256, distance: 127.0
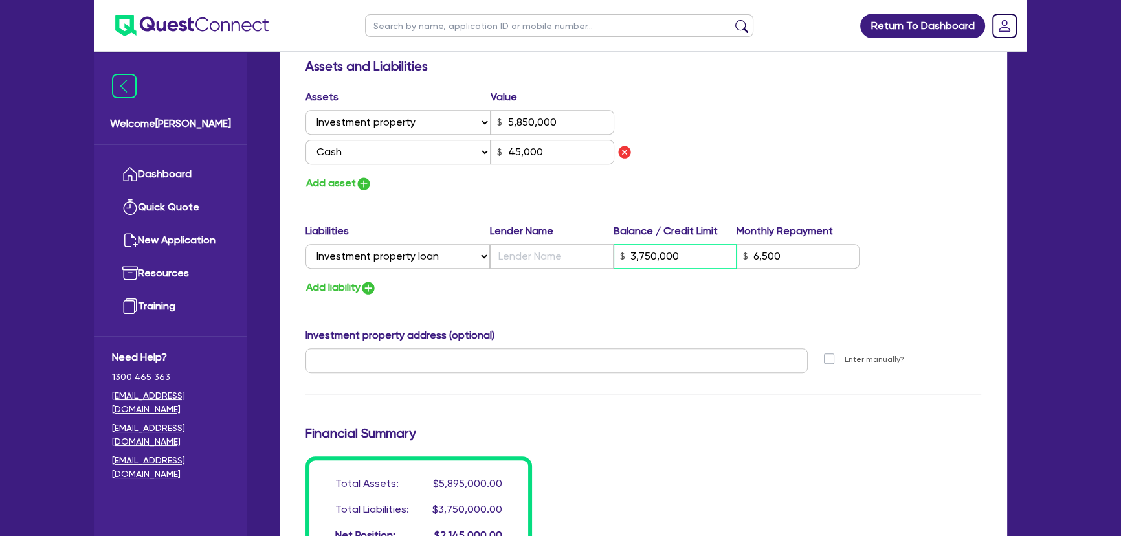
click at [565, 256] on div "Select Liability Credit card Mortgage Investment property loan Vehicle loan Tru…" at bounding box center [582, 256] width 554 height 25
type input "0"
type input "0433 561 077"
type input "5,850,000"
type input "45,000"
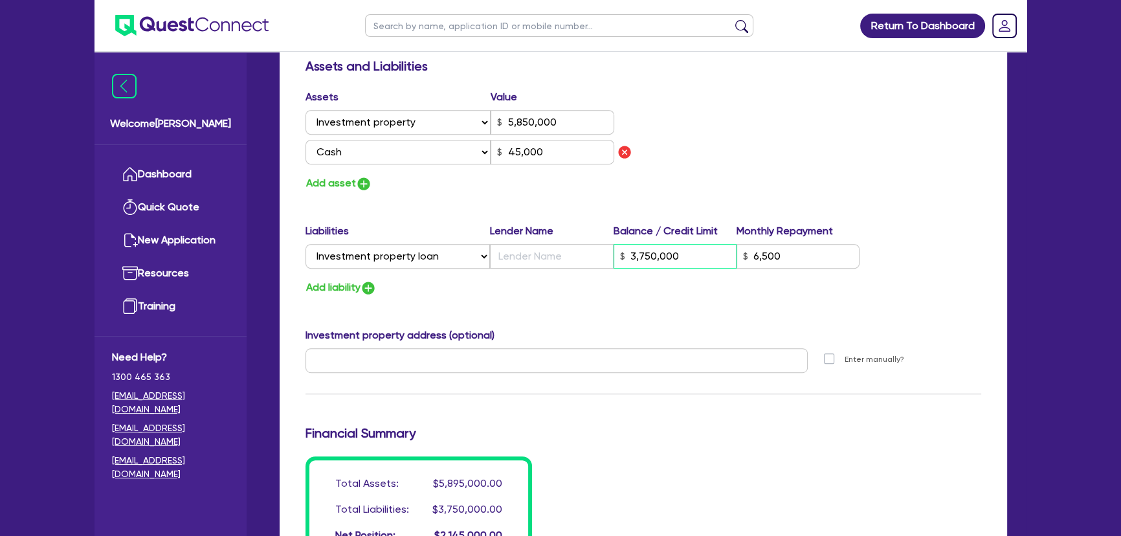
type input "6,500"
drag, startPoint x: 762, startPoint y: 252, endPoint x: 683, endPoint y: 245, distance: 79.2
click at [684, 245] on div "Select Liability Credit card Mortgage Investment property loan Vehicle loan Tru…" at bounding box center [582, 256] width 554 height 25
type input "0"
type input "0433 561 077"
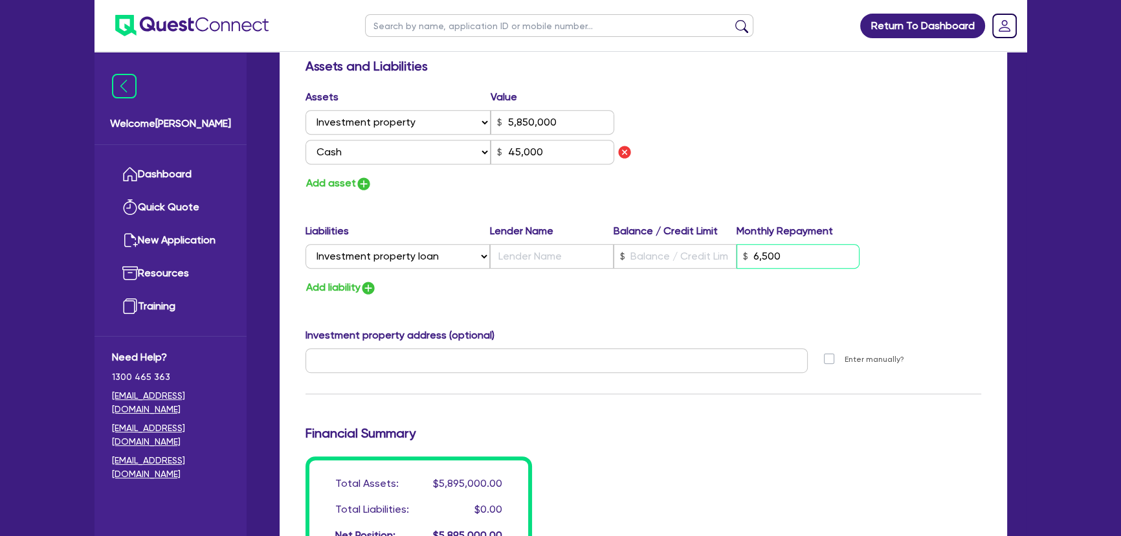
type input "5,850,000"
type input "45,000"
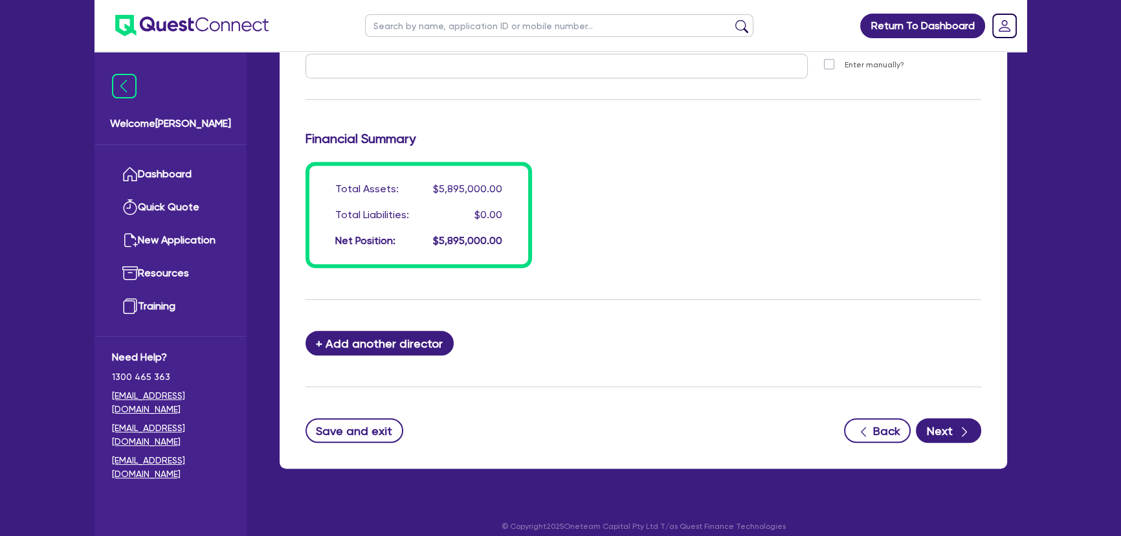
click at [954, 428] on button "Next" at bounding box center [948, 430] width 65 height 25
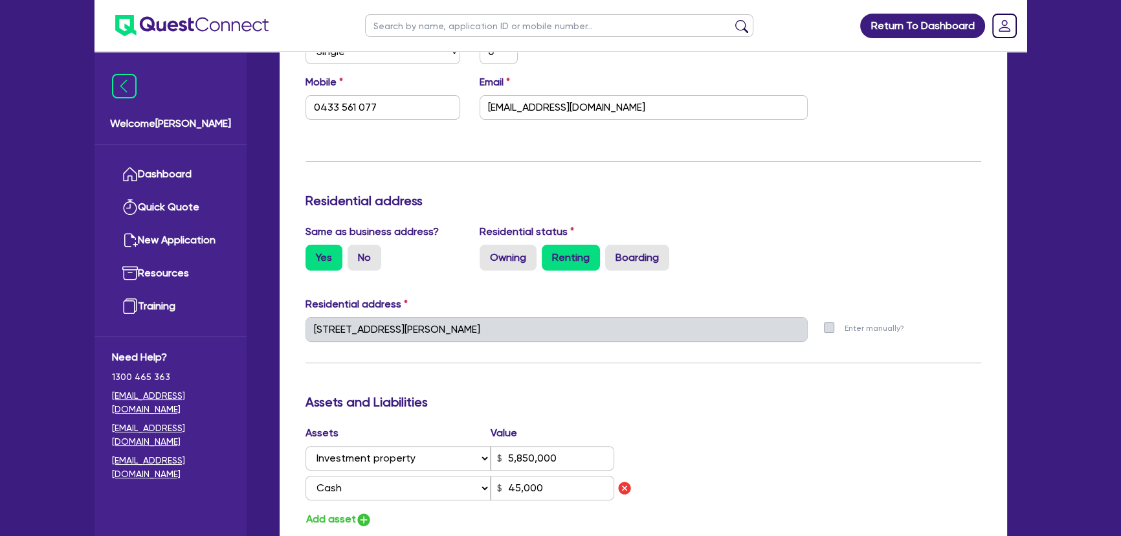
scroll to position [427, 0]
drag, startPoint x: 542, startPoint y: 457, endPoint x: 498, endPoint y: 454, distance: 44.2
click at [498, 454] on div "5,850,000" at bounding box center [552, 459] width 124 height 25
drag, startPoint x: 584, startPoint y: 373, endPoint x: 575, endPoint y: 379, distance: 10.8
click at [575, 379] on div "Update residential status for Director #1 Boarding is only acceptable when the …" at bounding box center [642, 381] width 675 height 1068
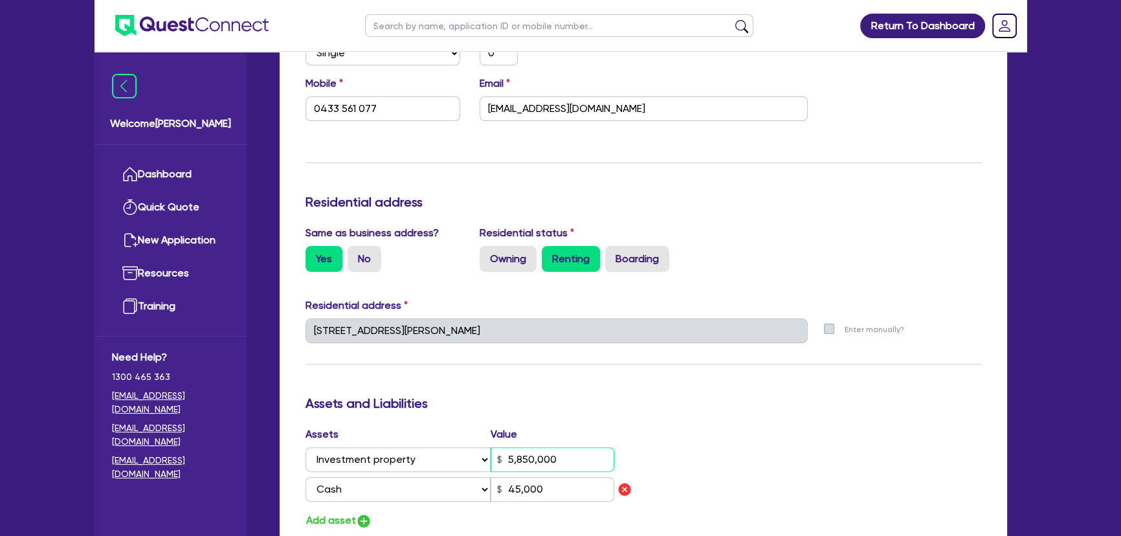
drag, startPoint x: 507, startPoint y: 451, endPoint x: 569, endPoint y: 450, distance: 62.1
click at [569, 452] on input "5,850,000" at bounding box center [552, 459] width 124 height 25
click at [636, 378] on div "Update residential status for Director #1 Boarding is only acceptable when the …" at bounding box center [642, 381] width 675 height 1068
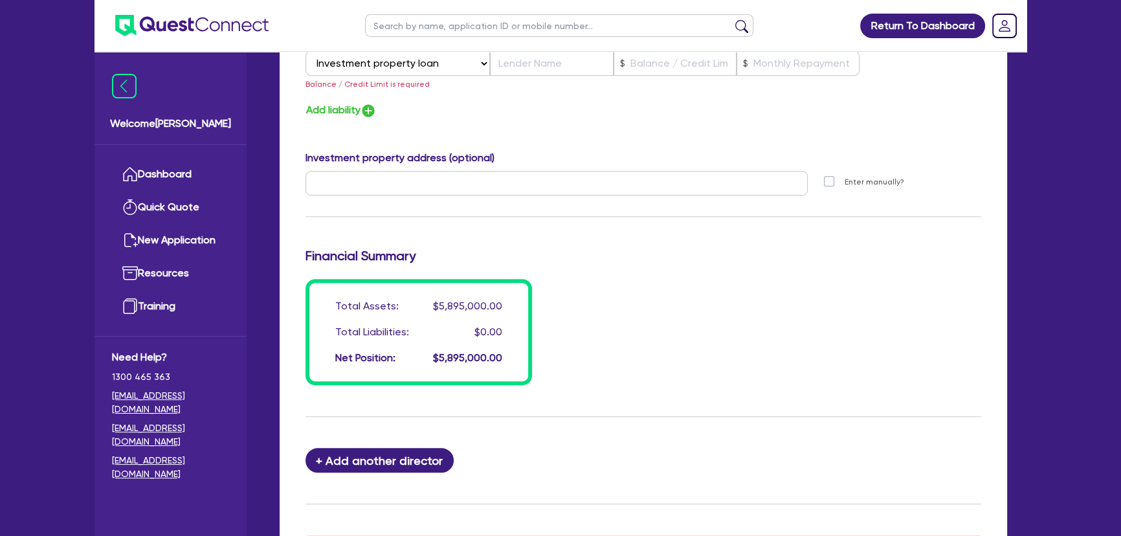
click at [708, 370] on div "Total Assets: $5,895,000.00 Total Liabilities: $0.00 Net Position: $5,895,000.00" at bounding box center [643, 332] width 695 height 106
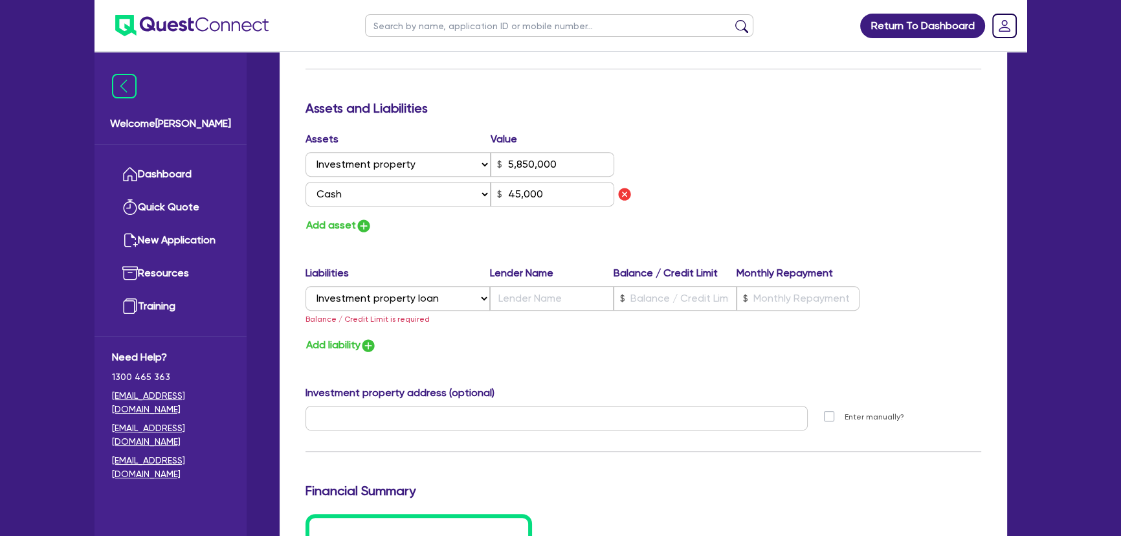
scroll to position [721, 0]
click at [707, 295] on input "text" at bounding box center [674, 299] width 123 height 25
click at [527, 271] on label "Lender Name" at bounding box center [551, 274] width 123 height 16
click at [534, 300] on input "text" at bounding box center [551, 299] width 123 height 25
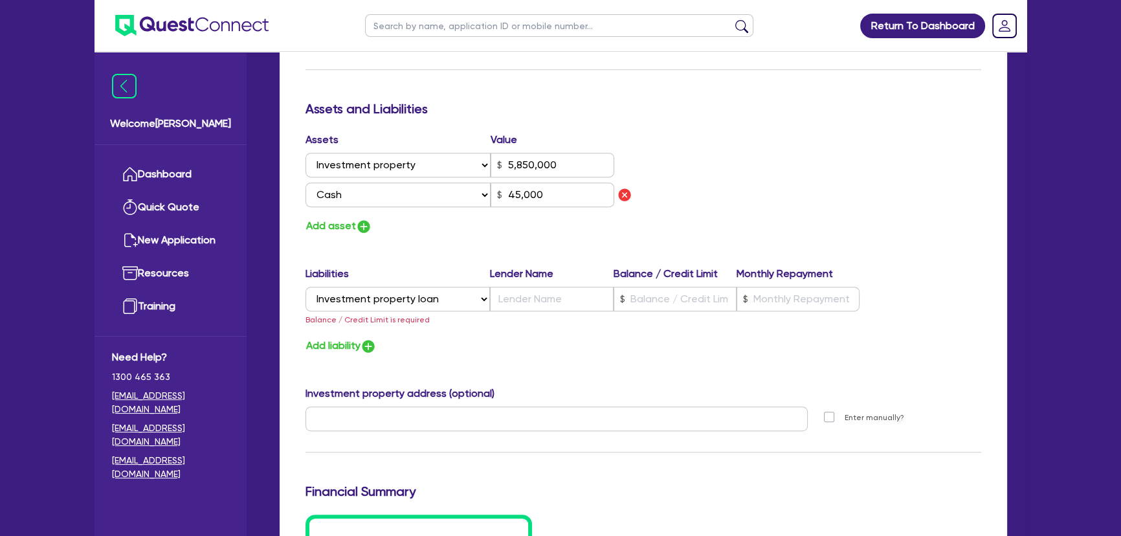
click at [864, 181] on div "Assets Value Select Asset Cash Property Investment property Vehicle Truck Trail…" at bounding box center [643, 183] width 695 height 103
click at [550, 296] on input "text" at bounding box center [551, 299] width 123 height 25
click at [477, 302] on select "Select Liability Credit card Mortgage Investment property loan Vehicle loan Tru…" at bounding box center [397, 299] width 184 height 25
select select
click at [305, 287] on select "Select Liability Credit card Mortgage Investment property loan Vehicle loan Tru…" at bounding box center [397, 299] width 184 height 25
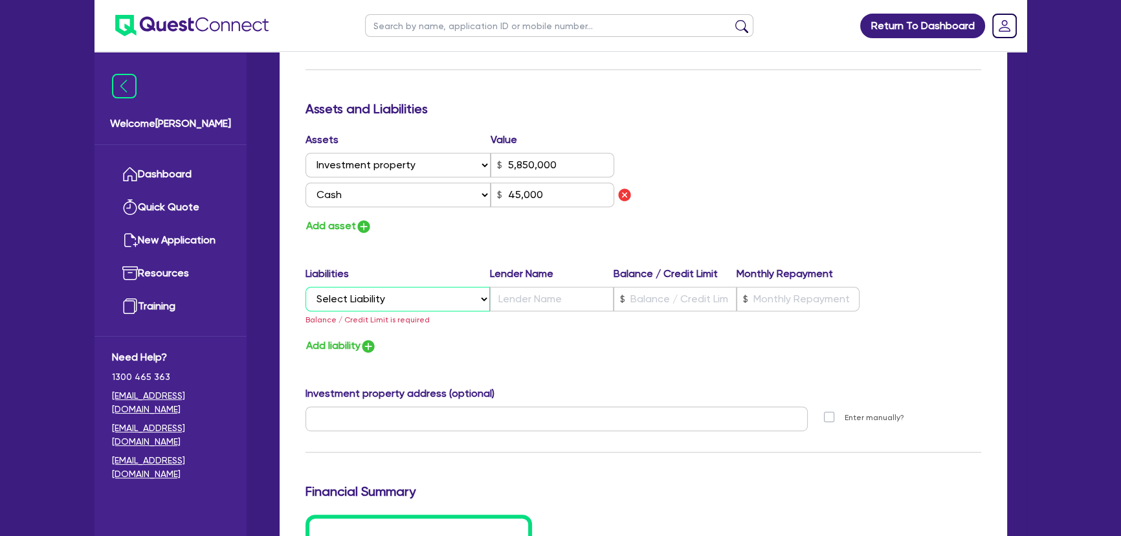
type input "0"
type input "0433 561 077"
type input "5,850,000"
type input "45,000"
click at [421, 283] on div "Liabilities Lender Name Balance / Credit Limit Monthly Repayment" at bounding box center [582, 276] width 554 height 21
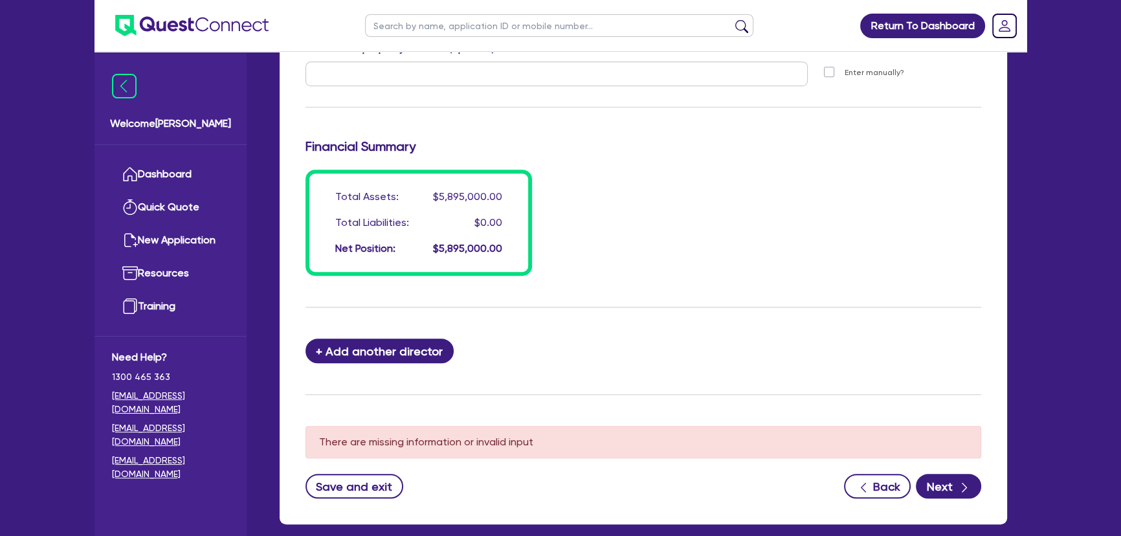
scroll to position [1132, 0]
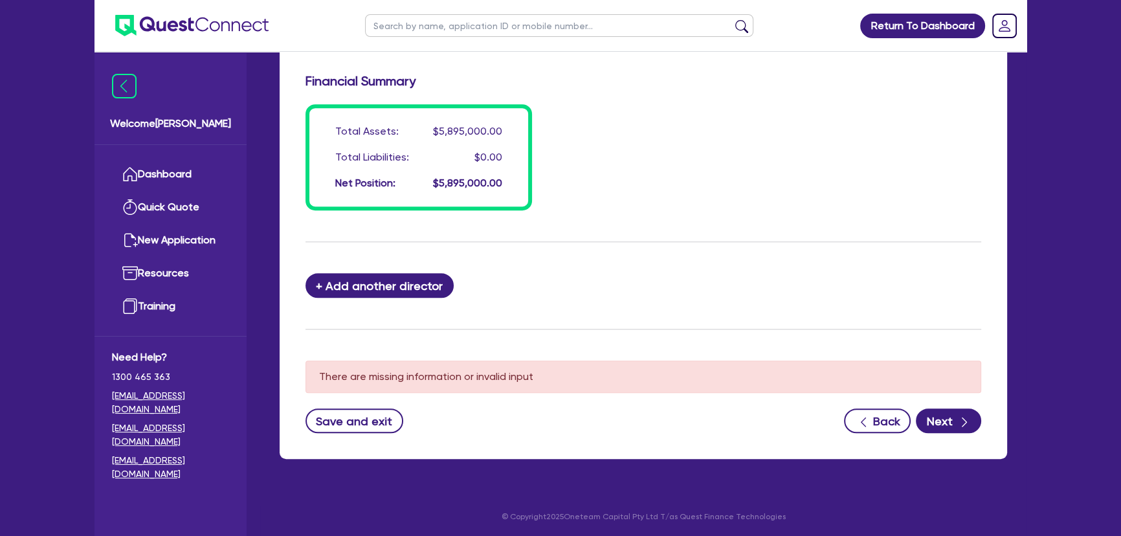
click at [949, 421] on button "Next" at bounding box center [948, 420] width 65 height 25
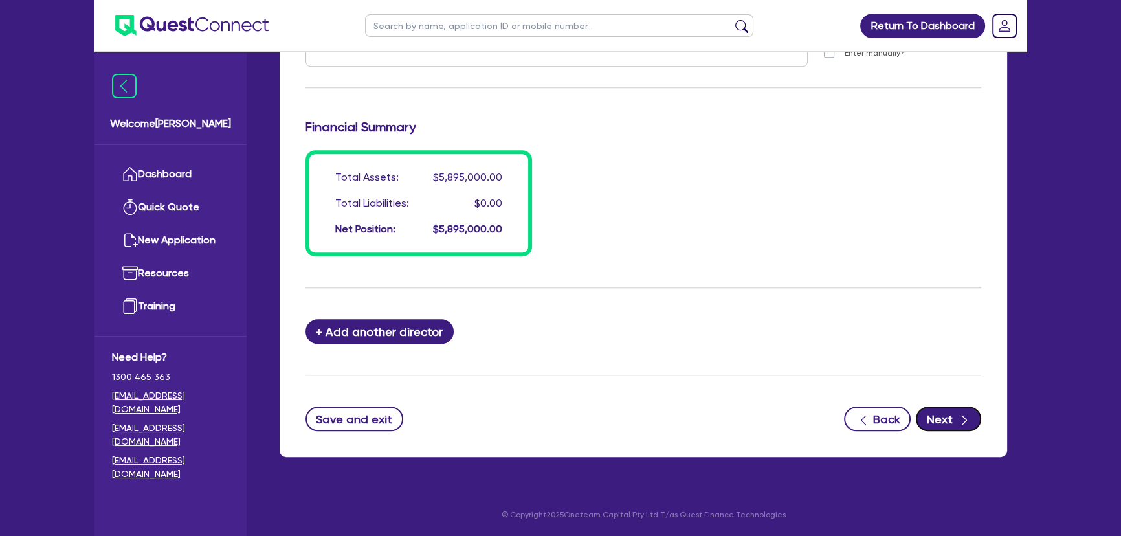
scroll to position [1068, 0]
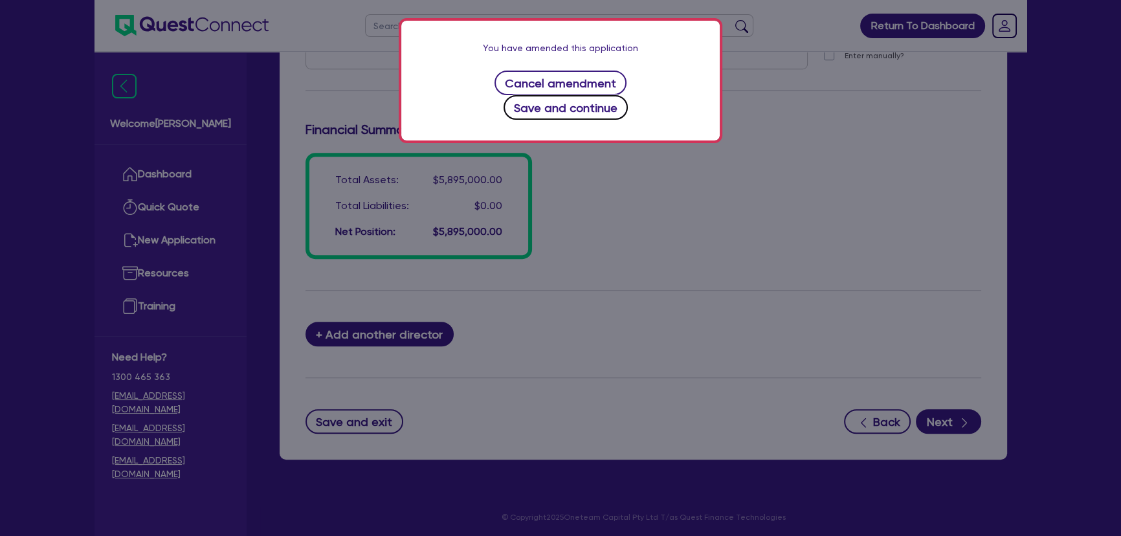
click at [628, 95] on button "Save and continue" at bounding box center [565, 107] width 125 height 25
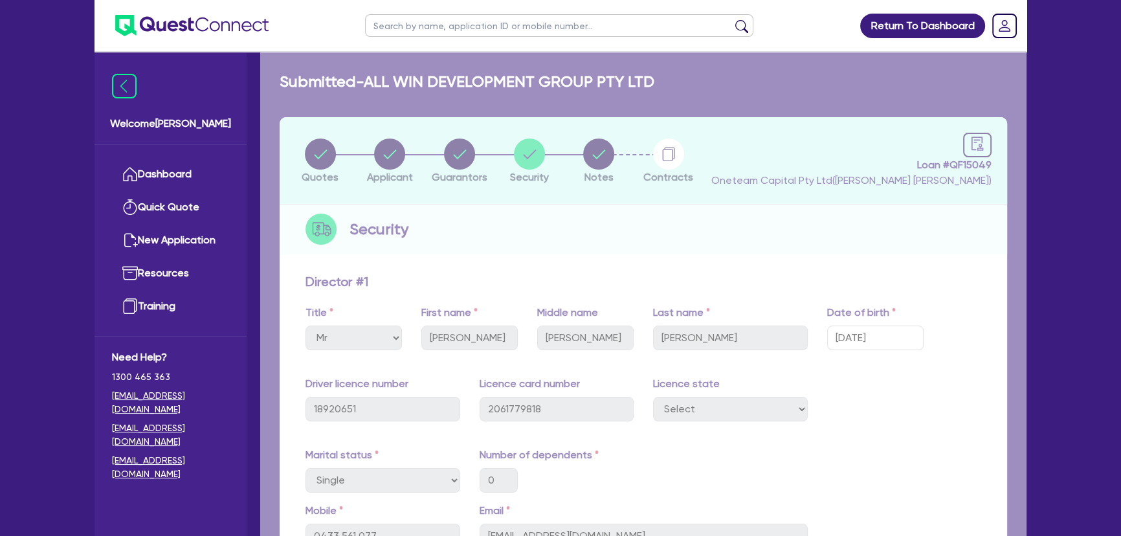
select select "CARS_AND_LIGHT_TRUCKS"
select select "PASSENGER_VEHICLES"
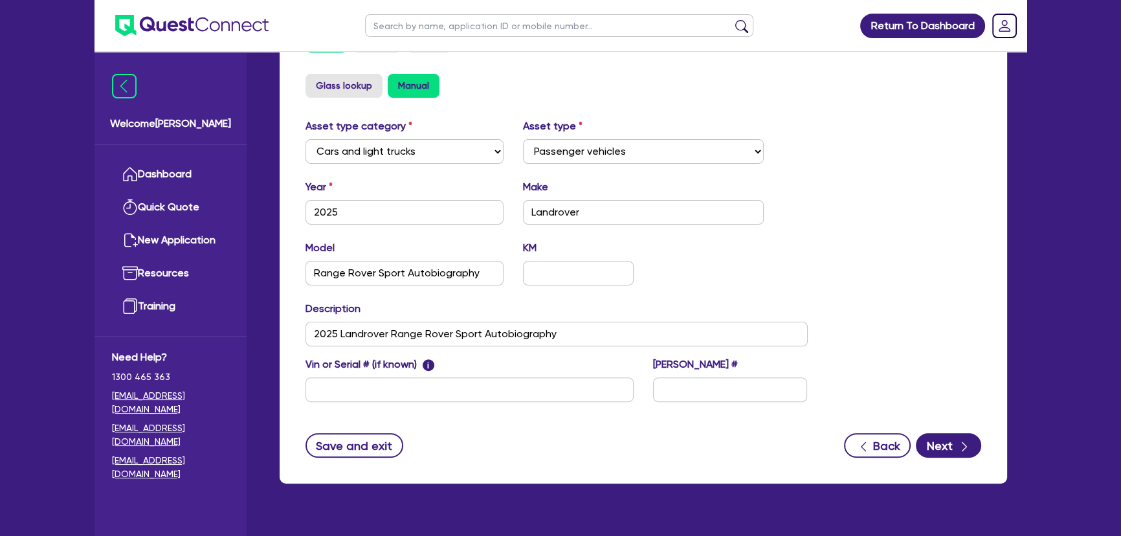
scroll to position [459, 0]
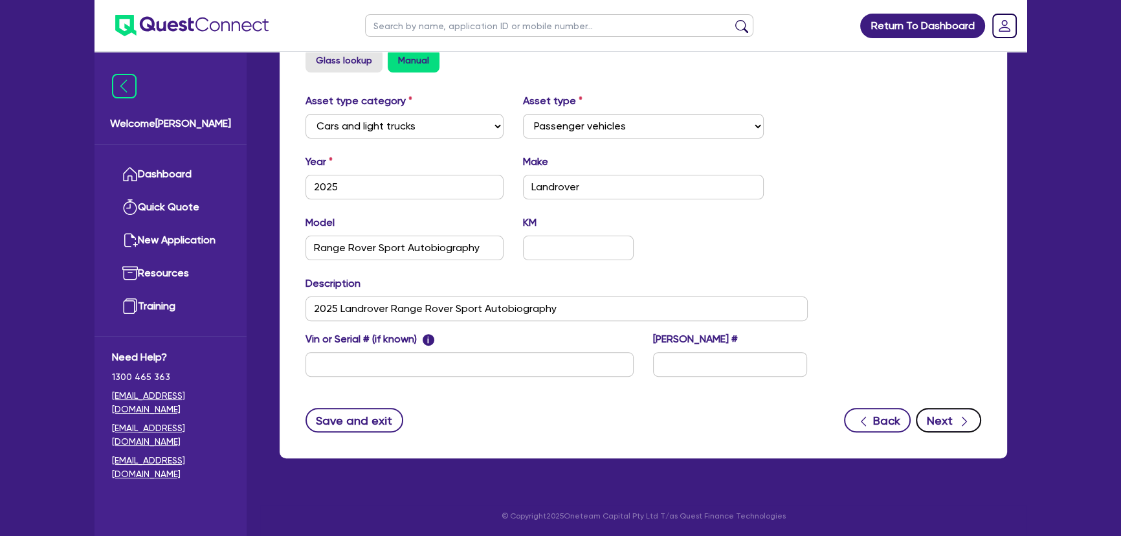
click at [947, 417] on button "Next" at bounding box center [948, 420] width 65 height 25
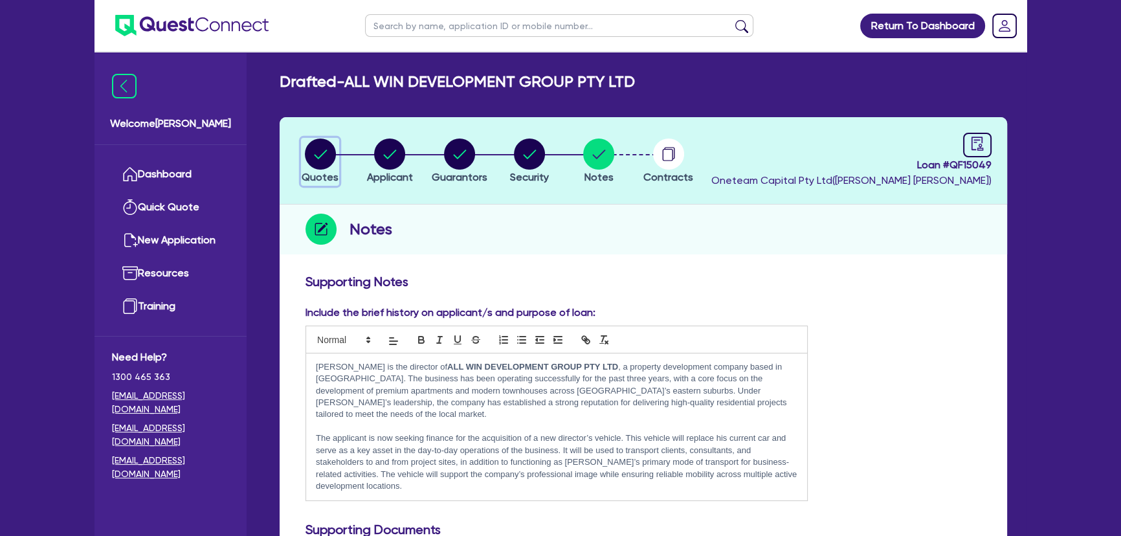
click at [327, 161] on circle "button" at bounding box center [320, 153] width 31 height 31
select select "Other"
select select "CARS_AND_LIGHT_TRUCKS"
select select "PASSENGER_VEHICLES"
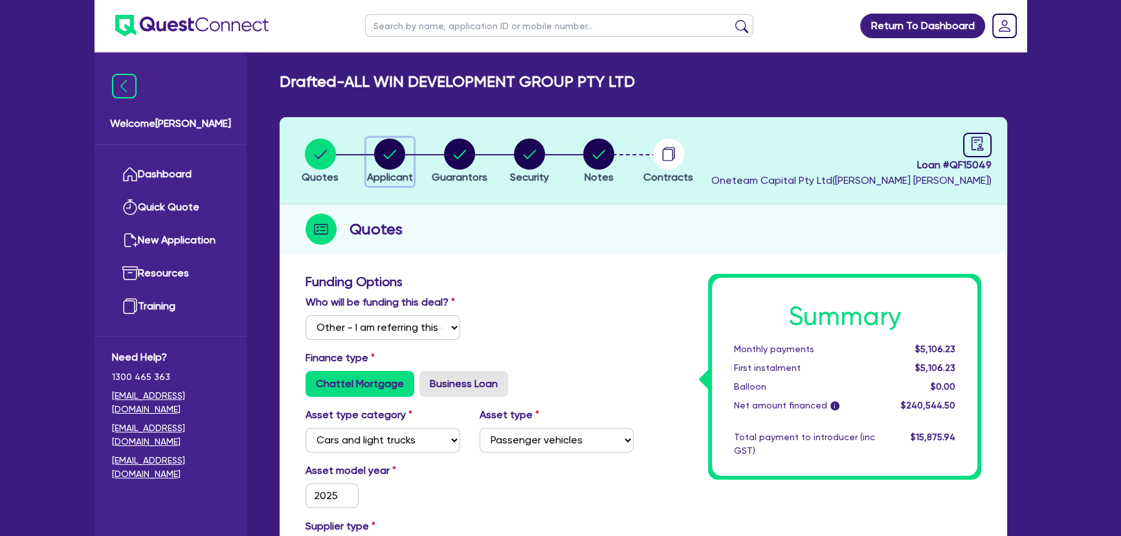
click at [399, 158] on circle "button" at bounding box center [389, 153] width 31 height 31
select select "COMPANY"
select select "BUILDING_CONSTRUCTION"
select select "BUSINESSES_LARGE_CONSTRUCTION_PROJECTS"
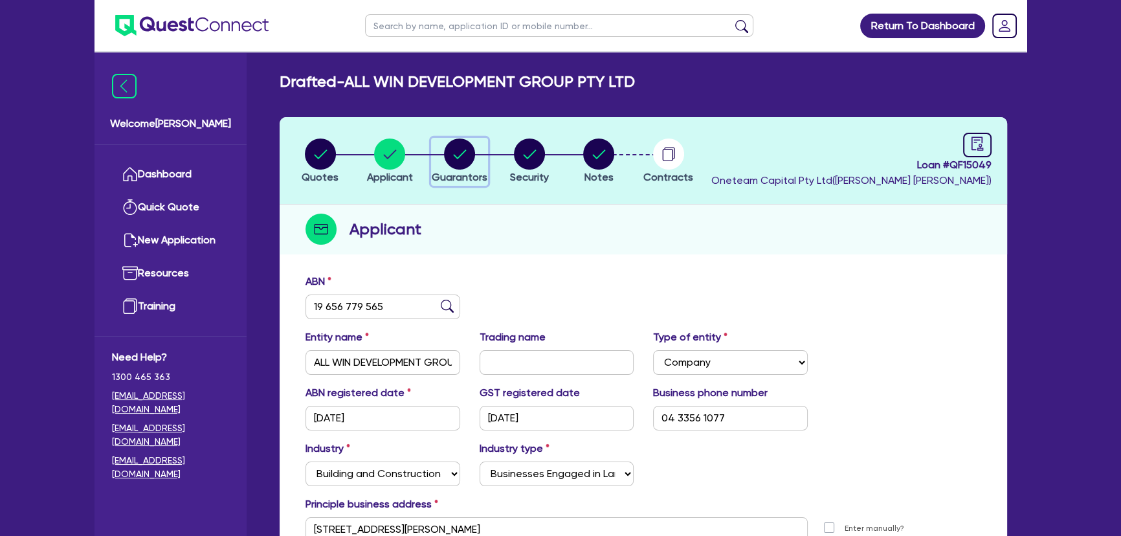
click at [457, 168] on button "Guarantors" at bounding box center [459, 162] width 57 height 48
select select "MR"
select select "NSW"
select select "SINGLE"
select select "INVESTMENT_PROPERTY"
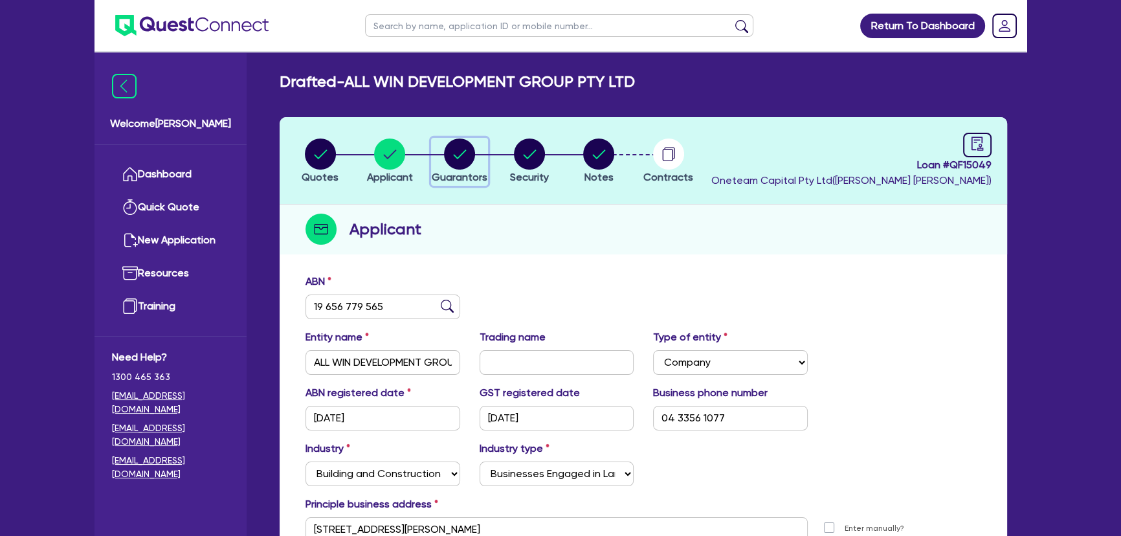
select select "CASH"
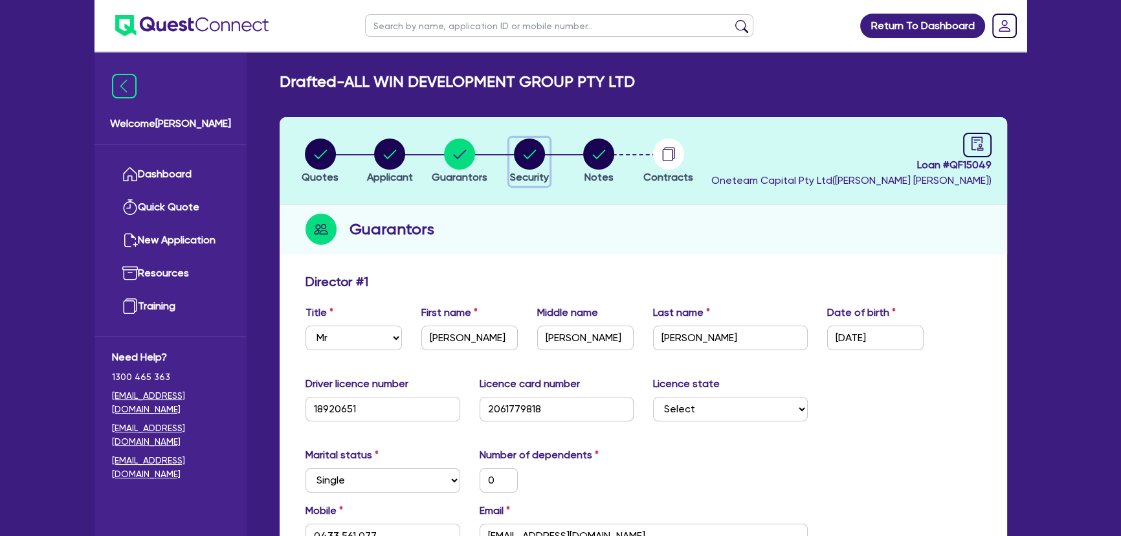
click at [529, 155] on circle "button" at bounding box center [529, 153] width 31 height 31
select select "CARS_AND_LIGHT_TRUCKS"
select select "PASSENGER_VEHICLES"
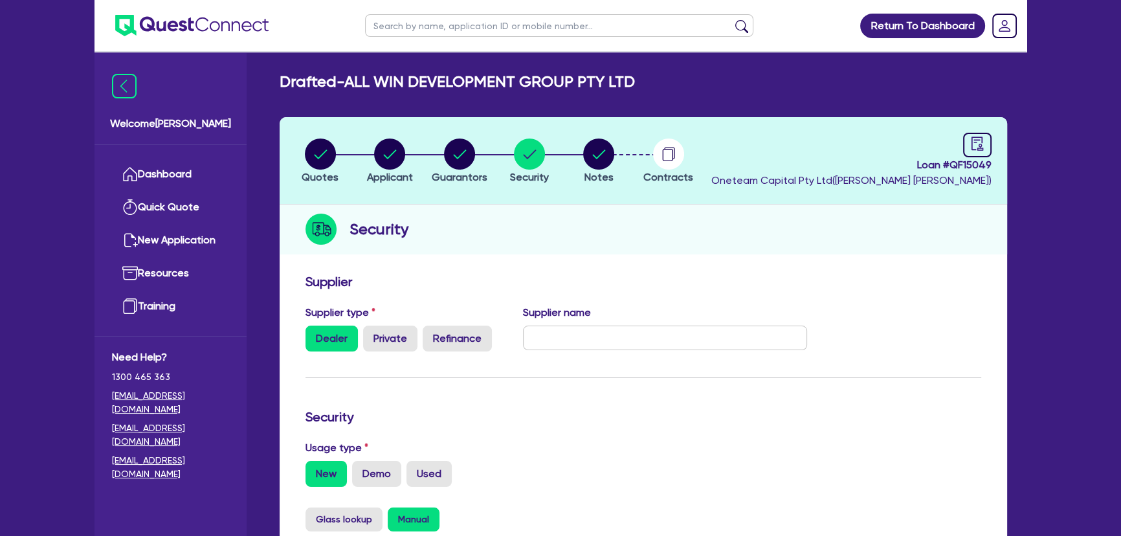
click at [619, 148] on li "Notes" at bounding box center [599, 160] width 70 height 45
click at [615, 151] on li "Notes" at bounding box center [599, 160] width 70 height 45
click at [609, 155] on circle "button" at bounding box center [598, 153] width 31 height 31
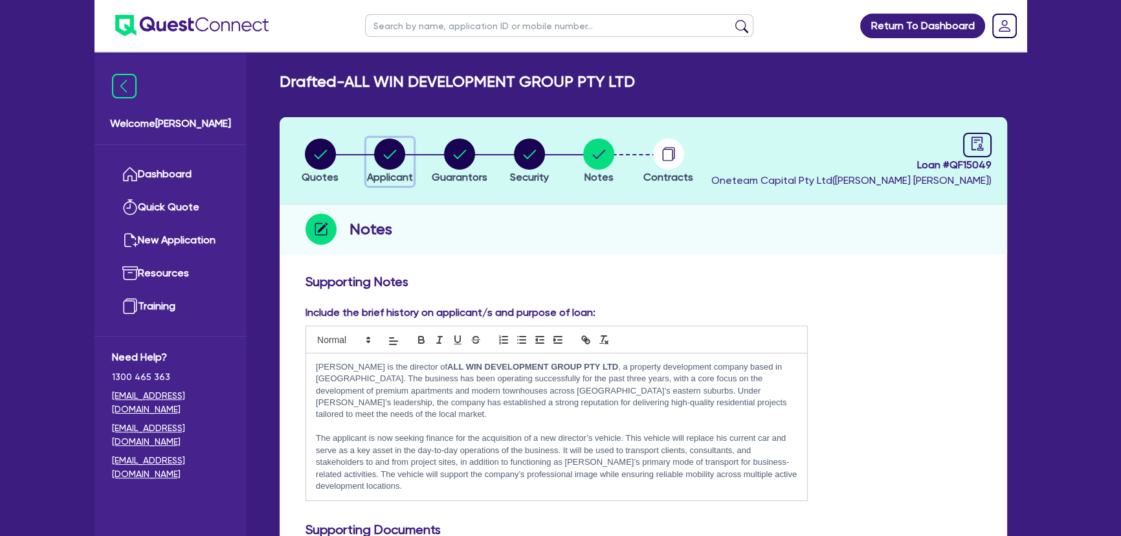
click at [367, 145] on div "button" at bounding box center [390, 153] width 46 height 31
select select "COMPANY"
select select "BUILDING_CONSTRUCTION"
select select "BUSINESSES_LARGE_CONSTRUCTION_PROJECTS"
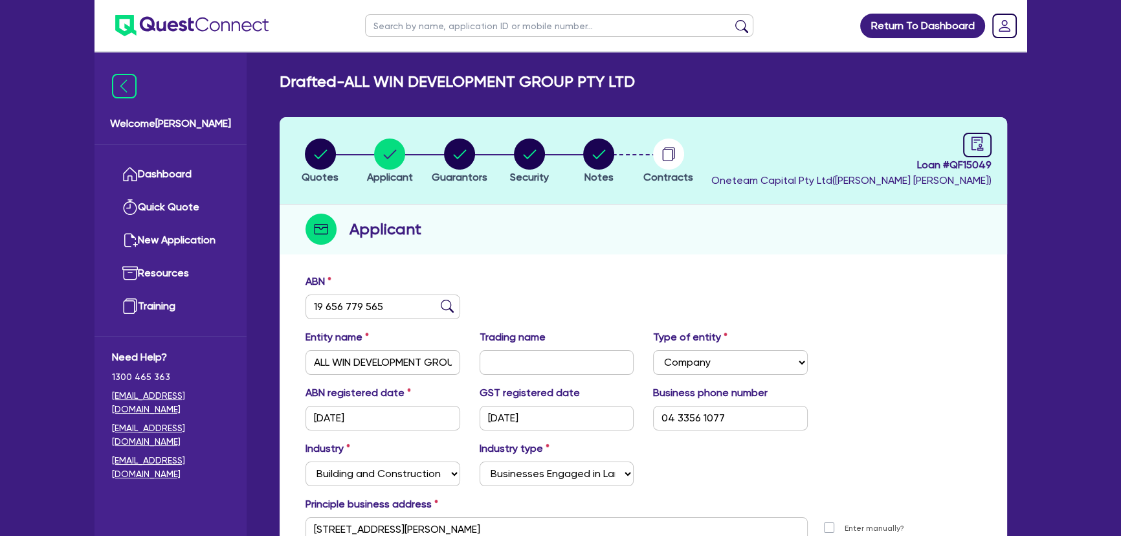
click at [278, 151] on div "Quotes Applicant Guarantors Security Notes Contracts Loan # QF15049 Oneteam Cap…" at bounding box center [643, 370] width 747 height 506
click at [301, 151] on li "Quotes" at bounding box center [320, 160] width 70 height 45
click at [331, 152] on circle "button" at bounding box center [320, 153] width 31 height 31
select select "Other"
select select "CARS_AND_LIGHT_TRUCKS"
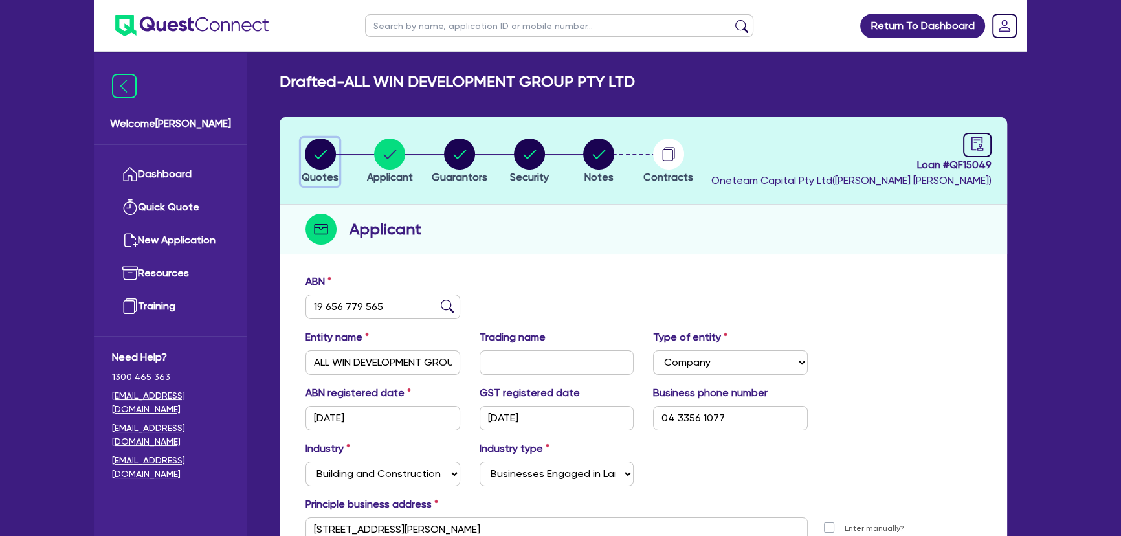
select select "PASSENGER_VEHICLES"
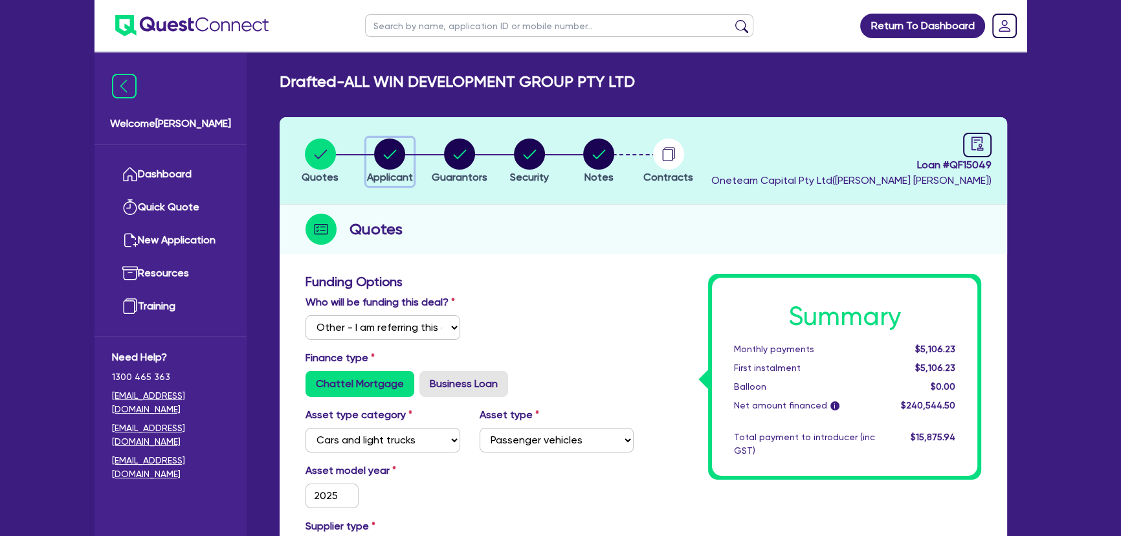
click at [391, 159] on circle "button" at bounding box center [389, 153] width 31 height 31
select select "COMPANY"
select select "BUILDING_CONSTRUCTION"
select select "BUSINESSES_LARGE_CONSTRUCTION_PROJECTS"
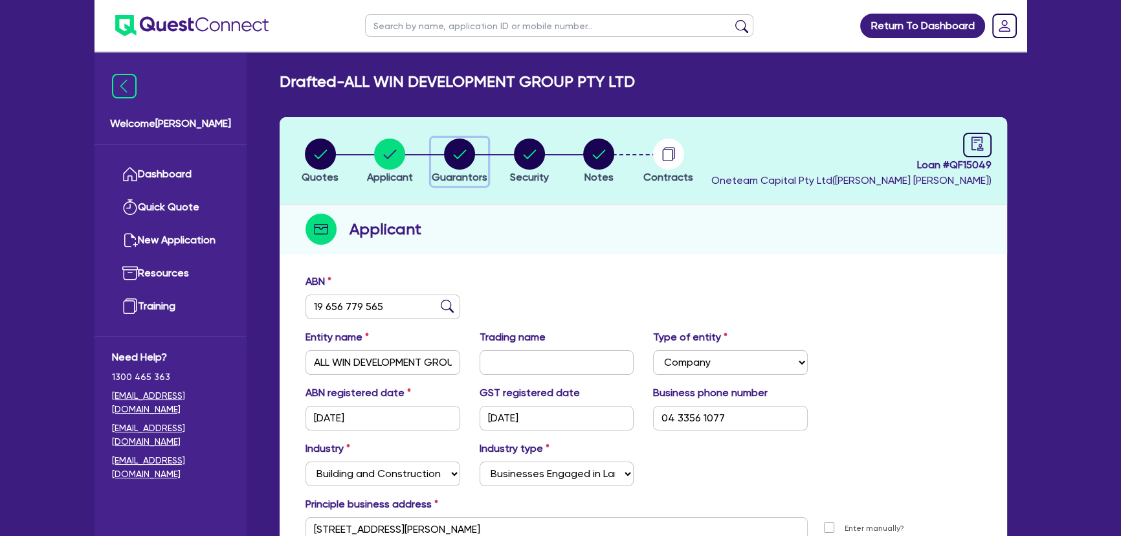
click at [445, 155] on circle "button" at bounding box center [459, 153] width 31 height 31
select select "MR"
select select "NSW"
select select "SINGLE"
select select "INVESTMENT_PROPERTY"
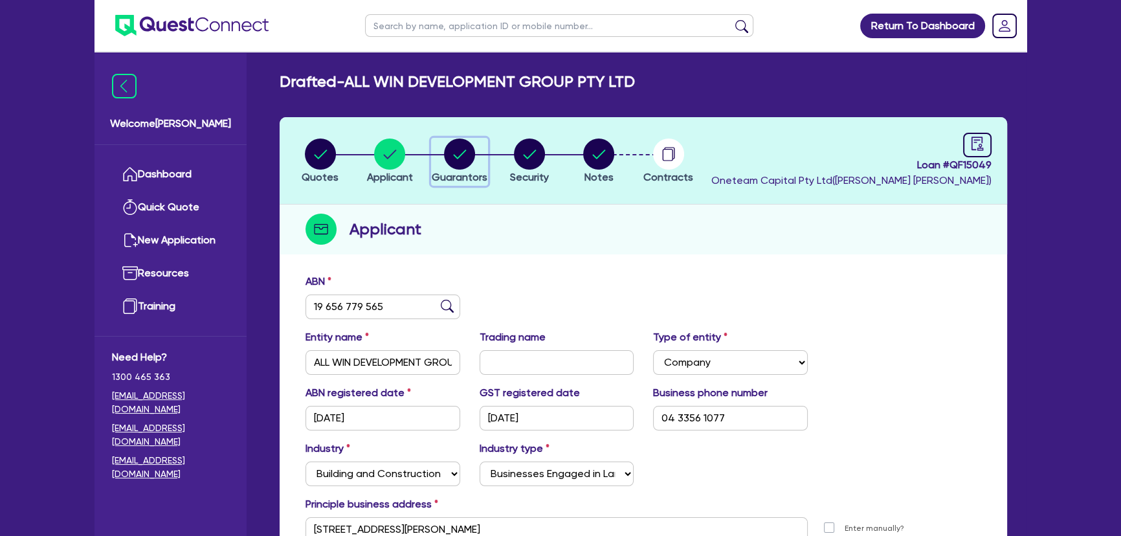
select select "CASH"
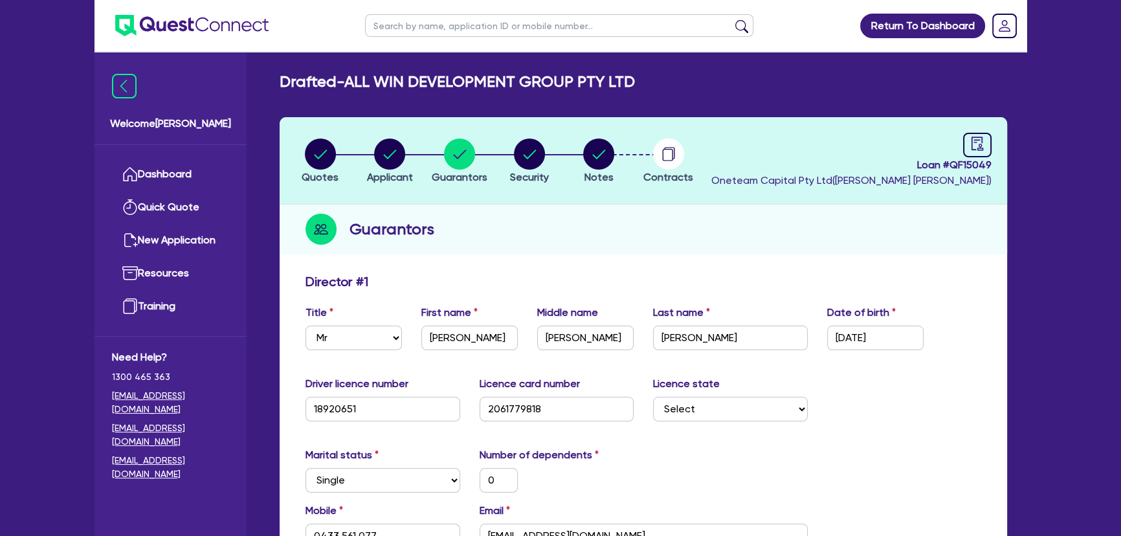
click at [496, 149] on li "Security" at bounding box center [529, 160] width 70 height 45
click at [549, 152] on button "Security" at bounding box center [529, 162] width 40 height 48
select select "CARS_AND_LIGHT_TRUCKS"
select select "PASSENGER_VEHICLES"
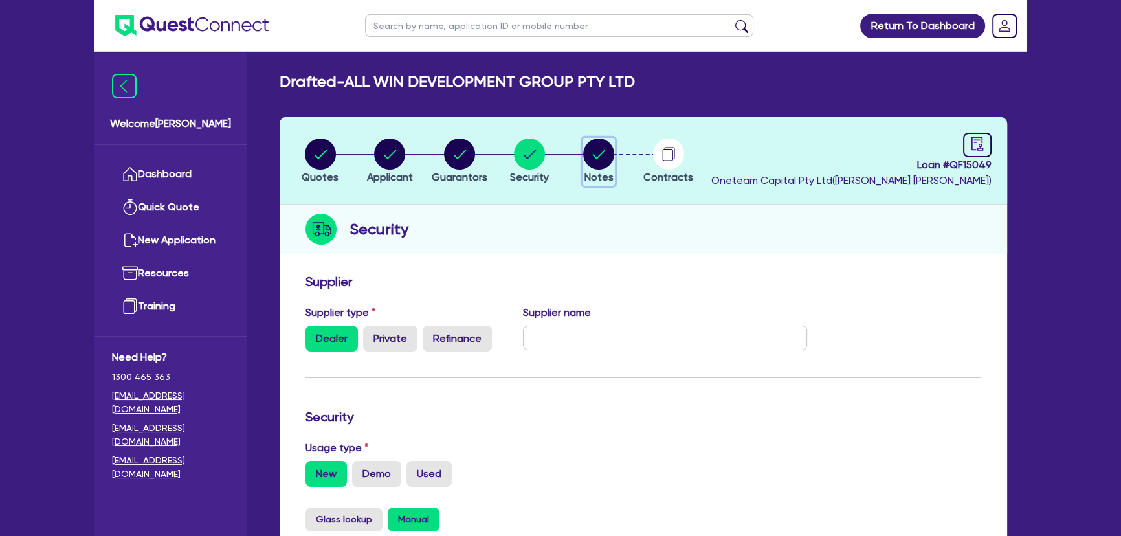
click at [595, 148] on circle "button" at bounding box center [598, 153] width 31 height 31
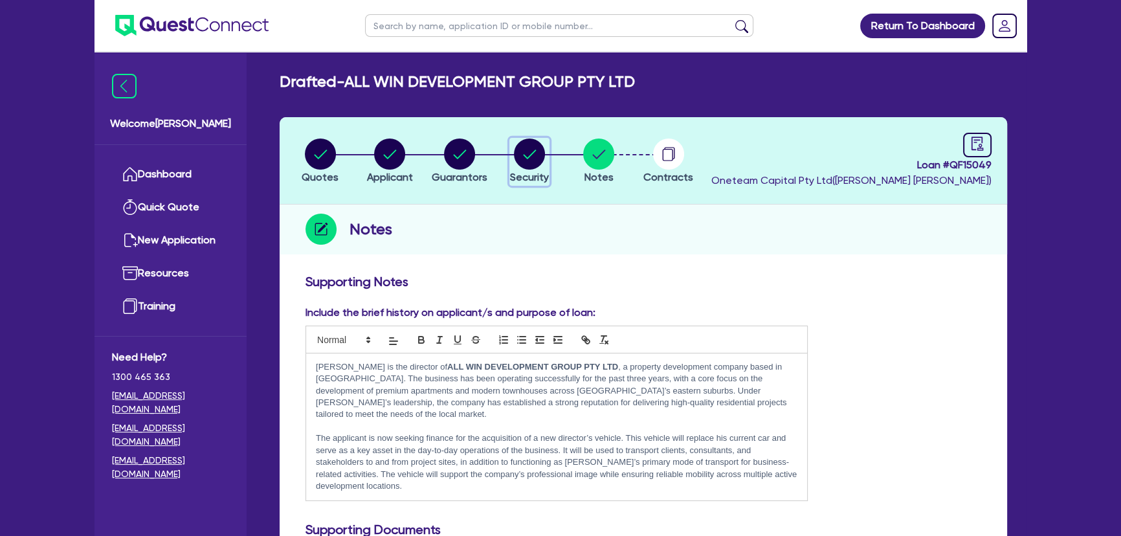
click at [537, 168] on button "Security" at bounding box center [529, 162] width 40 height 48
select select "CARS_AND_LIGHT_TRUCKS"
select select "PASSENGER_VEHICLES"
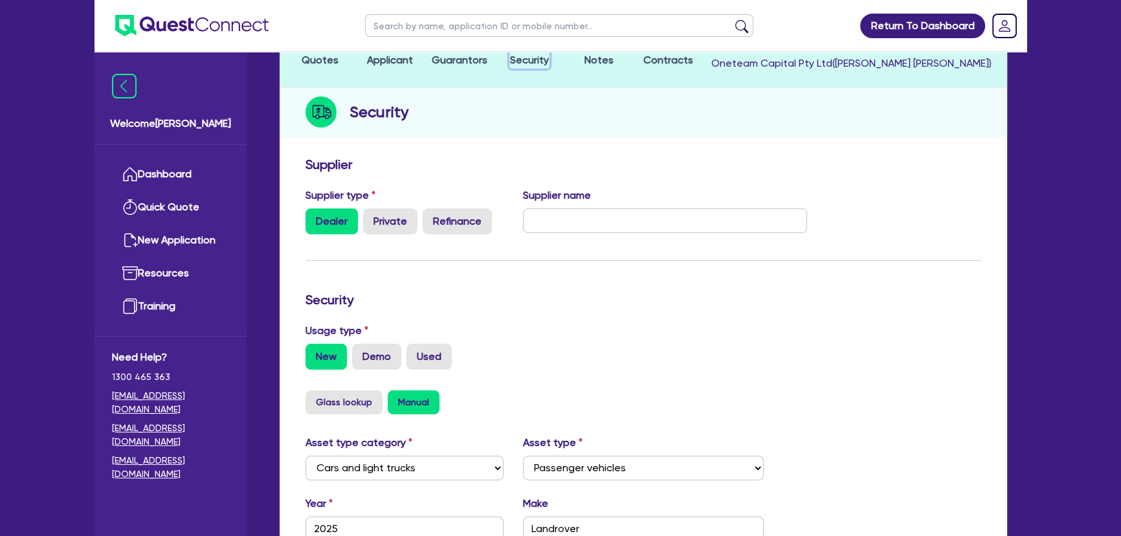
scroll to position [105, 0]
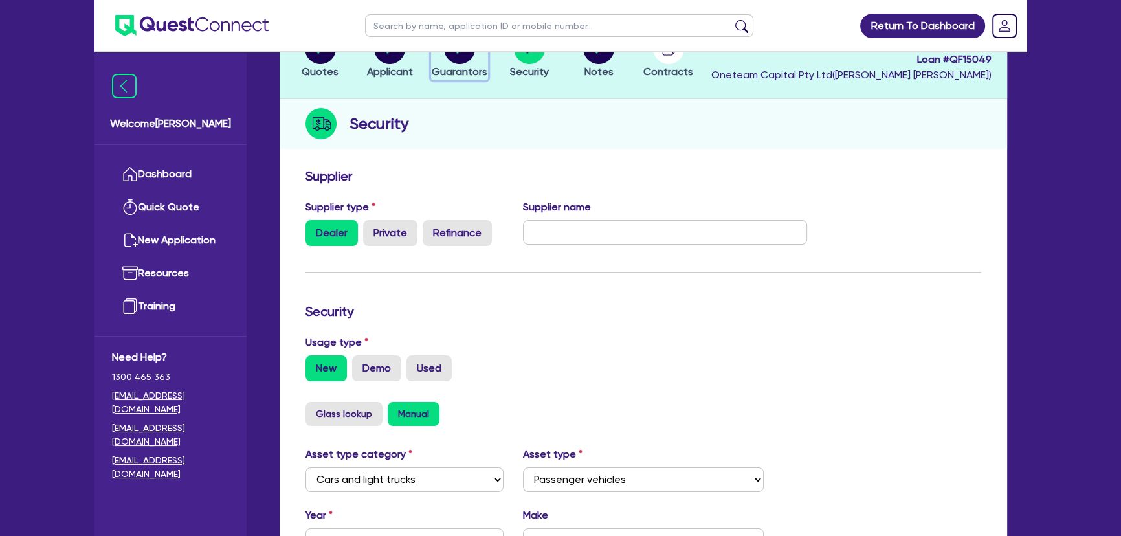
click at [461, 78] on button "Guarantors" at bounding box center [459, 56] width 57 height 48
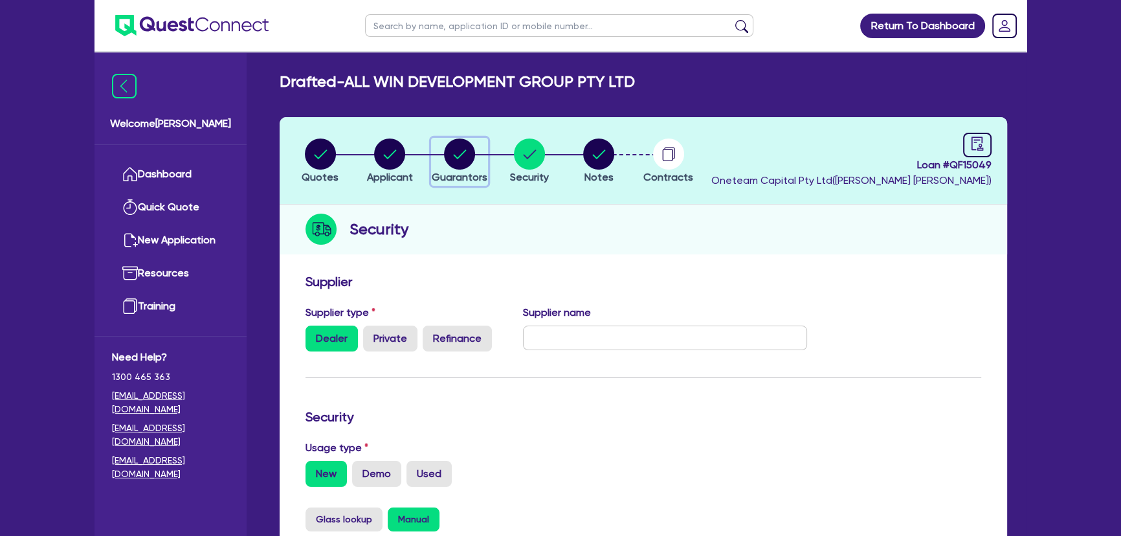
select select "MR"
select select "NSW"
select select "SINGLE"
select select "INVESTMENT_PROPERTY"
select select "CASH"
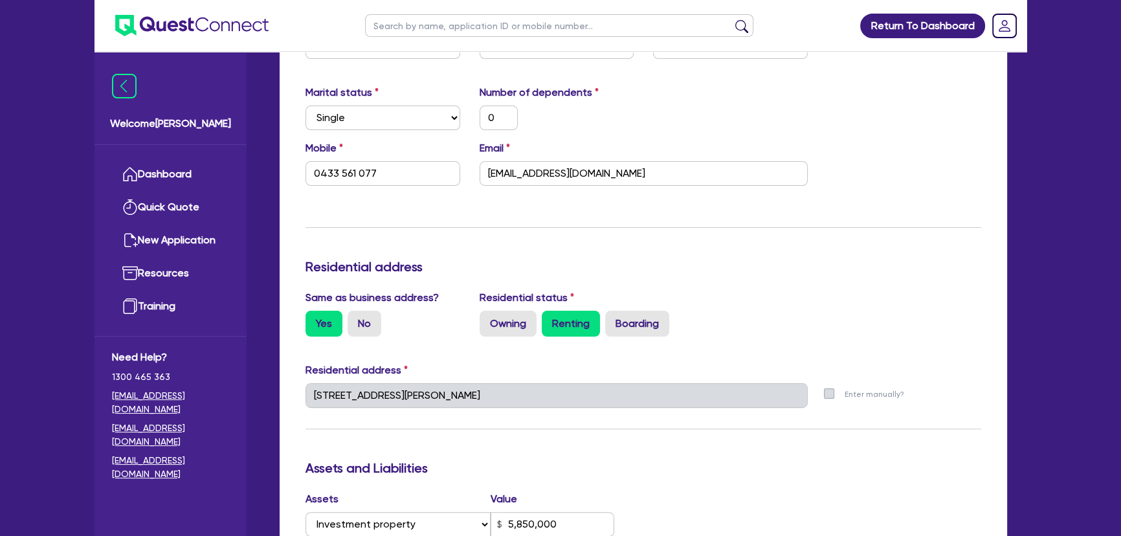
scroll to position [647, 0]
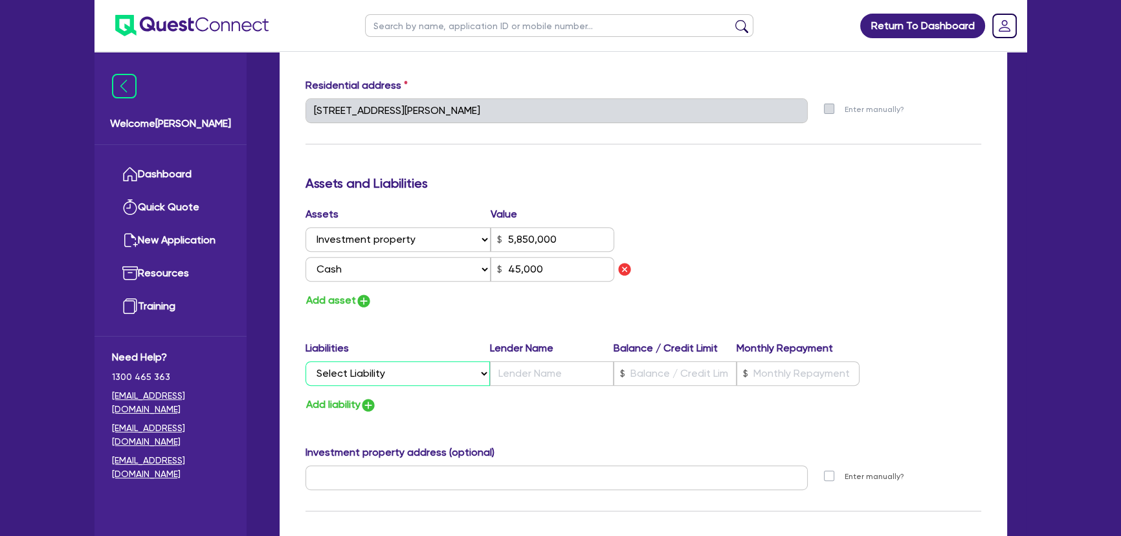
click at [421, 380] on select "Select Liability Credit card Mortgage Investment property loan Vehicle loan Tru…" at bounding box center [397, 373] width 184 height 25
click at [701, 310] on div "Update residential status for Director #1 Boarding is only acceptable when the …" at bounding box center [642, 153] width 675 height 1053
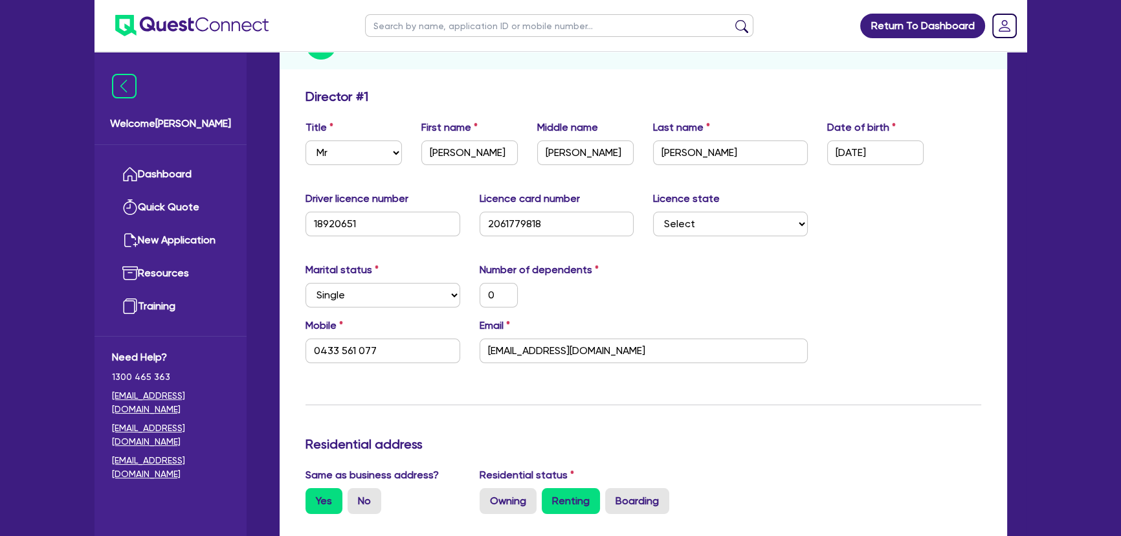
scroll to position [0, 0]
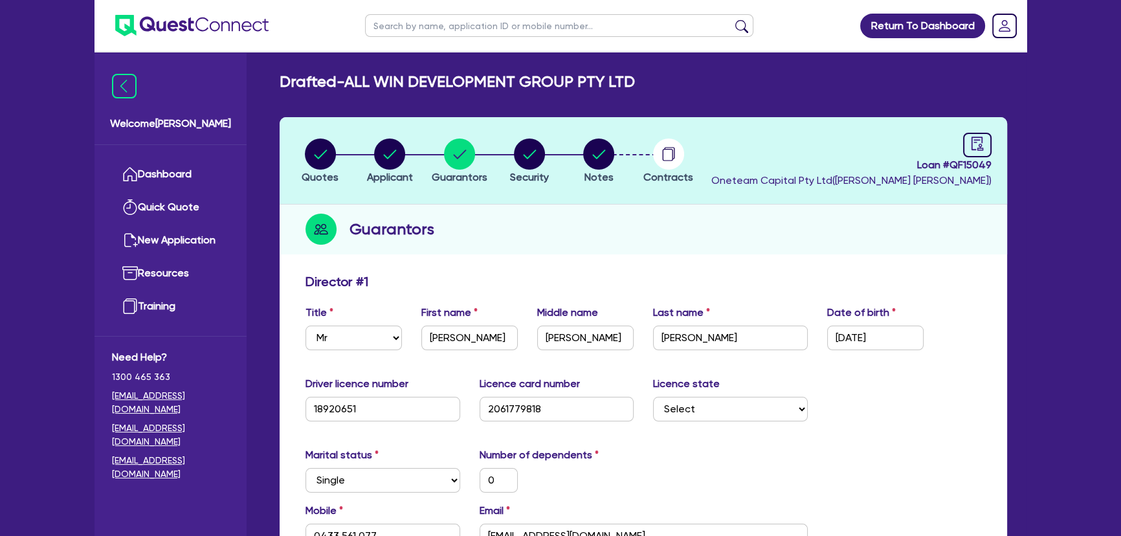
click at [339, 159] on li "Quotes" at bounding box center [320, 160] width 70 height 45
click at [325, 157] on circle "button" at bounding box center [320, 153] width 31 height 31
select select "Other"
select select "CARS_AND_LIGHT_TRUCKS"
select select "PASSENGER_VEHICLES"
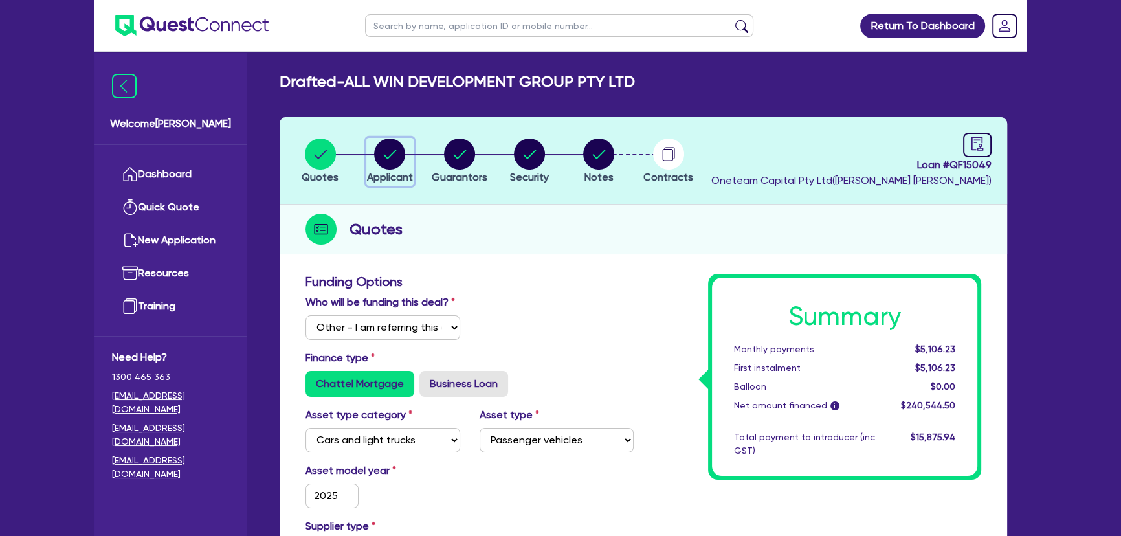
click at [403, 144] on icon "button" at bounding box center [389, 153] width 31 height 31
select select "COMPANY"
select select "BUILDING_CONSTRUCTION"
select select "BUSINESSES_LARGE_CONSTRUCTION_PROJECTS"
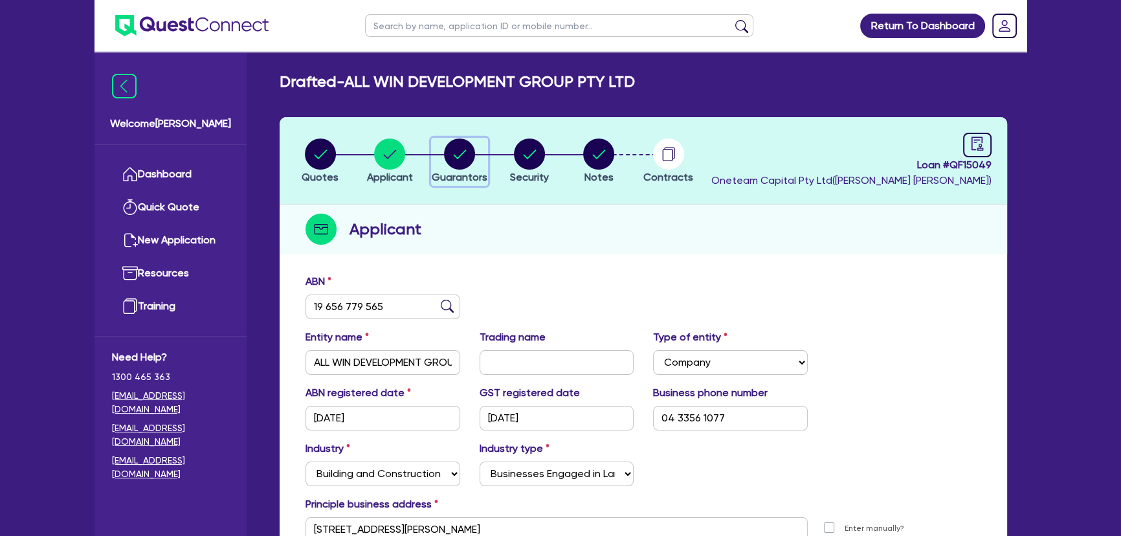
click at [465, 159] on circle "button" at bounding box center [459, 153] width 31 height 31
select select "MR"
select select "NSW"
select select "SINGLE"
select select "INVESTMENT_PROPERTY"
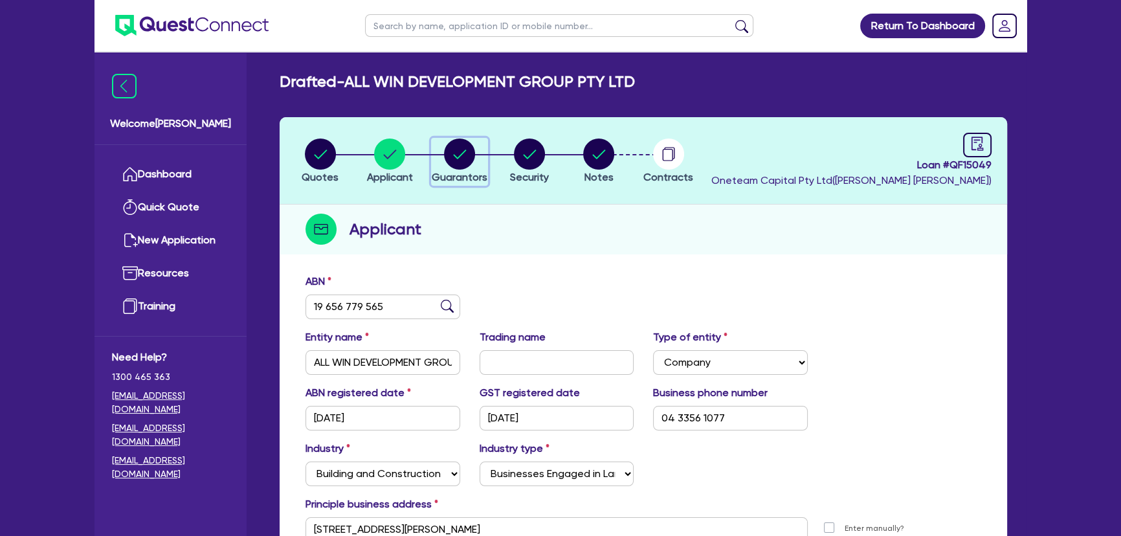
select select "CASH"
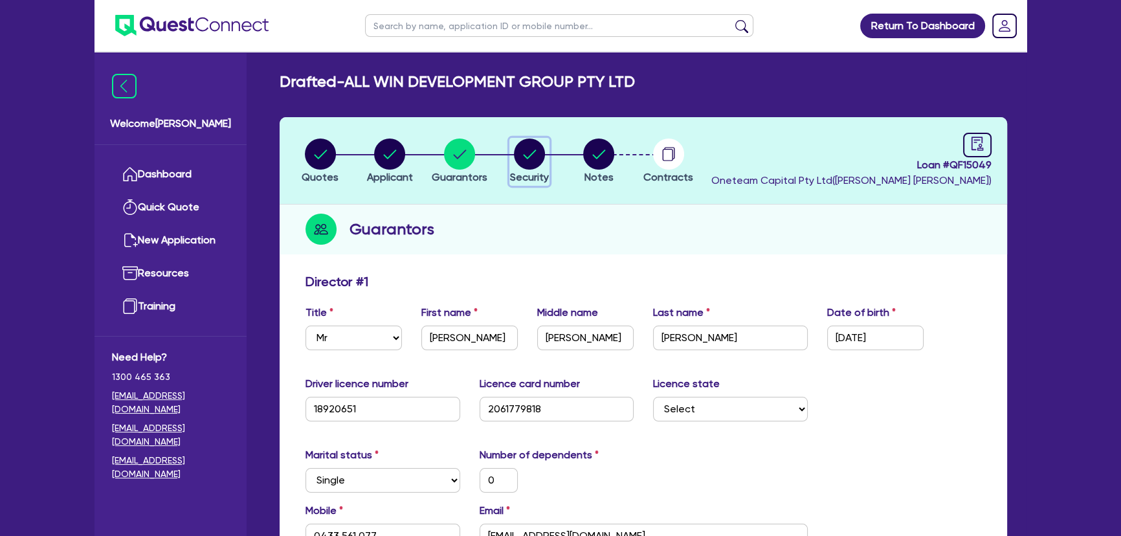
click at [543, 144] on icon "button" at bounding box center [529, 153] width 31 height 31
select select "CARS_AND_LIGHT_TRUCKS"
select select "PASSENGER_VEHICLES"
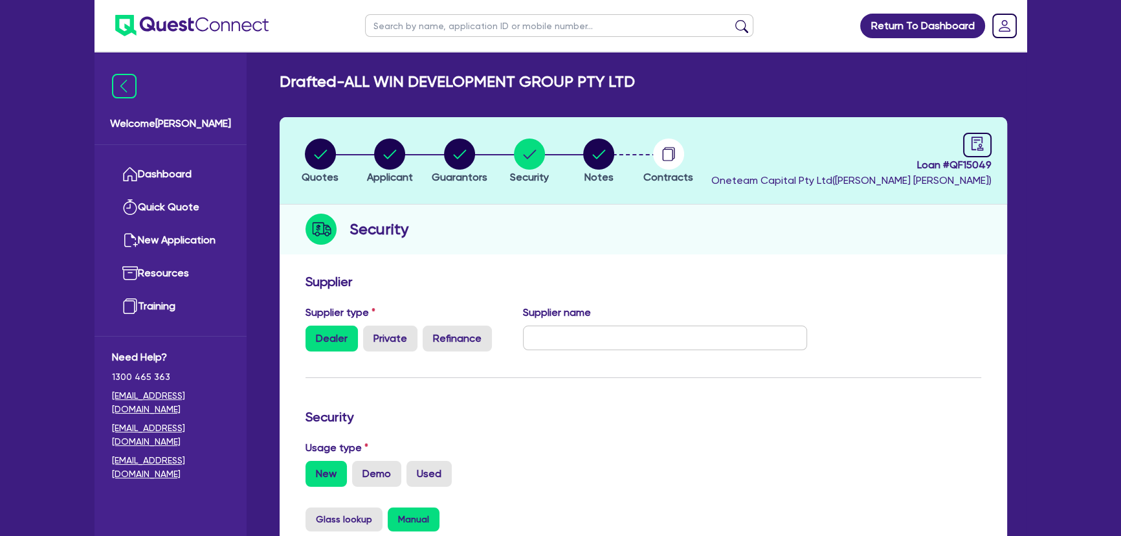
click at [620, 148] on li "Notes" at bounding box center [599, 160] width 70 height 45
click at [615, 156] on li "Notes" at bounding box center [599, 160] width 70 height 45
click at [614, 155] on button "Notes" at bounding box center [598, 162] width 32 height 48
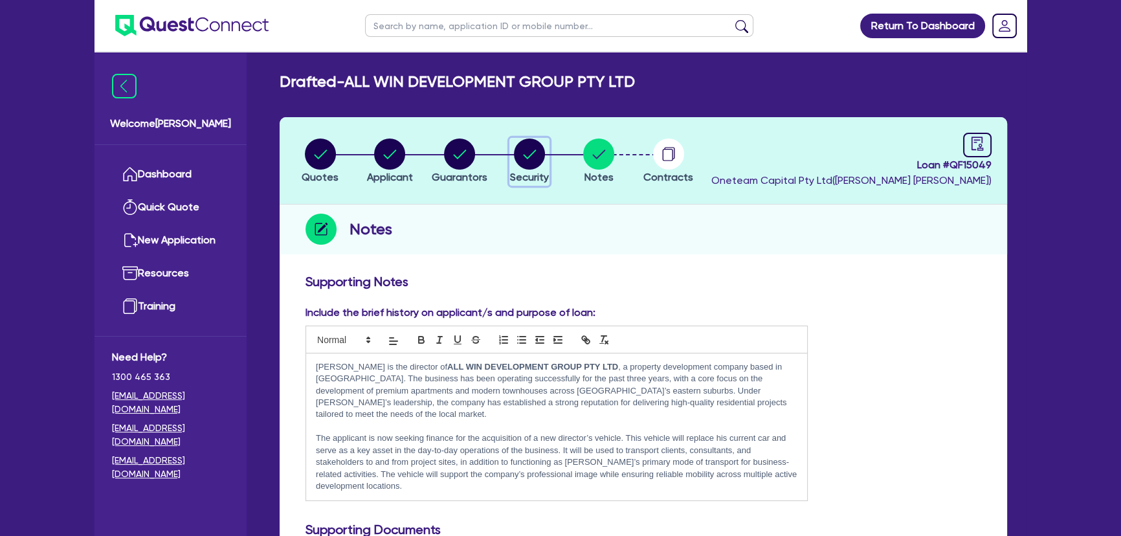
click at [524, 146] on circle "button" at bounding box center [529, 153] width 31 height 31
select select "CARS_AND_LIGHT_TRUCKS"
select select "PASSENGER_VEHICLES"
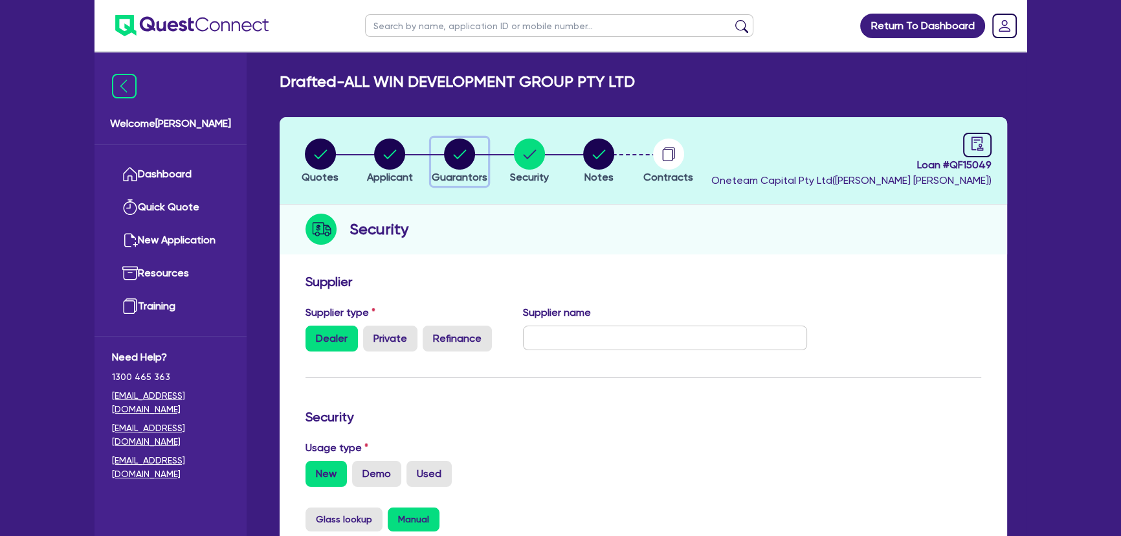
click at [472, 153] on circle "button" at bounding box center [459, 153] width 31 height 31
select select "MR"
select select "NSW"
select select "SINGLE"
select select "INVESTMENT_PROPERTY"
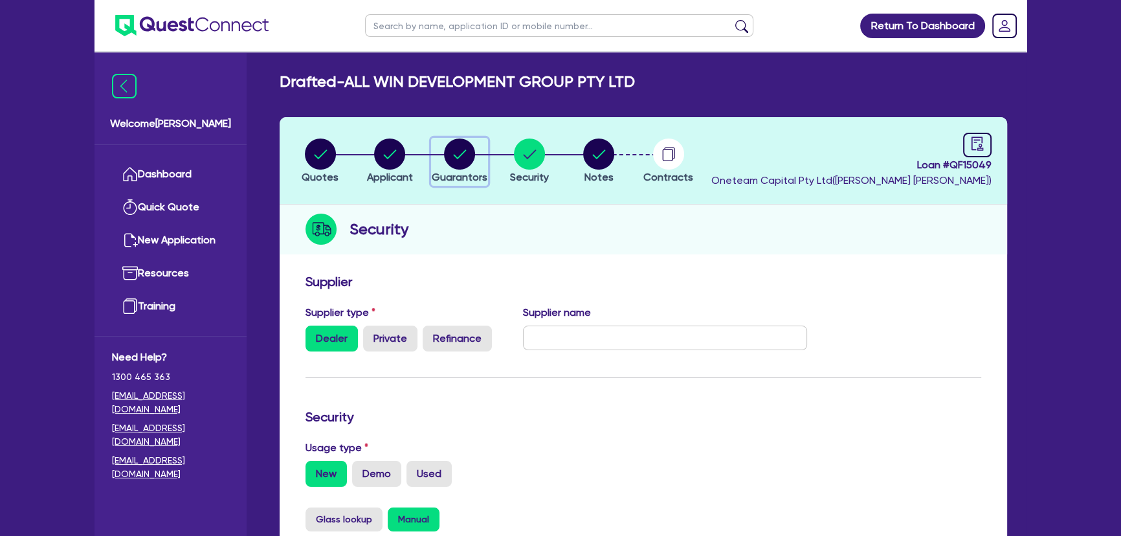
select select "CASH"
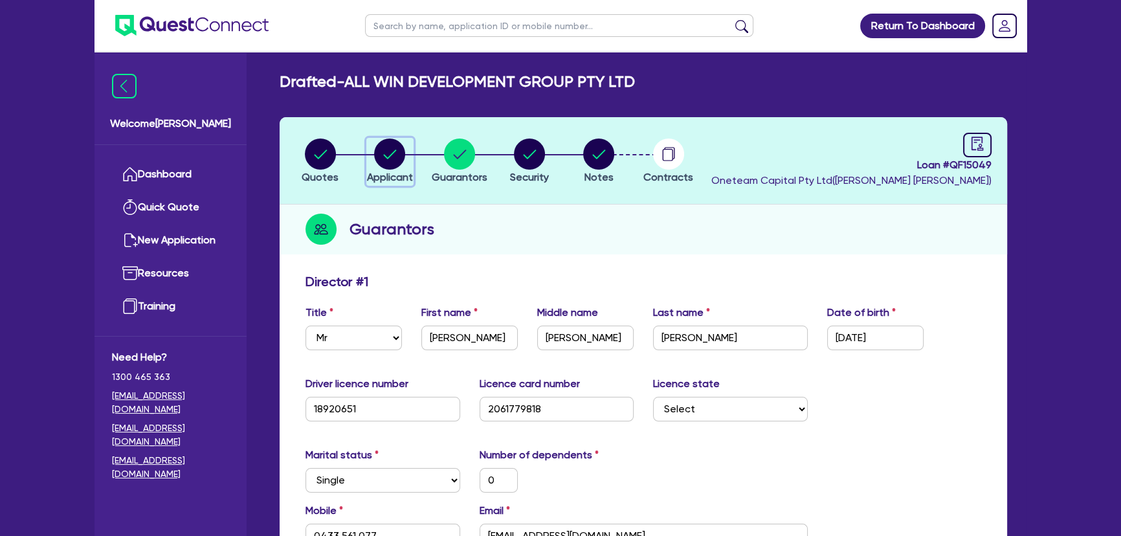
click at [380, 161] on circle "button" at bounding box center [389, 153] width 31 height 31
select select "COMPANY"
select select "BUILDING_CONSTRUCTION"
select select "BUSINESSES_LARGE_CONSTRUCTION_PROJECTS"
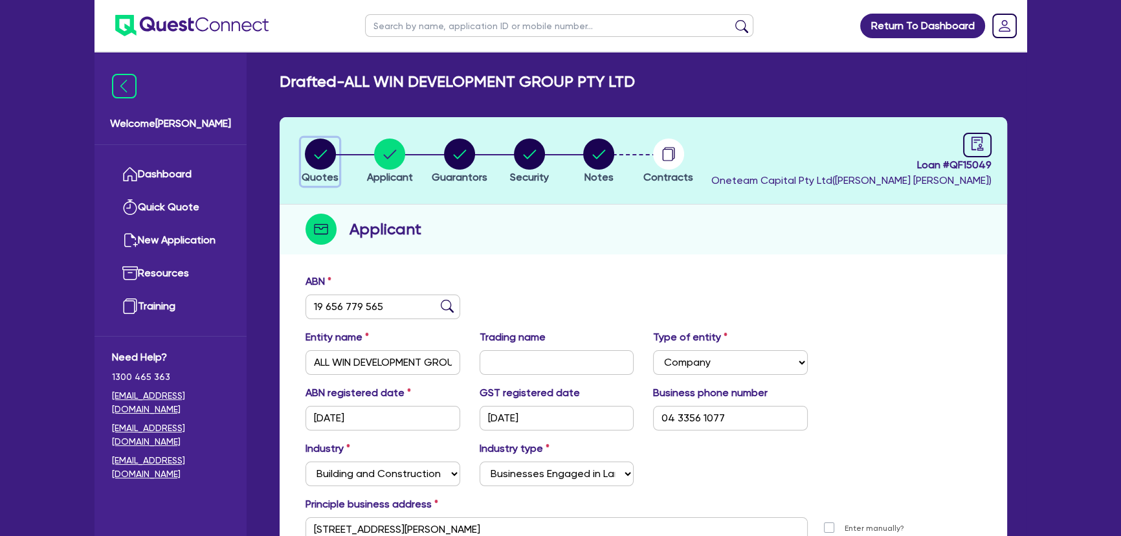
click at [329, 160] on circle "button" at bounding box center [320, 153] width 31 height 31
select select "Other"
select select "CARS_AND_LIGHT_TRUCKS"
select select "PASSENGER_VEHICLES"
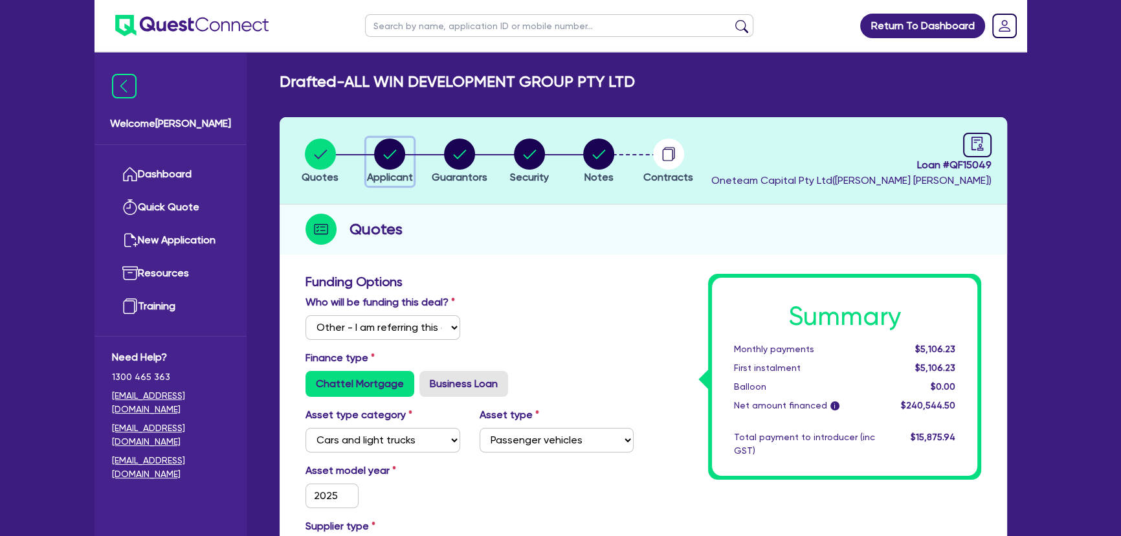
click at [404, 153] on div "button" at bounding box center [390, 153] width 46 height 31
select select "COMPANY"
select select "BUILDING_CONSTRUCTION"
select select "BUSINESSES_LARGE_CONSTRUCTION_PROJECTS"
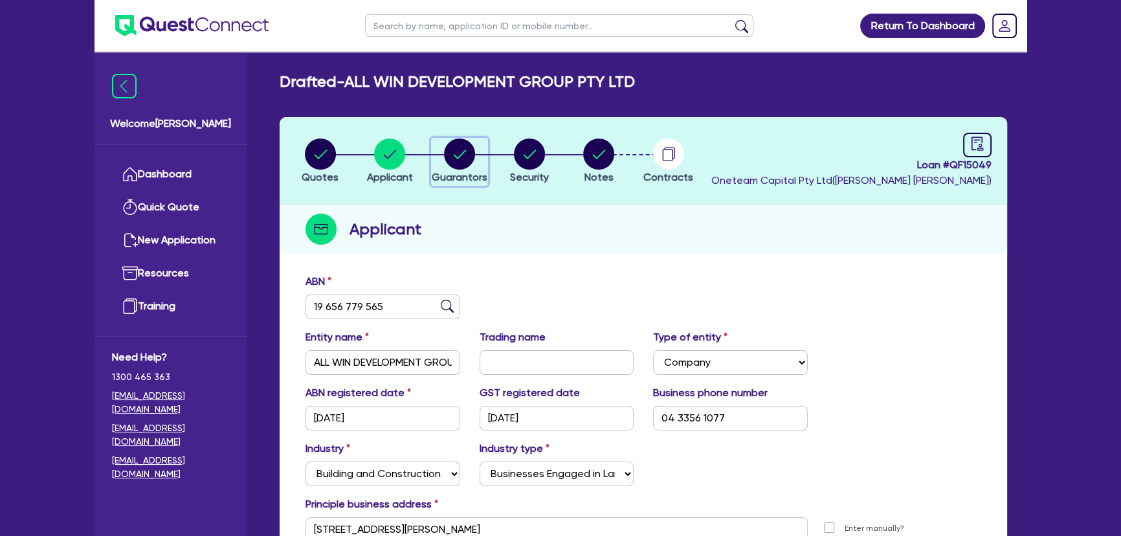
click at [463, 151] on icon "button" at bounding box center [459, 153] width 13 height 9
select select "MR"
select select "NSW"
select select "SINGLE"
select select "INVESTMENT_PROPERTY"
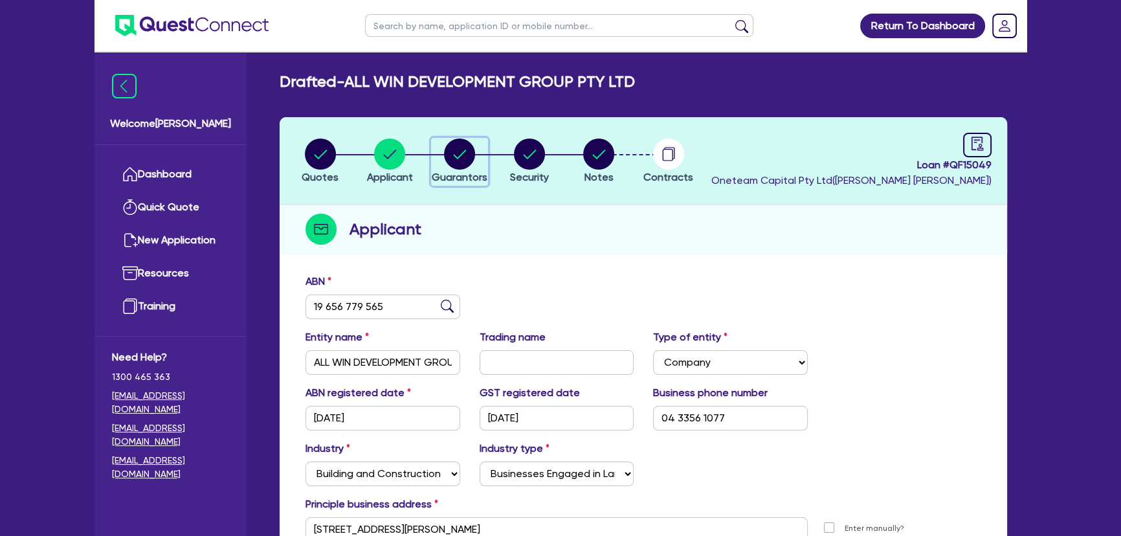
select select "CASH"
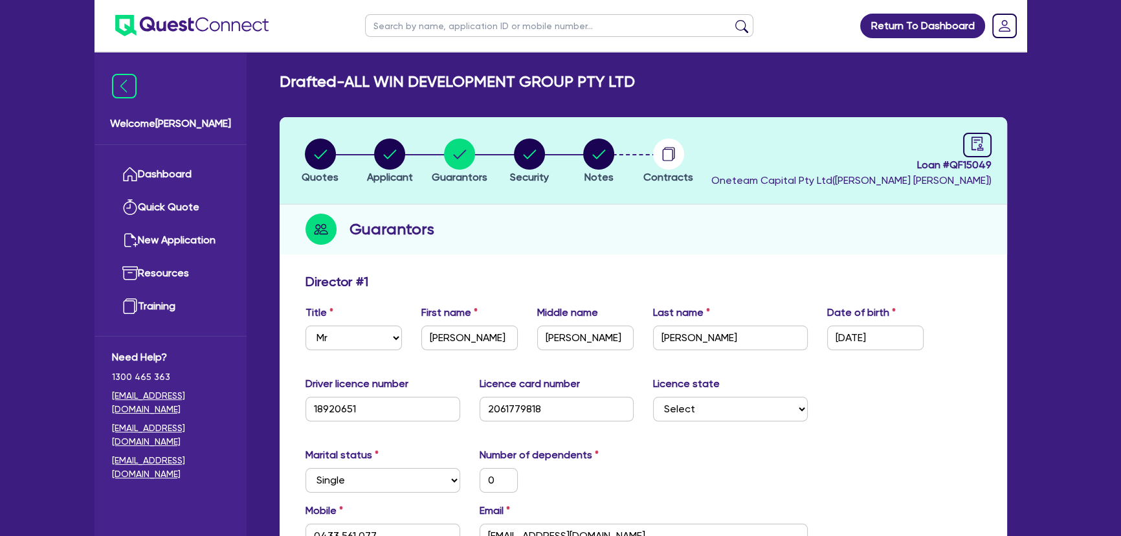
click at [498, 163] on li "Security" at bounding box center [529, 160] width 70 height 45
click at [511, 160] on div "button" at bounding box center [529, 153] width 39 height 31
select select "CARS_AND_LIGHT_TRUCKS"
select select "PASSENGER_VEHICLES"
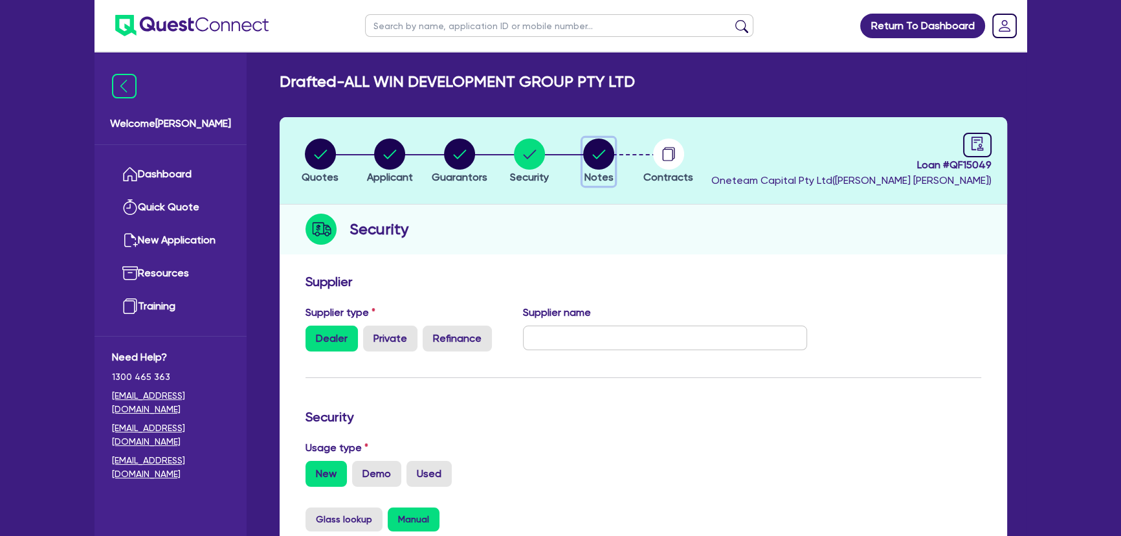
click at [591, 148] on circle "button" at bounding box center [598, 153] width 31 height 31
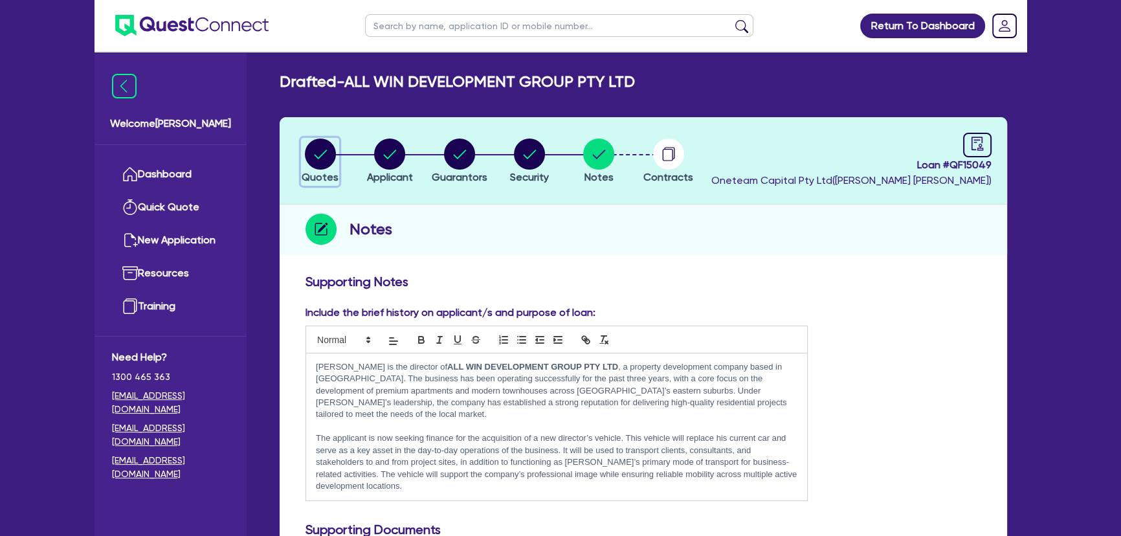
click at [311, 166] on icon "button" at bounding box center [320, 153] width 31 height 31
select select "Other"
select select "CARS_AND_LIGHT_TRUCKS"
select select "PASSENGER_VEHICLES"
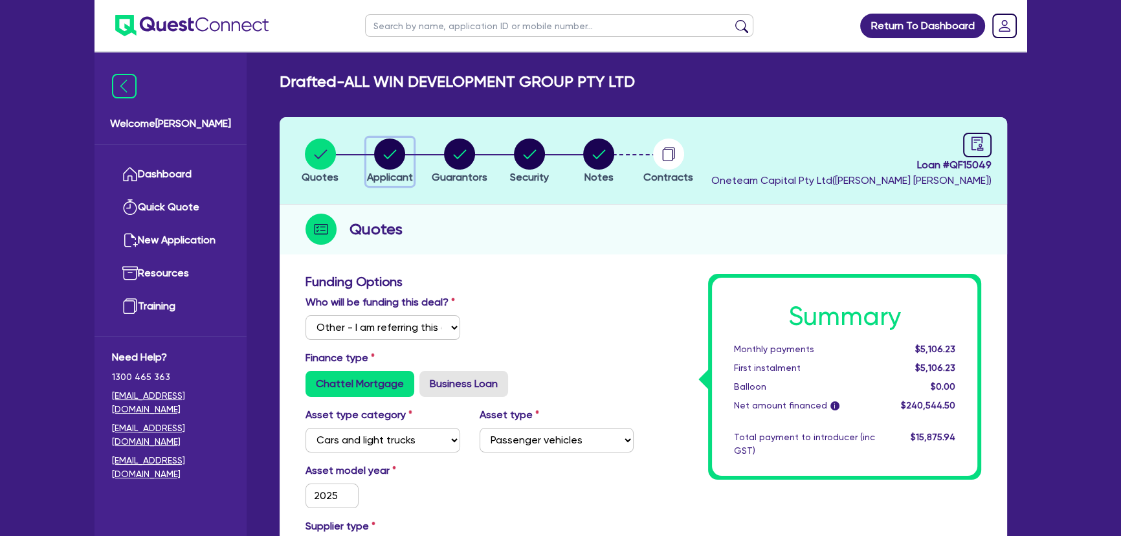
click at [395, 157] on circle "button" at bounding box center [389, 153] width 31 height 31
select select "COMPANY"
select select "BUILDING_CONSTRUCTION"
select select "BUSINESSES_LARGE_CONSTRUCTION_PROJECTS"
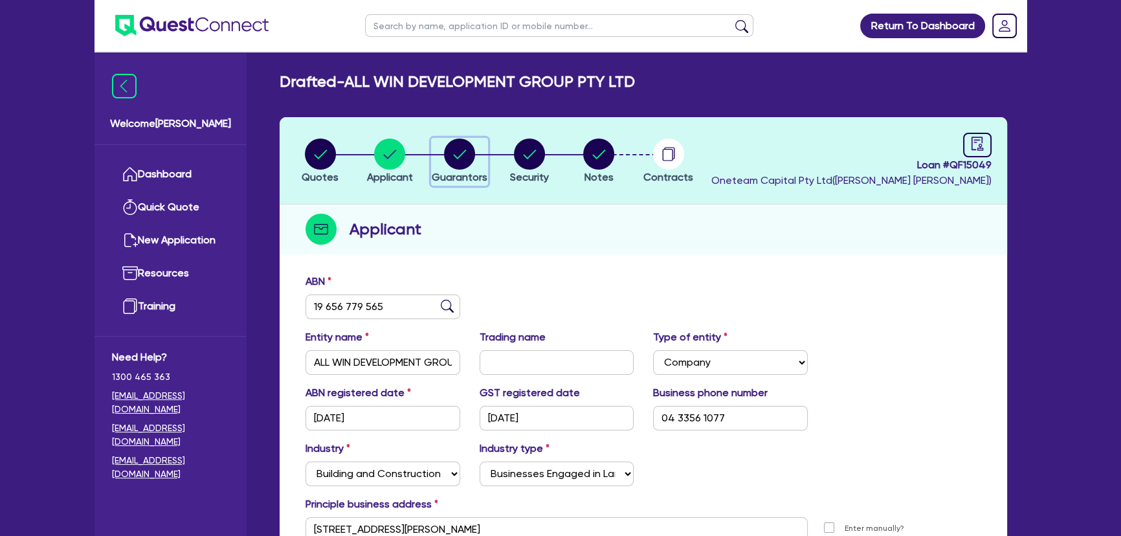
click at [461, 155] on circle "button" at bounding box center [459, 153] width 31 height 31
select select "MR"
select select "NSW"
select select "SINGLE"
select select "INVESTMENT_PROPERTY"
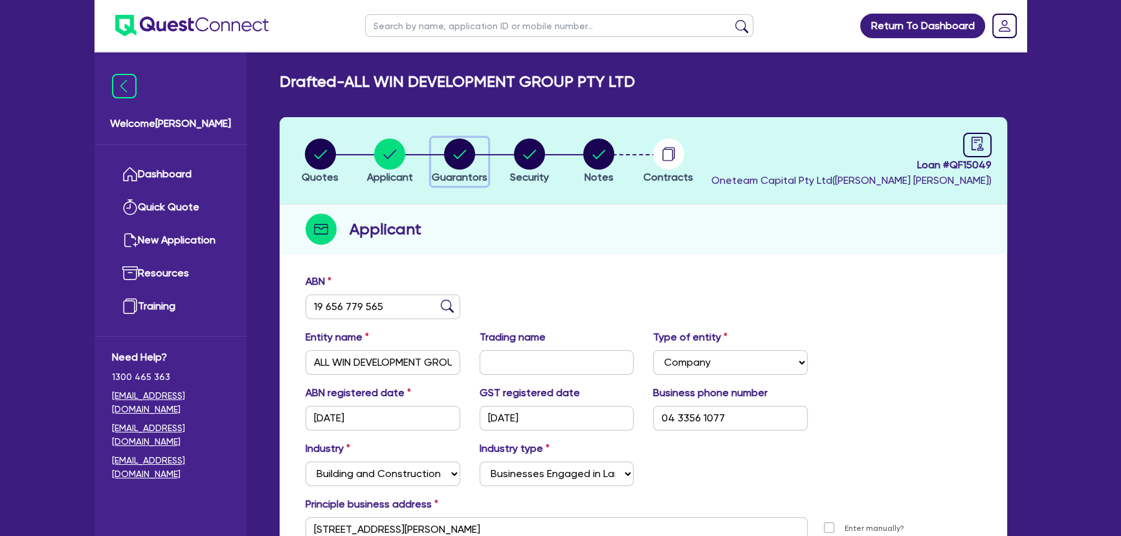
select select "CASH"
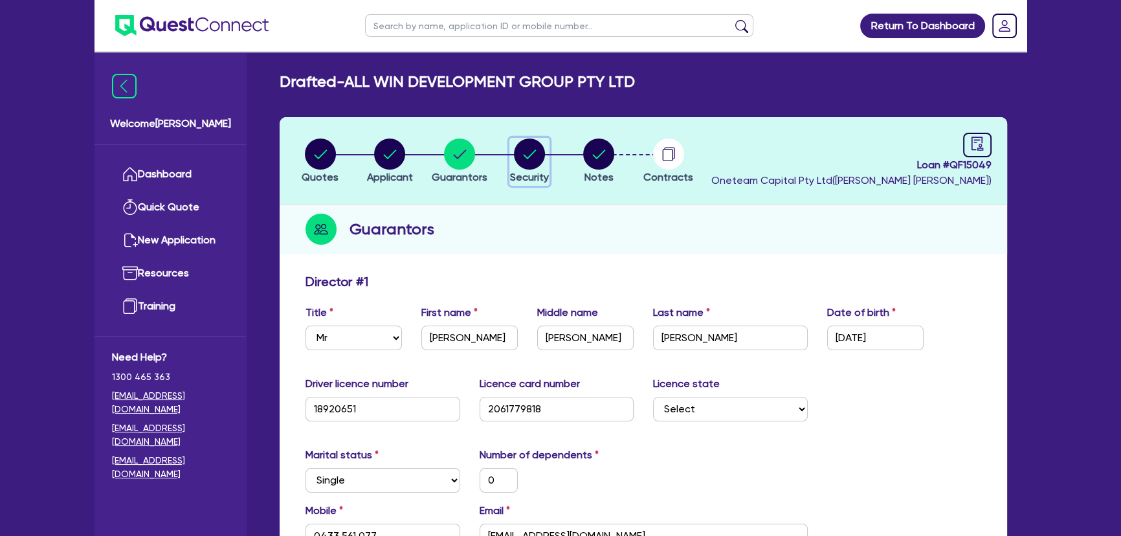
click at [540, 154] on circle "button" at bounding box center [529, 153] width 31 height 31
select select "CARS_AND_LIGHT_TRUCKS"
select select "PASSENGER_VEHICLES"
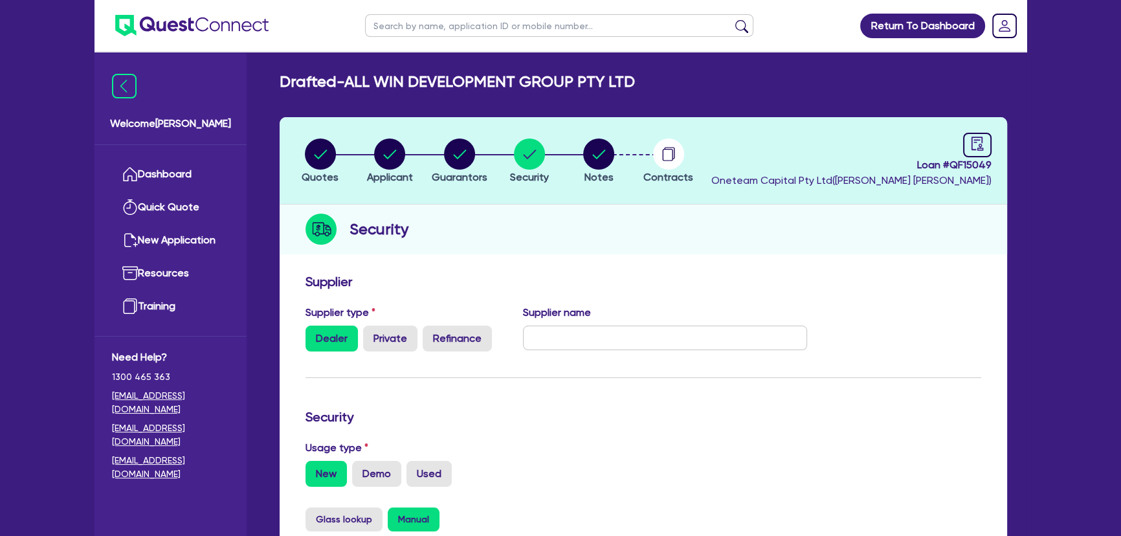
click at [580, 156] on li "Notes" at bounding box center [599, 160] width 70 height 45
click at [608, 155] on circle "button" at bounding box center [598, 153] width 31 height 31
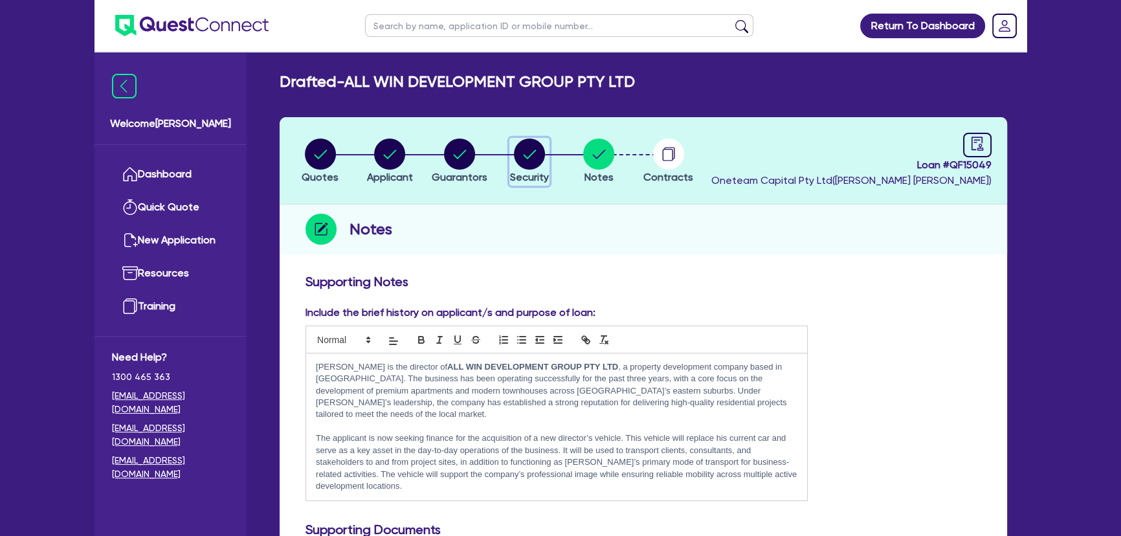
click at [525, 159] on circle "button" at bounding box center [529, 153] width 31 height 31
select select "CARS_AND_LIGHT_TRUCKS"
select select "PASSENGER_VEHICLES"
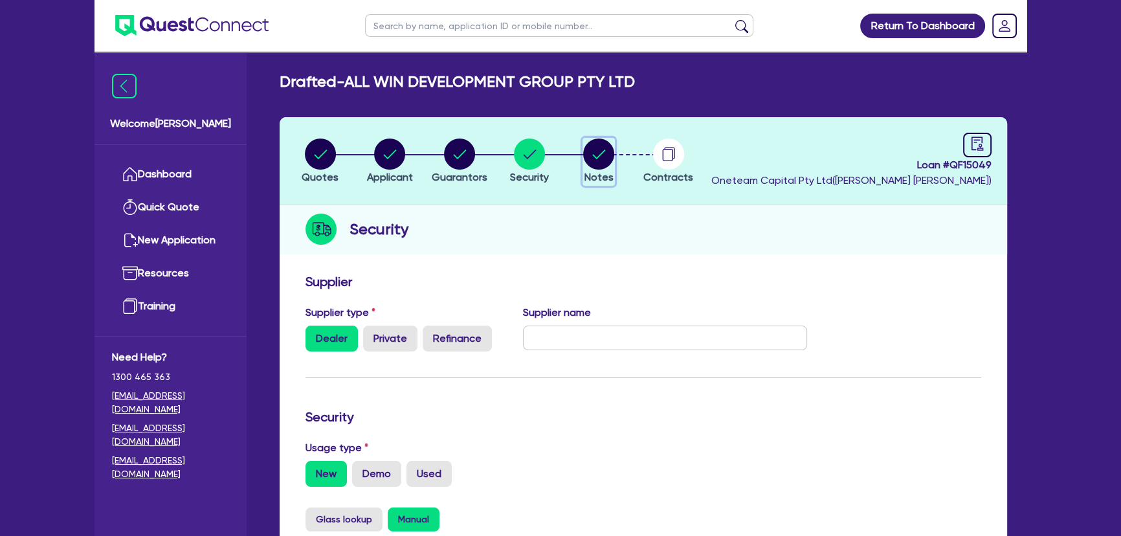
click at [601, 166] on circle "button" at bounding box center [598, 153] width 31 height 31
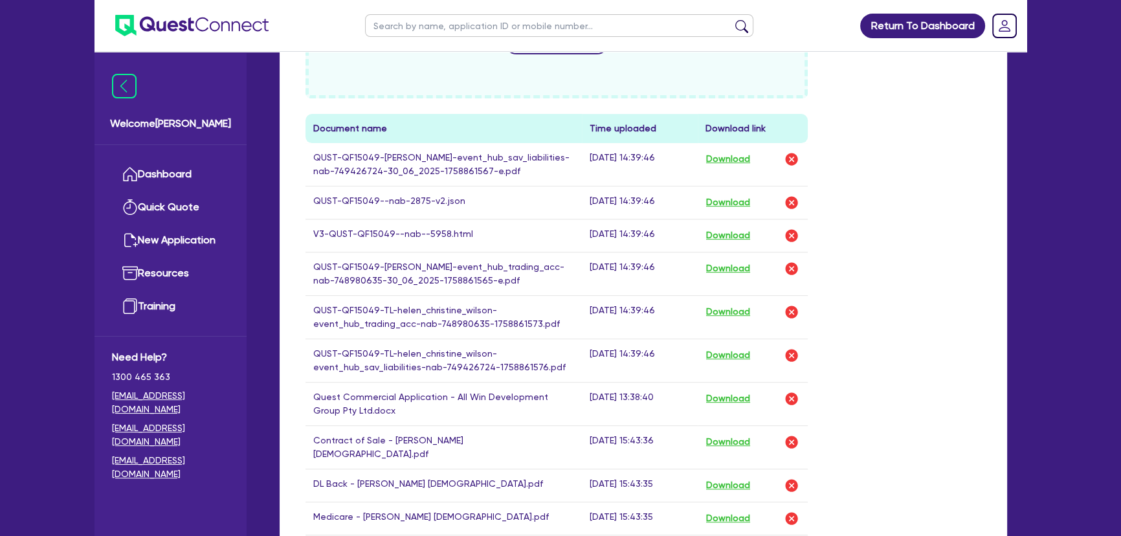
scroll to position [588, 0]
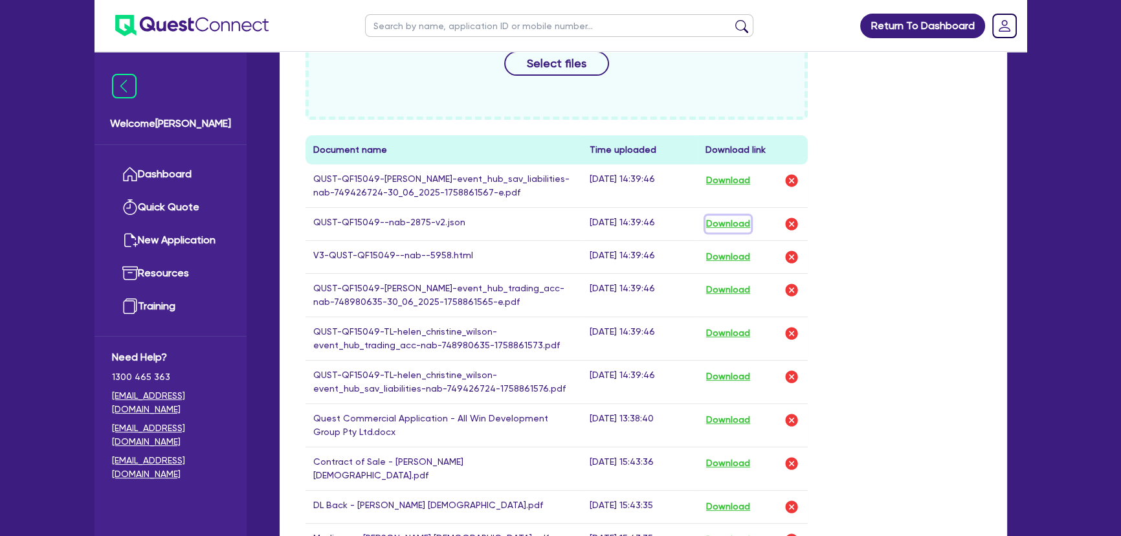
click at [725, 226] on button "Download" at bounding box center [727, 223] width 45 height 17
click at [722, 252] on button "Download" at bounding box center [727, 256] width 45 height 17
click at [728, 285] on button "Download" at bounding box center [727, 289] width 45 height 17
click at [725, 342] on button "Download" at bounding box center [727, 333] width 45 height 17
click at [722, 385] on button "Download" at bounding box center [727, 376] width 45 height 17
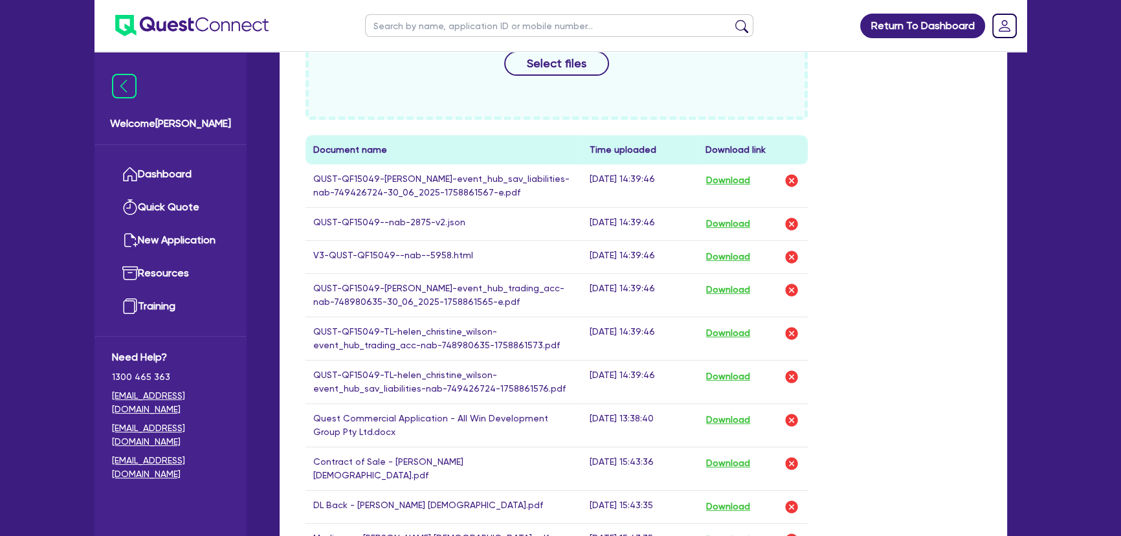
click at [906, 349] on div "Drop files to upload or Select files Document name Time uploaded Download link …" at bounding box center [643, 317] width 695 height 674
click at [792, 225] on img "button" at bounding box center [792, 224] width 16 height 16
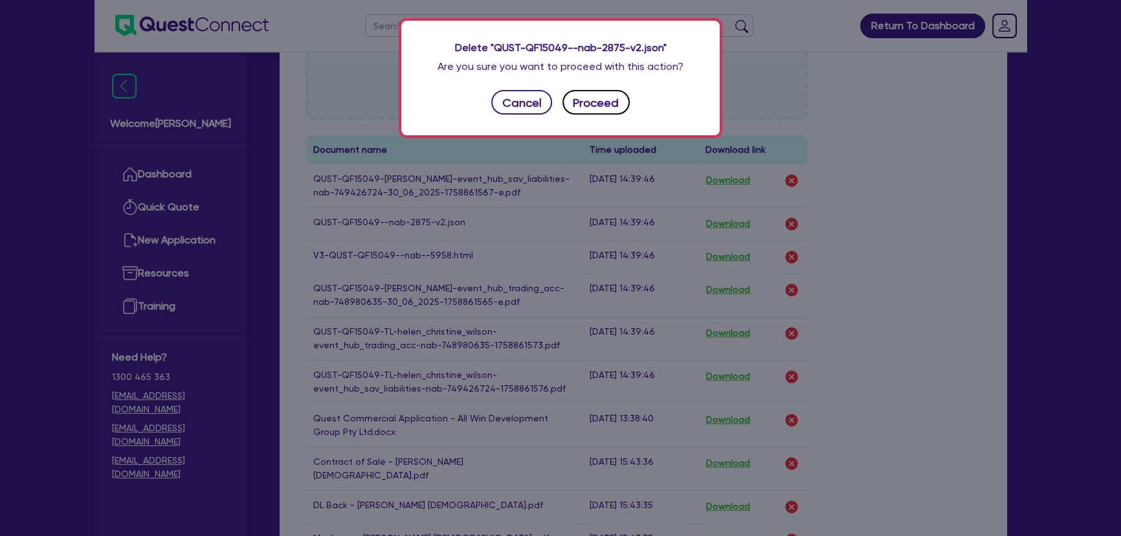
click at [570, 97] on button "Proceed" at bounding box center [595, 102] width 67 height 25
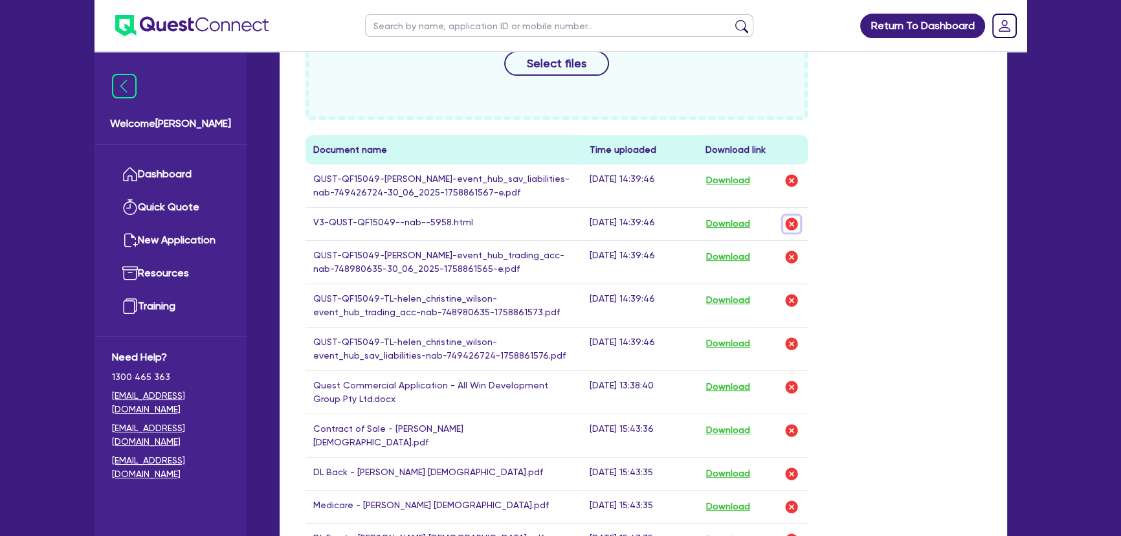
click at [793, 220] on img "button" at bounding box center [792, 224] width 16 height 16
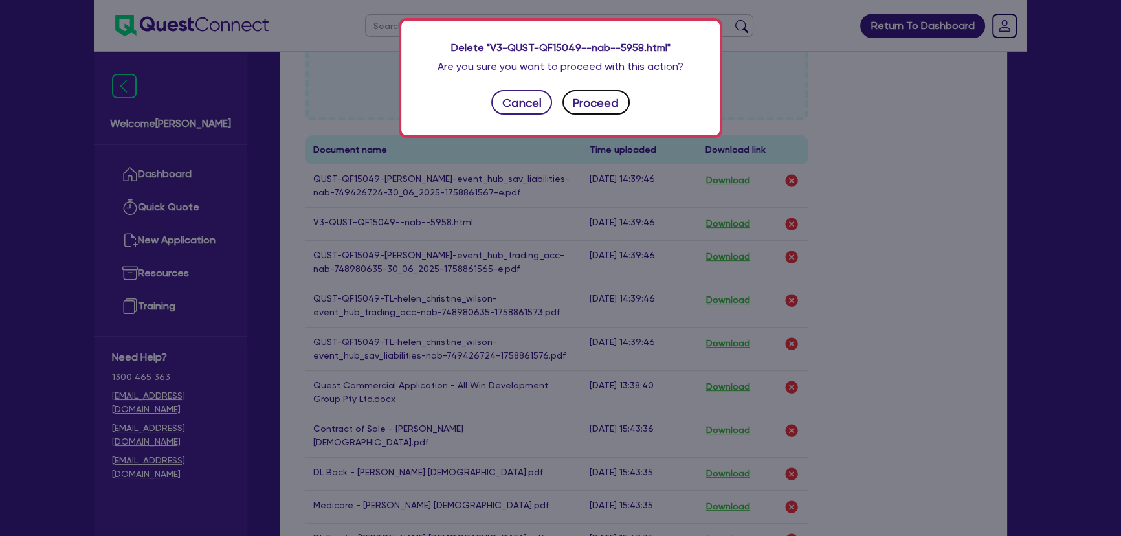
click at [594, 109] on button "Proceed" at bounding box center [595, 102] width 67 height 25
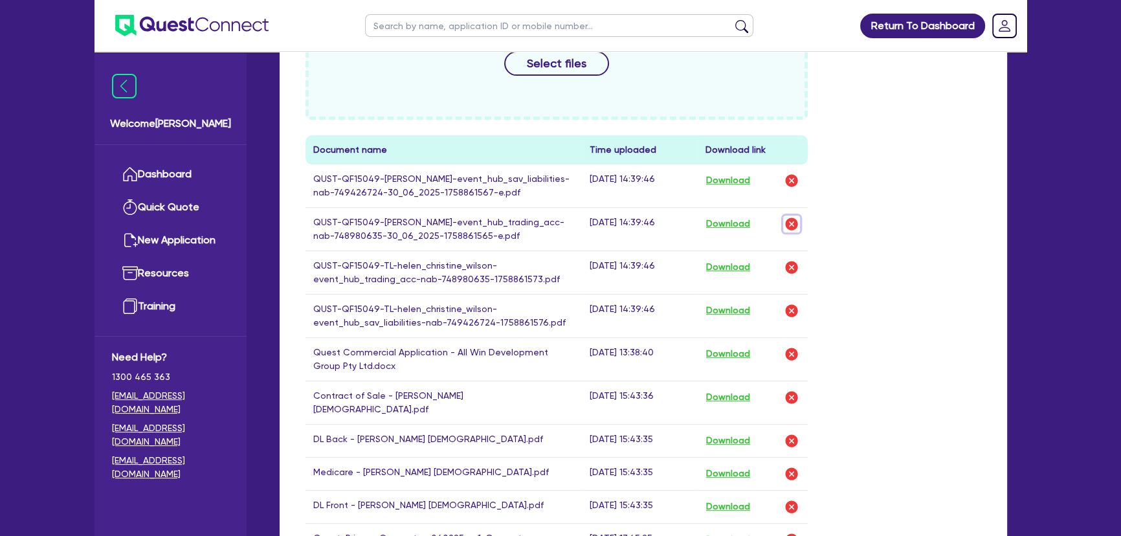
click at [797, 230] on img "button" at bounding box center [792, 224] width 16 height 16
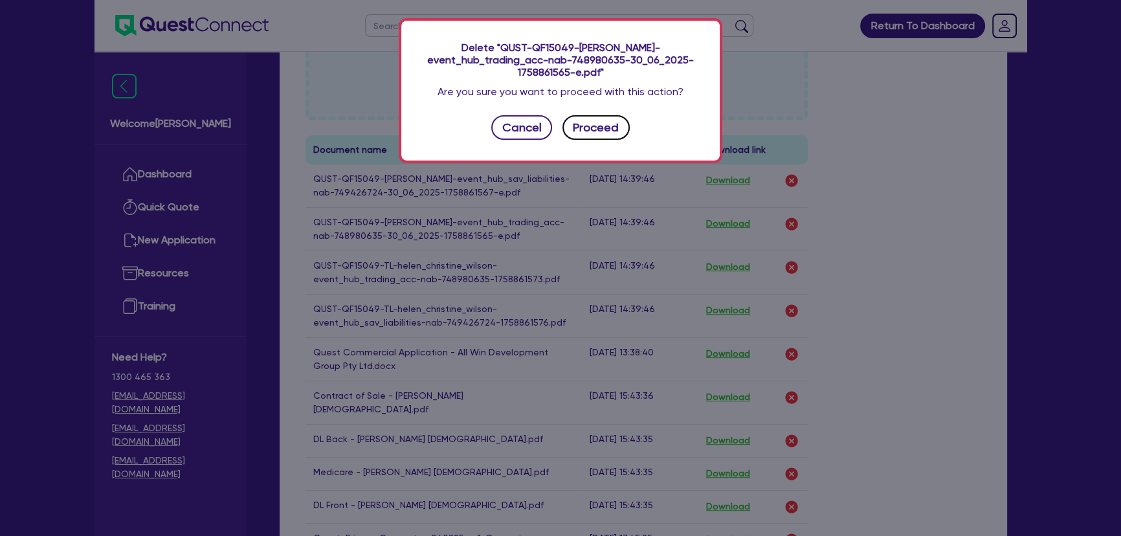
click at [602, 134] on button "Proceed" at bounding box center [595, 127] width 67 height 25
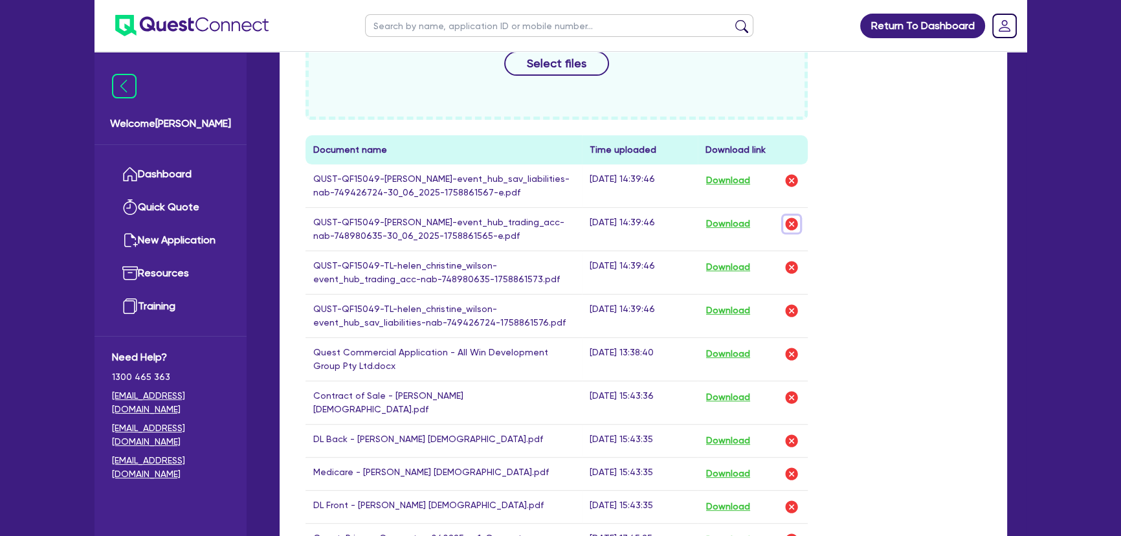
click at [794, 224] on img "button" at bounding box center [792, 224] width 16 height 16
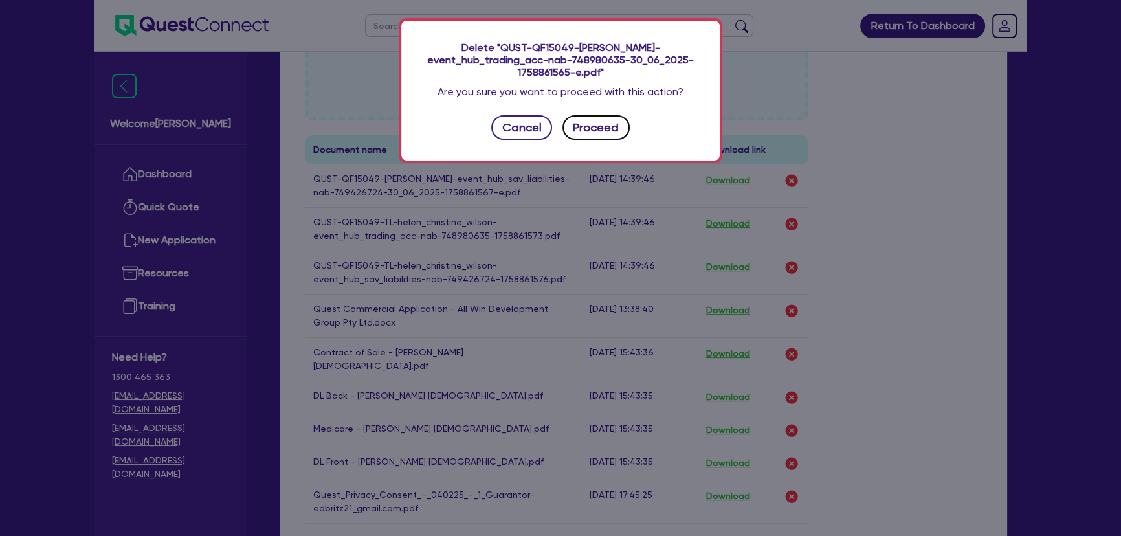
click at [594, 130] on button "Proceed" at bounding box center [595, 127] width 67 height 25
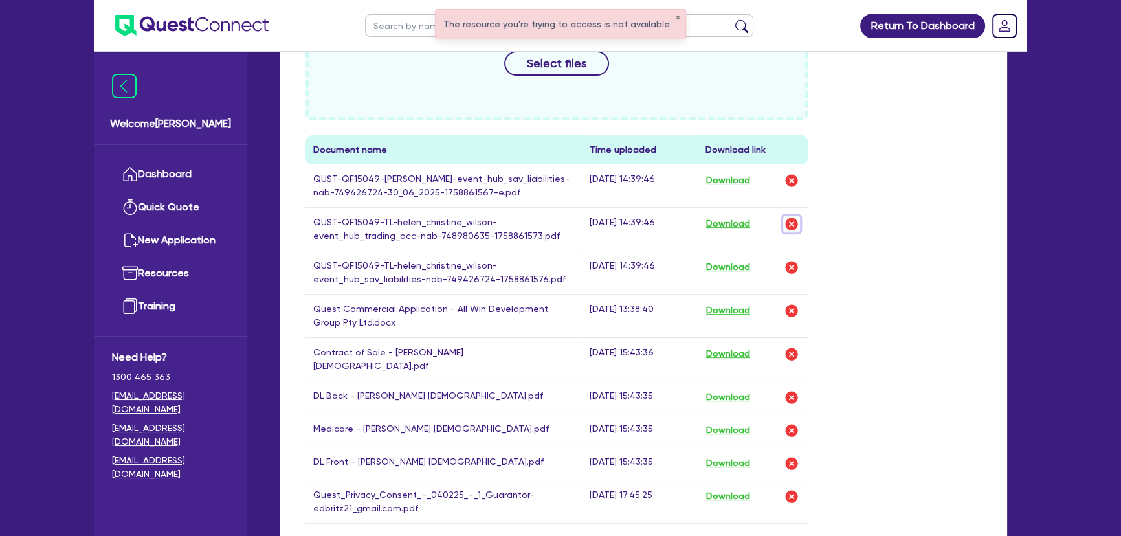
click at [787, 221] on img "button" at bounding box center [792, 224] width 16 height 16
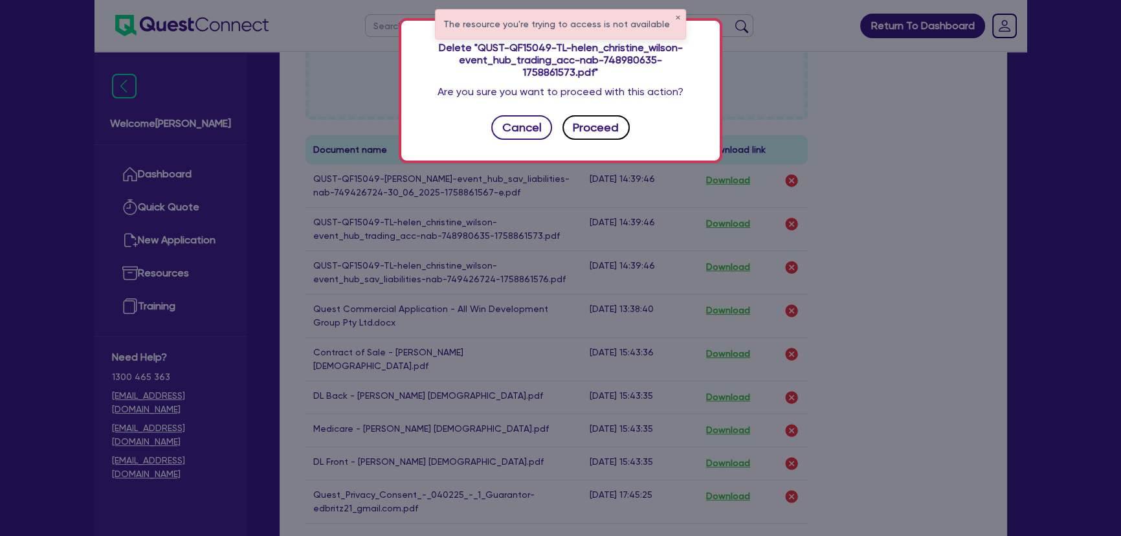
click at [599, 122] on button "Proceed" at bounding box center [595, 127] width 67 height 25
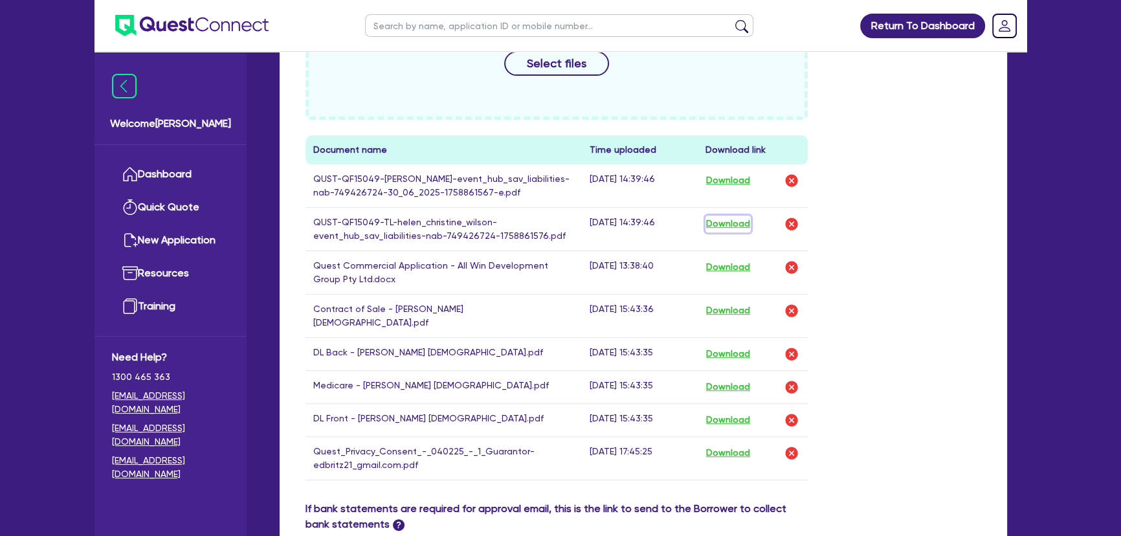
click at [732, 224] on button "Download" at bounding box center [727, 223] width 45 height 17
click at [784, 221] on img "button" at bounding box center [792, 224] width 16 height 16
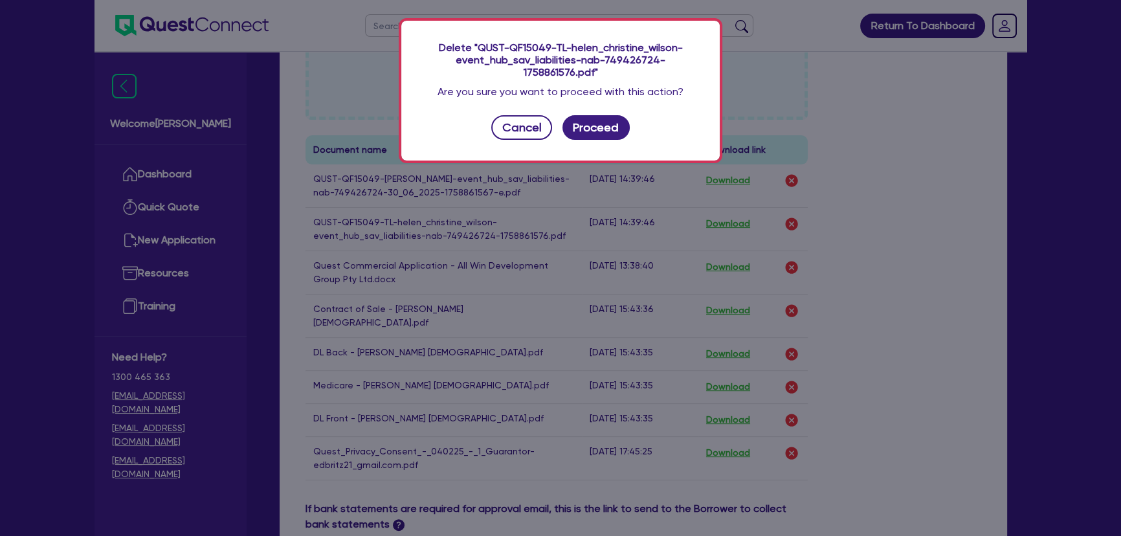
click at [627, 122] on div "Delete "QUST-QF15049-TL-helen_christine_wilson-event_hub_sav_liabilities-nab-74…" at bounding box center [560, 91] width 318 height 140
click at [620, 125] on button "Proceed" at bounding box center [595, 127] width 67 height 25
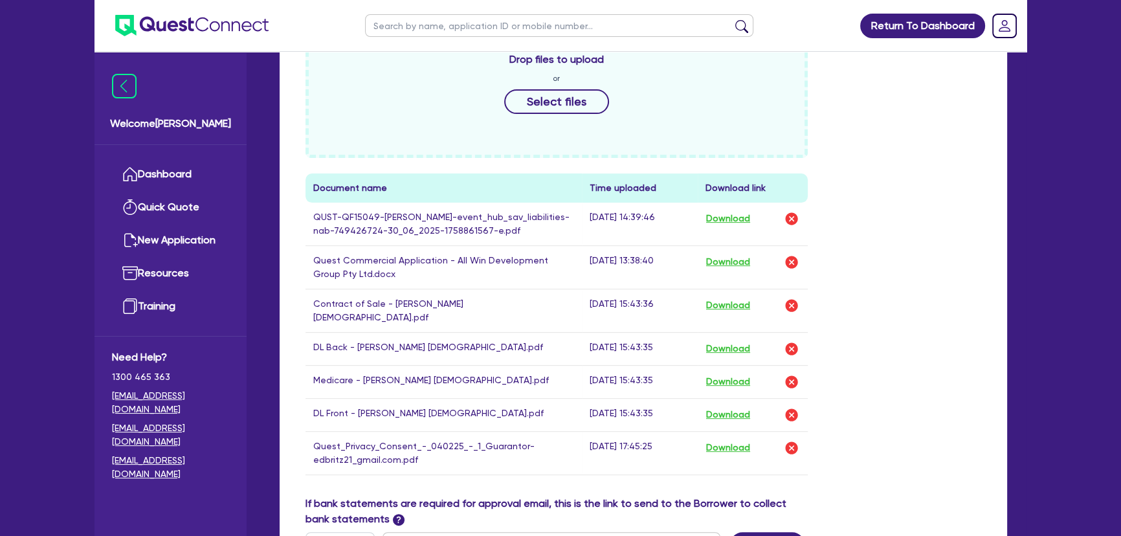
scroll to position [529, 0]
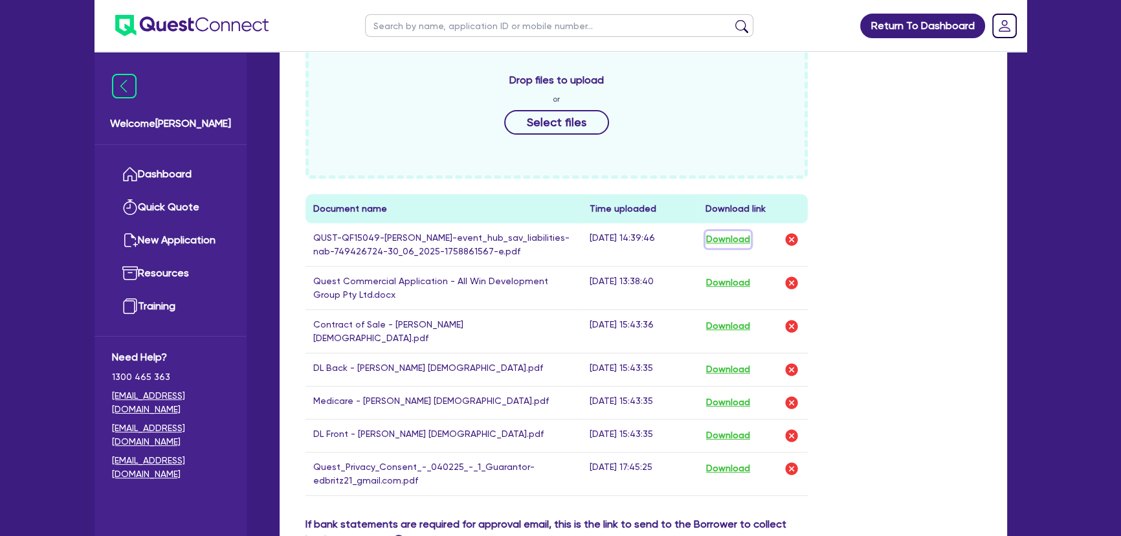
click at [741, 231] on button "Download" at bounding box center [727, 239] width 45 height 17
click at [793, 232] on img "button" at bounding box center [792, 240] width 16 height 16
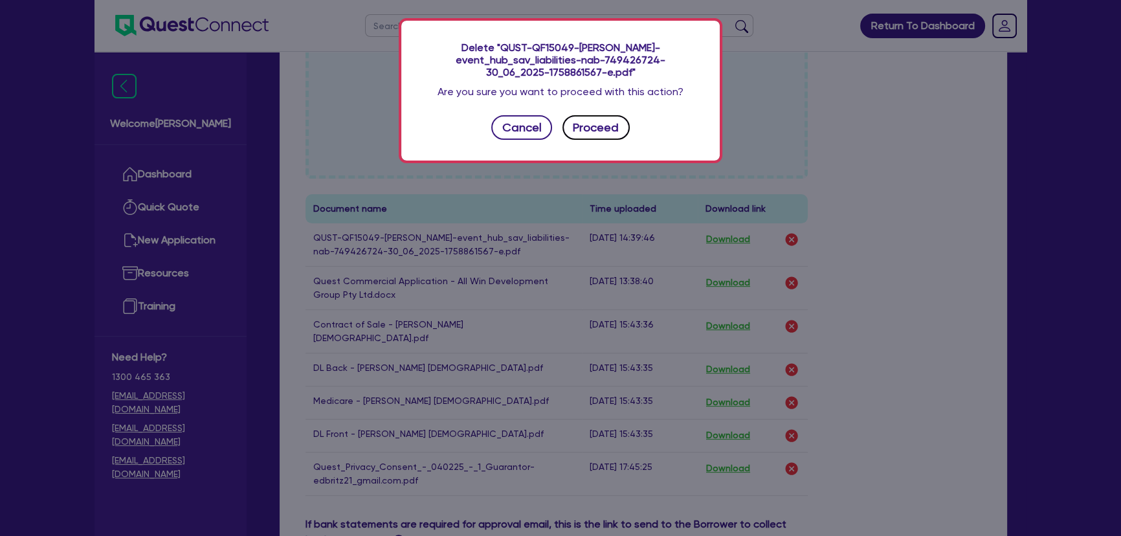
click at [617, 129] on button "Proceed" at bounding box center [595, 127] width 67 height 25
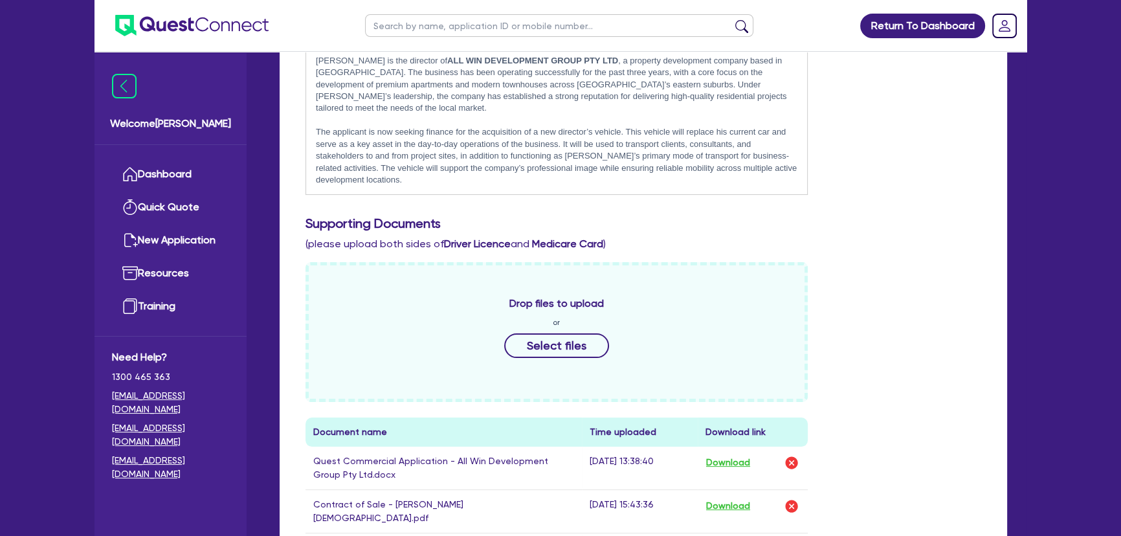
scroll to position [58, 0]
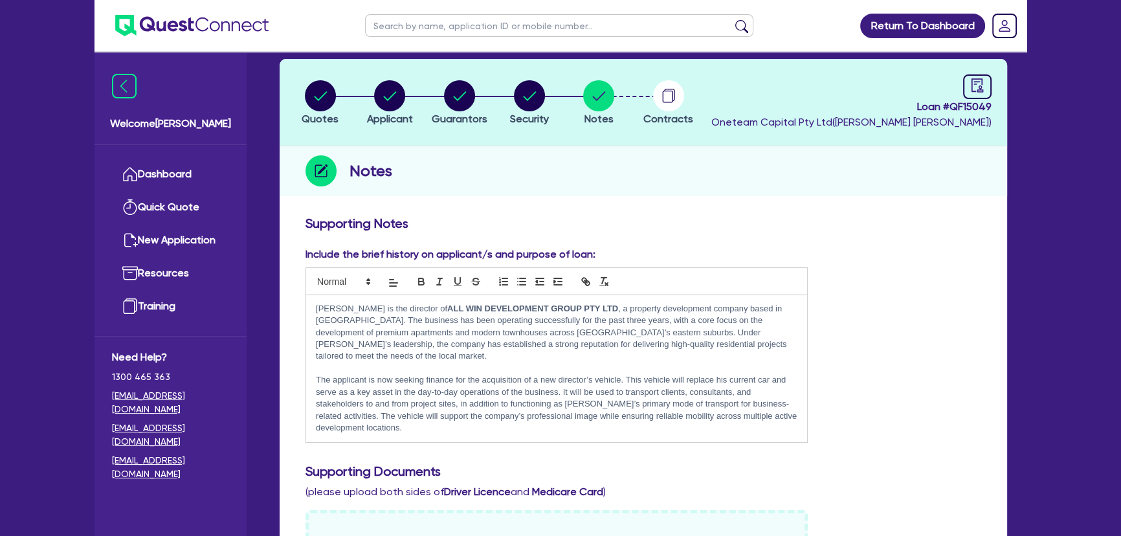
drag, startPoint x: 932, startPoint y: 272, endPoint x: 924, endPoint y: 270, distance: 8.0
click at [931, 272] on div "Include the brief history on applicant/s and purpose of loan: Edward is the dir…" at bounding box center [643, 350] width 695 height 206
click at [201, 22] on img at bounding box center [191, 25] width 153 height 21
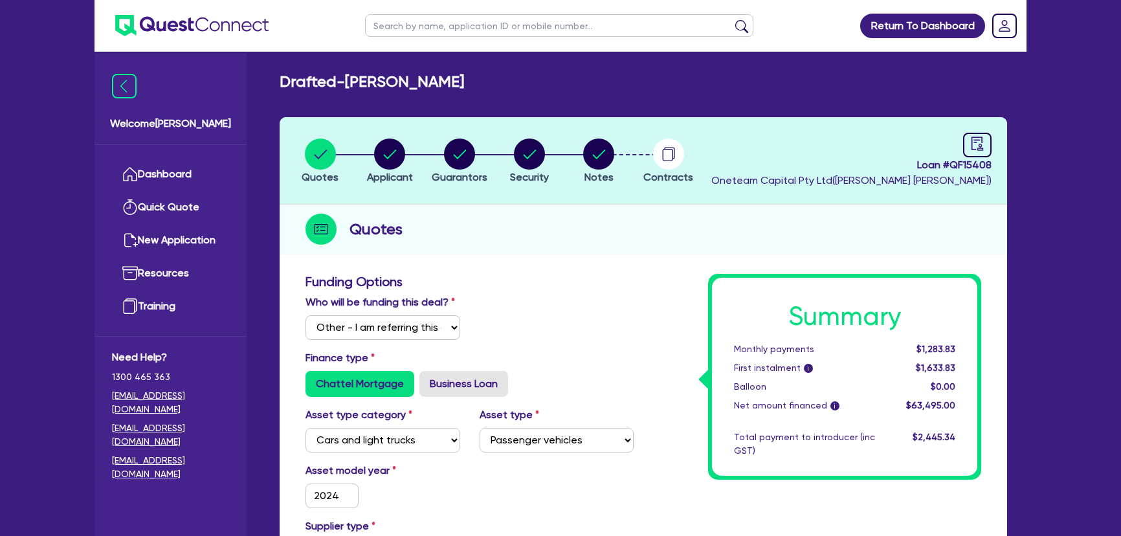
select select "Other"
select select "CARS_AND_LIGHT_TRUCKS"
select select "PASSENGER_VEHICLES"
